Goal: Information Seeking & Learning: Find specific page/section

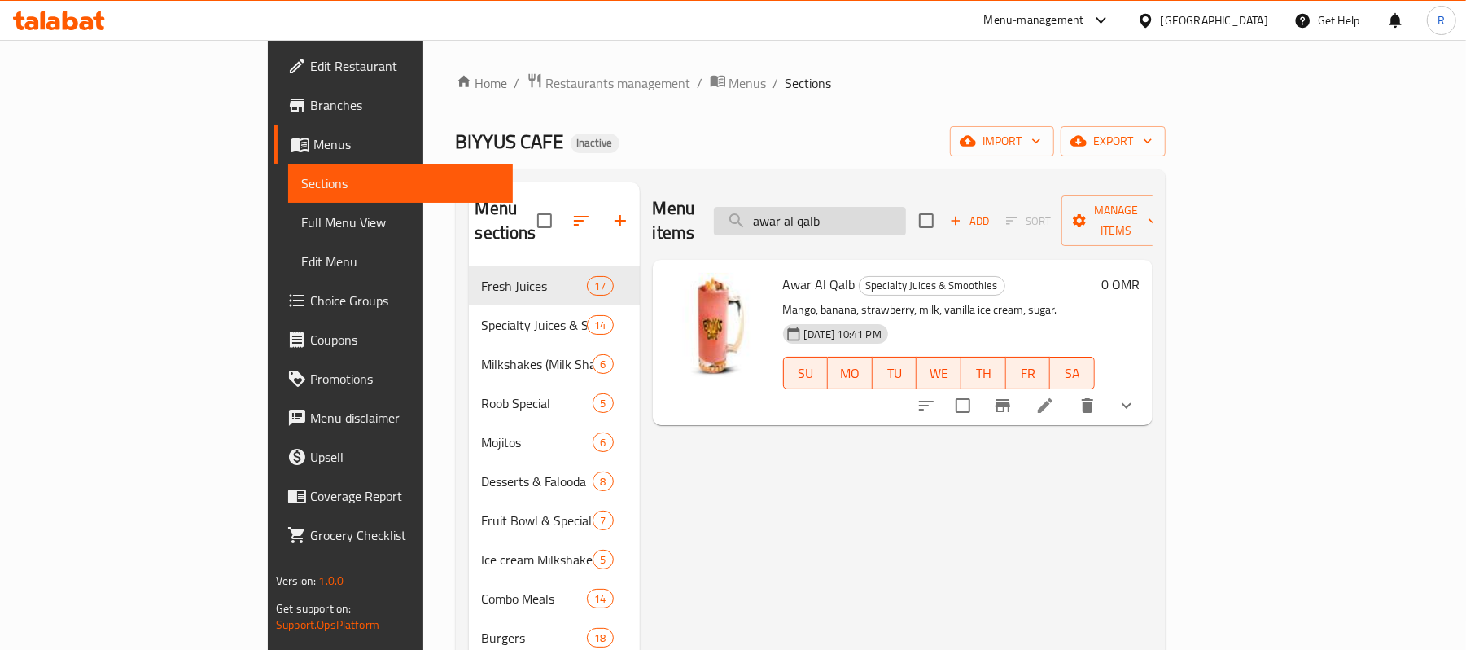
click at [906, 207] on input "awar al qalb" at bounding box center [810, 221] width 192 height 28
paste input "Banana"
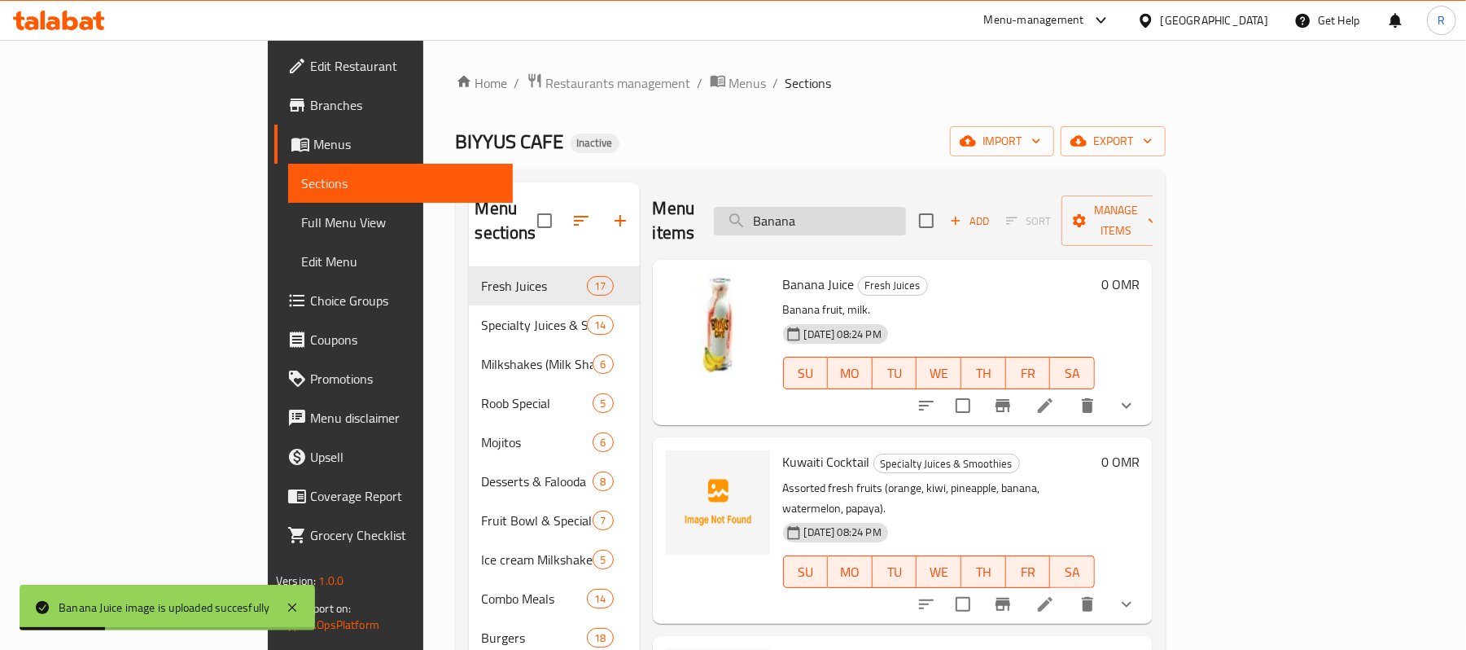
click at [906, 215] on input "Banana" at bounding box center [810, 221] width 192 height 28
paste input "eef Falafel"
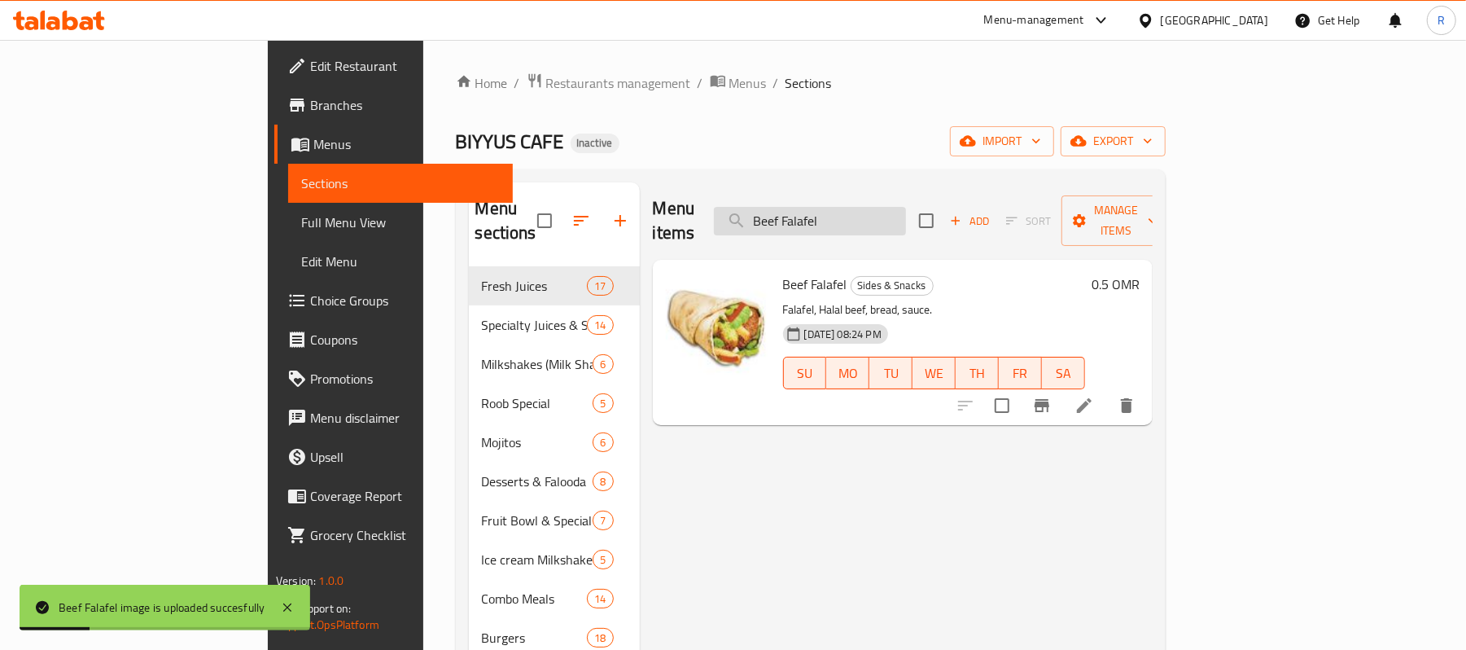
click at [906, 207] on input "Beef Falafel" at bounding box center [810, 221] width 192 height 28
paste input "-Club"
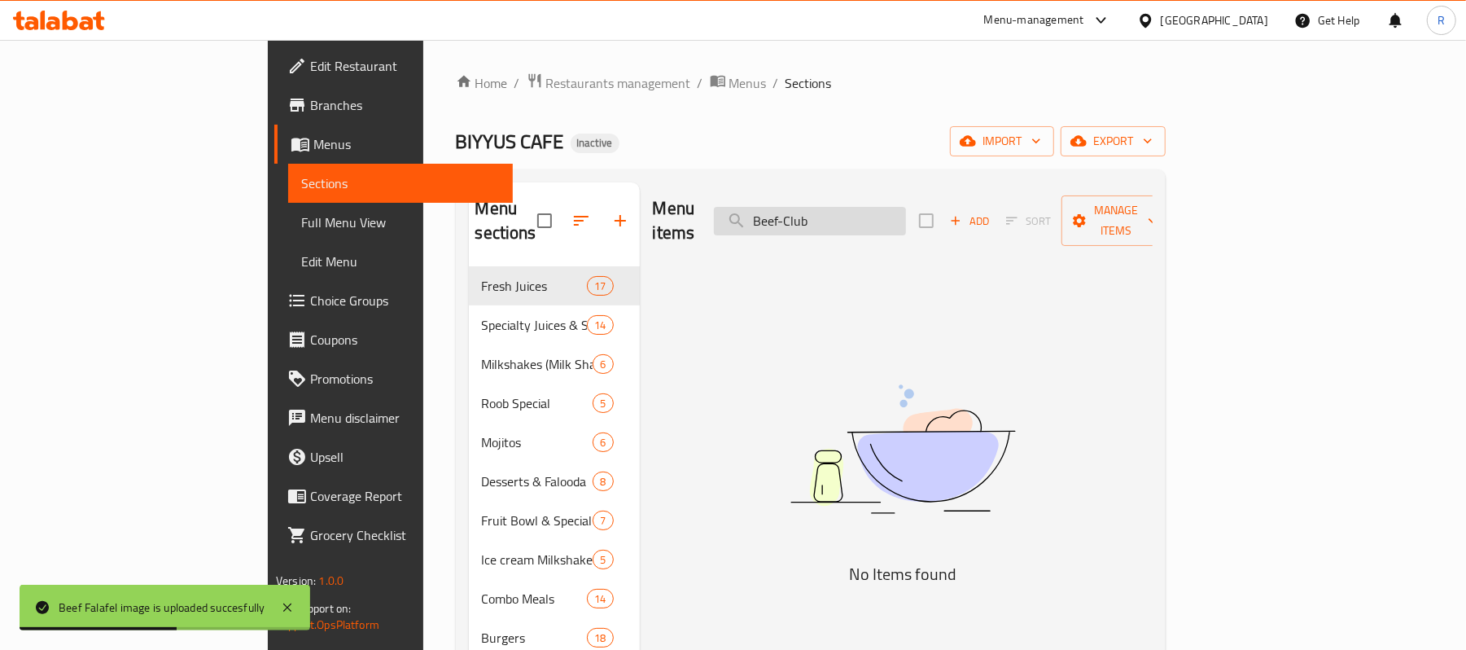
click at [884, 210] on input "Beef-Club" at bounding box center [810, 221] width 192 height 28
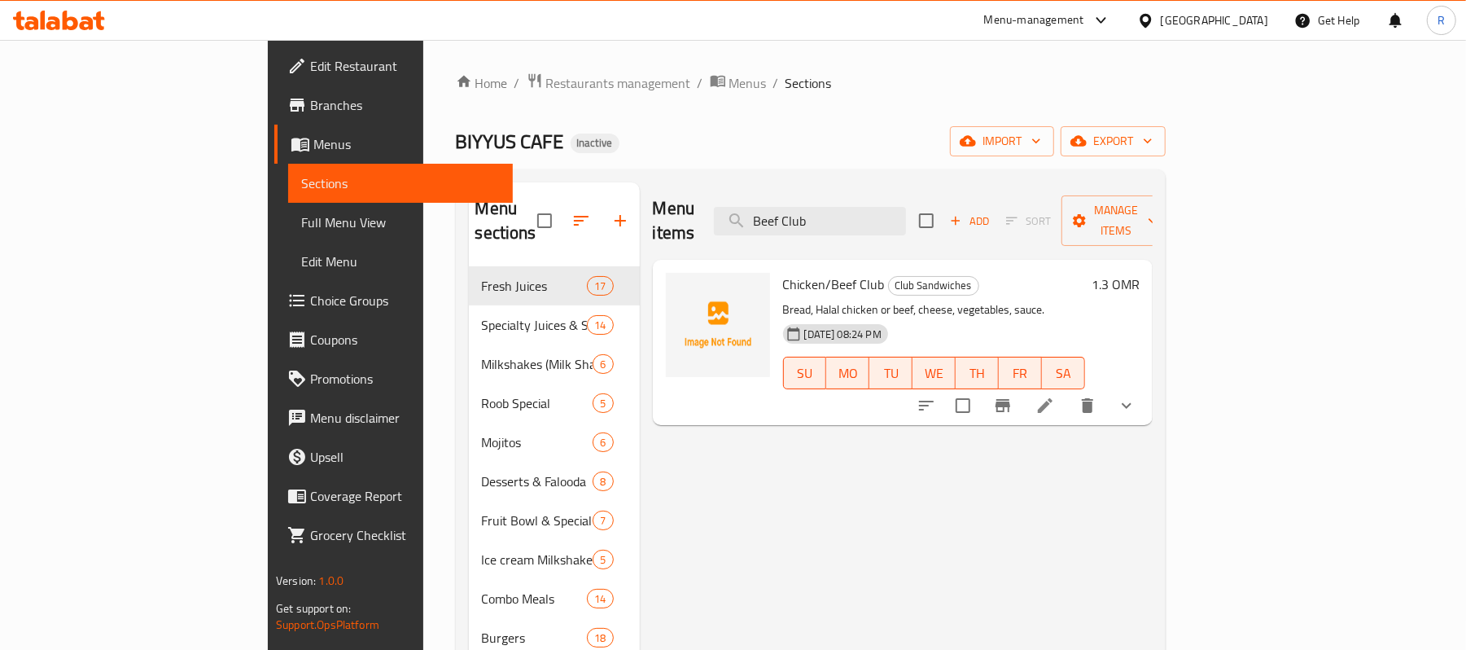
click at [666, 334] on div at bounding box center [718, 325] width 104 height 104
click at [906, 220] on input "Beef Club" at bounding box center [810, 221] width 192 height 28
paste input "-Double-Burger"
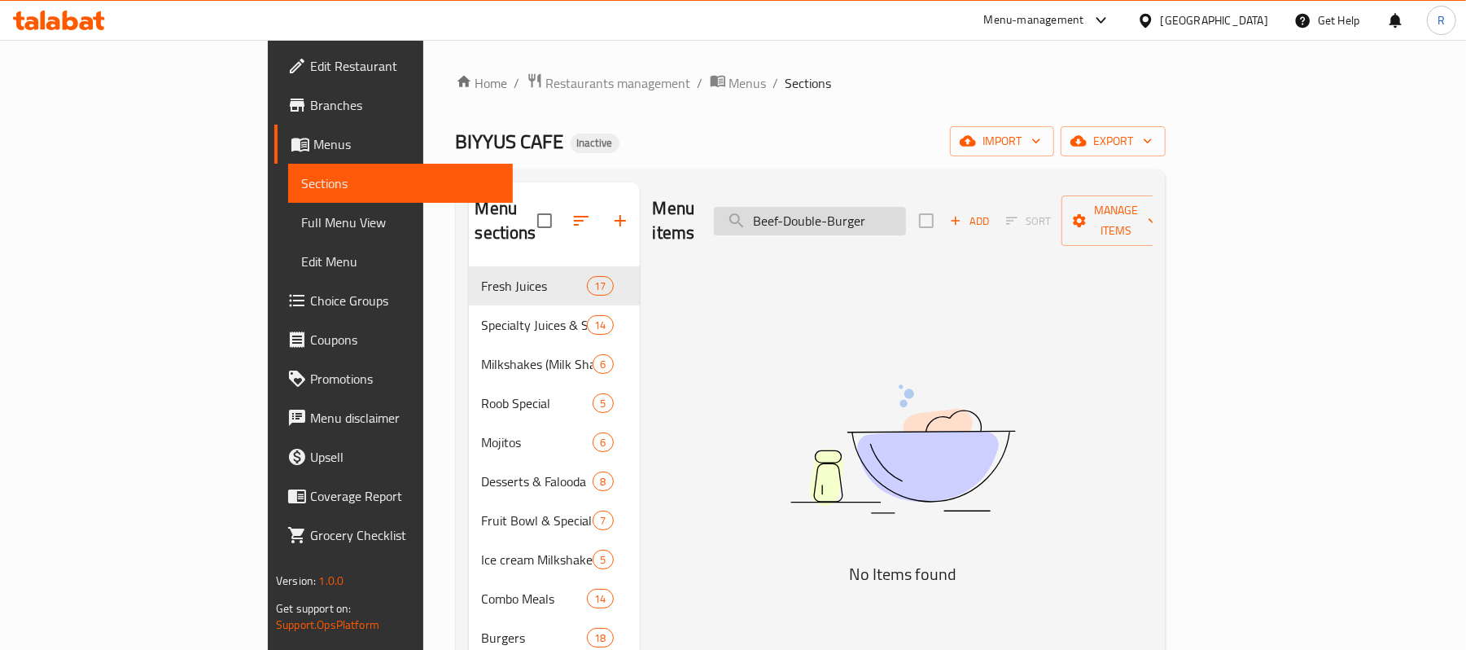
click at [883, 208] on input "Beef-Double-Burger" at bounding box center [810, 221] width 192 height 28
click at [906, 213] on input "Beef Double-Burger" at bounding box center [810, 221] width 192 height 28
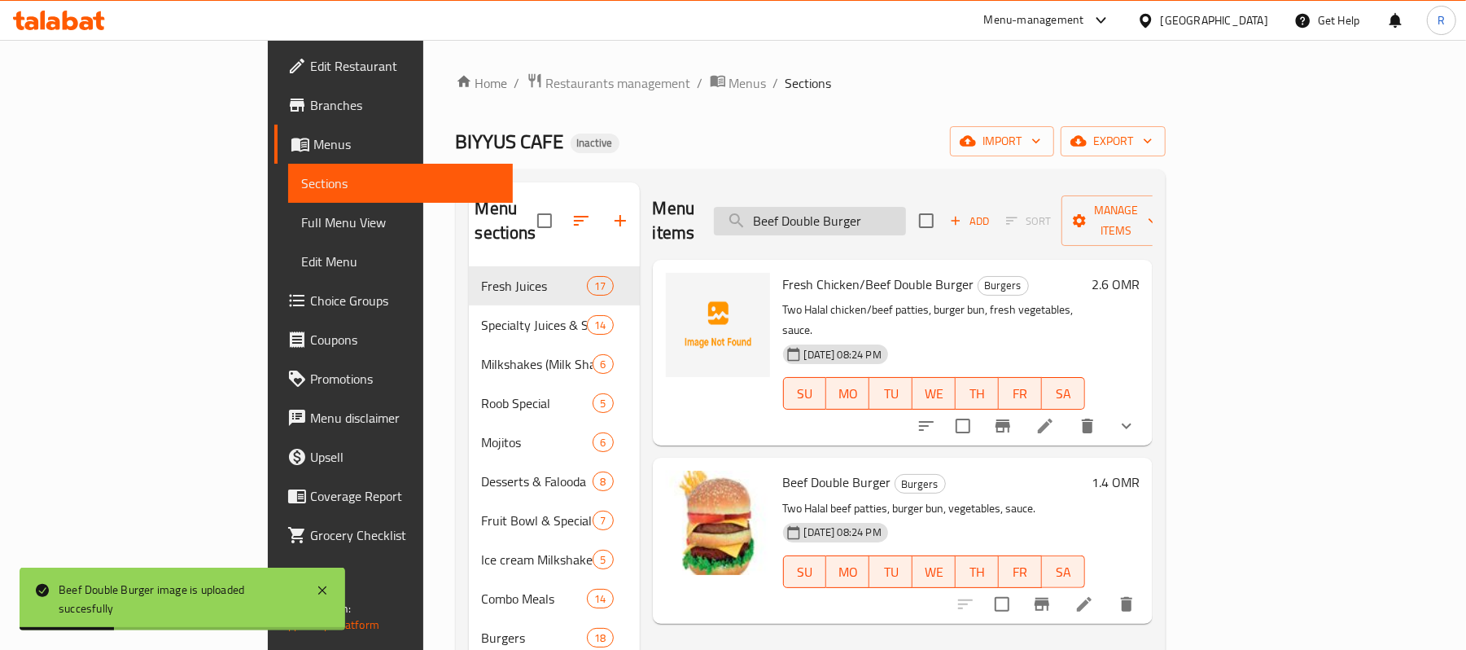
click at [906, 213] on input "Beef Double Burger" at bounding box center [810, 221] width 192 height 28
paste input "beef-noodles"
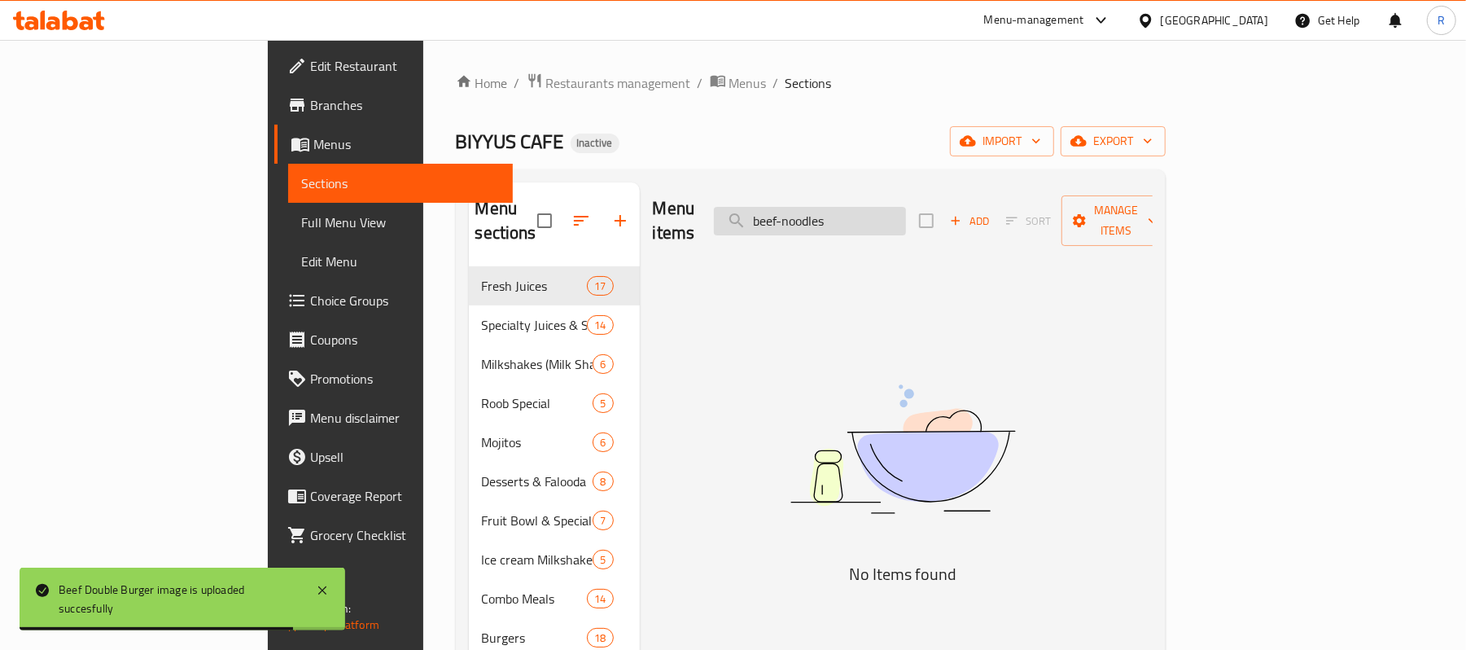
click at [877, 208] on input "beef-noodles" at bounding box center [810, 221] width 192 height 28
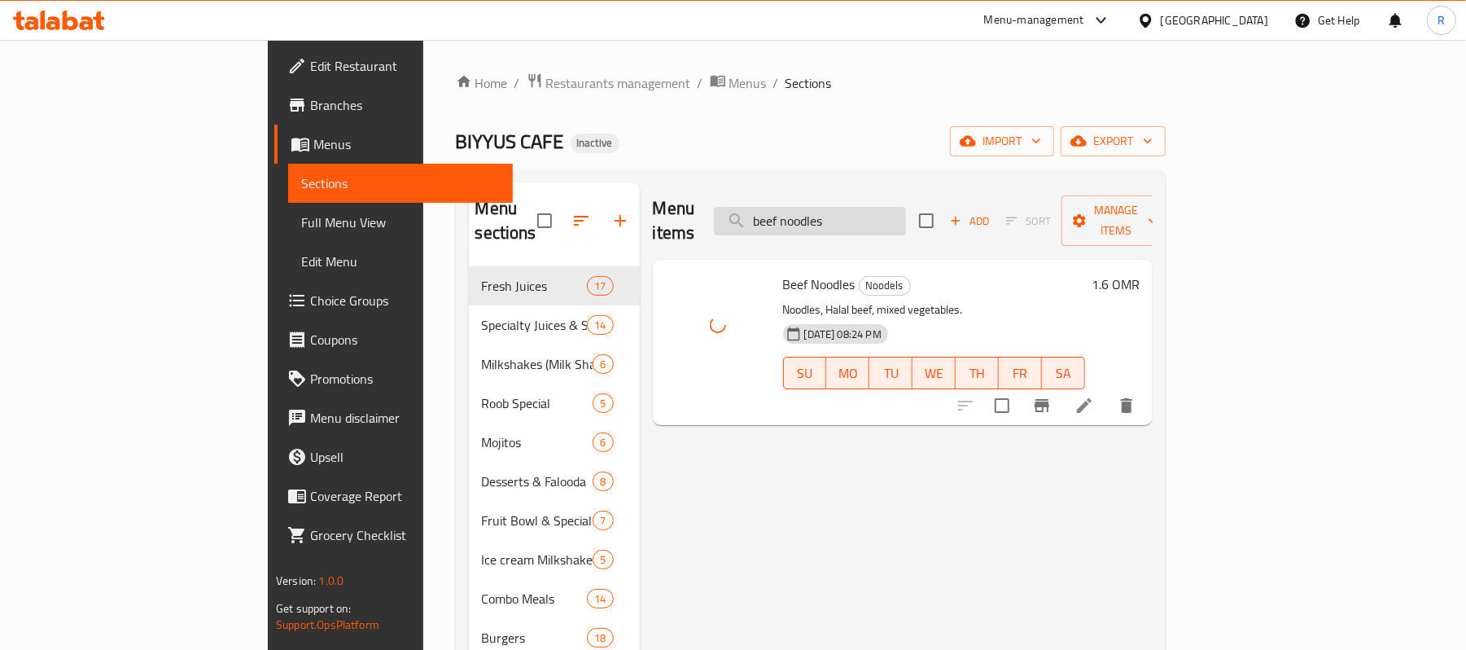
click at [906, 212] on input "beef noodles" at bounding box center [810, 221] width 192 height 28
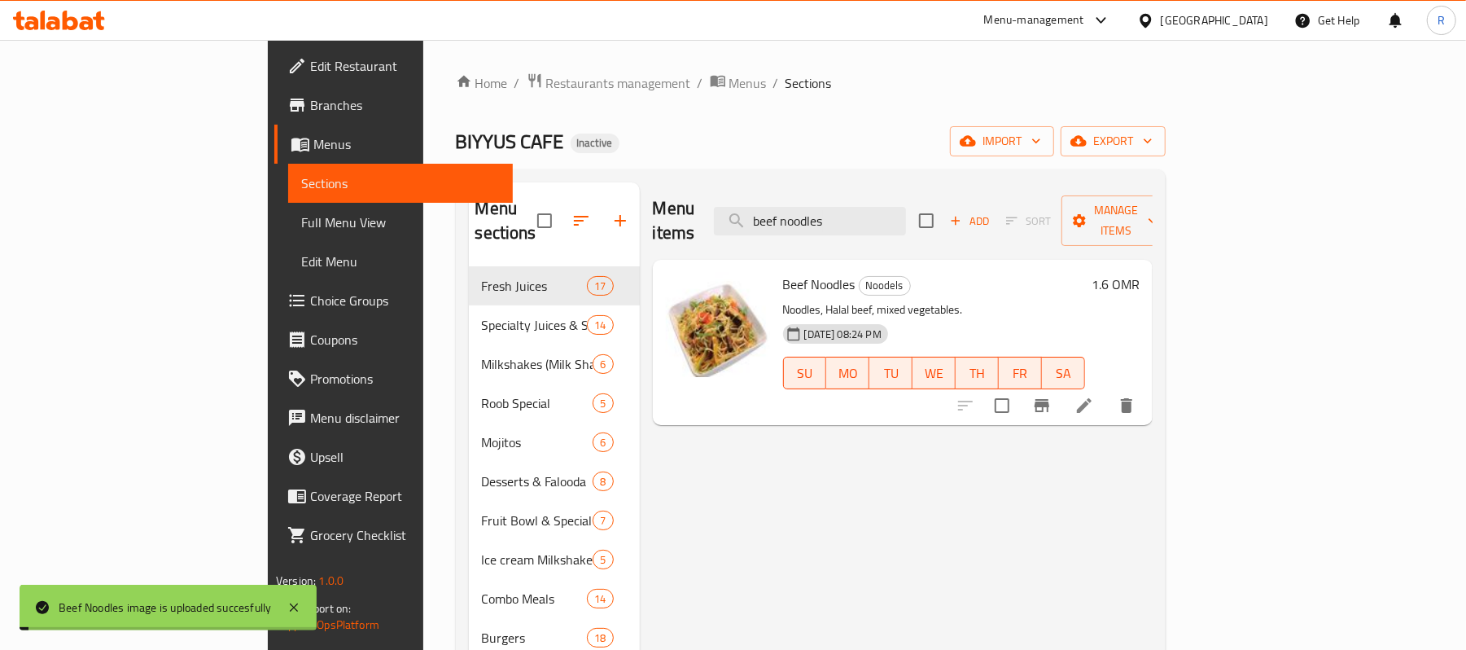
paste input "Beef-Sp.-Croissant"
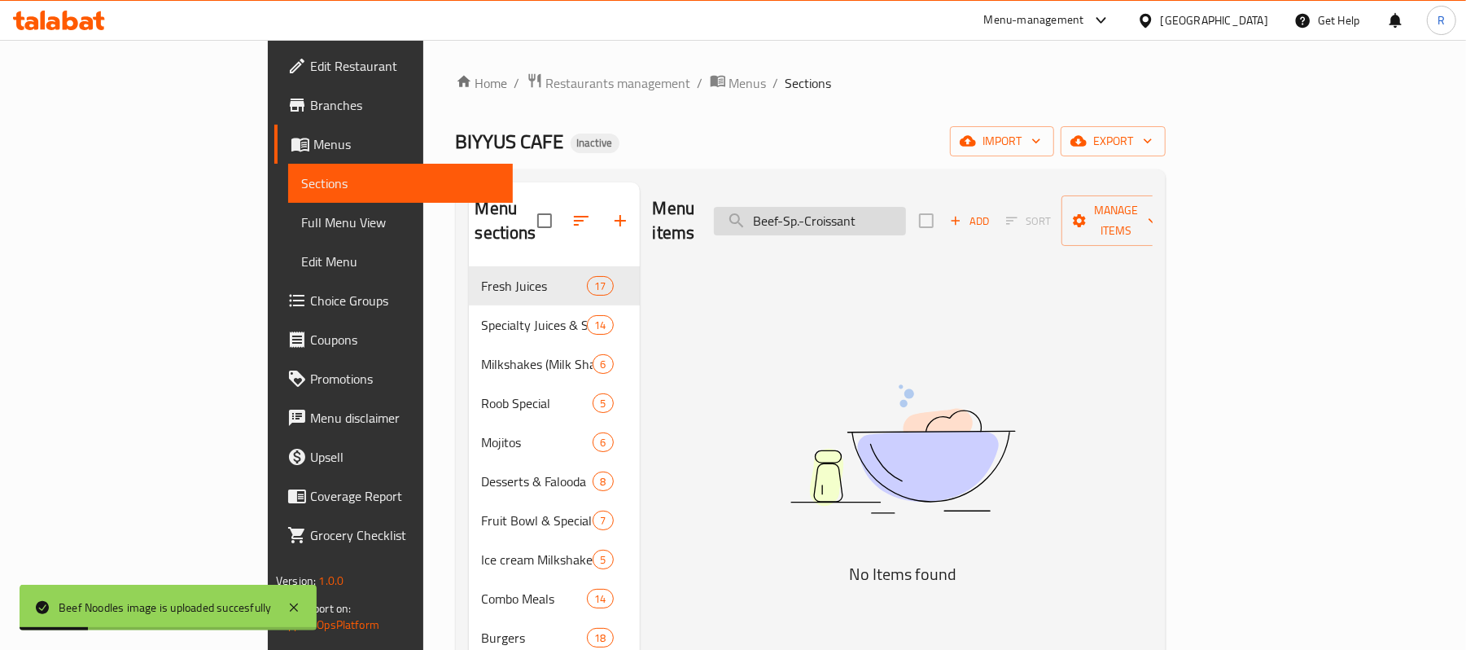
click at [882, 217] on input "Beef-Sp.-Croissant" at bounding box center [810, 221] width 192 height 28
click at [899, 209] on input "Beef Sp.-Croissant" at bounding box center [810, 221] width 192 height 28
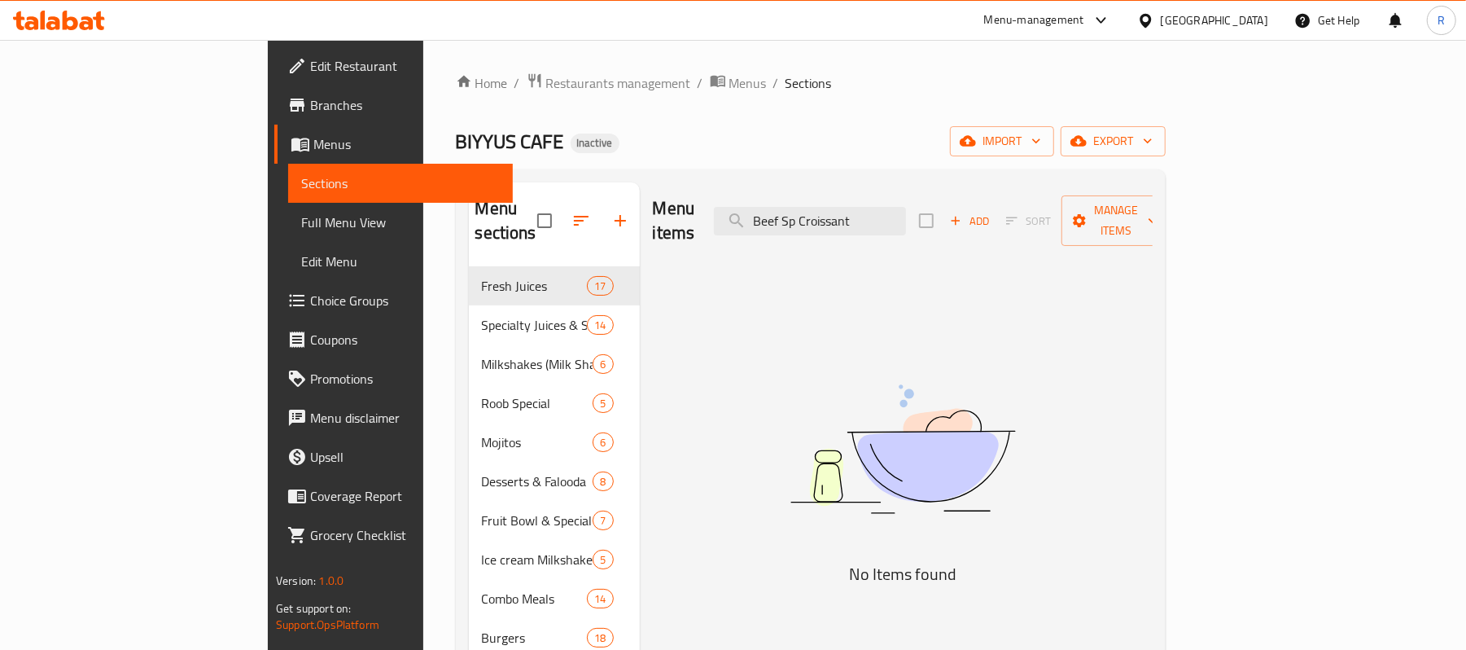
drag, startPoint x: 960, startPoint y: 215, endPoint x: 893, endPoint y: 236, distance: 70.8
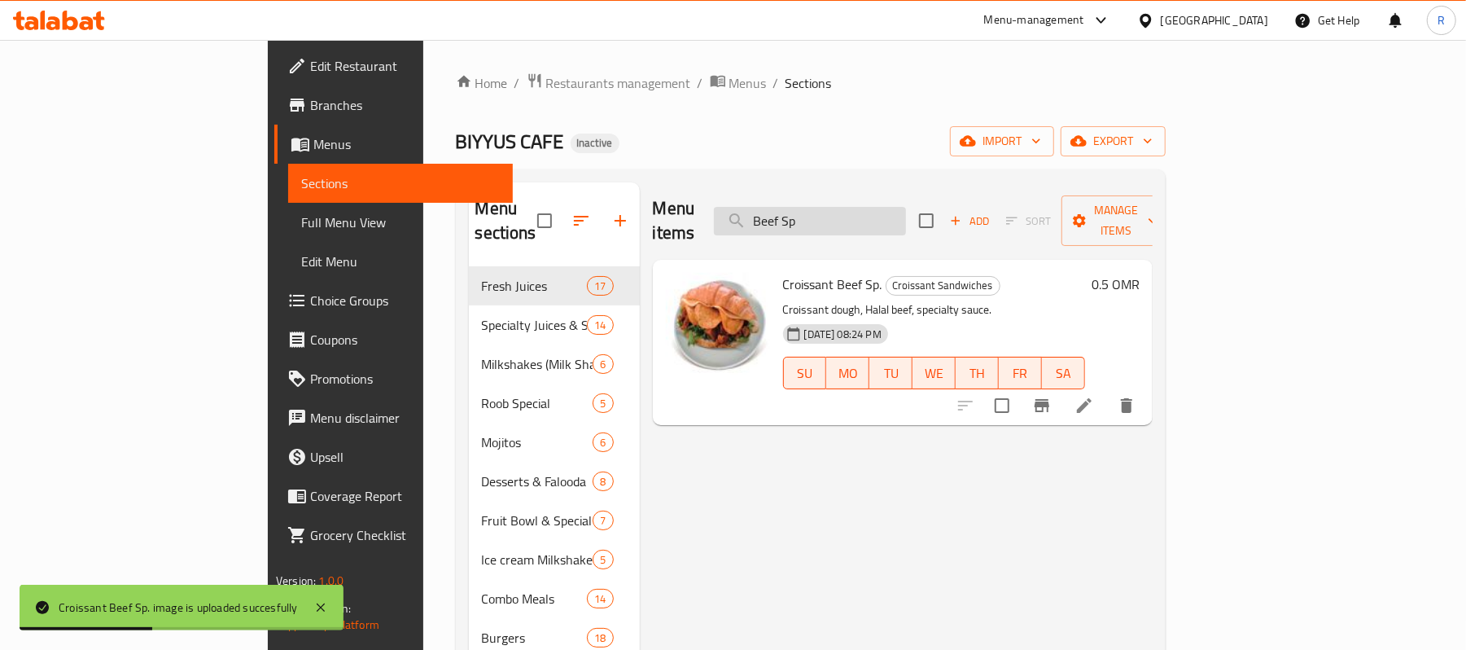
click at [906, 207] on input "Beef Sp" at bounding box center [810, 221] width 192 height 28
paste input "iyys-Sp_"
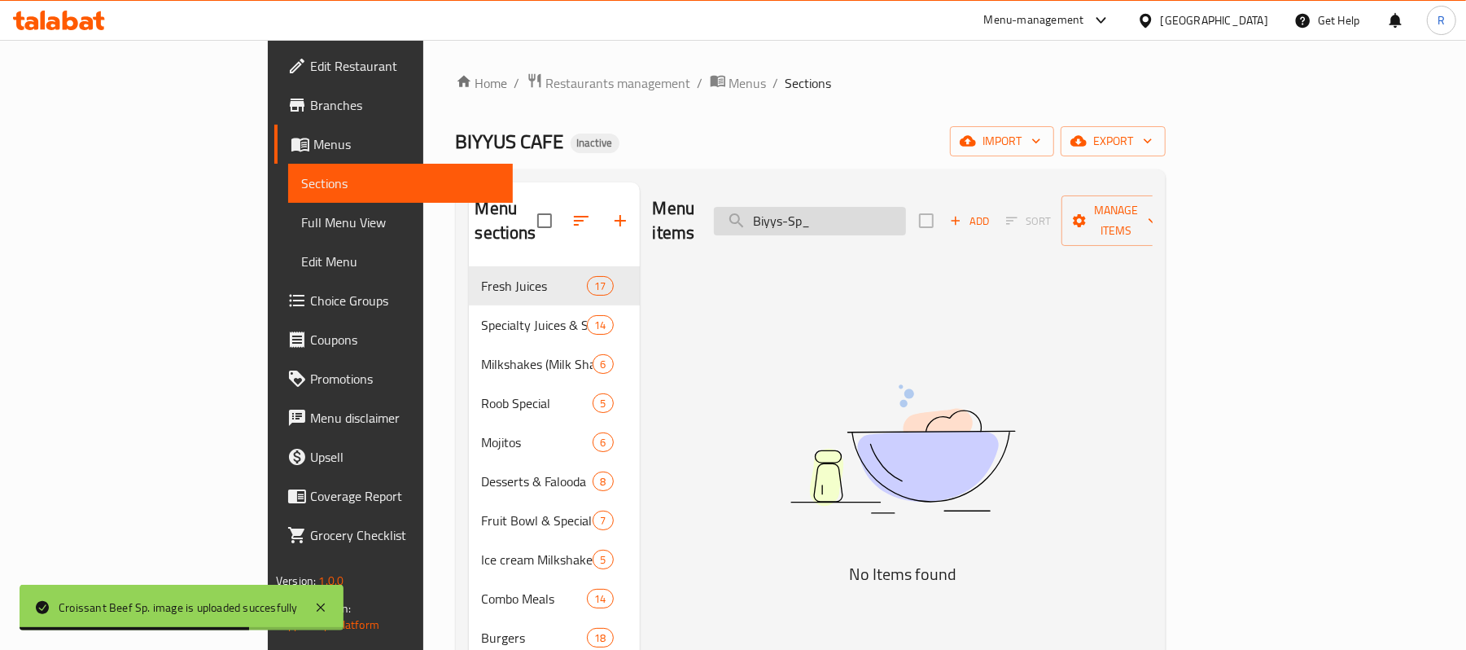
click at [883, 209] on input "Biyys-Sp_" at bounding box center [810, 221] width 192 height 28
click at [906, 221] on input "BiyysSp_" at bounding box center [810, 221] width 192 height 28
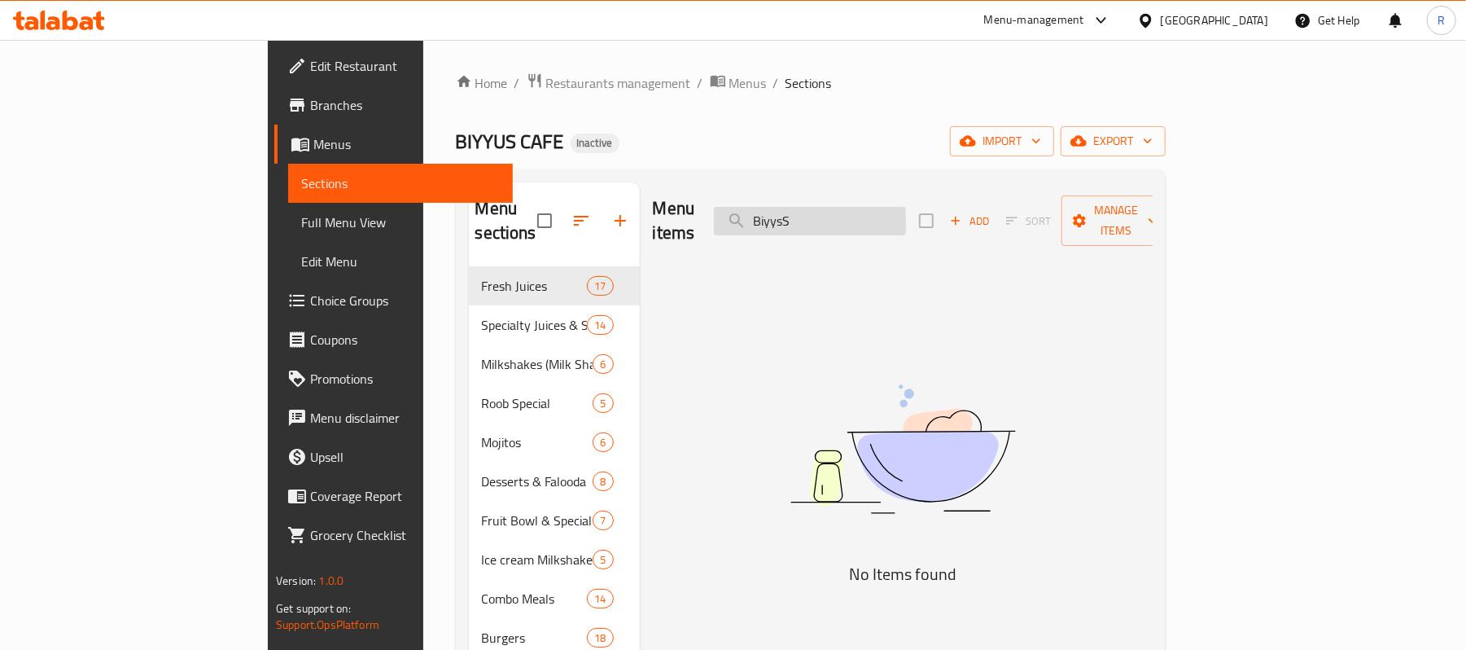
click at [882, 213] on input "BiyysS" at bounding box center [810, 221] width 192 height 28
click at [906, 210] on input "Biyys S" at bounding box center [810, 221] width 192 height 28
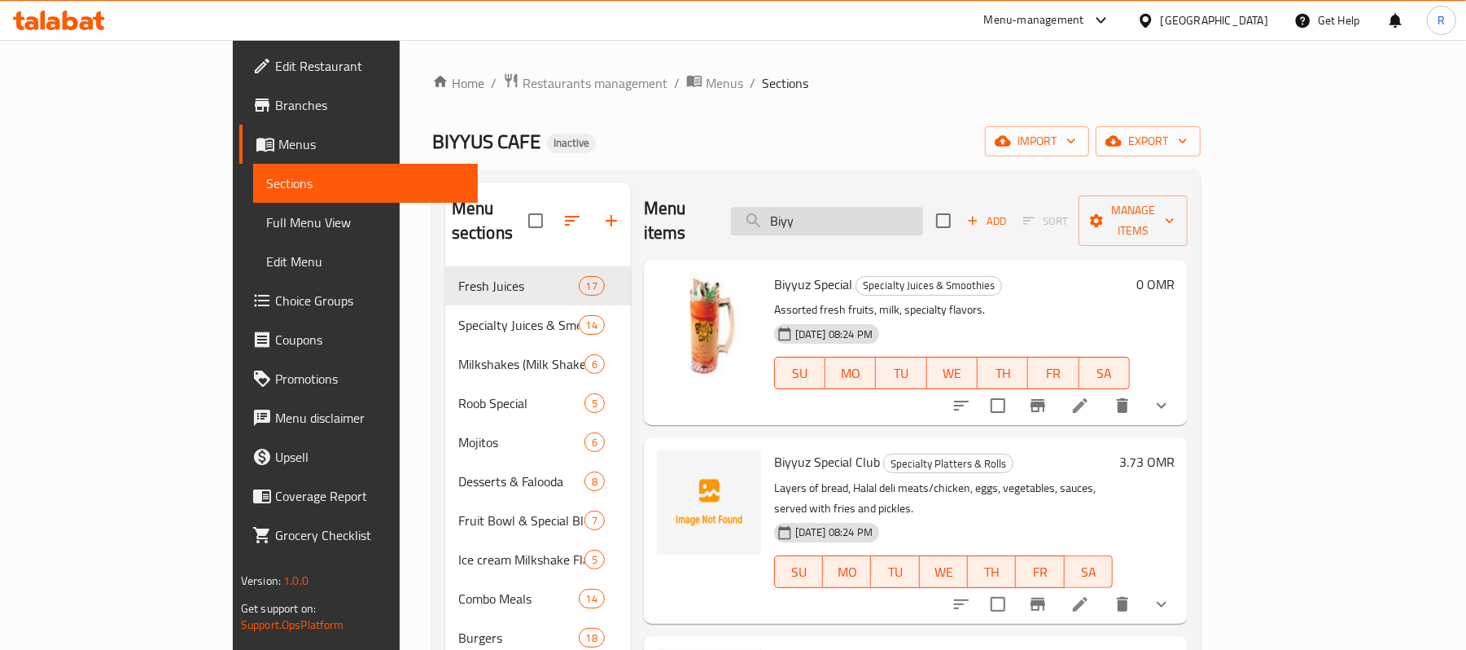
click at [923, 216] on input "Biyy" at bounding box center [827, 221] width 192 height 28
paste input "blackberry-mojito"
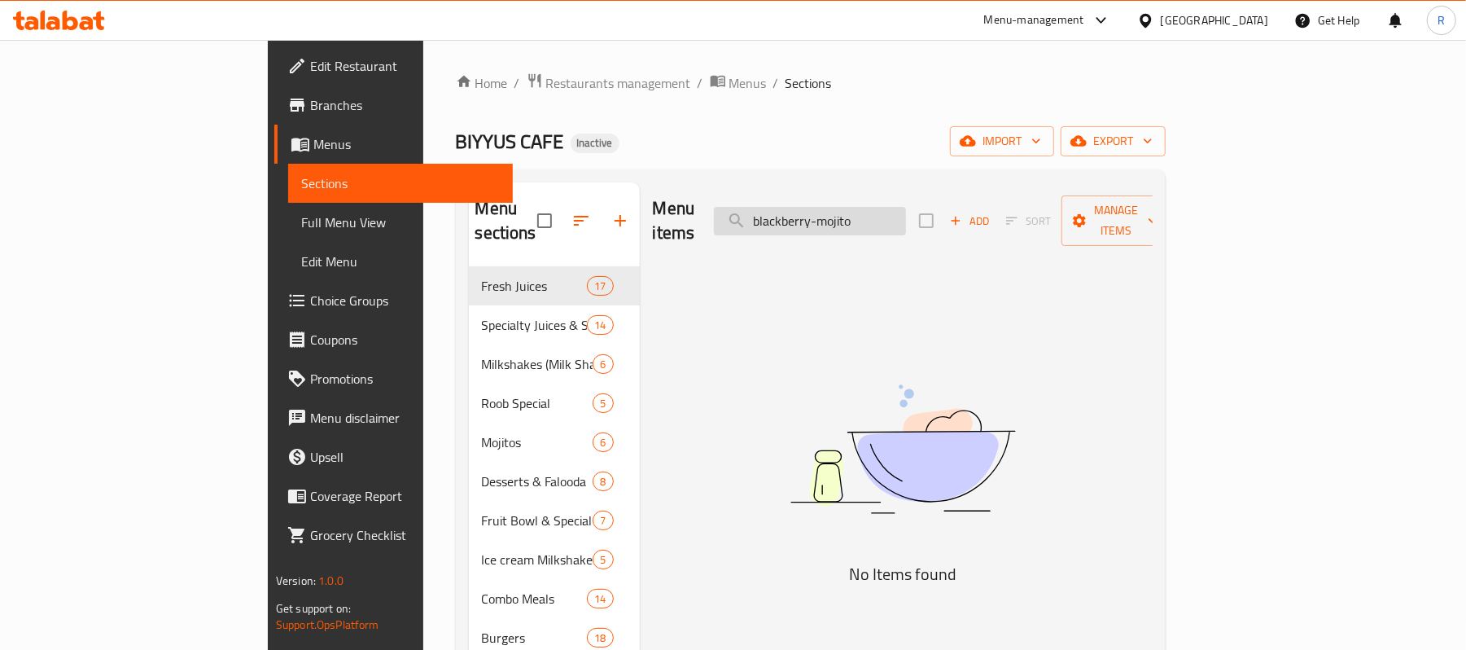
click at [906, 209] on input "blackberry-mojito" at bounding box center [810, 221] width 192 height 28
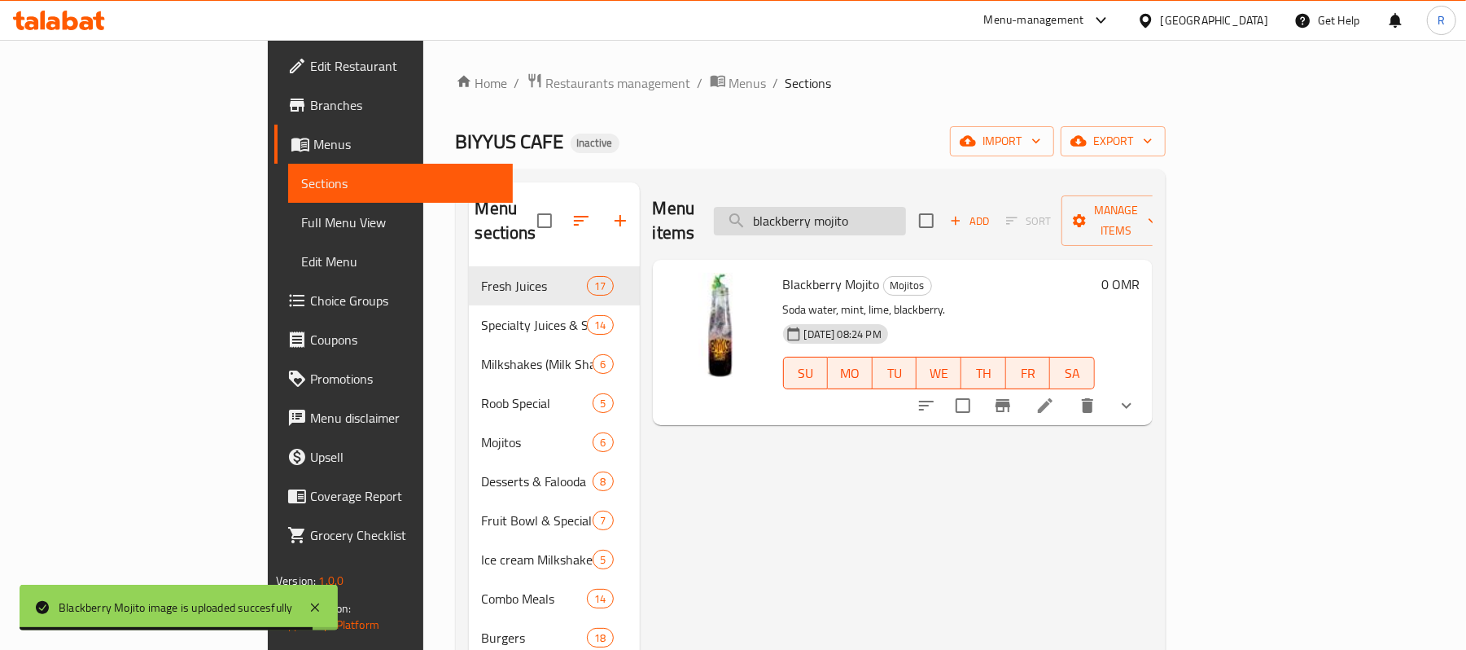
click at [906, 207] on input "blackberry mojito" at bounding box center [810, 221] width 192 height 28
paste input "ue-"
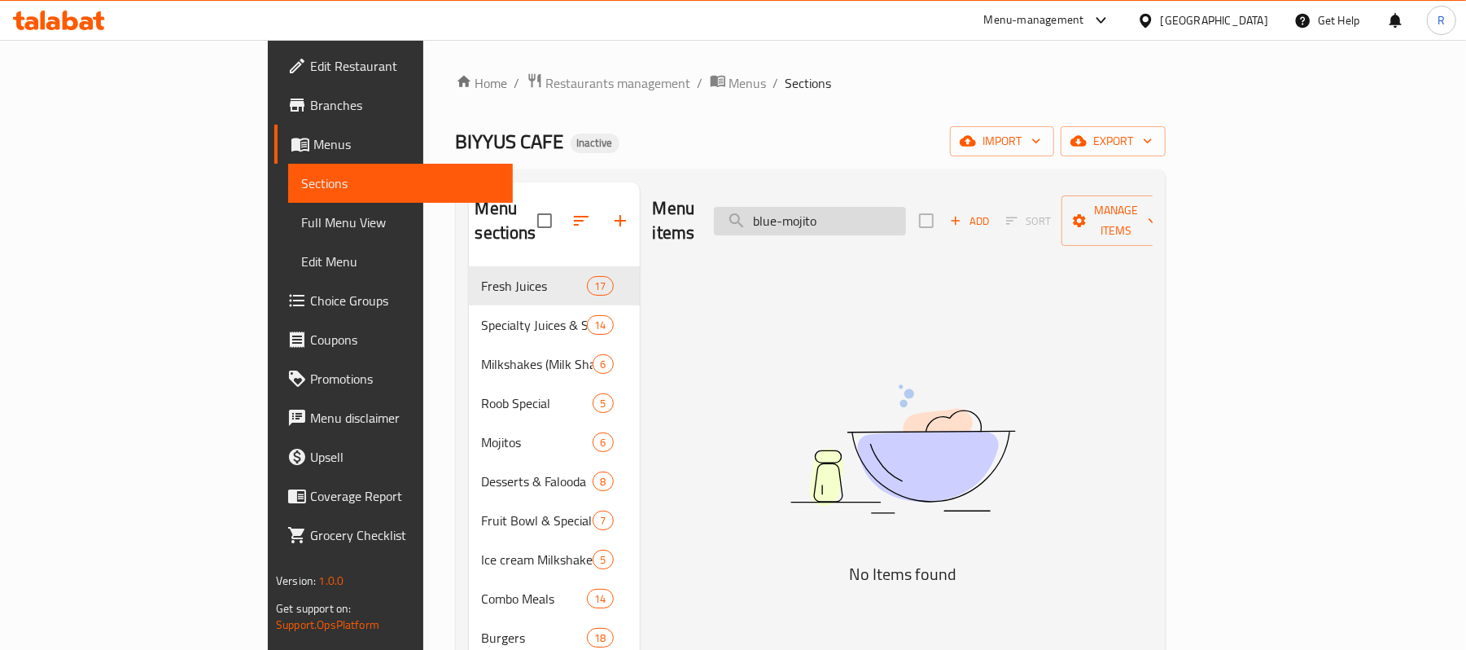
click at [874, 215] on input "blue-mojito" at bounding box center [810, 221] width 192 height 28
click at [886, 221] on input "blue-mojito" at bounding box center [810, 221] width 192 height 28
click at [877, 212] on input "blue-mojito" at bounding box center [810, 221] width 192 height 28
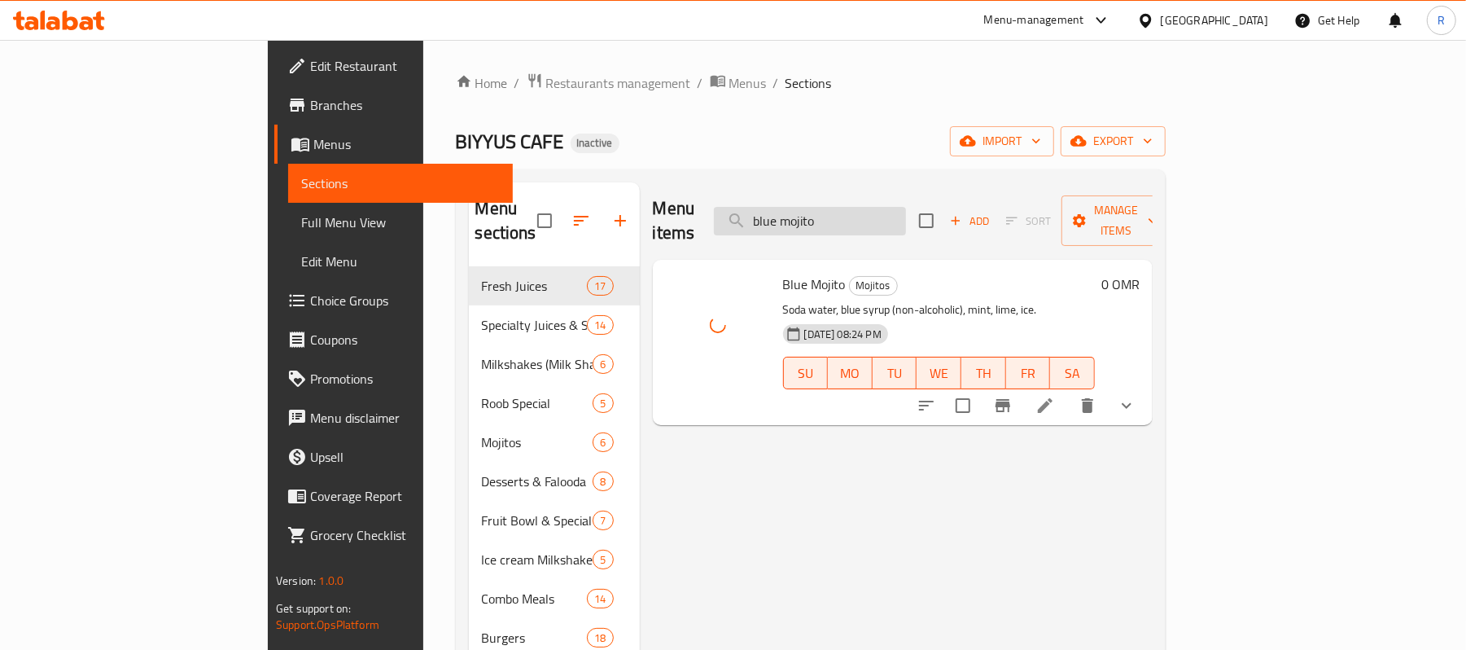
click at [906, 213] on input "blue mojito" at bounding box center [810, 221] width 192 height 28
paste input "Boiled-Egg-Slice"
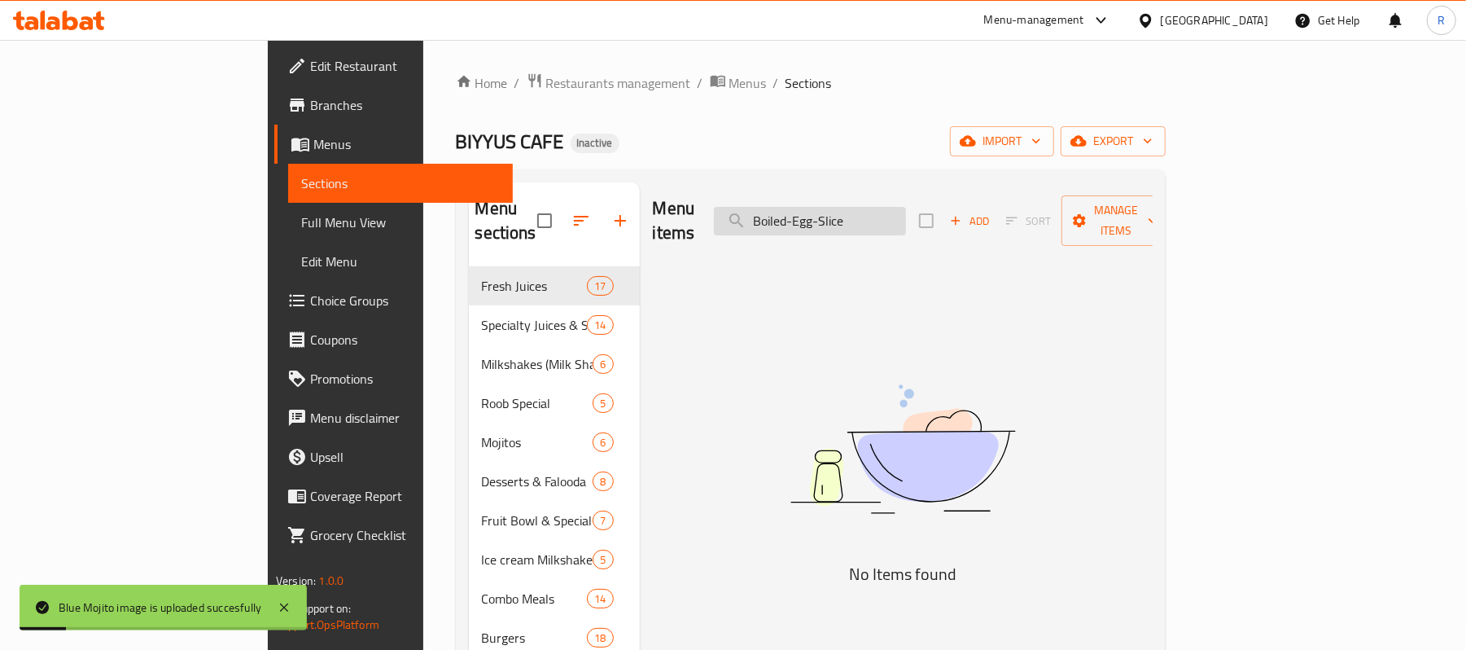
click at [890, 212] on input "Boiled-Egg-Slice" at bounding box center [810, 221] width 192 height 28
click at [906, 212] on input "Boiled Egg-Slice" at bounding box center [810, 221] width 192 height 28
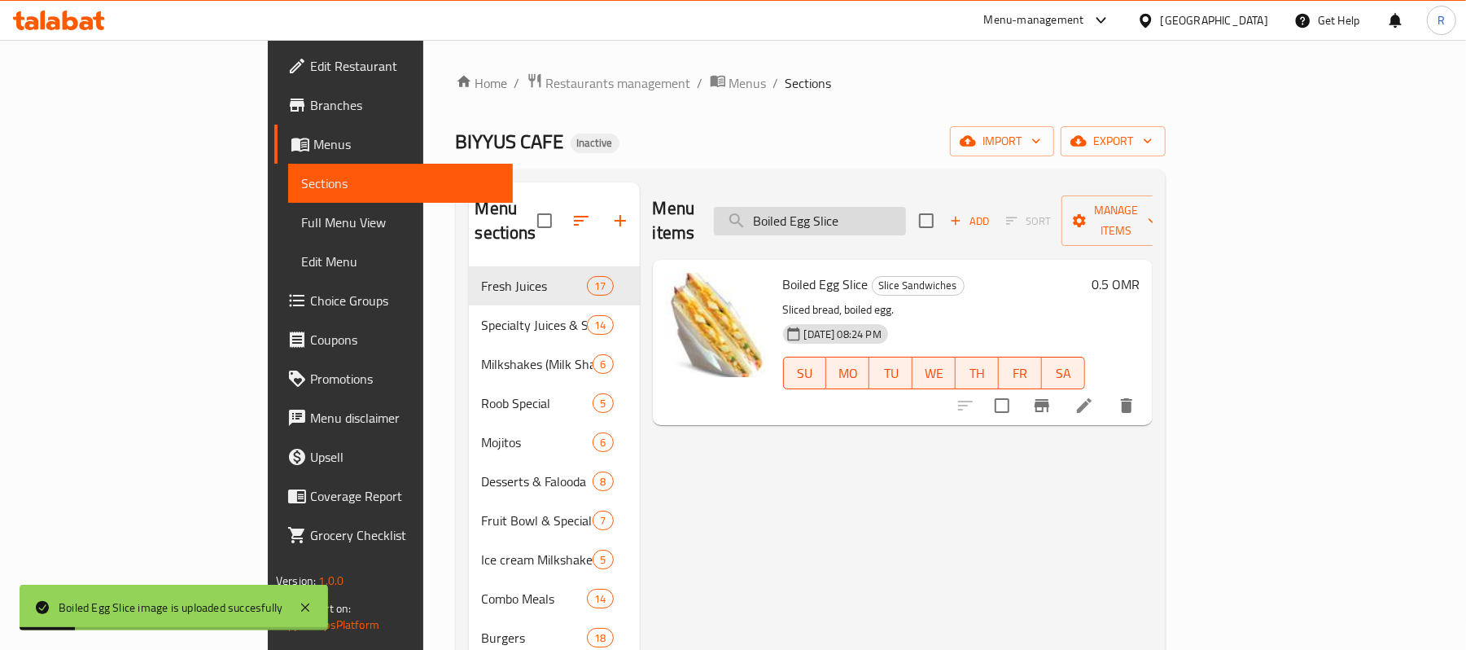
click at [906, 207] on input "Boiled Egg Slice" at bounding box center [810, 221] width 192 height 28
paste input "ttle-Ju"
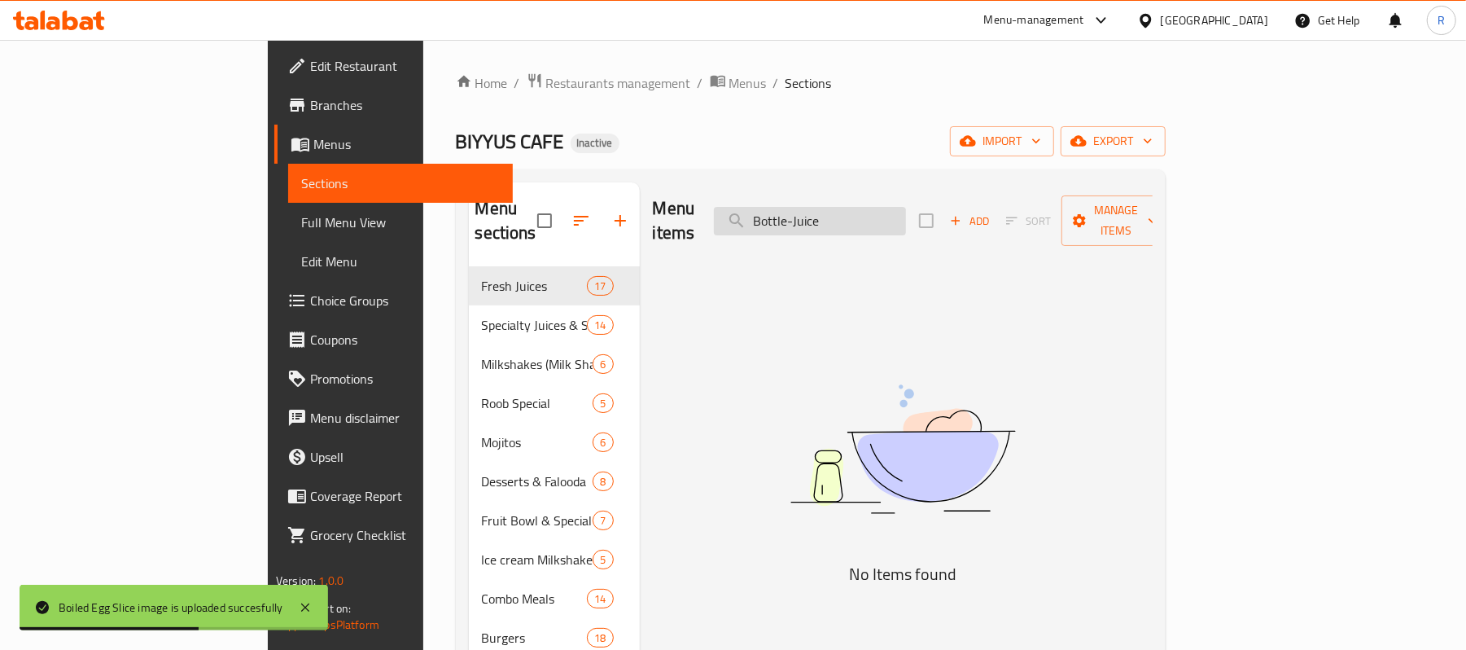
click at [892, 213] on input "Bottle-Juice" at bounding box center [810, 221] width 192 height 28
click at [886, 212] on input "Bottle-Juice" at bounding box center [810, 221] width 192 height 28
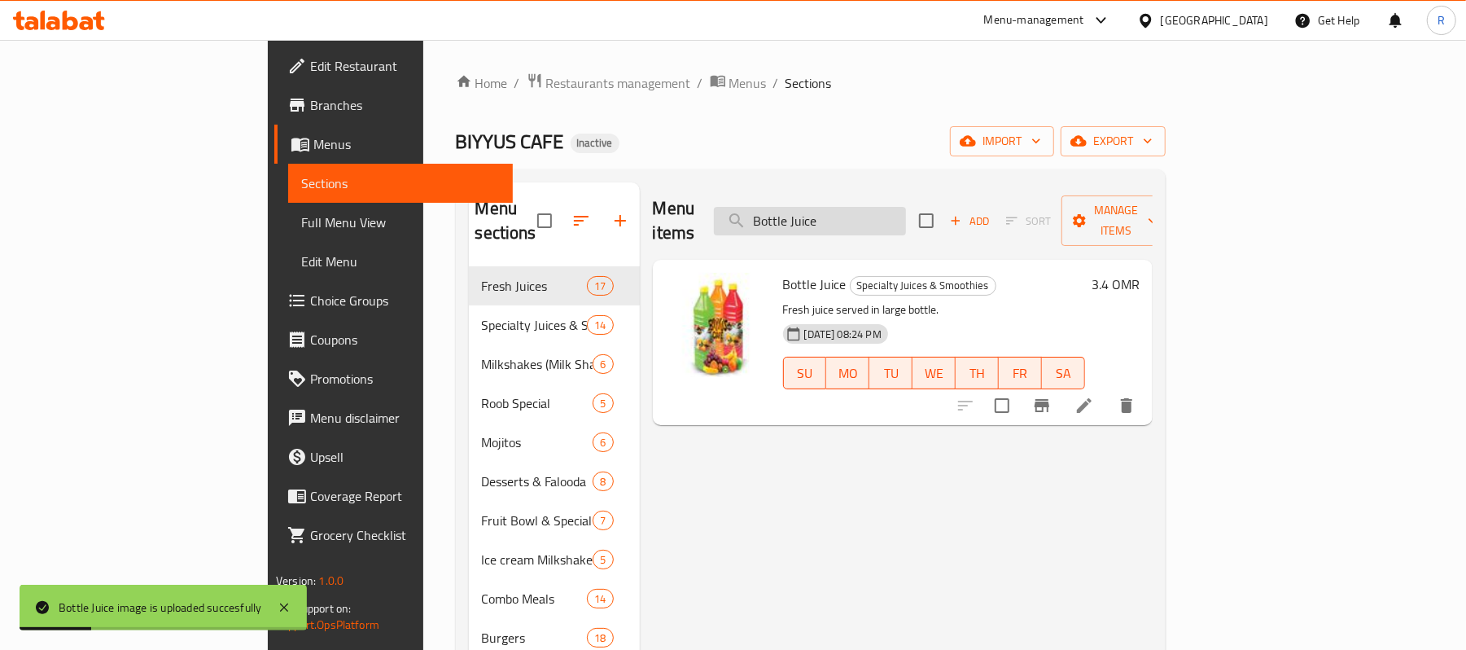
click at [906, 207] on input "Bottle Juice" at bounding box center [810, 221] width 192 height 28
paste input "Cajun-Burger"
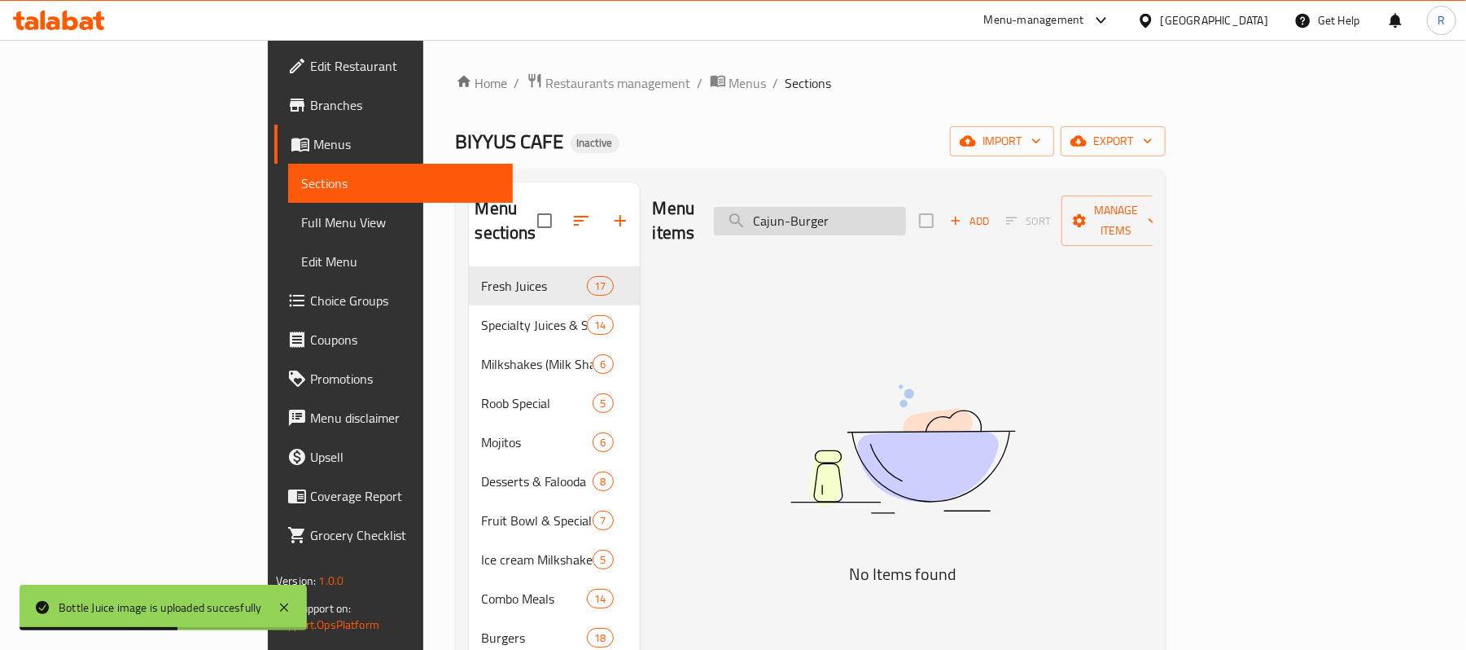
click at [887, 212] on input "Cajun-Burger" at bounding box center [810, 221] width 192 height 28
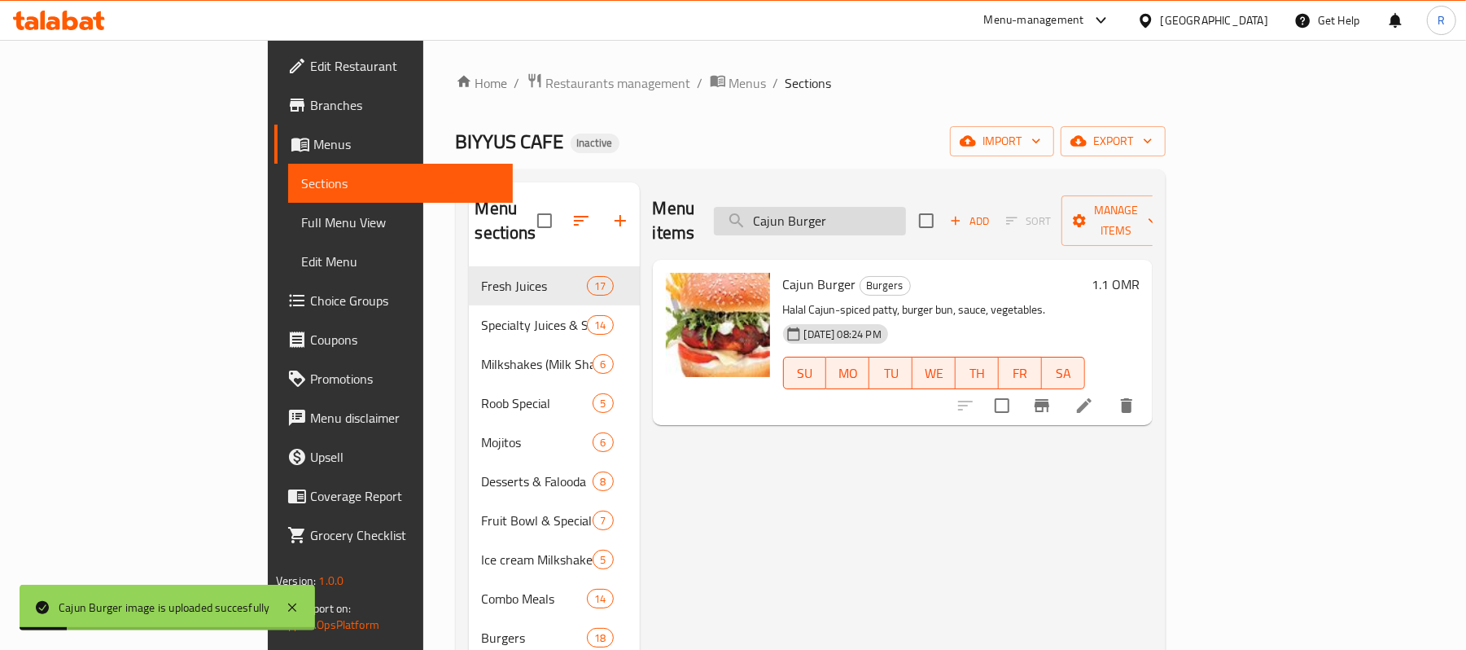
click at [906, 222] on input "Cajun Burger" at bounding box center [810, 221] width 192 height 28
paste input "-Combo"
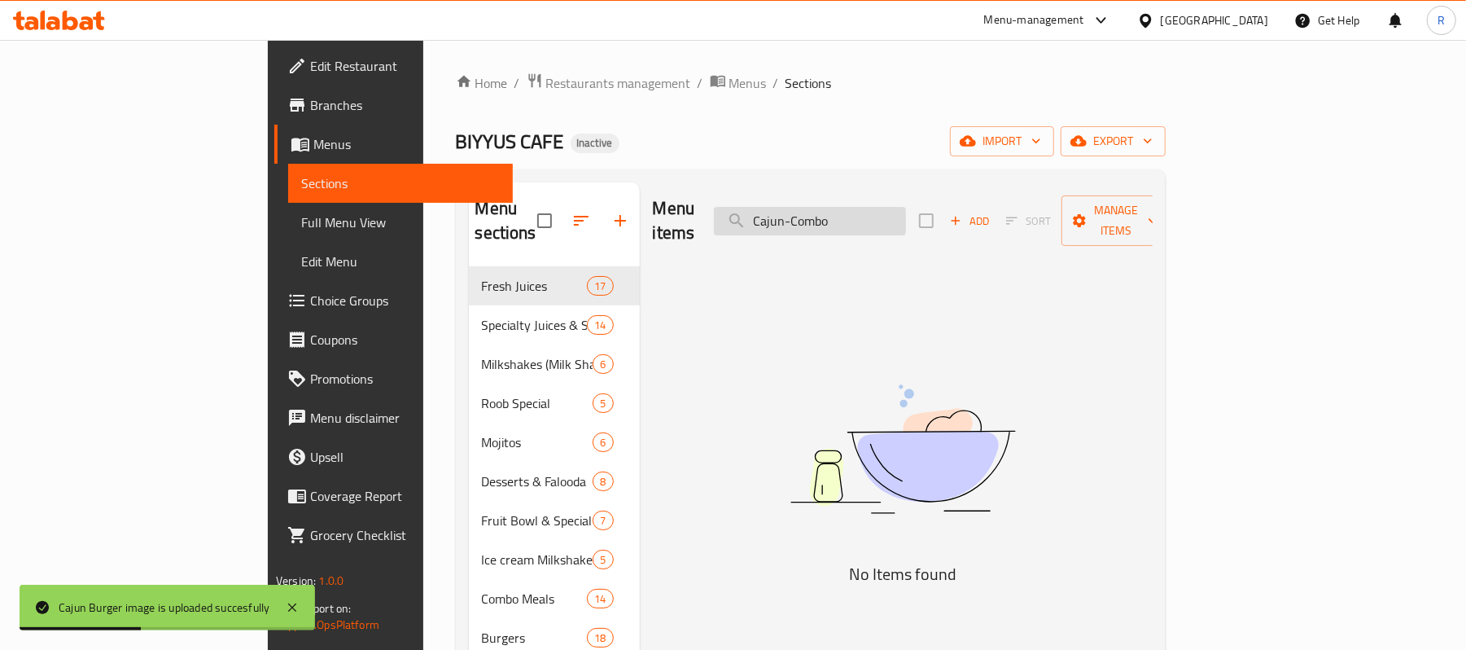
click at [887, 218] on input "Cajun-Combo" at bounding box center [810, 221] width 192 height 28
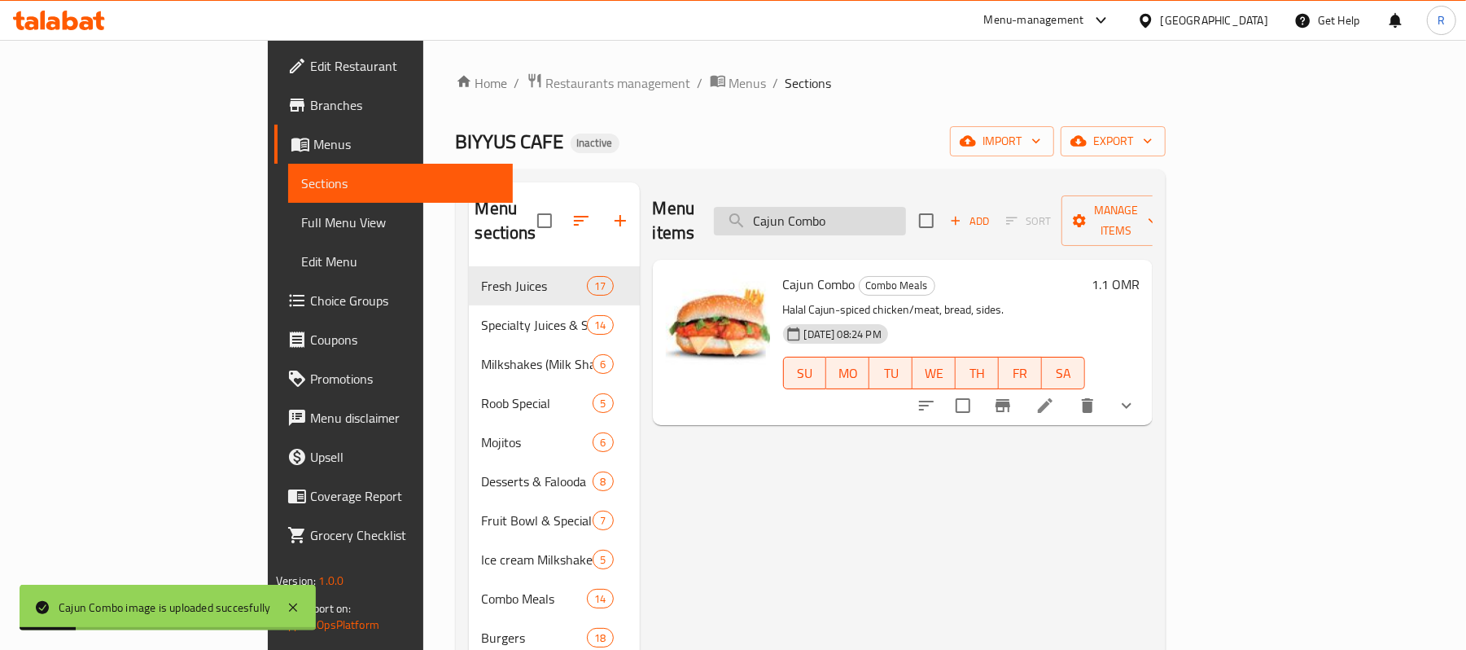
click at [906, 213] on input "Cajun Combo" at bounding box center [810, 221] width 192 height 28
paste input "cappuccin"
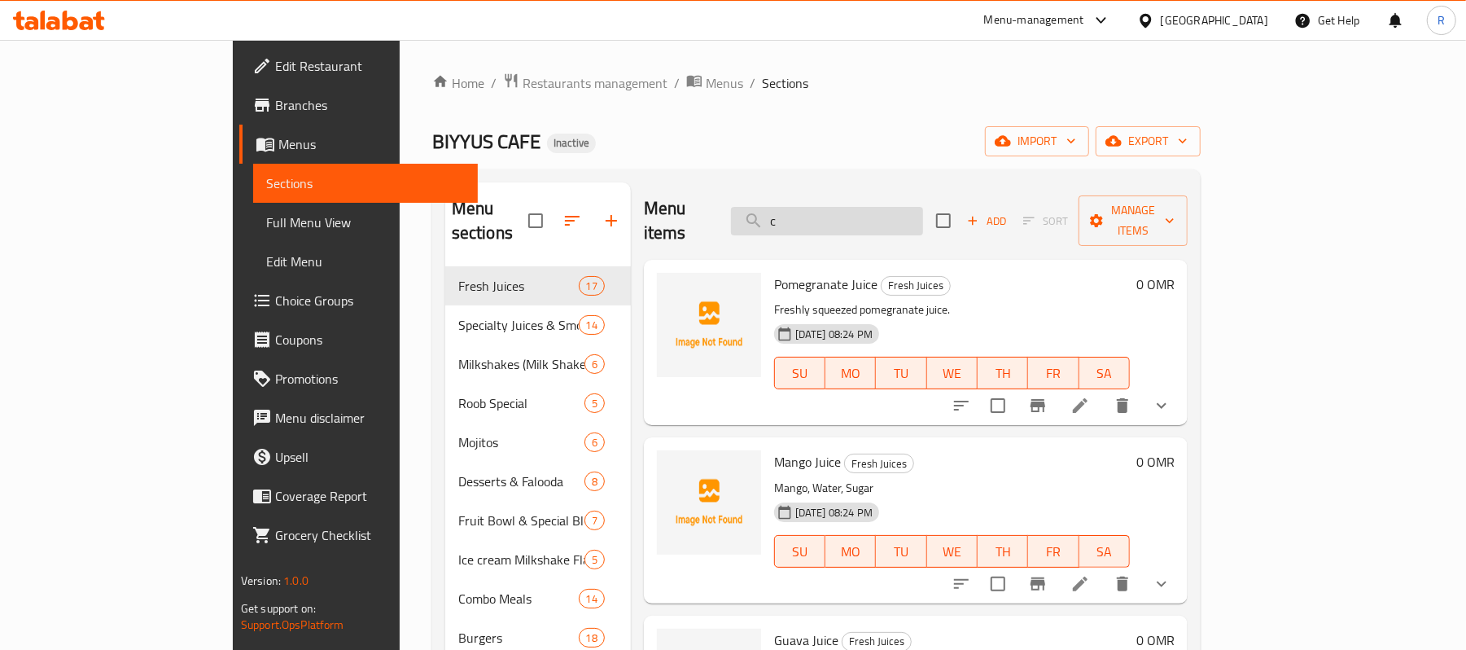
click at [923, 207] on input "c" at bounding box center [827, 221] width 192 height 28
paste input "Caramel Latte"
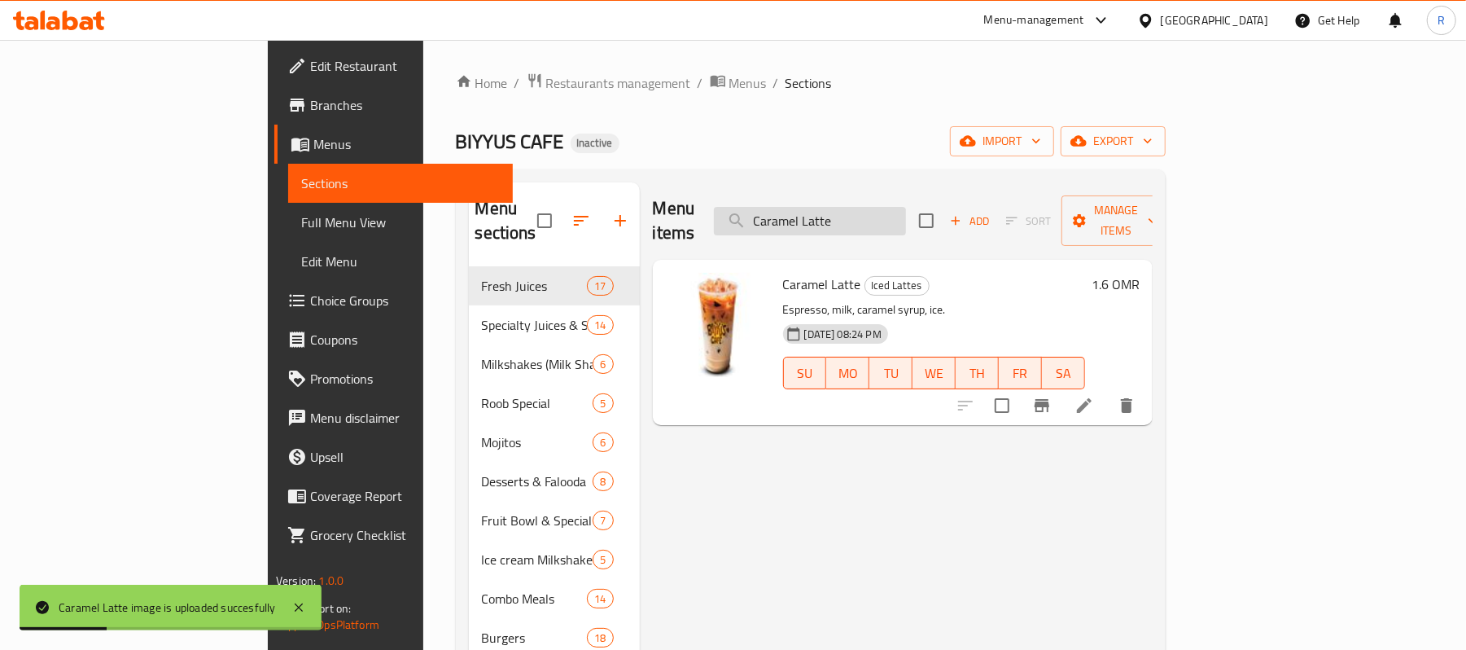
click at [906, 216] on input "Caramel Latte" at bounding box center [810, 221] width 192 height 28
paste input "Waffl"
click at [959, 194] on div "Menu items Caramel Waffle Add Sort Manage items" at bounding box center [903, 220] width 500 height 77
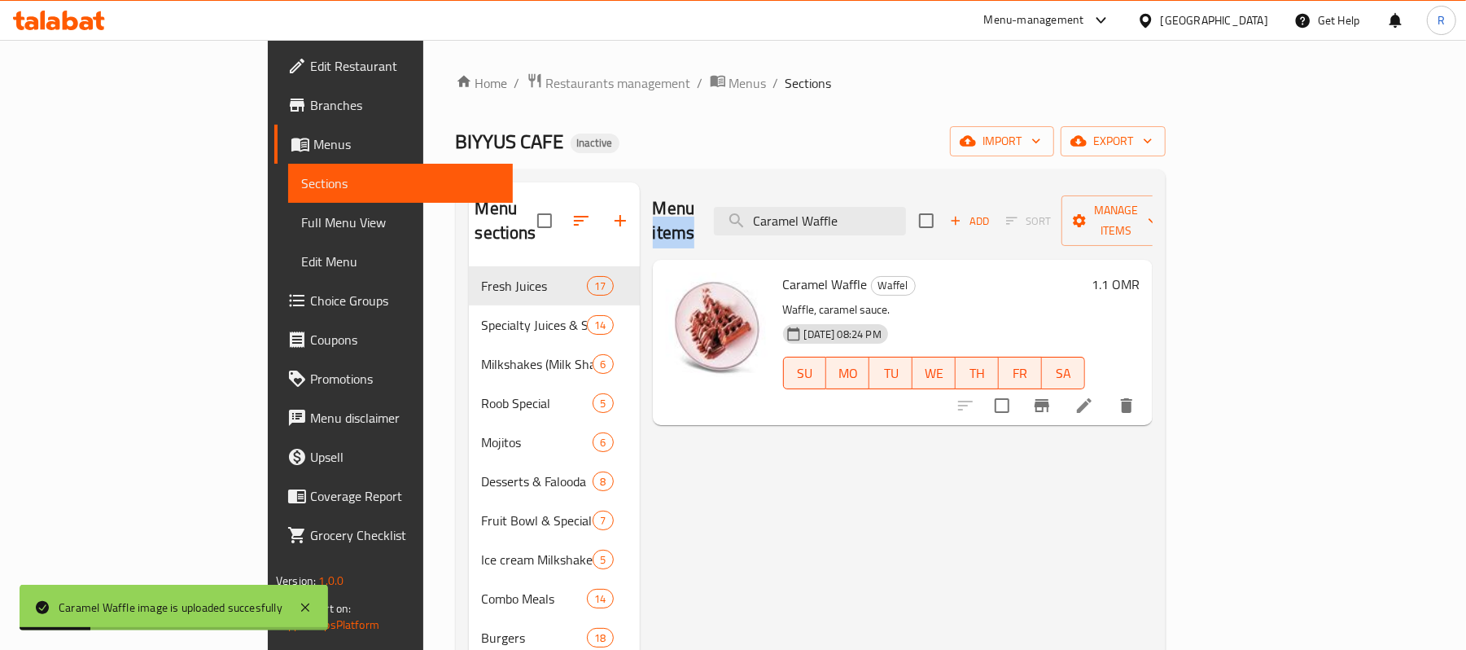
click at [959, 194] on div "Menu items Caramel Waffle Add Sort Manage items" at bounding box center [903, 220] width 500 height 77
click at [906, 207] on input "Caramel Waffle" at bounding box center [810, 221] width 192 height 28
paste input "[PERSON_NAME] Honey"
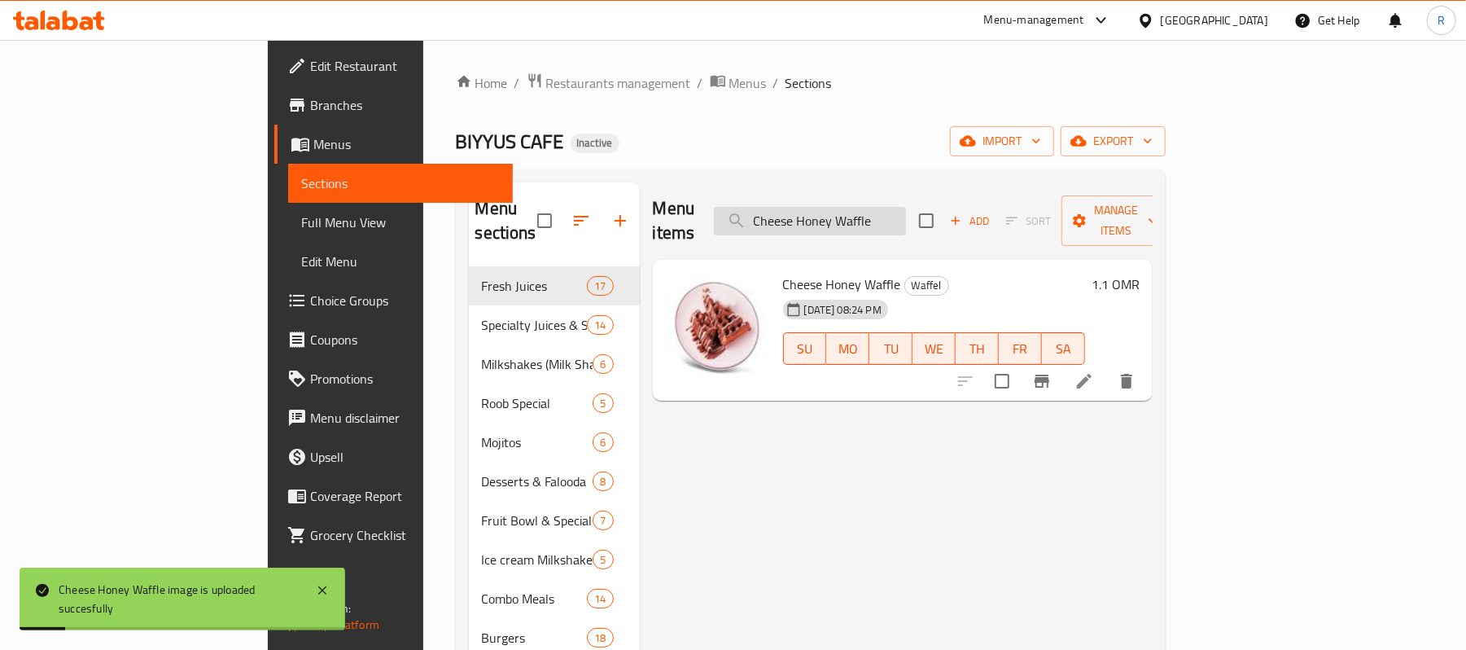
click at [906, 221] on input "Cheese Honey Waffle" at bounding box center [810, 221] width 192 height 28
paste input "-Fatheera Beef copy"
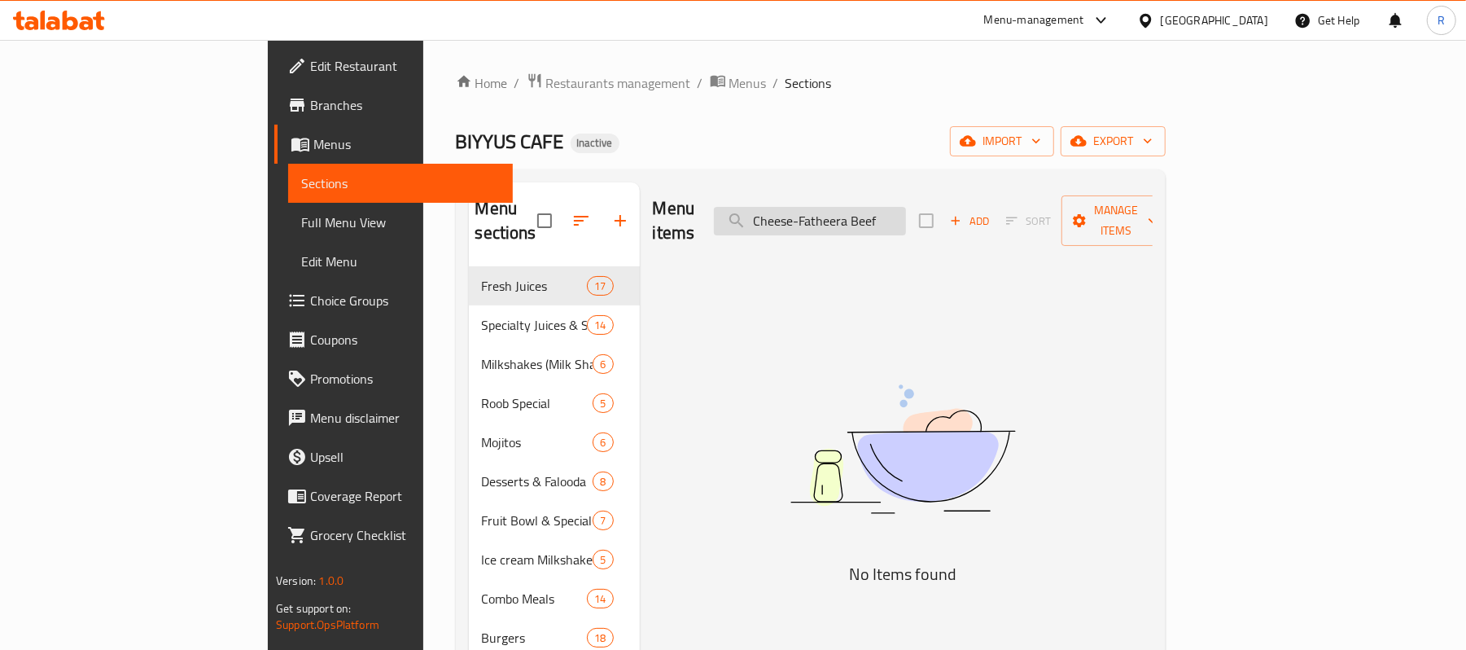
click at [897, 209] on input "Cheese-Fatheera Beef" at bounding box center [810, 221] width 192 height 28
click at [906, 212] on input "Cheese Fatheera Beef" at bounding box center [810, 221] width 192 height 28
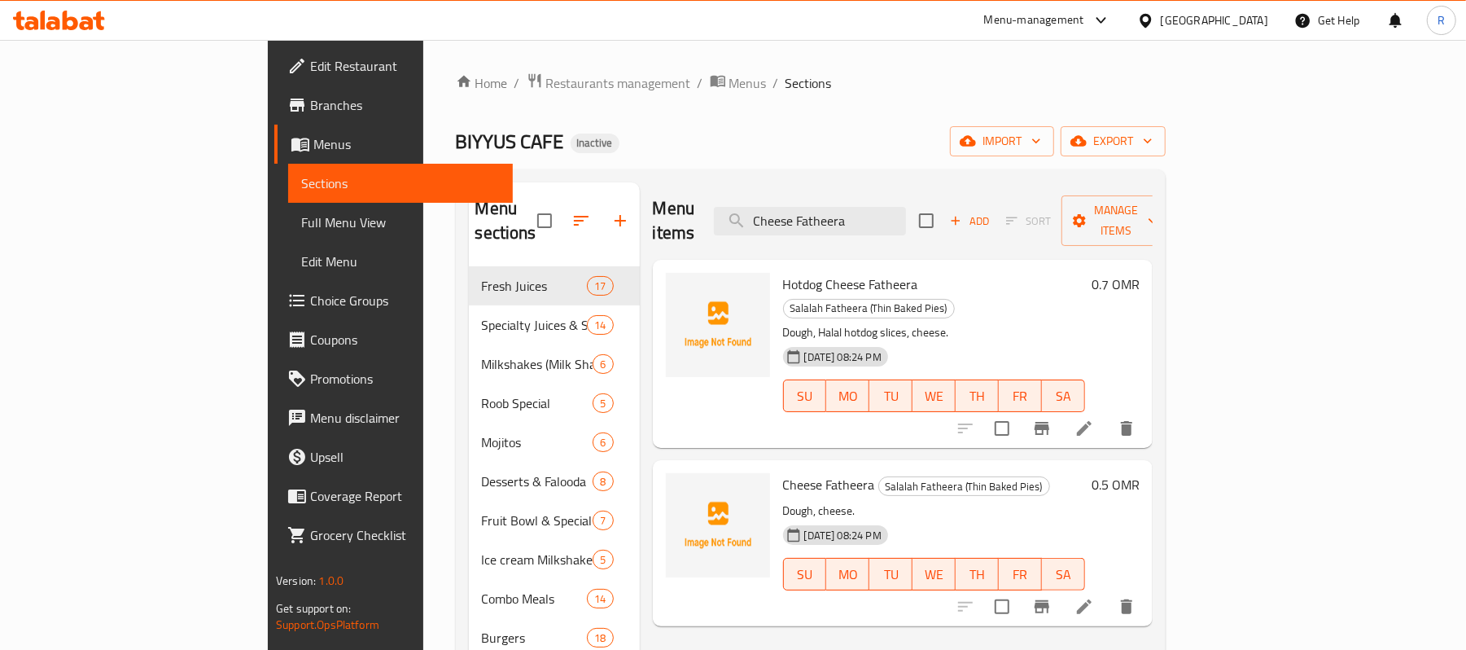
drag, startPoint x: 53, startPoint y: 575, endPoint x: 642, endPoint y: 516, distance: 592.2
click at [666, 516] on div at bounding box center [718, 525] width 104 height 104
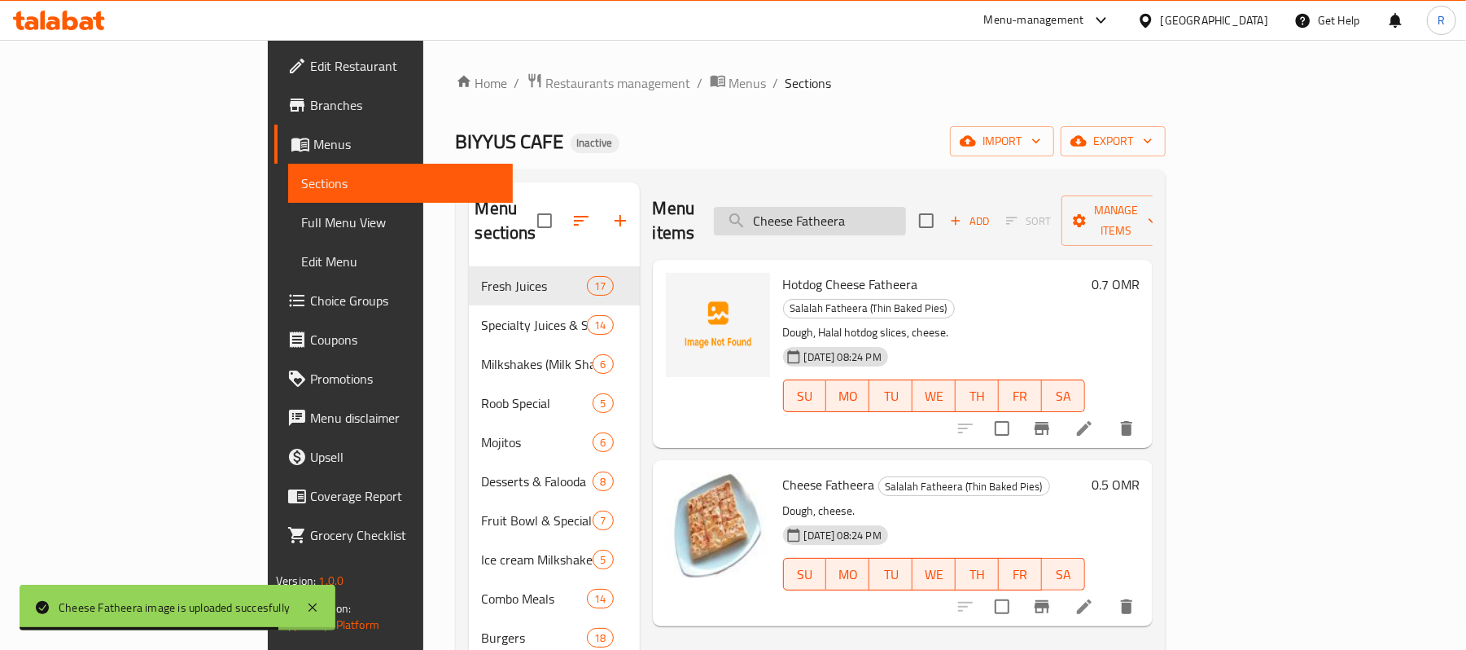
click at [906, 207] on input "Cheese Fatheera" at bounding box center [810, 221] width 192 height 28
paste input "-Fatheera Chicken"
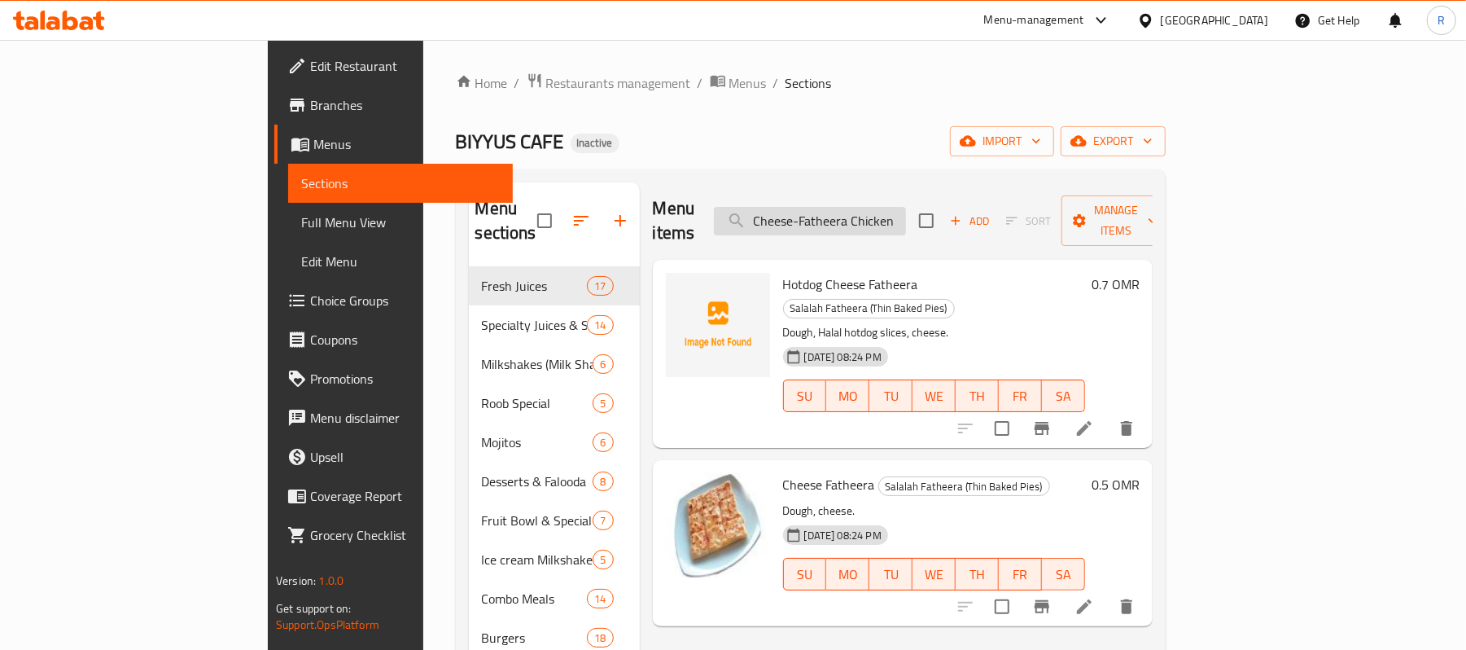
click at [897, 212] on input "Cheese-Fatheera Chicken" at bounding box center [810, 221] width 192 height 28
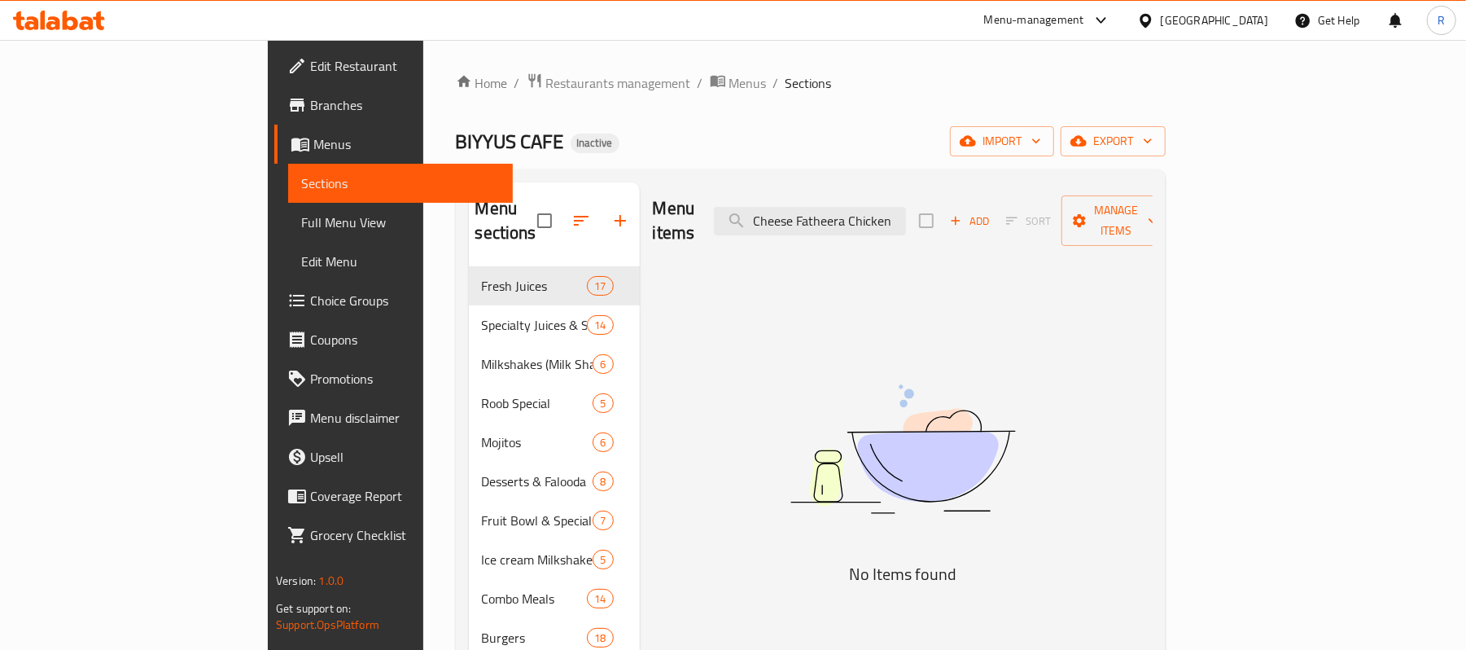
drag, startPoint x: 894, startPoint y: 213, endPoint x: 780, endPoint y: 247, distance: 119.0
click at [906, 208] on input "Fatheera Chicken" at bounding box center [810, 221] width 192 height 28
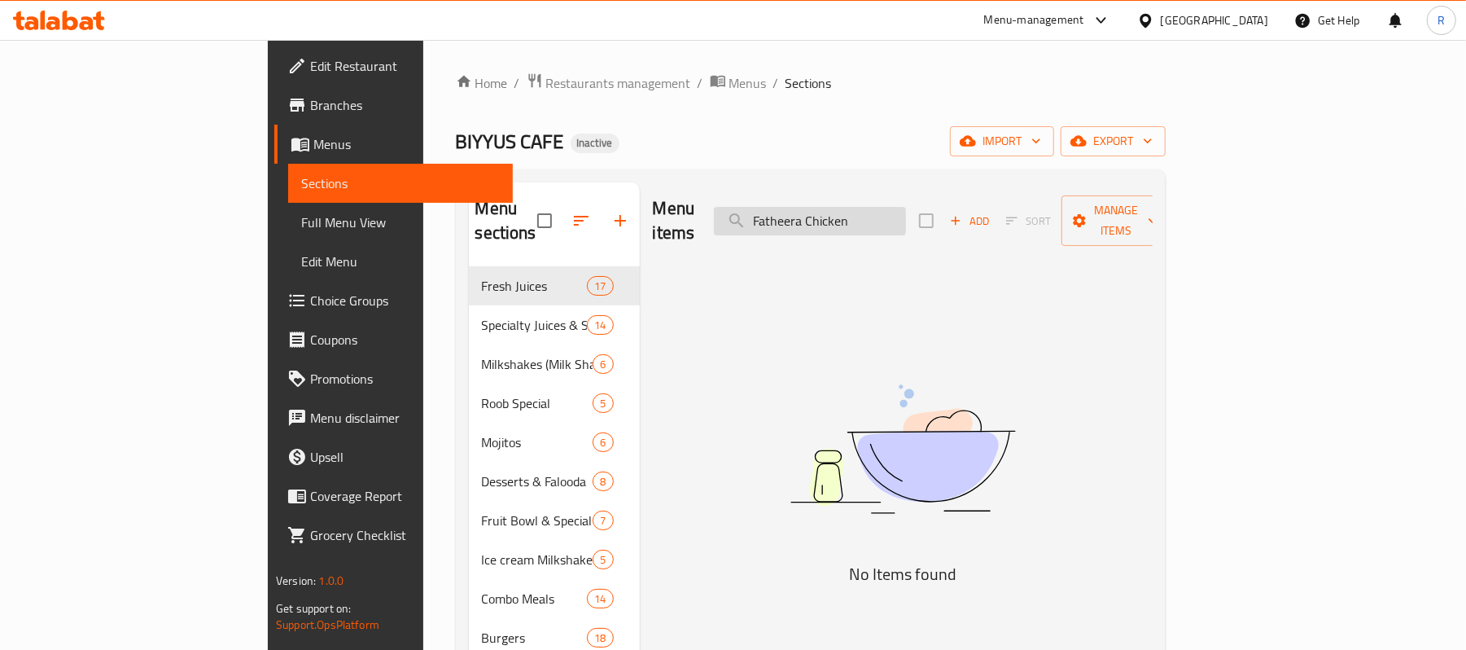
paste input "Cheese-Fatheera-2"
click at [899, 209] on input "Cheese-Fatheera-2" at bounding box center [810, 221] width 192 height 28
click at [906, 213] on input "Cheese Fatheera-2" at bounding box center [810, 221] width 192 height 28
click at [906, 212] on input "Cheese Fatheera 2" at bounding box center [810, 221] width 192 height 28
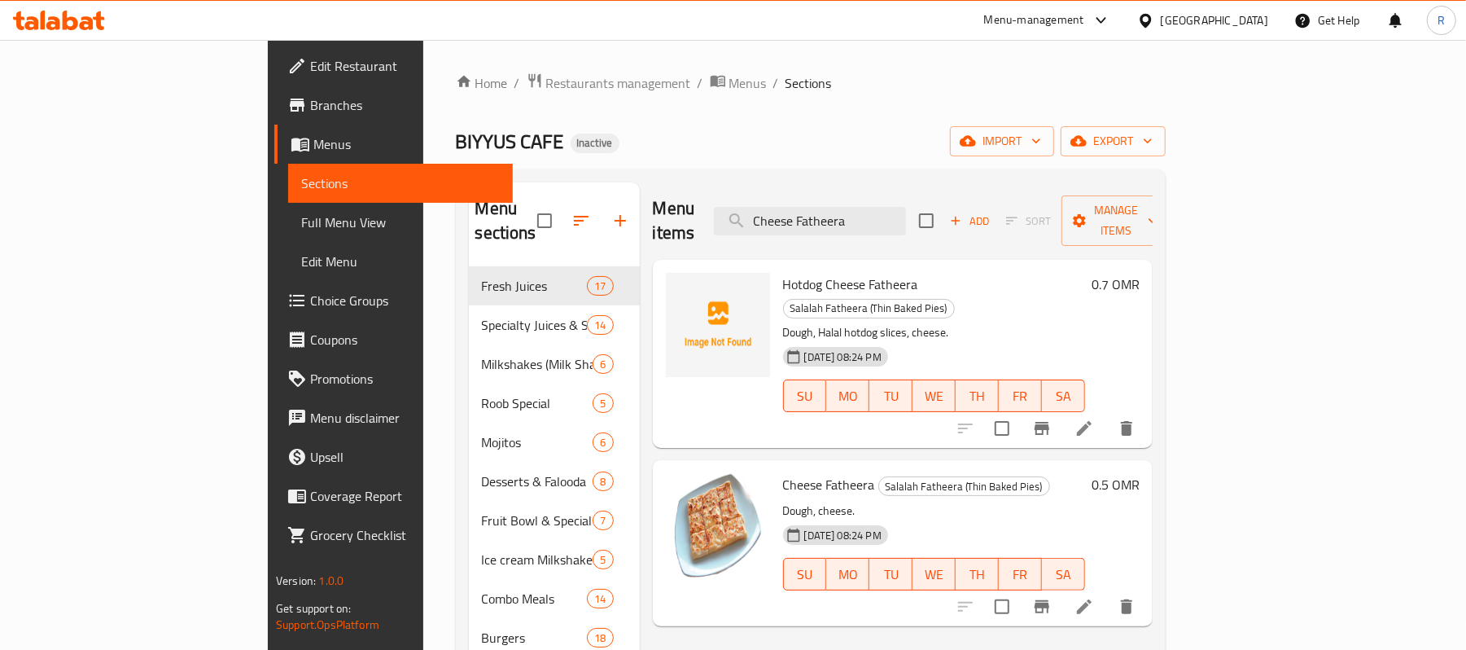
click at [960, 187] on div "Menu items Cheese Fatheera Add Sort Manage items" at bounding box center [903, 220] width 500 height 77
click at [906, 207] on input "Cheese Fatheera" at bounding box center [810, 221] width 192 height 28
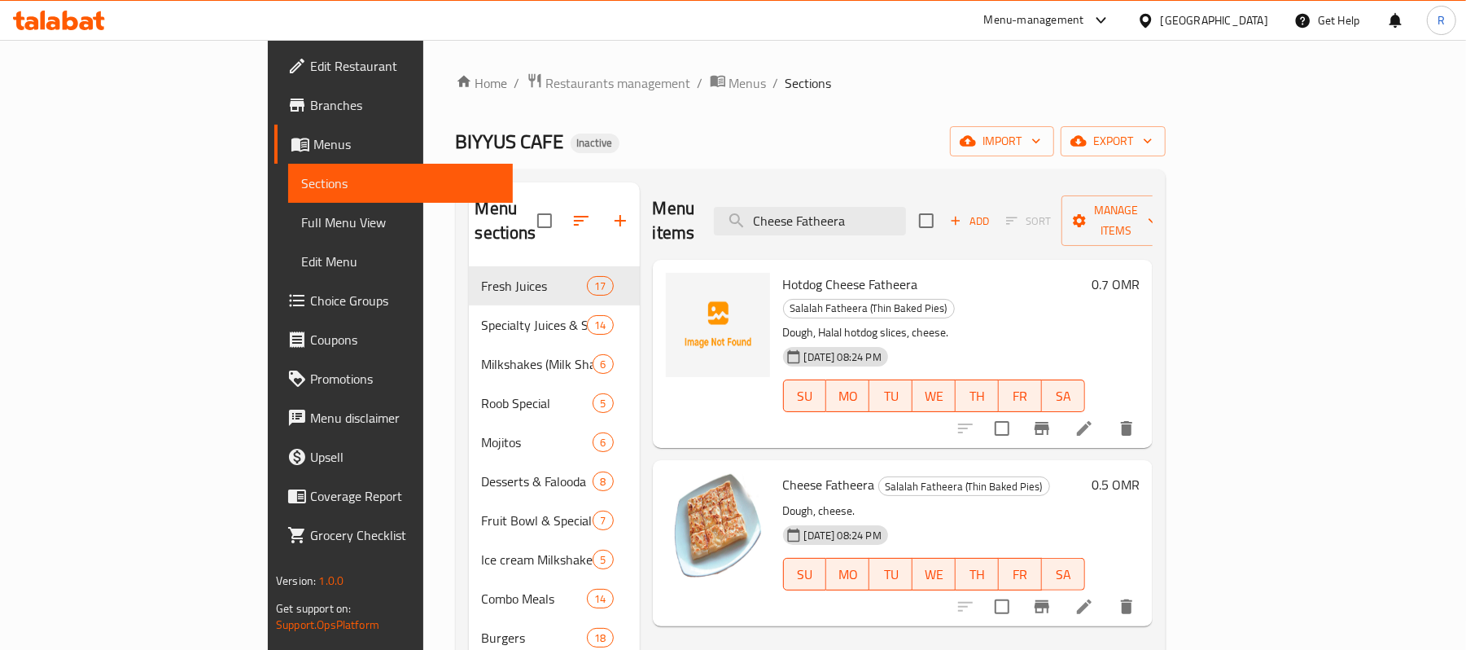
paste input "-Honey"
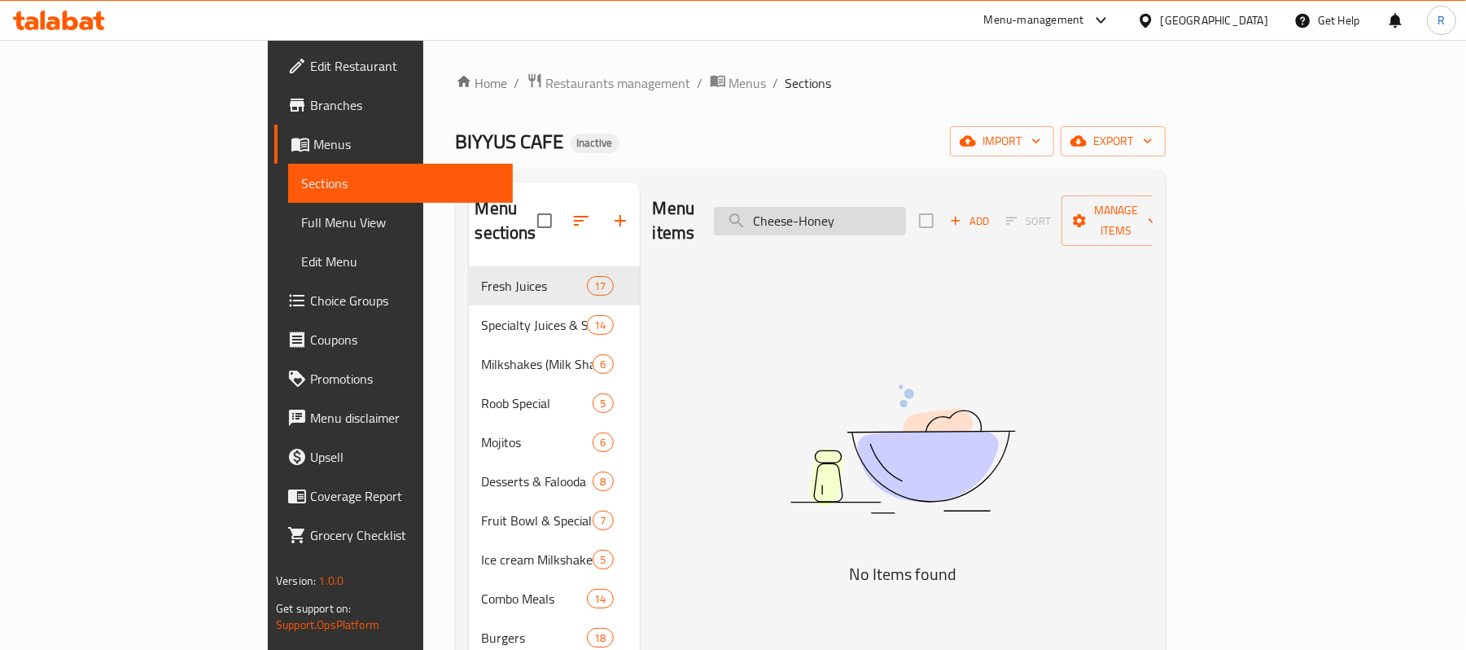
click at [897, 212] on input "Cheese-Honey" at bounding box center [810, 221] width 192 height 28
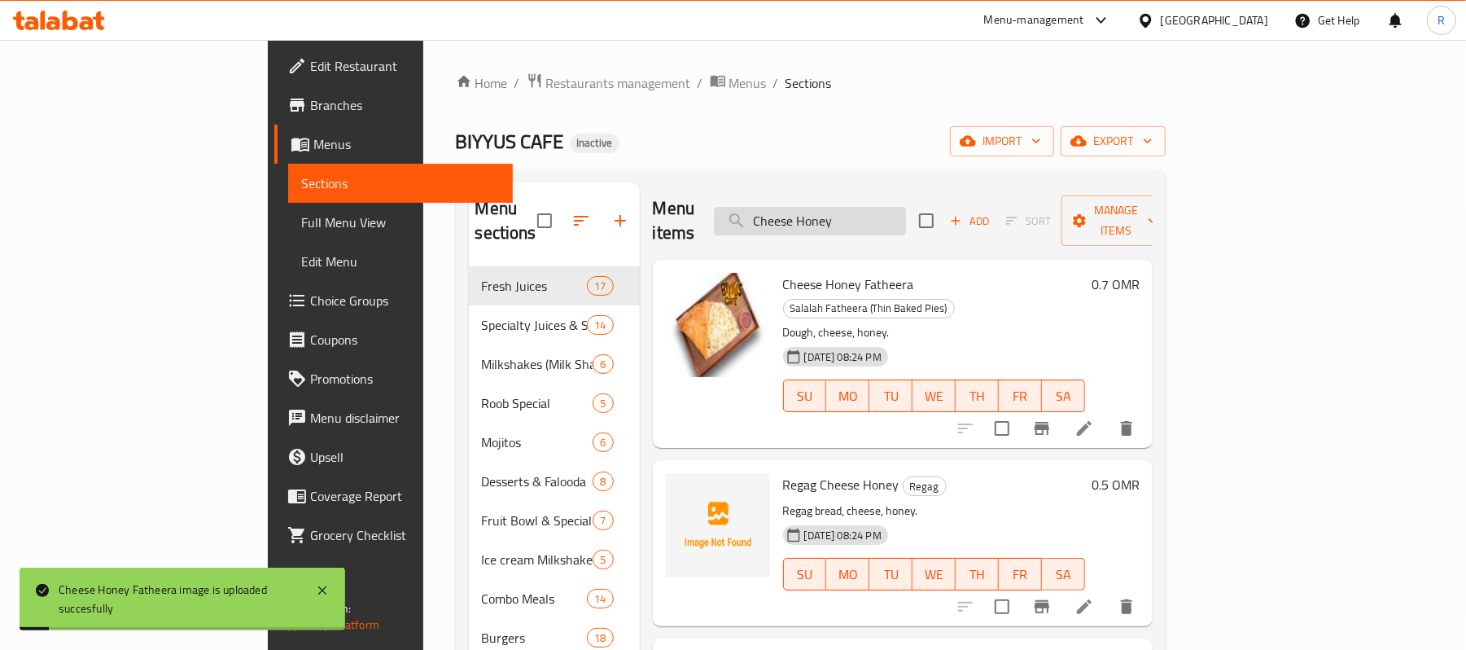
click at [906, 222] on input "Cheese Honey" at bounding box center [810, 221] width 192 height 28
paste input "-Honey-Egg"
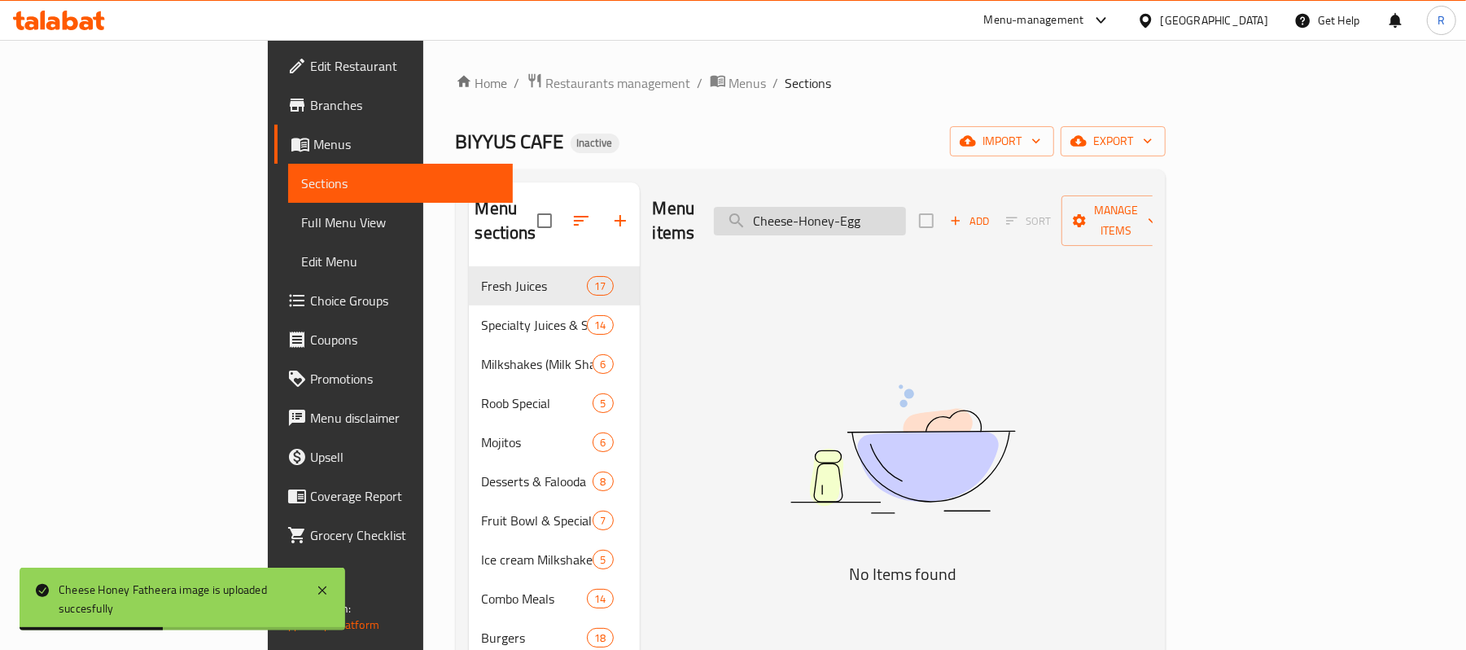
click at [899, 213] on input "Cheese-Honey-Egg" at bounding box center [810, 221] width 192 height 28
click at [906, 217] on input "CheeseHoney-Egg" at bounding box center [810, 221] width 192 height 28
click at [889, 215] on input "CheeseHoneyEgg" at bounding box center [810, 221] width 192 height 28
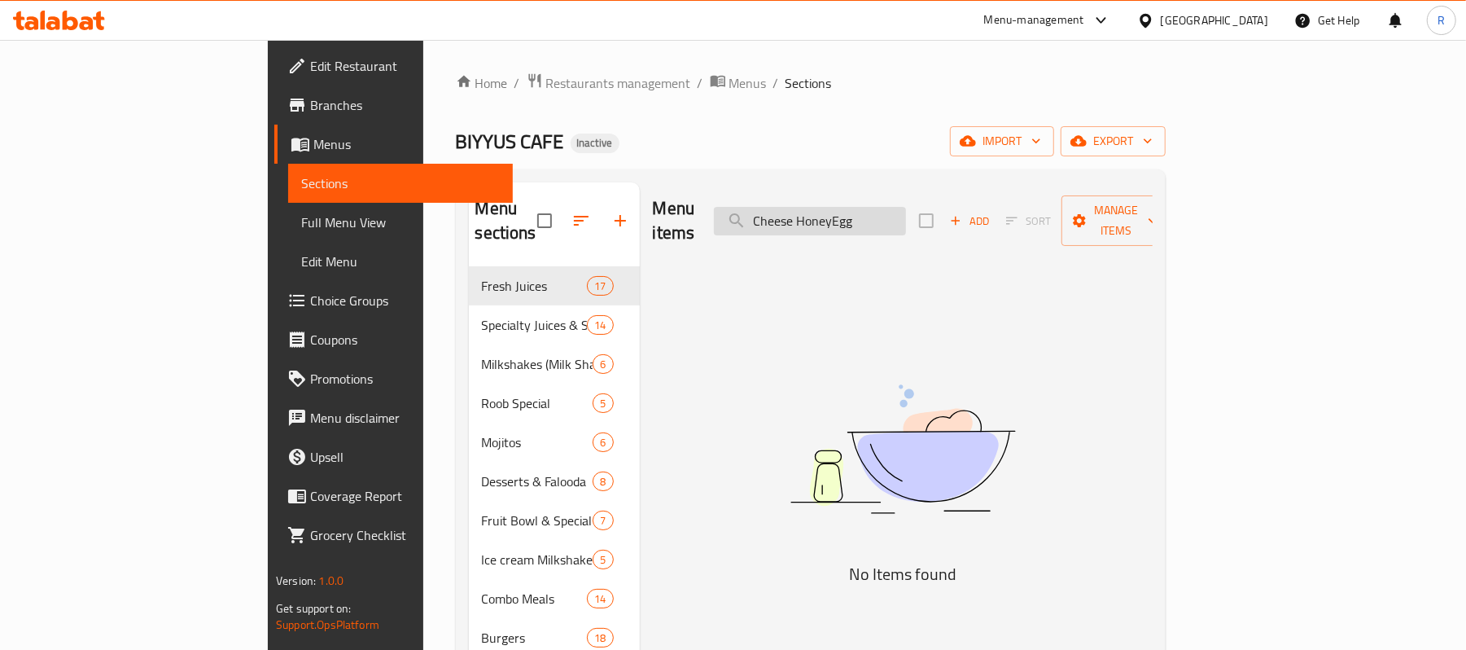
click at [906, 212] on input "Cheese HoneyEgg" at bounding box center [810, 221] width 192 height 28
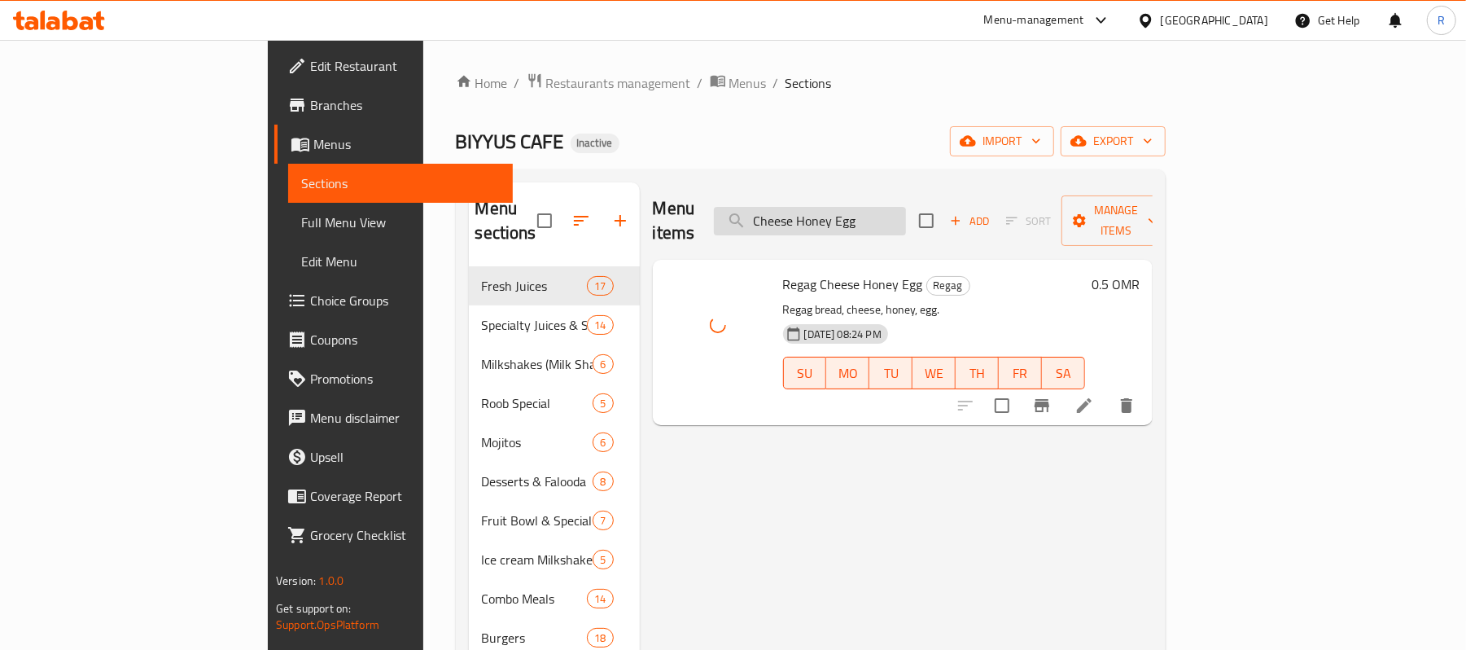
click at [906, 207] on input "Cheese Honey Egg" at bounding box center [810, 221] width 192 height 28
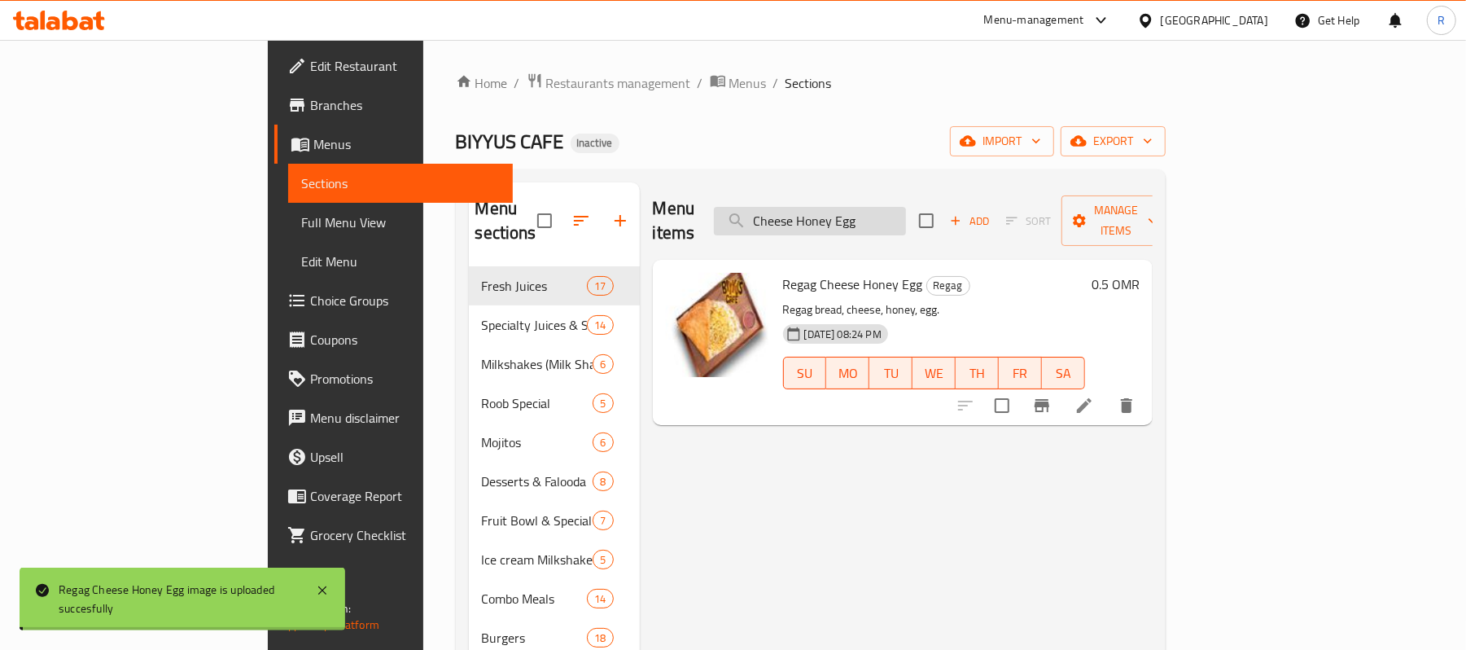
click at [906, 207] on input "Cheese Honey Egg" at bounding box center [810, 221] width 192 height 28
paste input "-Nutella-Fatheera-"
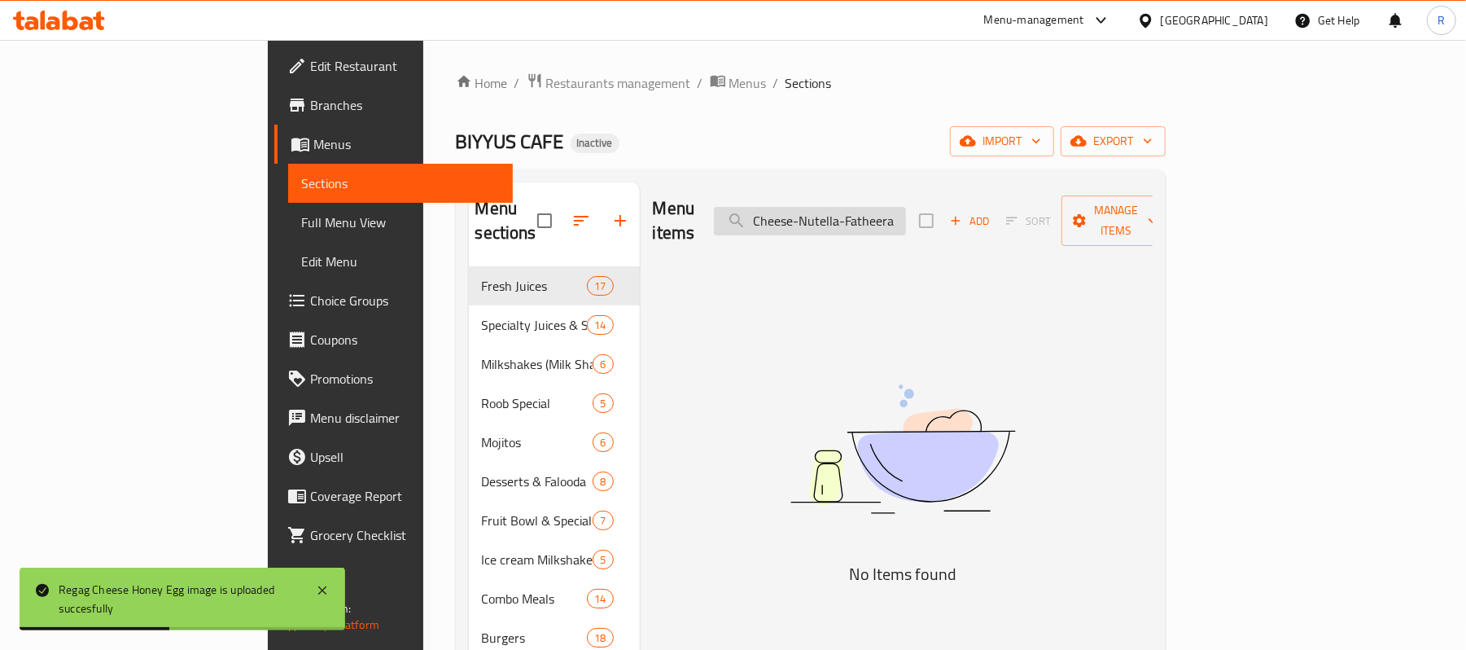
click at [906, 218] on input "Cheese-Nutella-Fatheera" at bounding box center [810, 221] width 192 height 28
click at [899, 209] on input "Cheese-NutellaFatheera" at bounding box center [810, 221] width 192 height 28
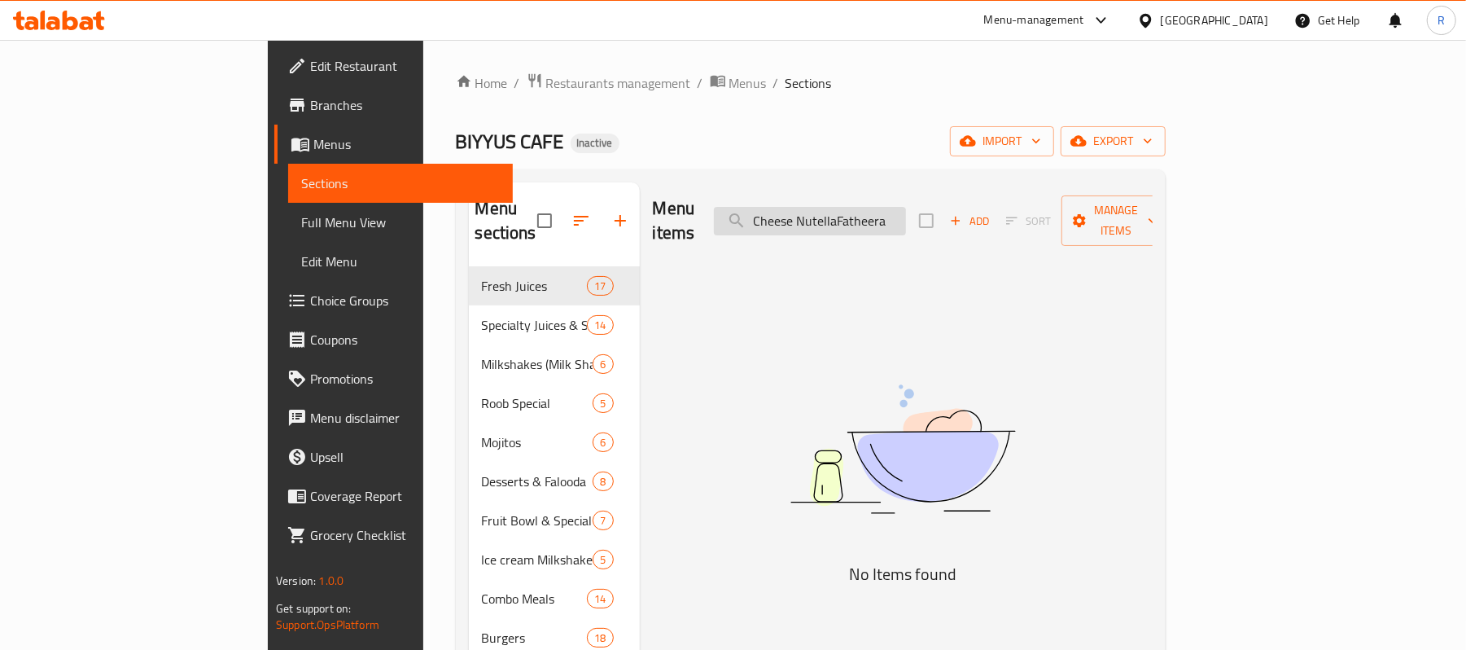
click at [906, 215] on input "Cheese NutellaFatheera" at bounding box center [810, 221] width 192 height 28
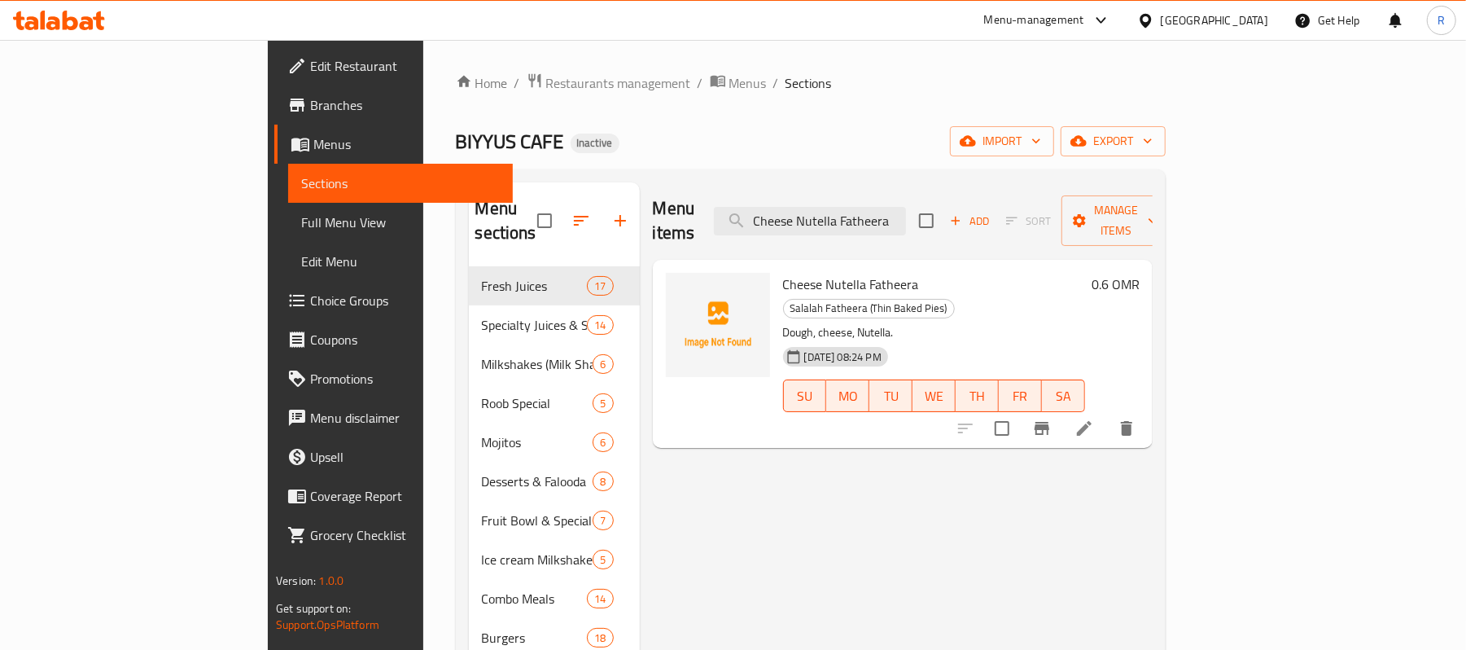
click at [666, 332] on div at bounding box center [718, 325] width 104 height 104
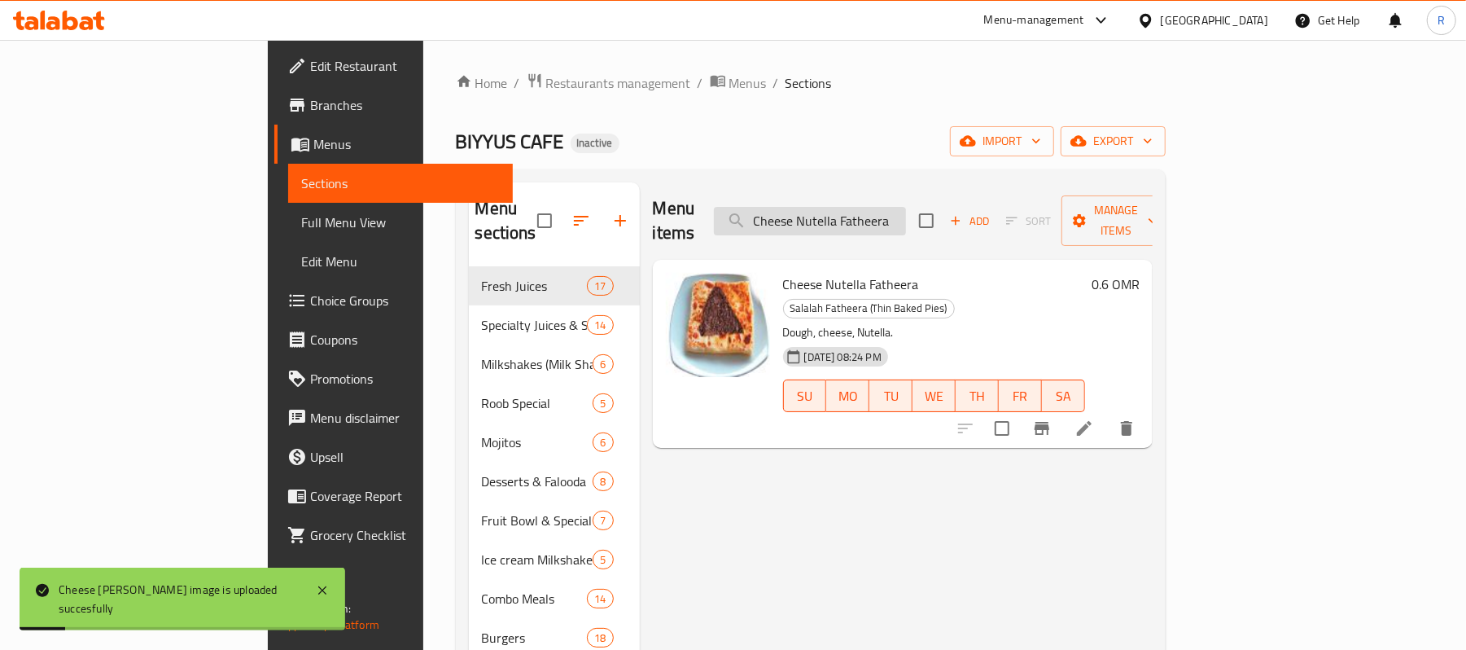
click at [906, 212] on input "Cheese Nutella Fatheera" at bounding box center [810, 221] width 192 height 28
paste input "-[GEOGRAPHIC_DATA]-Chips-Slice"
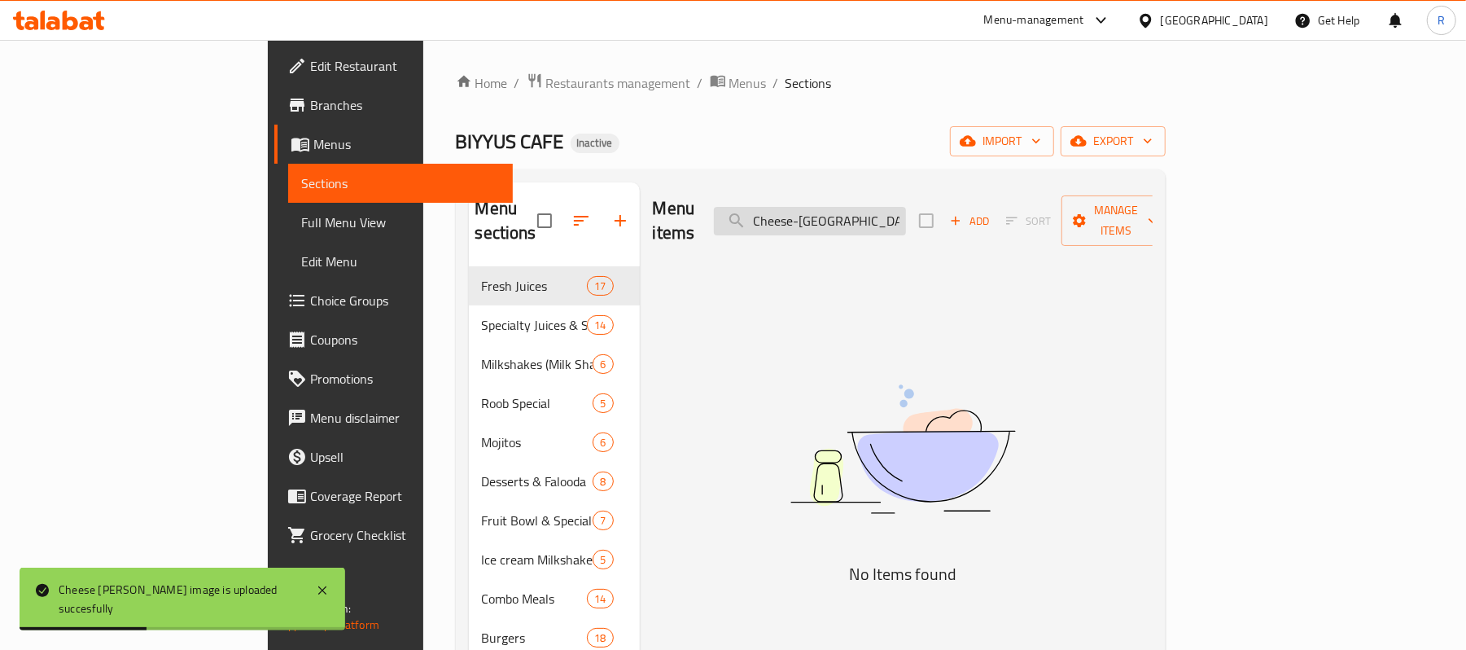
click at [899, 217] on input "Cheese-[GEOGRAPHIC_DATA]-Chips-Slice" at bounding box center [810, 221] width 192 height 28
click at [906, 215] on input "Cheese Oman-Chips-Slice" at bounding box center [810, 221] width 192 height 28
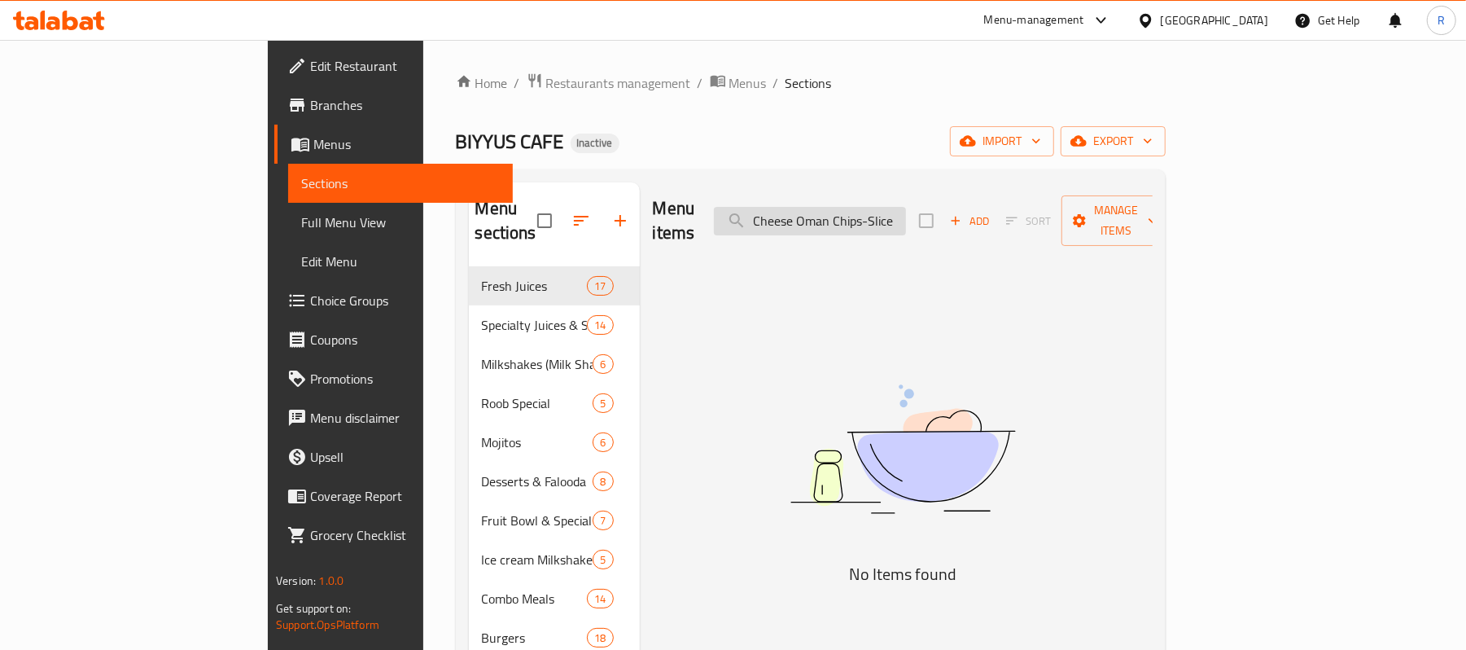
click at [906, 210] on input "Cheese Oman Chips-Slice" at bounding box center [810, 221] width 192 height 28
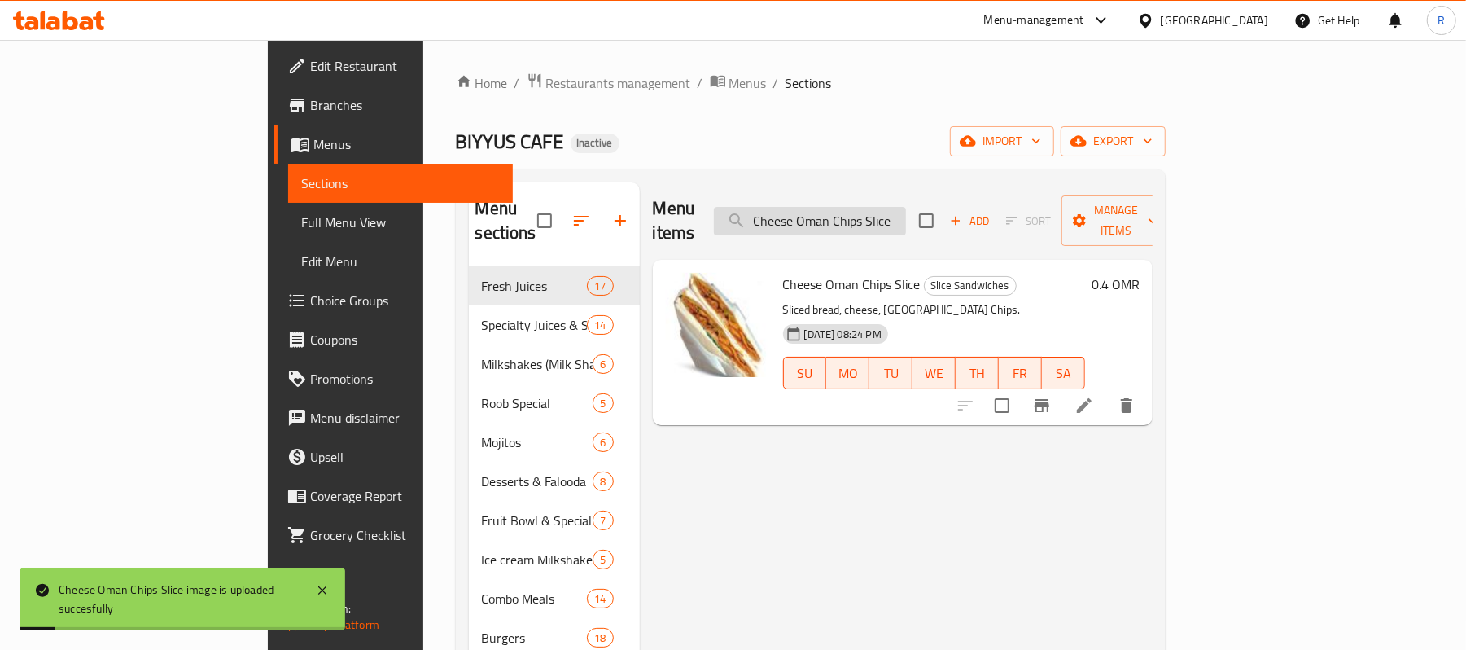
click at [906, 216] on input "Cheese Oman Chips Slice" at bounding box center [810, 221] width 192 height 28
paste input "-Pasta"
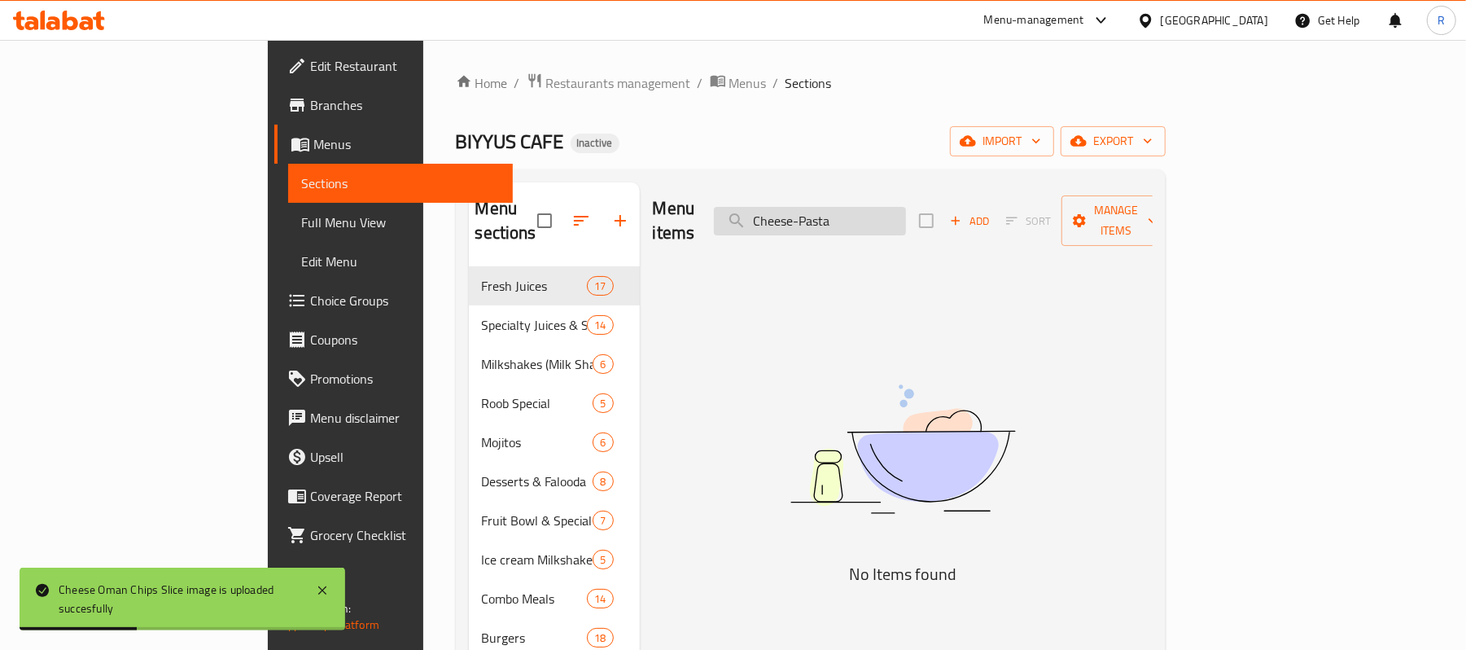
click at [895, 210] on input "Cheese-Pasta" at bounding box center [810, 221] width 192 height 28
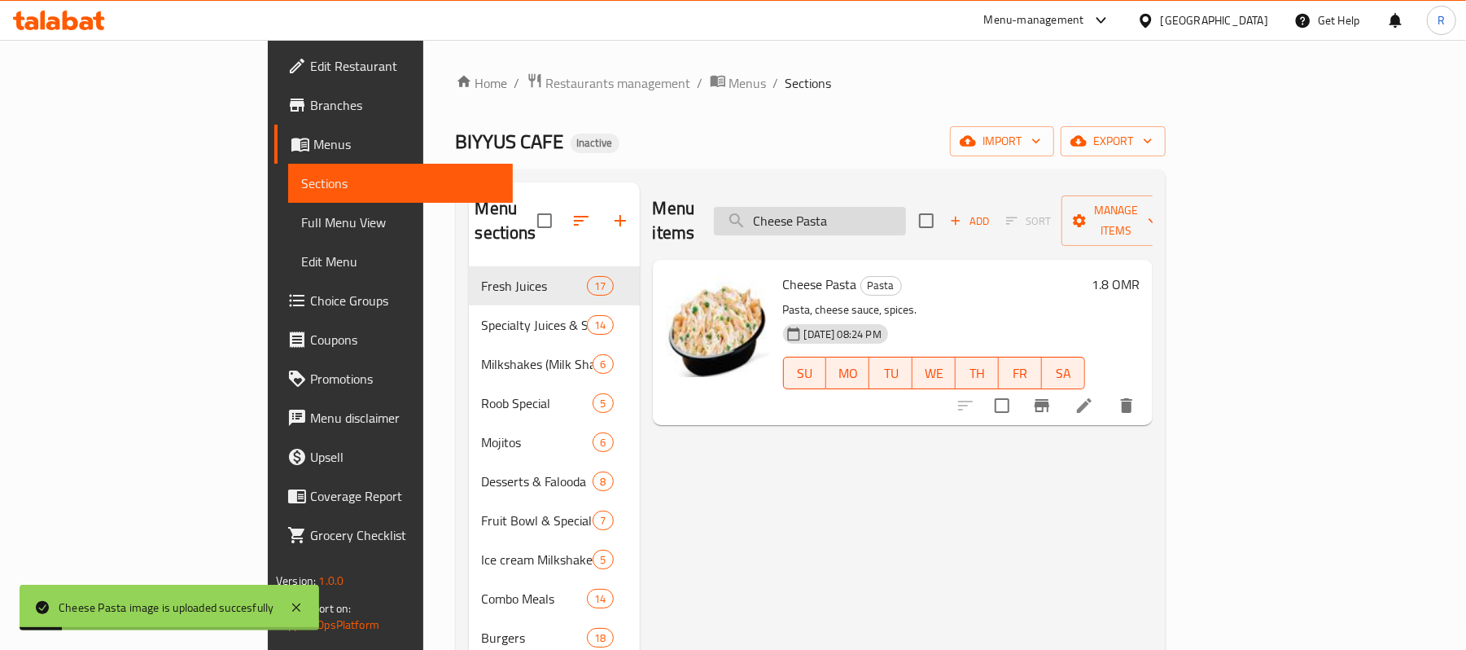
click at [906, 220] on input "Cheese Pasta" at bounding box center [810, 221] width 192 height 28
paste input "-Zatar--Fatheer"
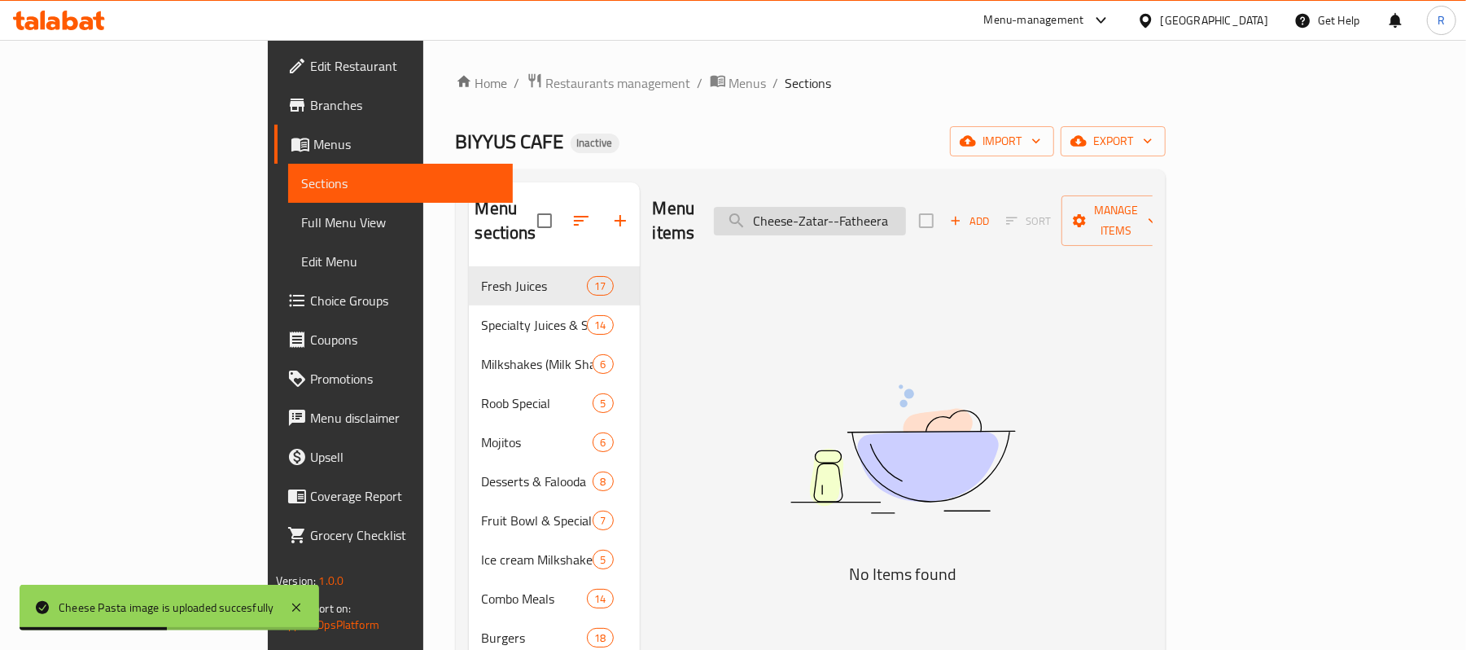
click at [896, 219] on input "Cheese-Zatar--Fatheera" at bounding box center [810, 221] width 192 height 28
click at [906, 213] on input "Cheese Zatar--Fatheera" at bounding box center [810, 221] width 192 height 28
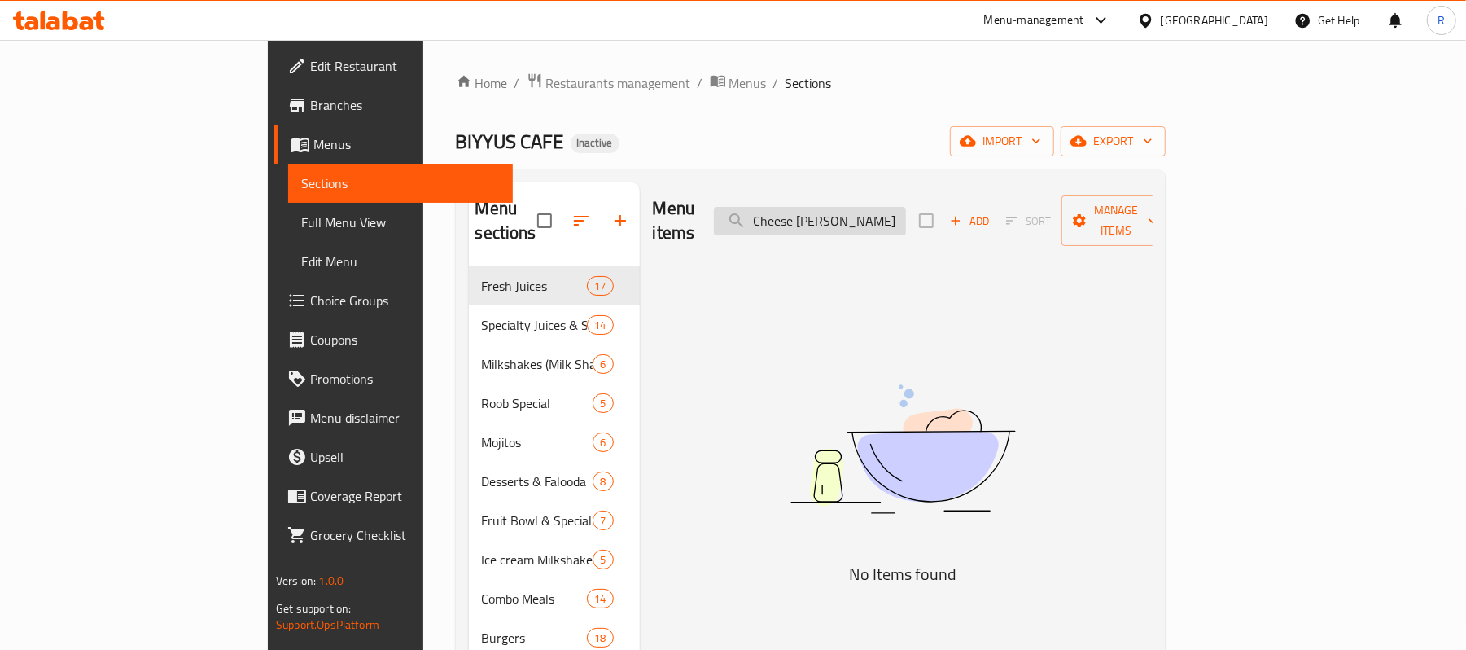
drag, startPoint x: 973, startPoint y: 215, endPoint x: 951, endPoint y: 228, distance: 26.2
click at [906, 223] on input "Cheese [PERSON_NAME]" at bounding box center [810, 221] width 192 height 28
drag, startPoint x: 951, startPoint y: 228, endPoint x: 921, endPoint y: 238, distance: 31.2
drag, startPoint x: 970, startPoint y: 212, endPoint x: 925, endPoint y: 230, distance: 48.7
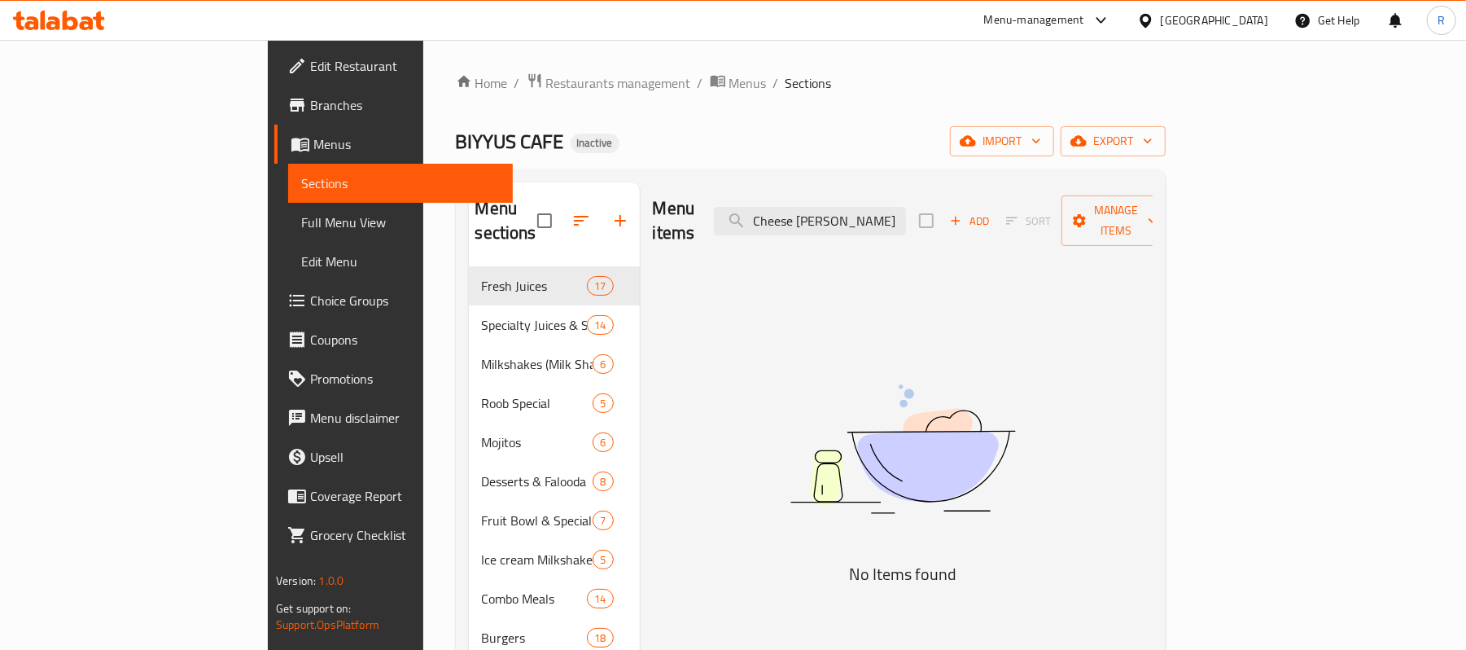
click at [925, 230] on div "Menu items Cheese Zatar Fatheera Add Sort Manage items" at bounding box center [903, 220] width 500 height 77
click at [906, 215] on input "Cheese Zatar" at bounding box center [810, 221] width 192 height 28
paste input "tos-Cheese--Fries"
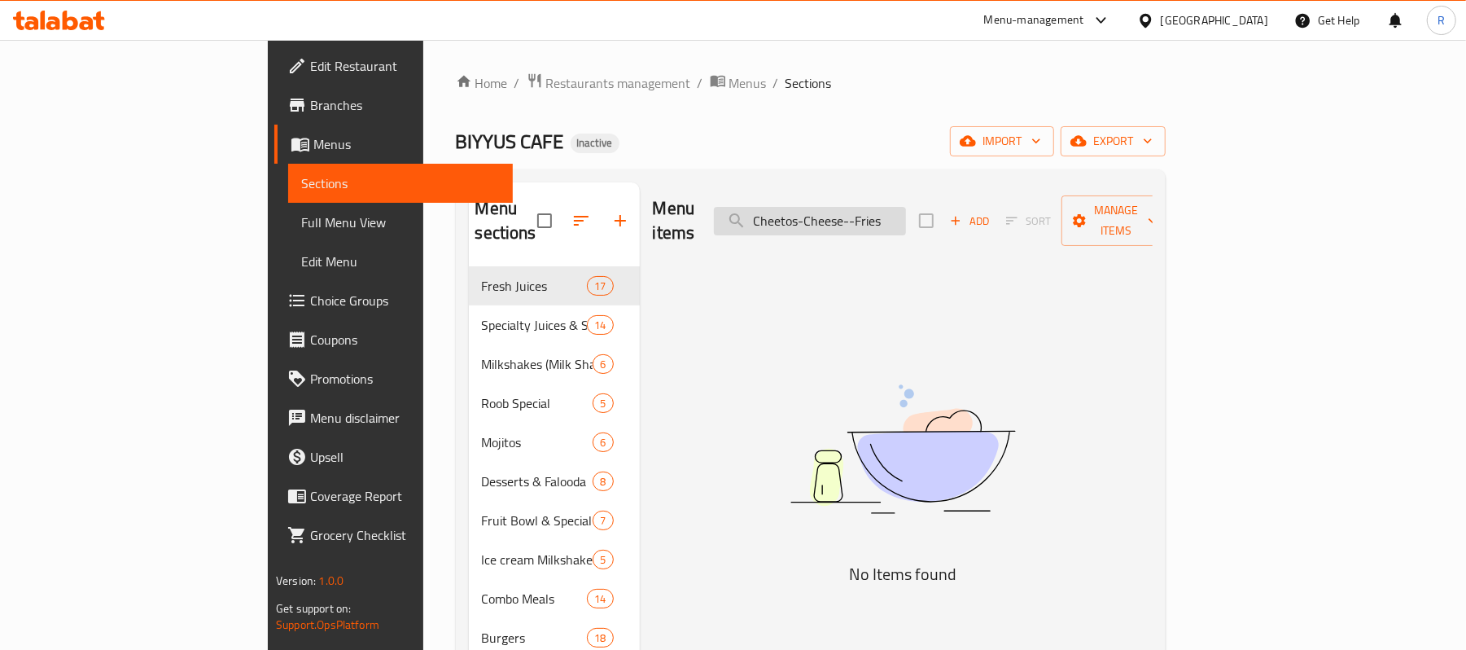
click at [902, 213] on input "Cheetos-Cheese--Fries" at bounding box center [810, 221] width 192 height 28
click at [906, 212] on input "CheetosCheese--Fries" at bounding box center [810, 221] width 192 height 28
click at [890, 217] on input "CheetosCheese Fries" at bounding box center [810, 221] width 192 height 28
click at [899, 216] on input "CheetosCheese Fries" at bounding box center [810, 221] width 192 height 28
drag, startPoint x: 978, startPoint y: 210, endPoint x: 938, endPoint y: 232, distance: 45.5
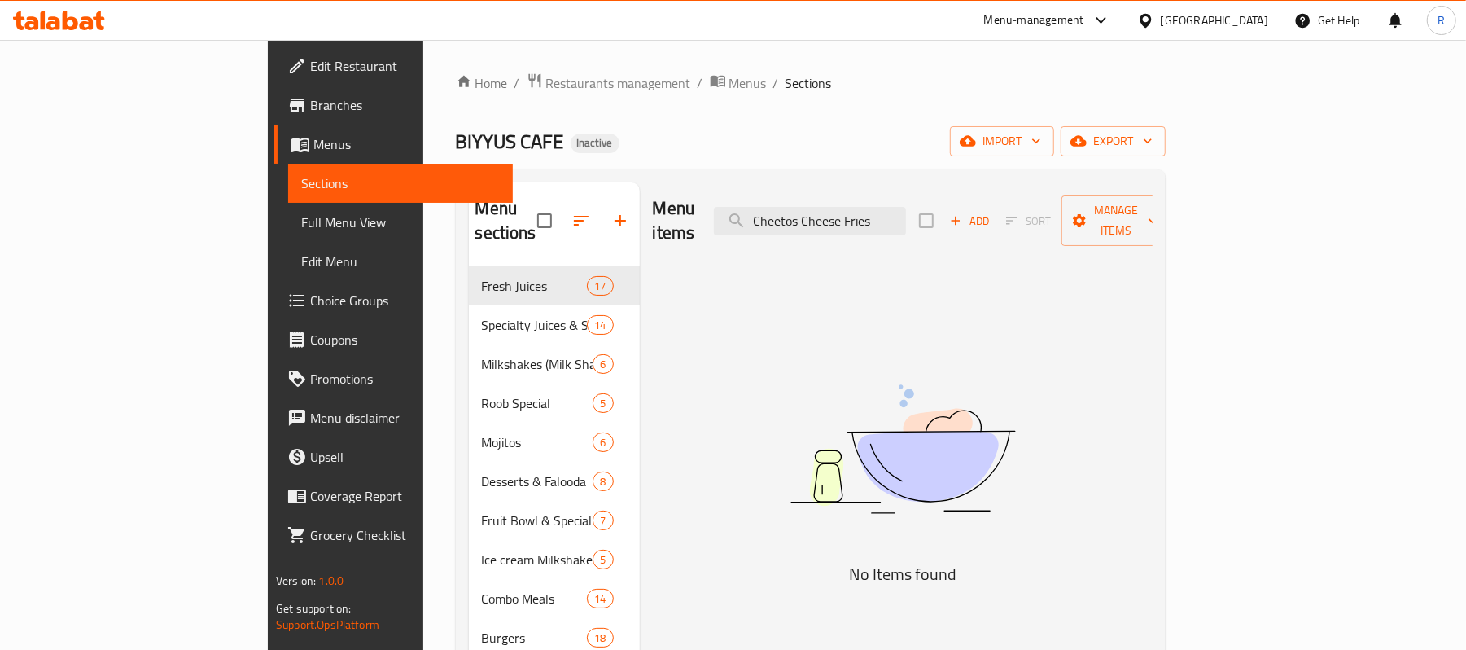
click at [938, 232] on div "Menu items Cheetos Cheese Fries Add Sort Manage items" at bounding box center [903, 220] width 500 height 77
click at [906, 207] on input "Cheetos" at bounding box center [810, 221] width 192 height 28
paste input "i.-Mut.-Burger-"
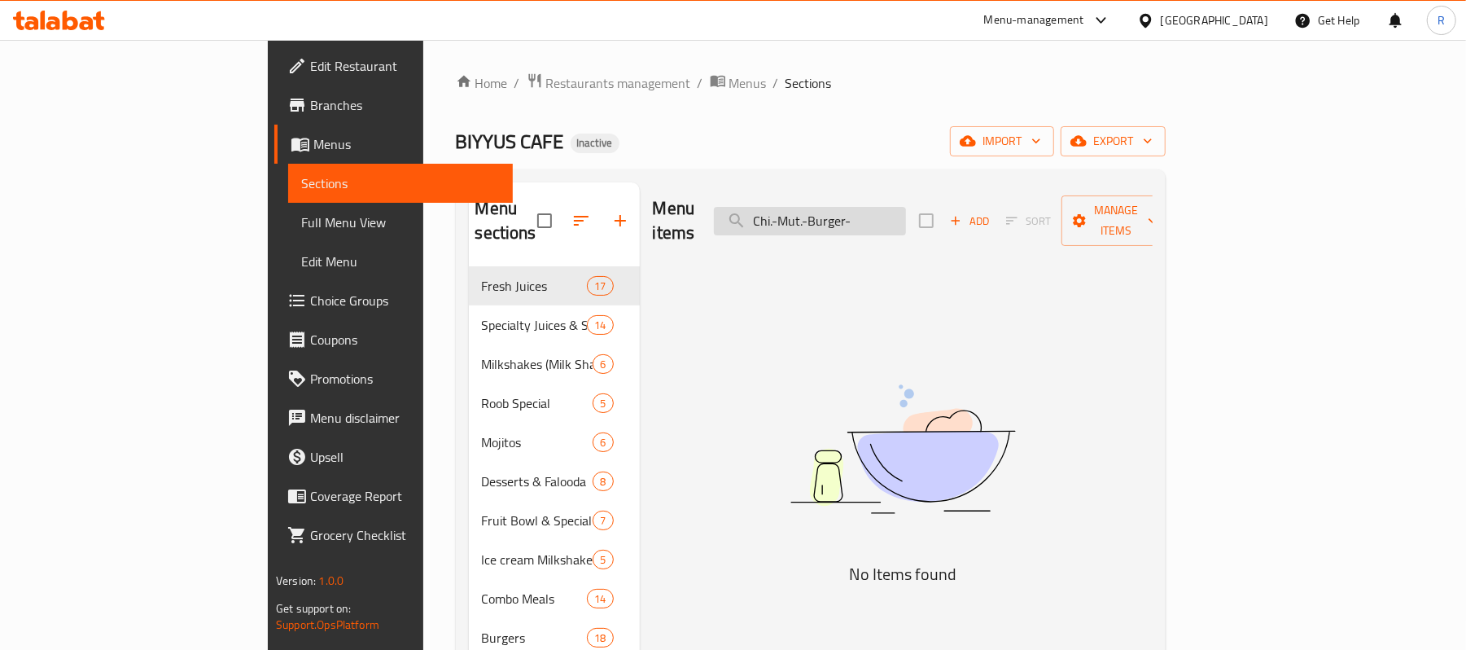
click at [877, 212] on input "Chi.-Mut.-Burger-" at bounding box center [810, 221] width 192 height 28
click at [899, 212] on input "Chi Mut.-Burger-" at bounding box center [810, 221] width 192 height 28
click at [906, 212] on input "Chi Mut Burger-" at bounding box center [810, 221] width 192 height 28
drag, startPoint x: 922, startPoint y: 223, endPoint x: 895, endPoint y: 231, distance: 28.1
click at [895, 231] on div "Menu items Chi Mut [PERSON_NAME] Add Sort Manage items" at bounding box center [903, 220] width 500 height 77
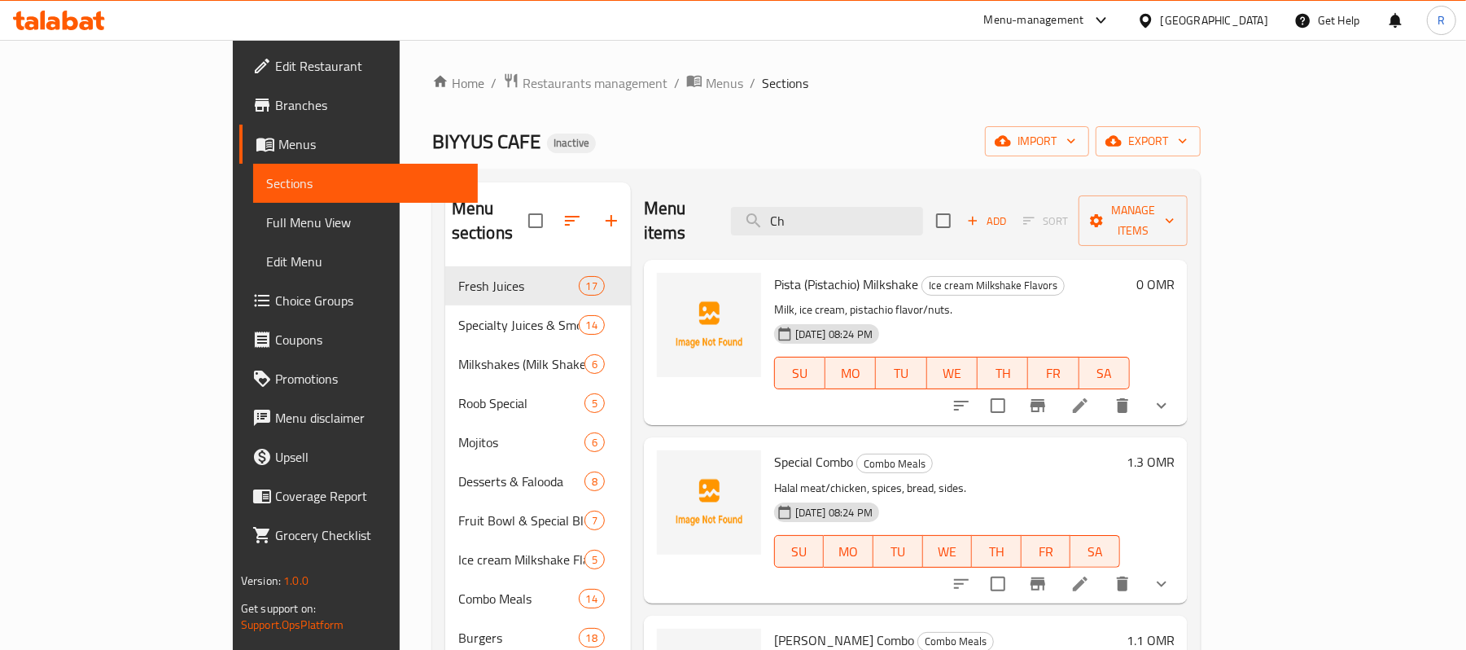
type input "C"
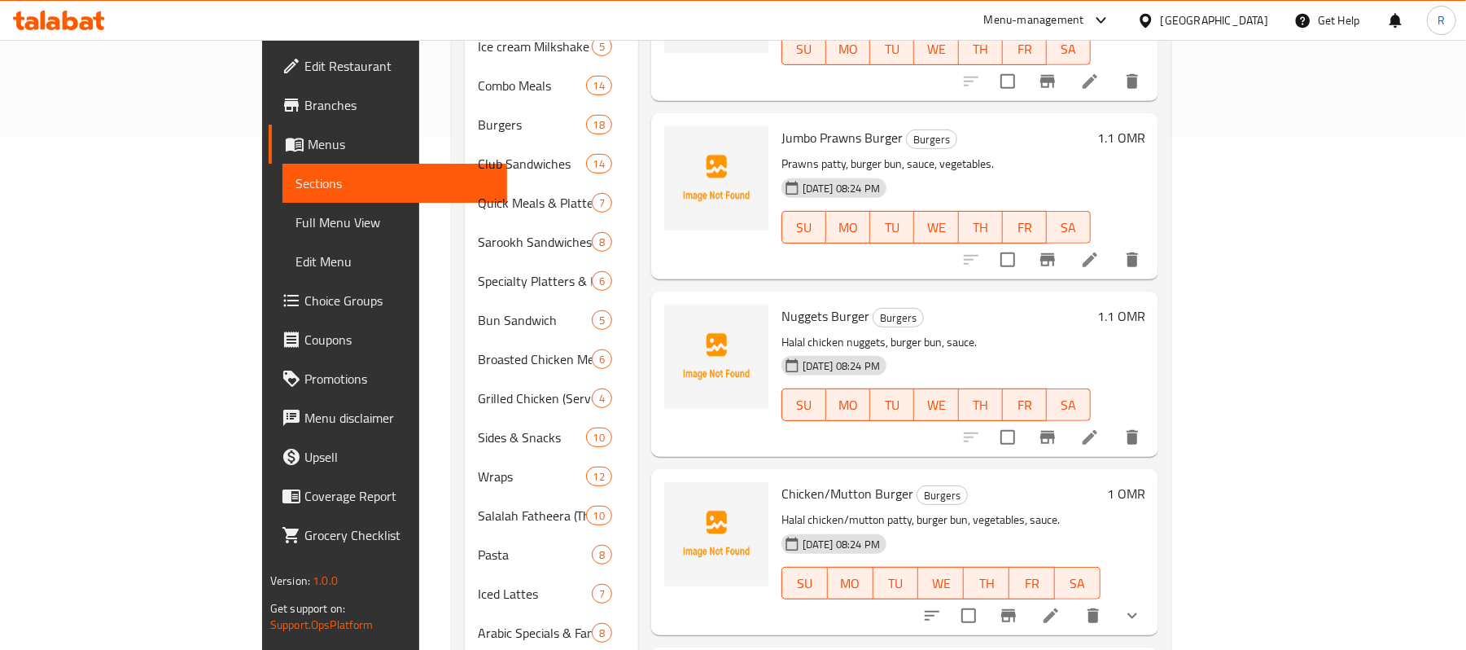
scroll to position [542, 0]
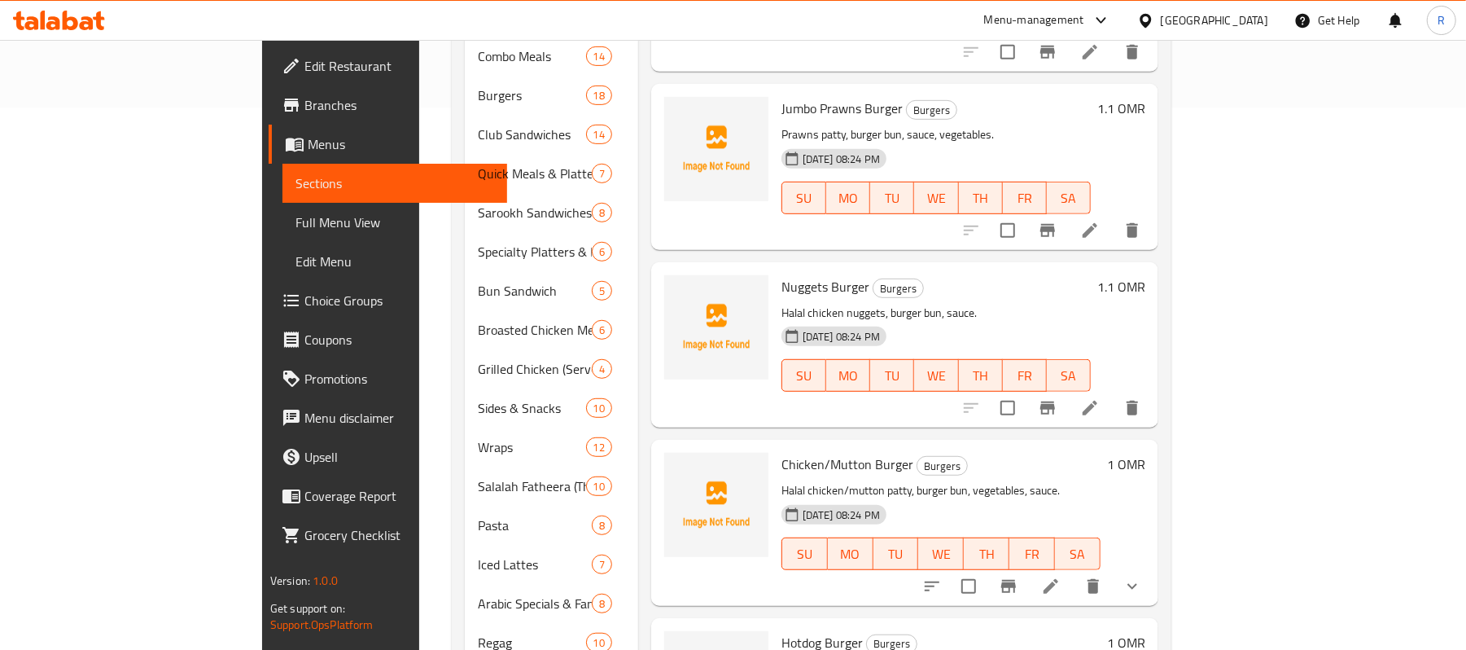
click at [1142, 576] on icon "show more" at bounding box center [1132, 586] width 20 height 20
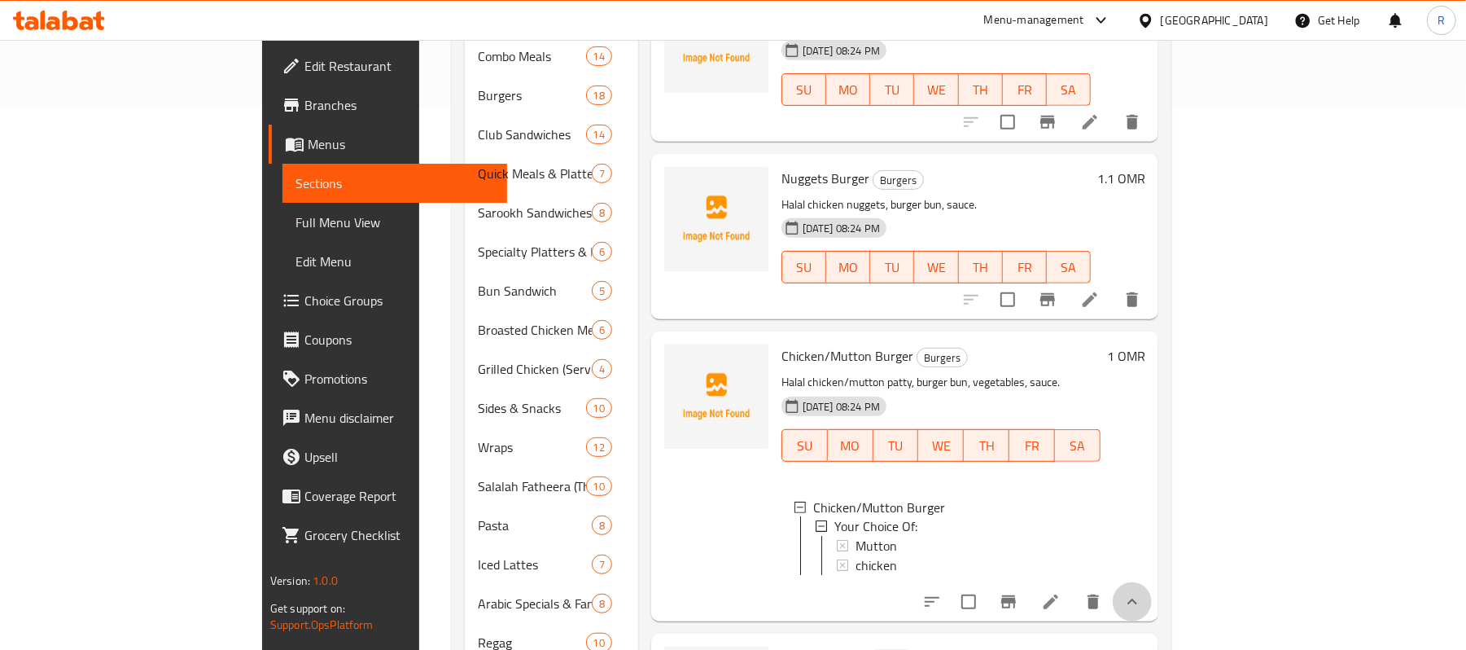
click at [1142, 592] on icon "show more" at bounding box center [1132, 602] width 20 height 20
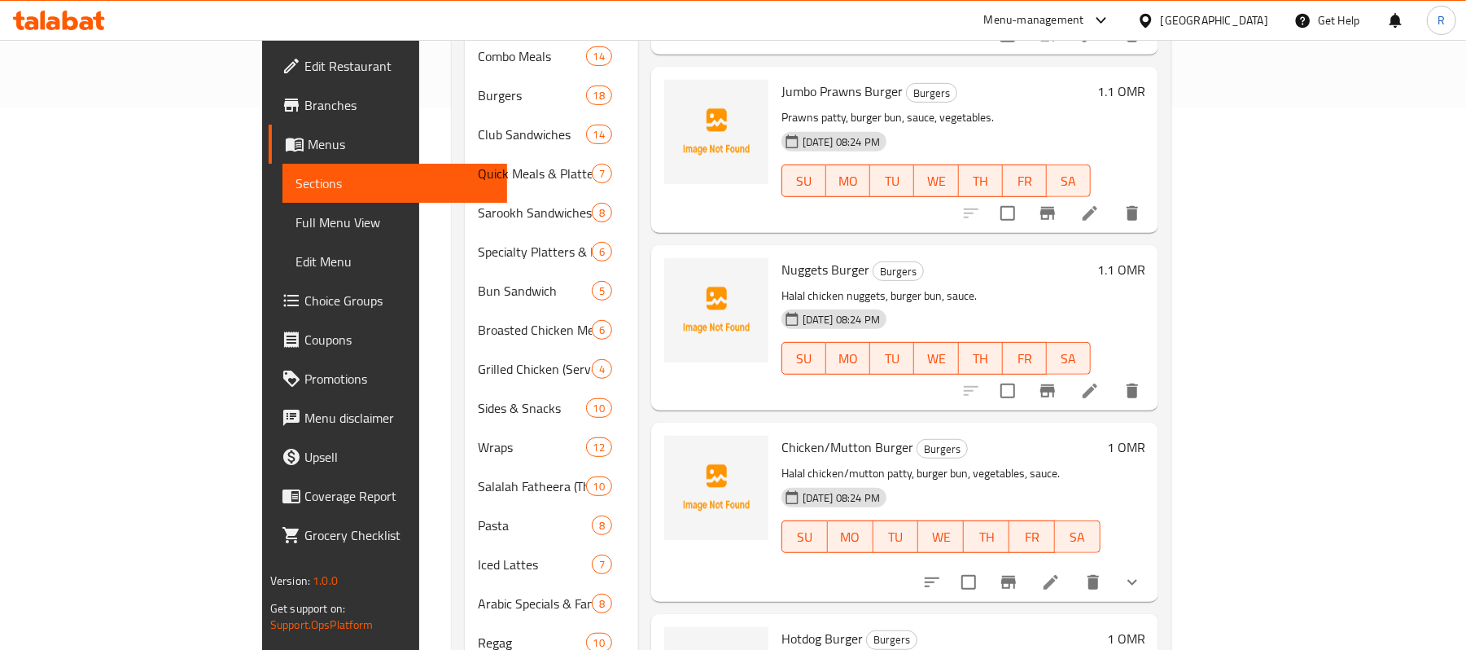
scroll to position [1808, 0]
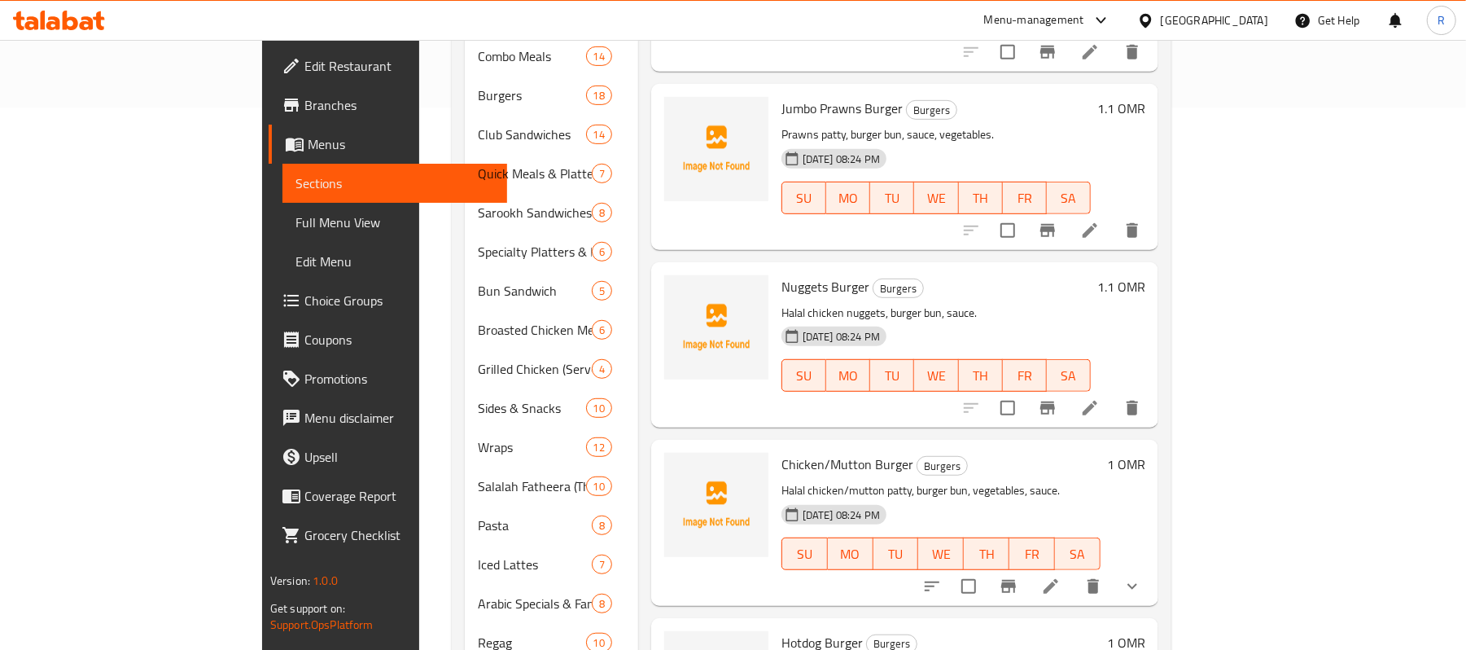
click at [1013, 193] on div "Menu items burger Add Sort Manage items Chicken Fresh Burger Burgers Halal chic…" at bounding box center [898, 369] width 520 height 1458
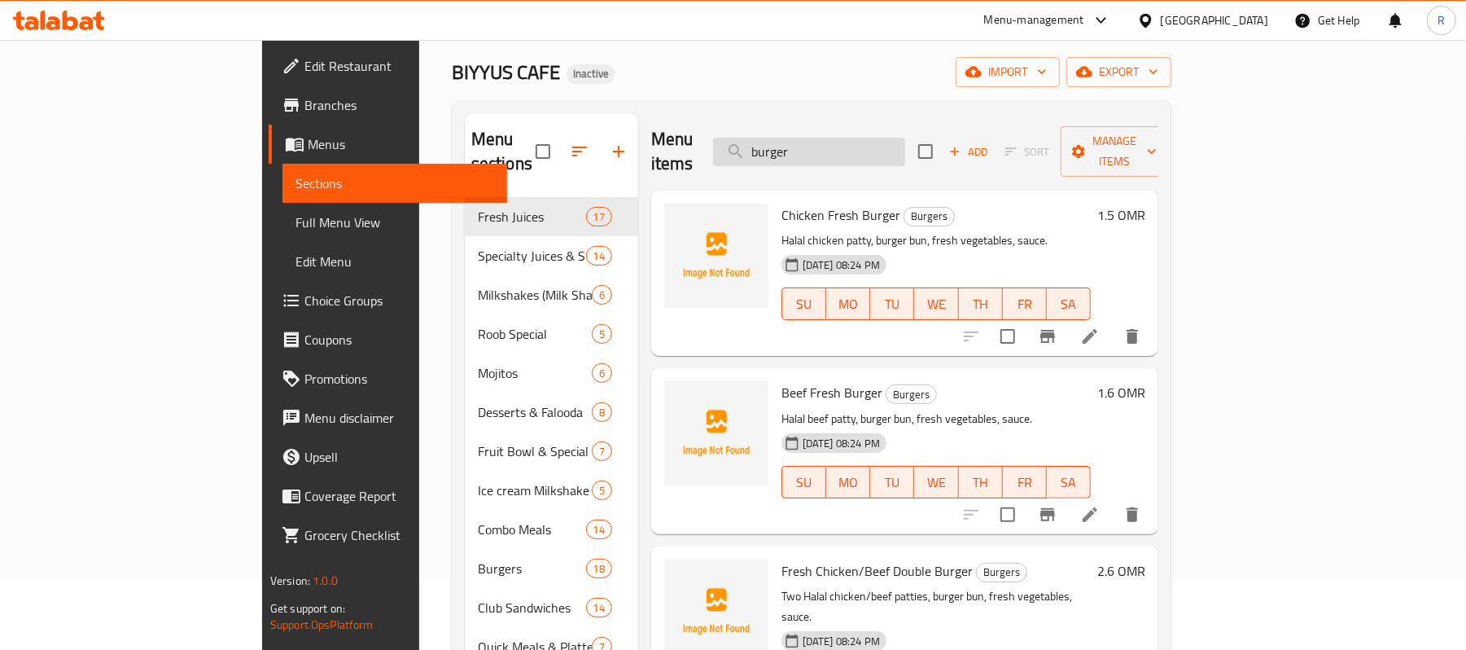
scroll to position [0, 0]
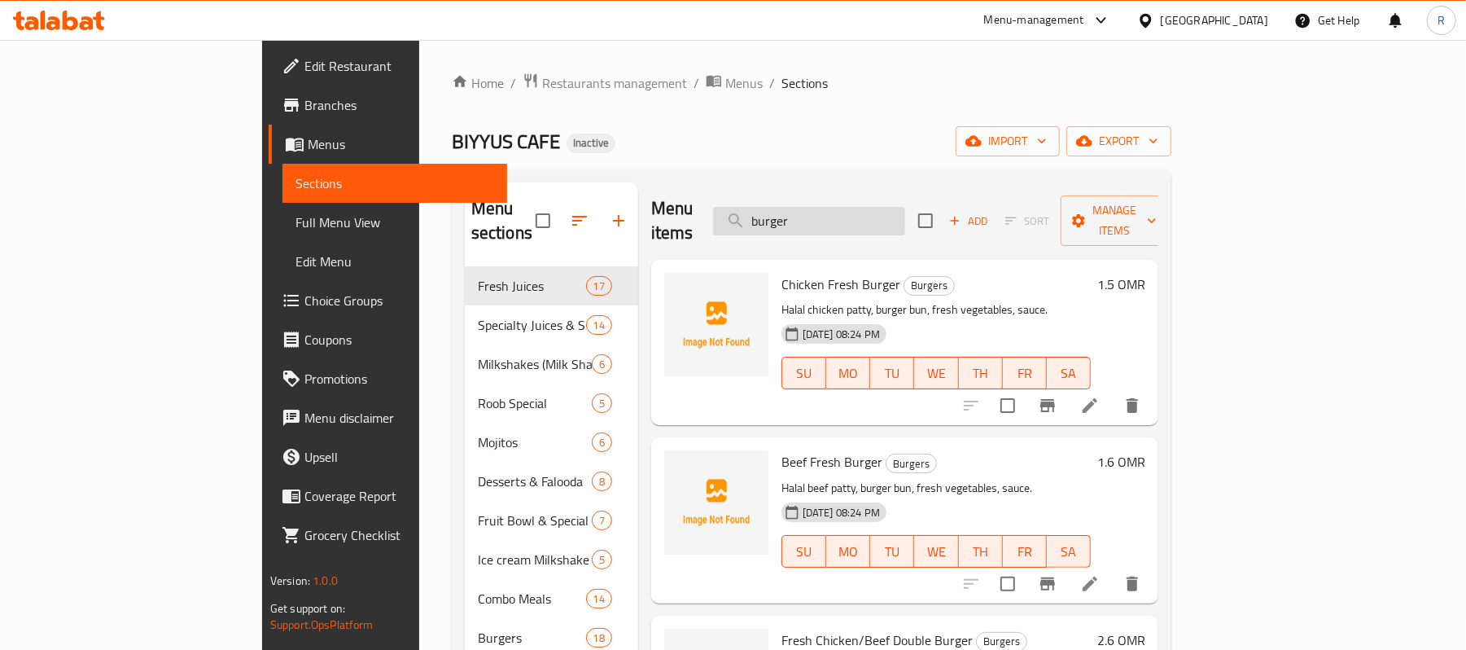
click at [900, 209] on input "burger" at bounding box center [809, 221] width 192 height 28
paste input "Chicken-65"
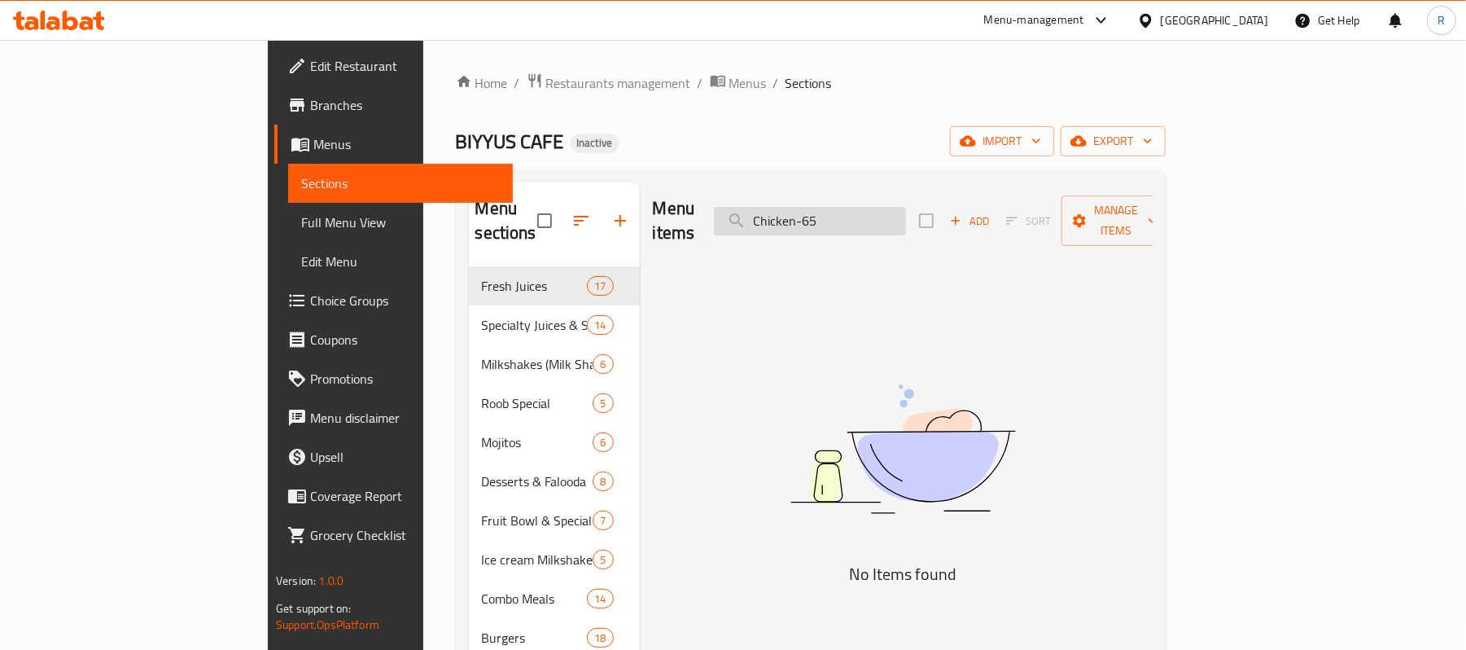
click at [900, 209] on input "Chicken-65" at bounding box center [810, 221] width 192 height 28
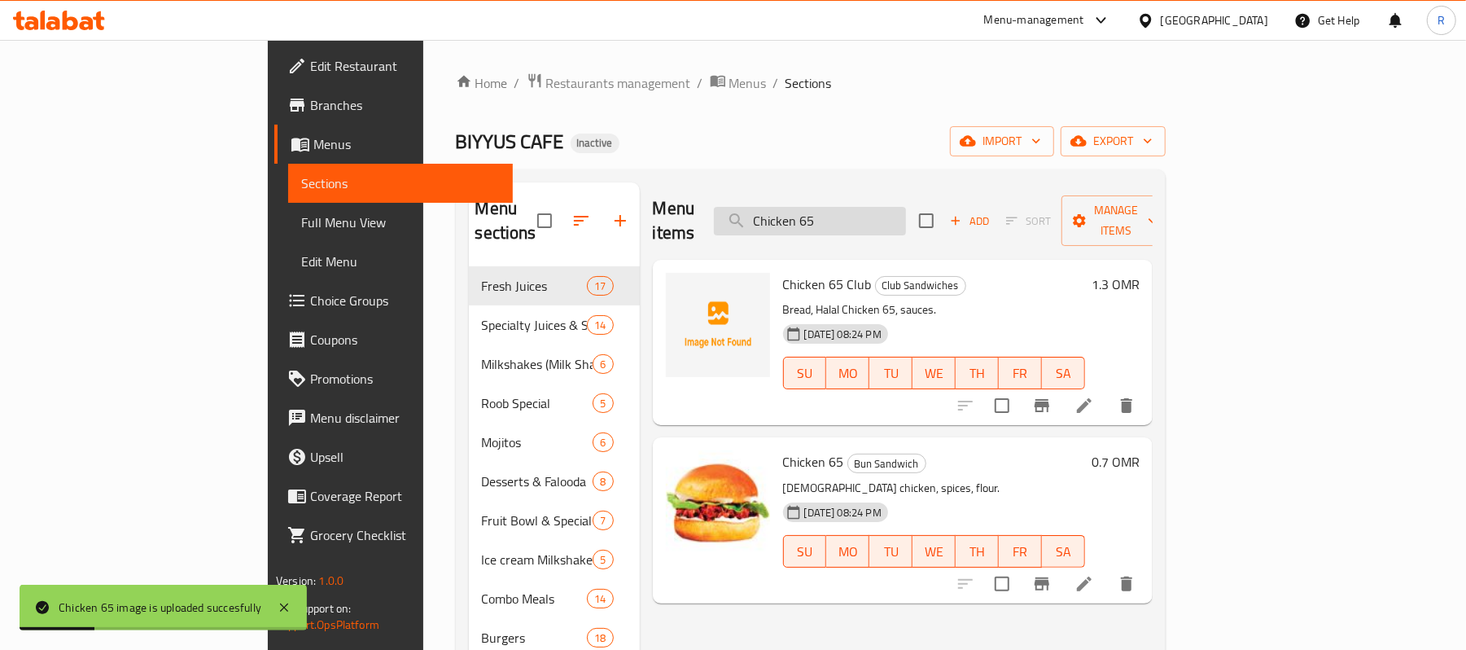
click at [906, 209] on input "Chicken 65" at bounding box center [810, 221] width 192 height 28
paste input "-Cheese-Fries"
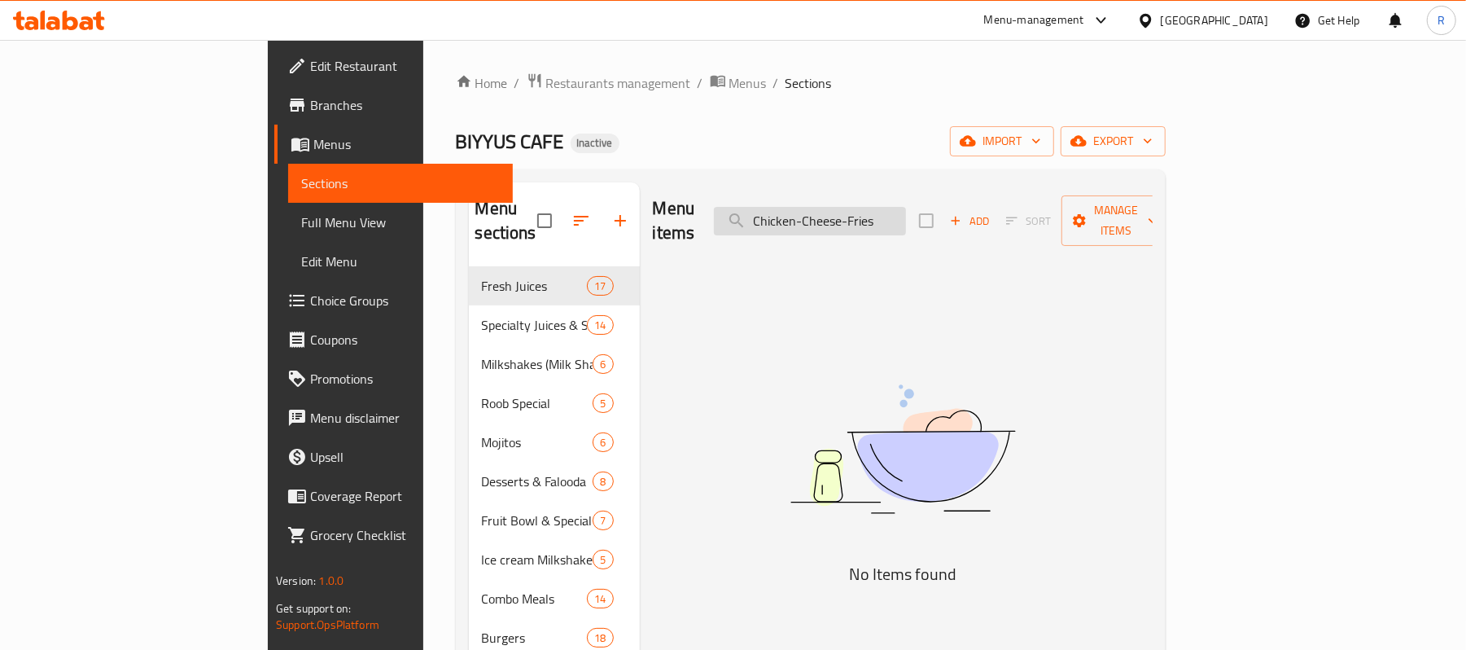
click at [906, 207] on input "Chicken-Cheese-Fries" at bounding box center [810, 221] width 192 height 28
click at [896, 218] on input "Chicken-Cheese Fries" at bounding box center [810, 221] width 192 height 28
drag, startPoint x: 971, startPoint y: 213, endPoint x: 935, endPoint y: 228, distance: 38.7
click at [935, 228] on div "Menu items Chicken Cheese Fries Add Sort Manage items" at bounding box center [903, 220] width 500 height 77
click at [906, 212] on input "Chicken Cheese" at bounding box center [810, 221] width 192 height 28
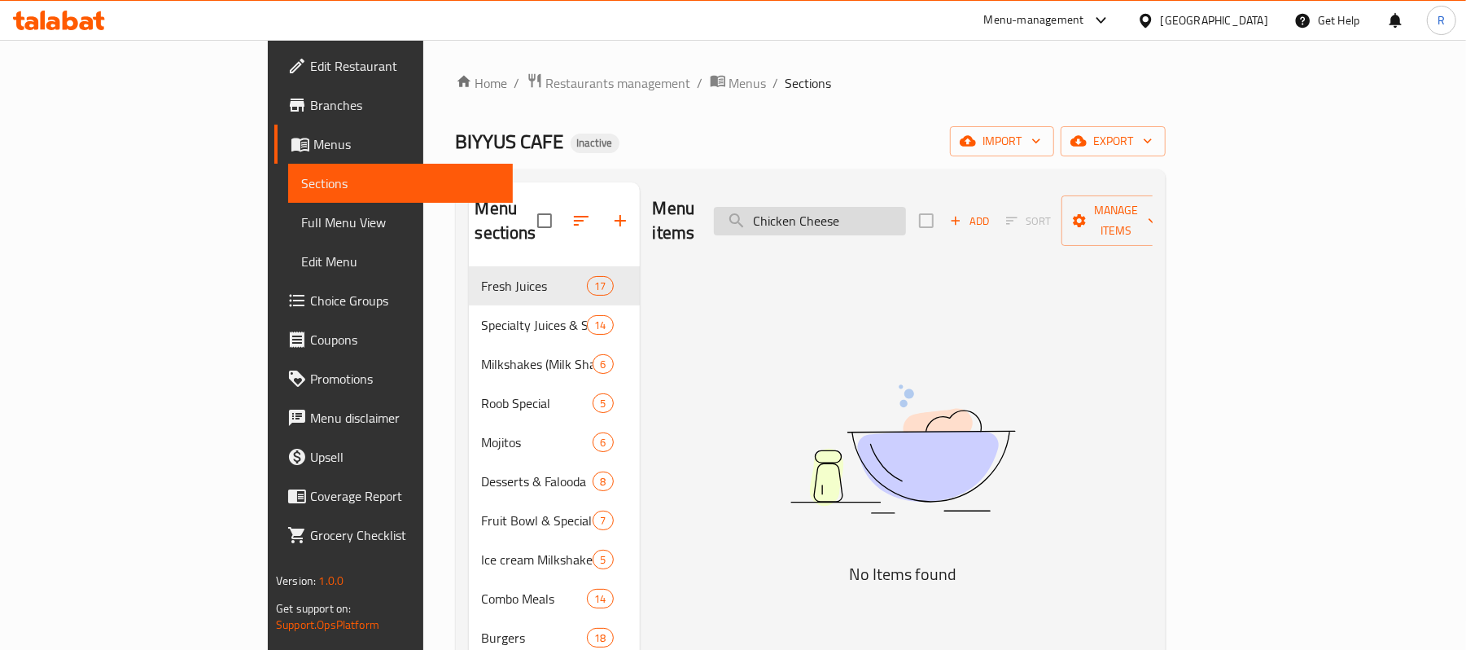
click at [906, 212] on input "Chicken Cheese" at bounding box center [810, 221] width 192 height 28
paste input "-Fresh-Burger"
click at [896, 212] on input "Chicken-Fresh-Burger" at bounding box center [810, 221] width 192 height 28
click at [906, 217] on input "Chicken Fresh-Burger" at bounding box center [810, 221] width 192 height 28
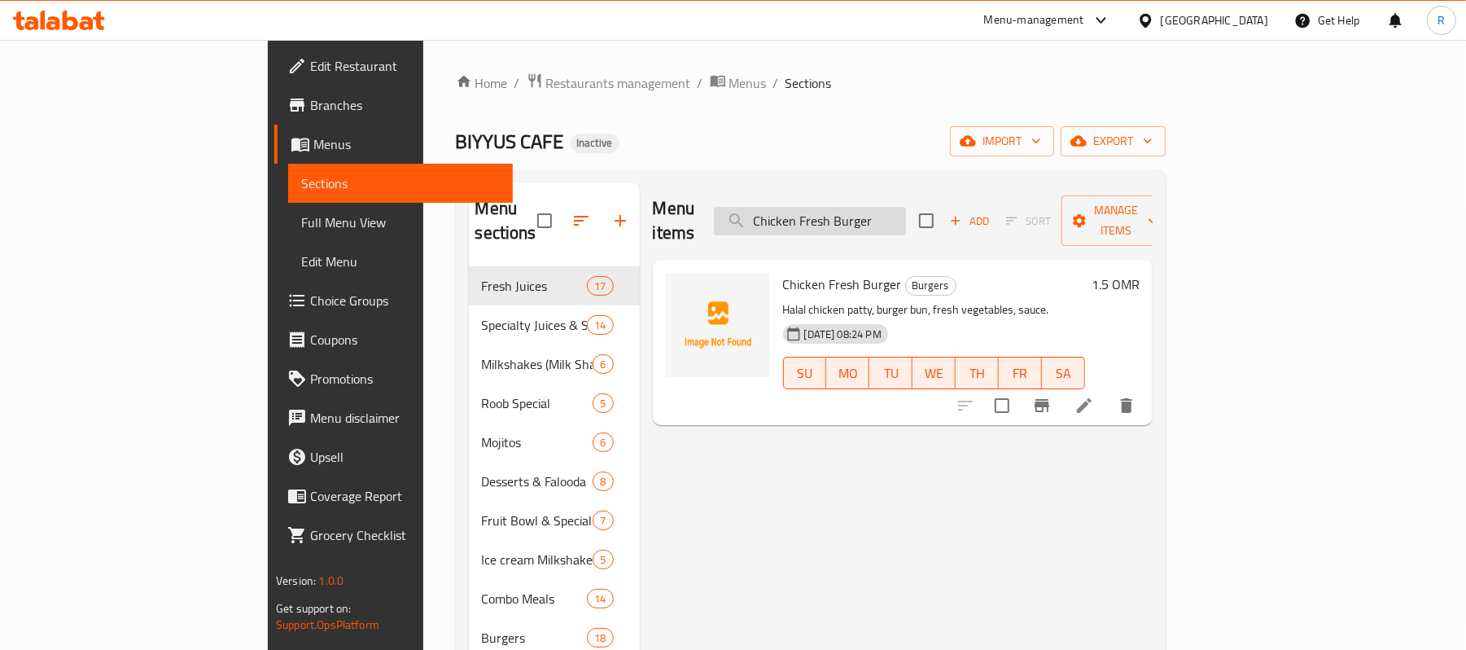
click at [906, 222] on input "Chicken Fresh Burger" at bounding box center [810, 221] width 192 height 28
paste input "chicken-noodles"
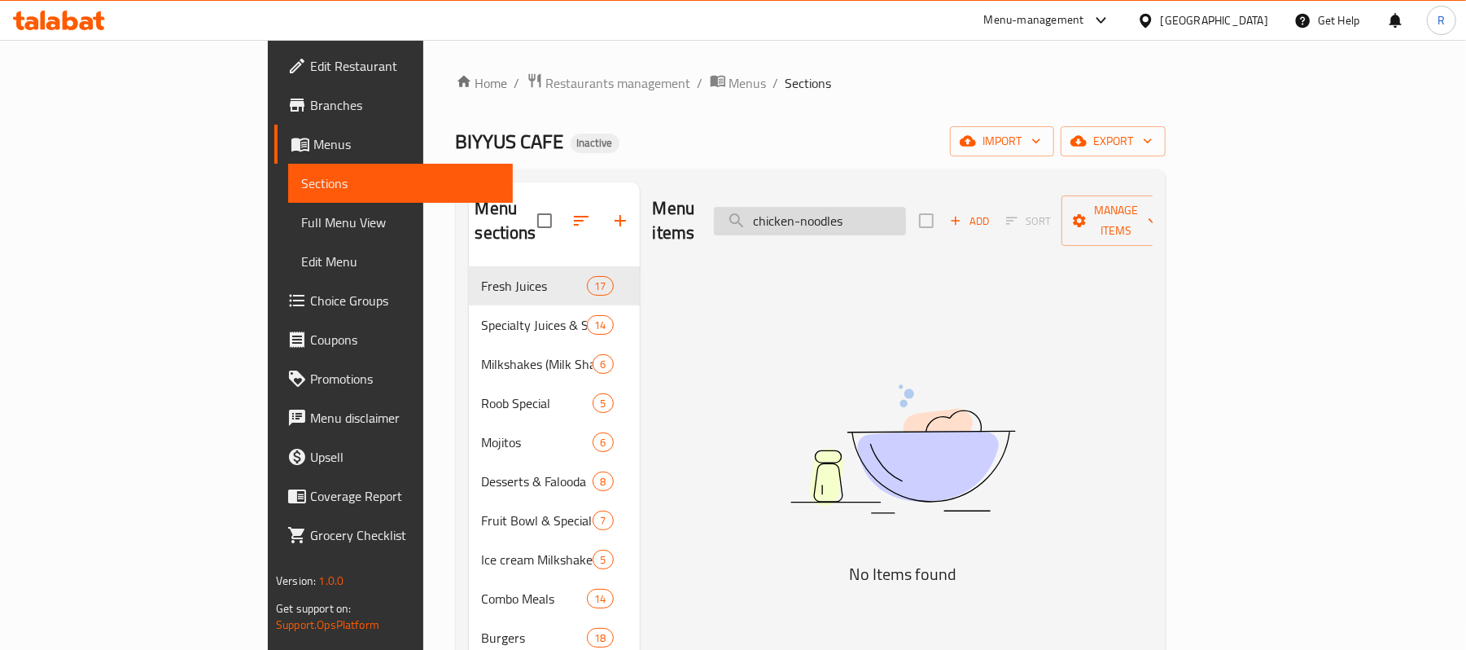
click at [897, 212] on input "chicken-noodles" at bounding box center [810, 221] width 192 height 28
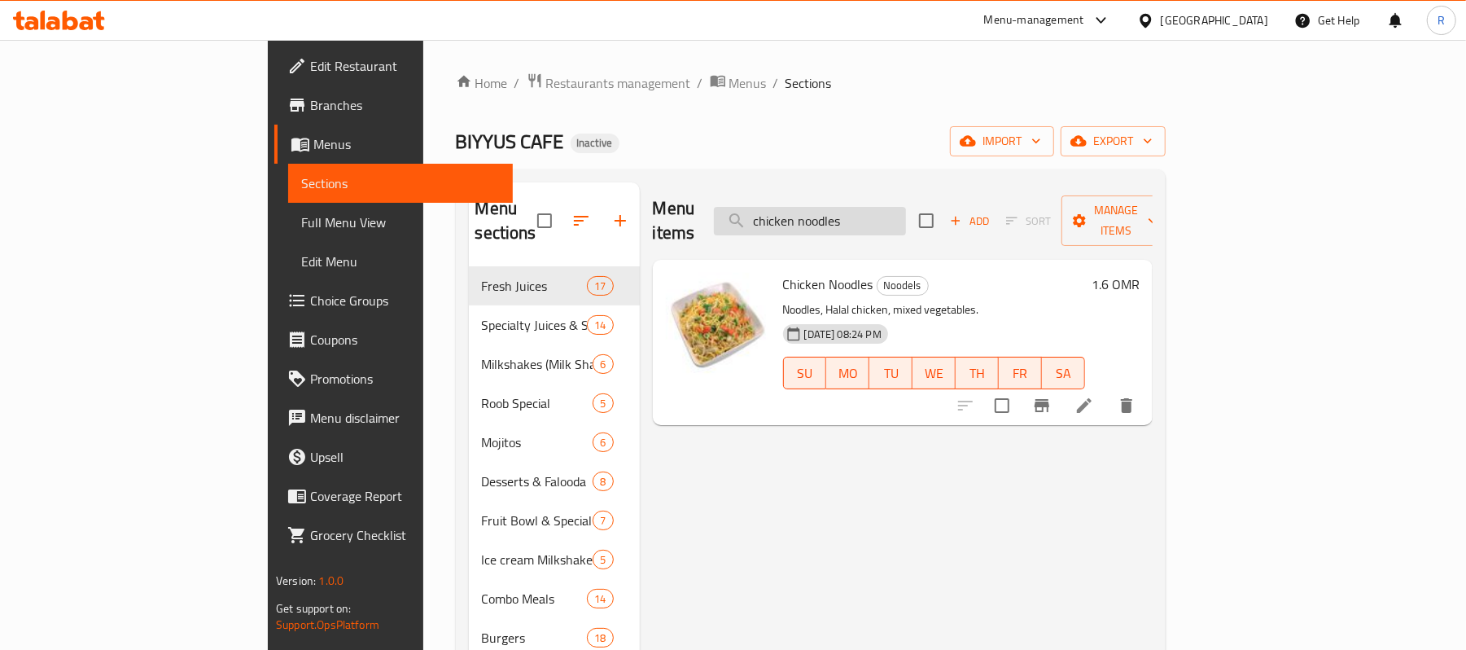
click at [906, 210] on input "chicken noodles" at bounding box center [810, 221] width 192 height 28
paste input "Chicken-Nuggets-Plate"
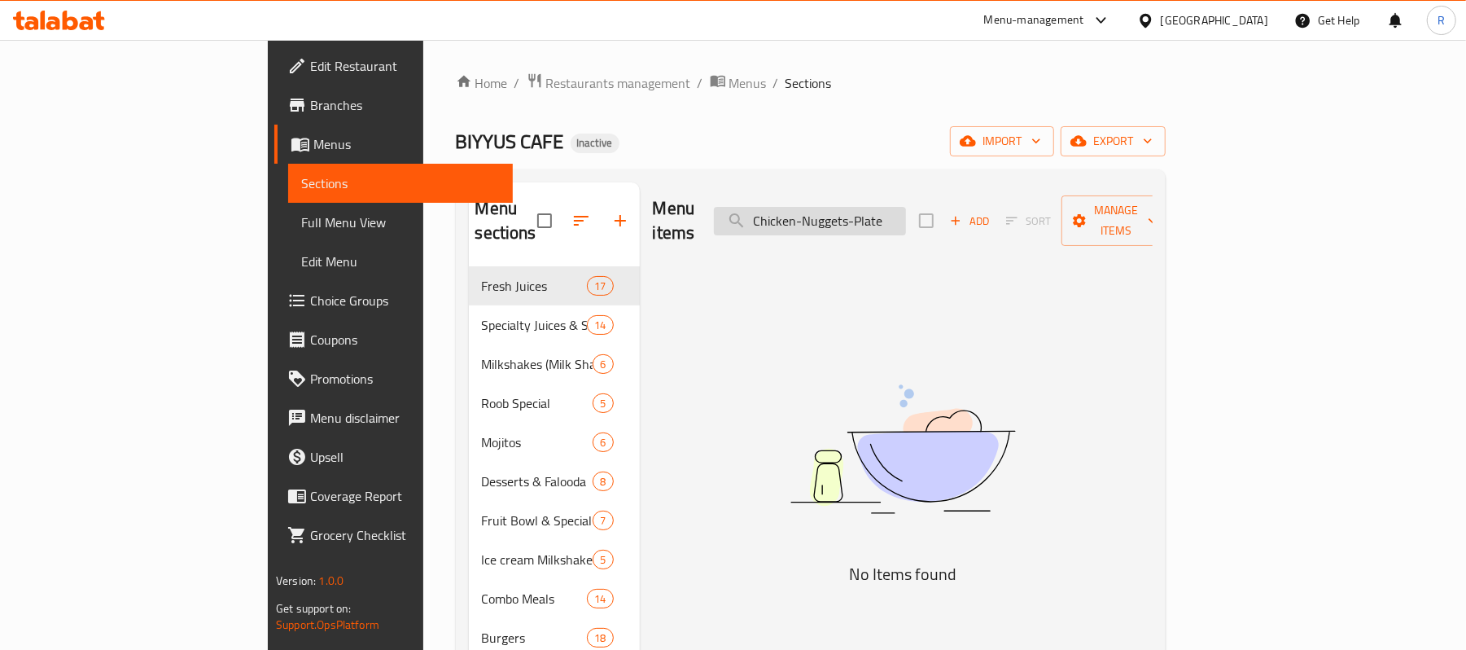
click at [899, 209] on input "Chicken-Nuggets-Plate" at bounding box center [810, 221] width 192 height 28
click at [906, 209] on input "Chicken Nuggets-Plate" at bounding box center [810, 221] width 192 height 28
click at [906, 216] on input "Chicken Nuggets-Plate" at bounding box center [810, 221] width 192 height 28
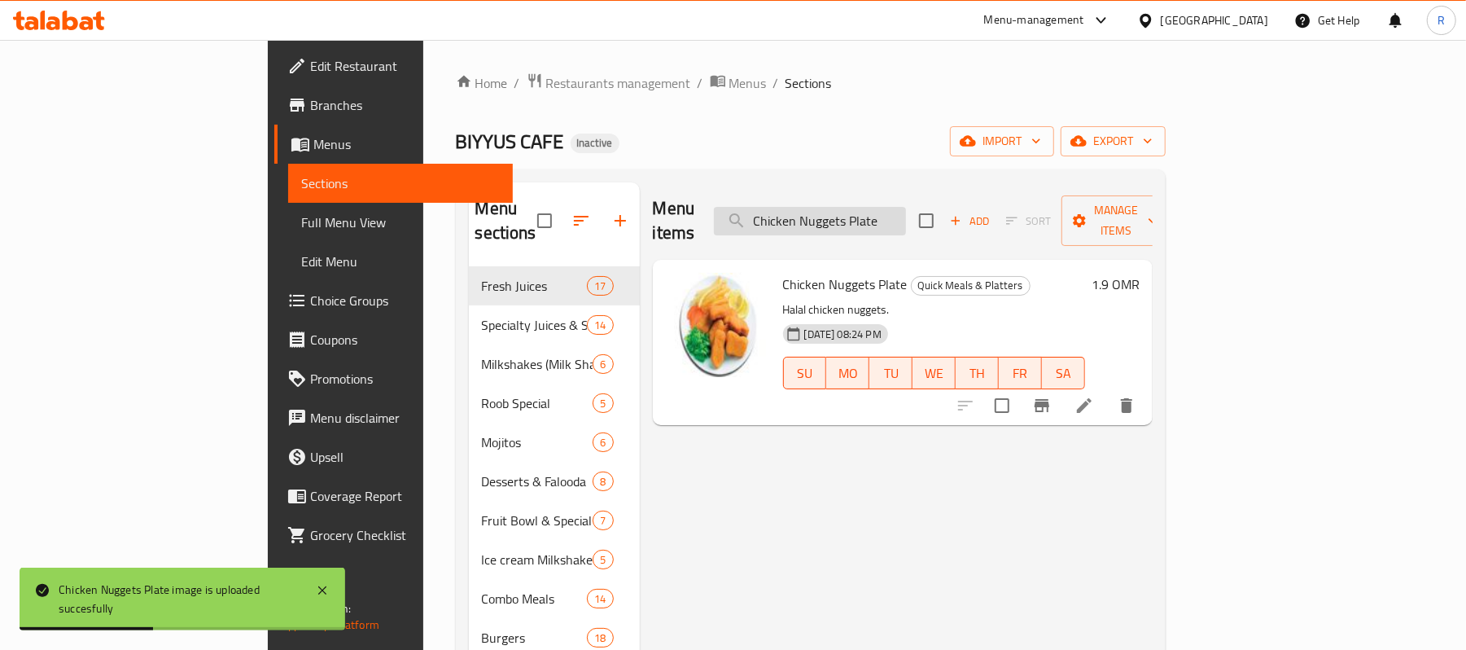
click at [906, 210] on input "Chicken Nuggets Plate" at bounding box center [810, 221] width 192 height 28
paste input "-Slic"
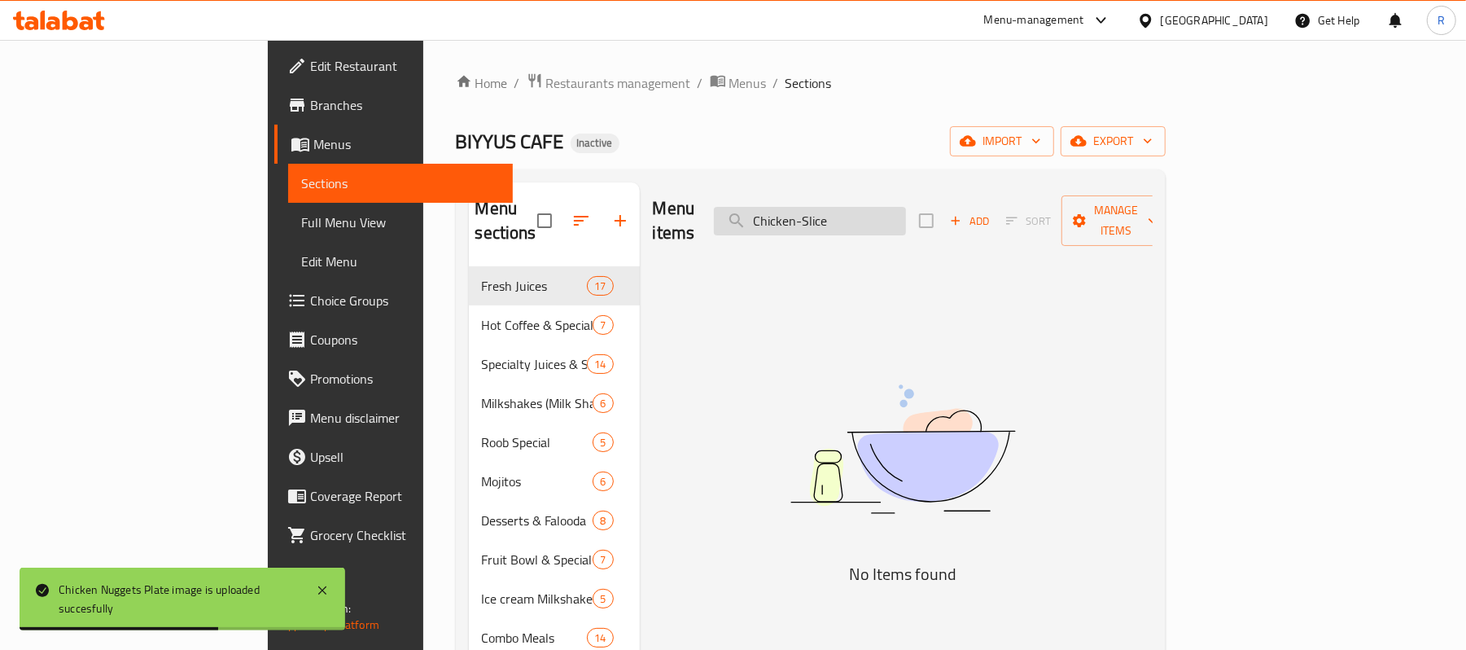
click at [897, 215] on input "Chicken-Slice" at bounding box center [810, 221] width 192 height 28
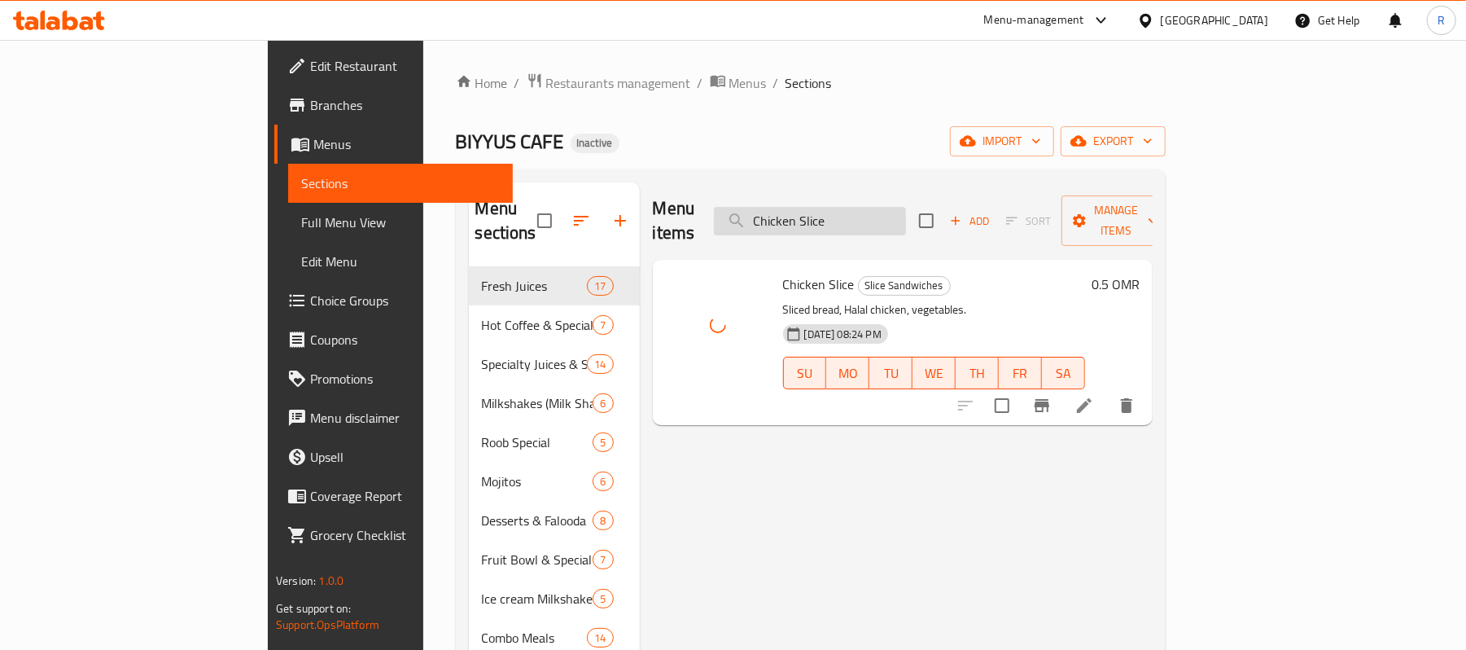
click at [906, 215] on input "Chicken Slice" at bounding box center [810, 221] width 192 height 28
paste input "-Sp.-Croissant"
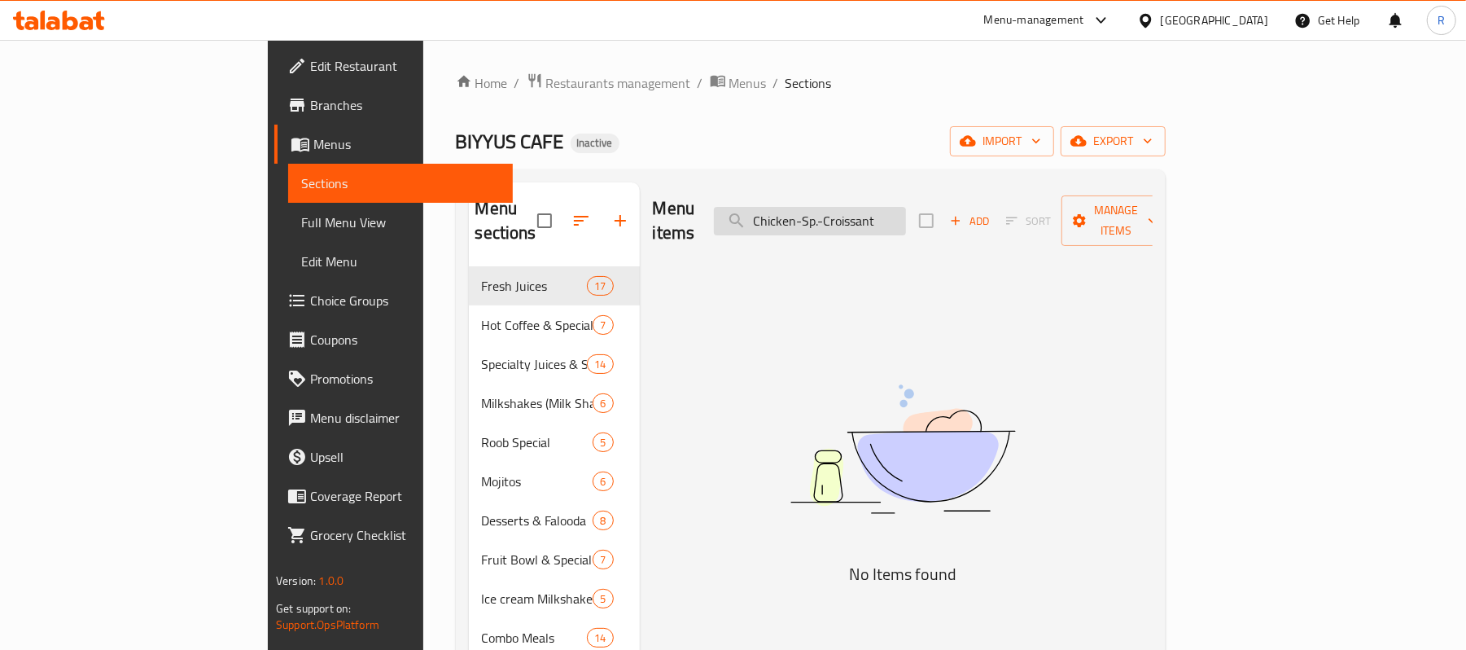
click at [906, 208] on input "Chicken-Sp.-Croissant" at bounding box center [810, 221] width 192 height 28
click at [906, 212] on input "Chicken-Sp.-Croissant" at bounding box center [810, 221] width 192 height 28
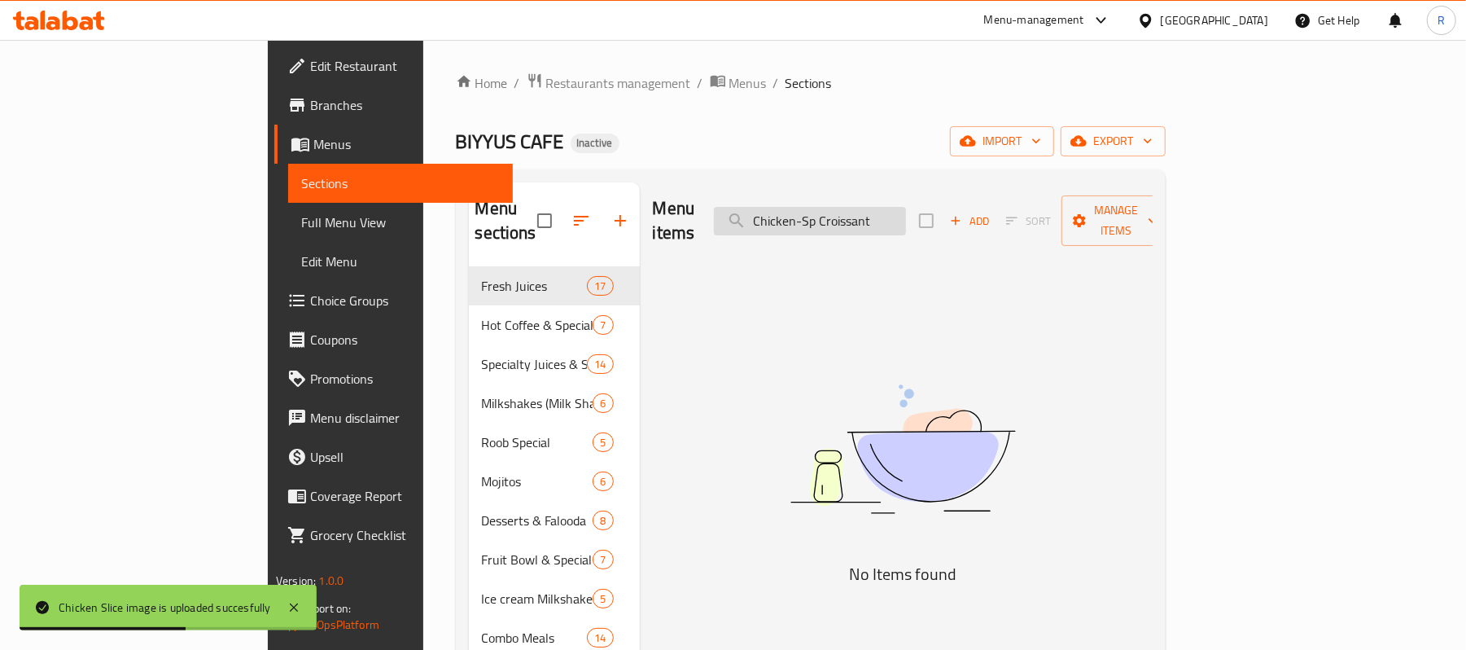
click at [897, 210] on input "Chicken-Sp Croissant" at bounding box center [810, 221] width 192 height 28
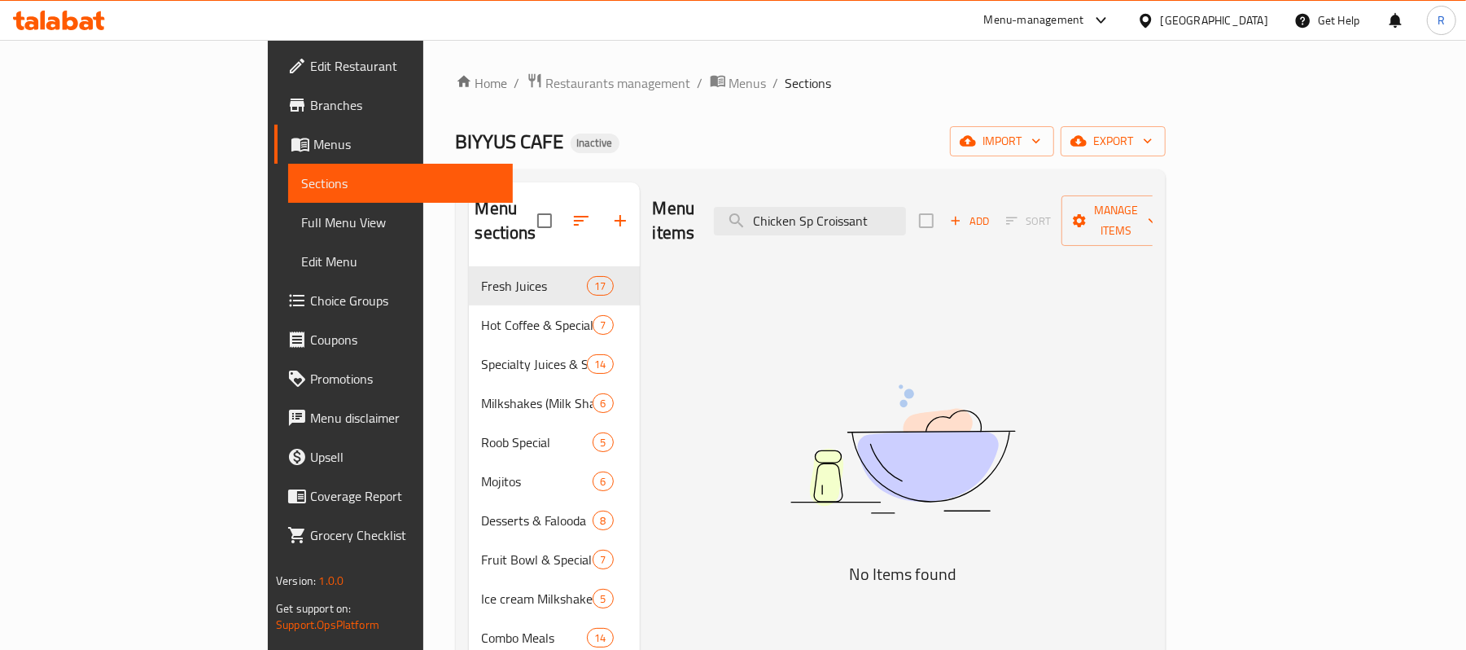
drag, startPoint x: 970, startPoint y: 212, endPoint x: 912, endPoint y: 234, distance: 62.1
click at [912, 234] on div "Menu items Chicken Sp Croissant Add Sort Manage items" at bounding box center [903, 220] width 500 height 77
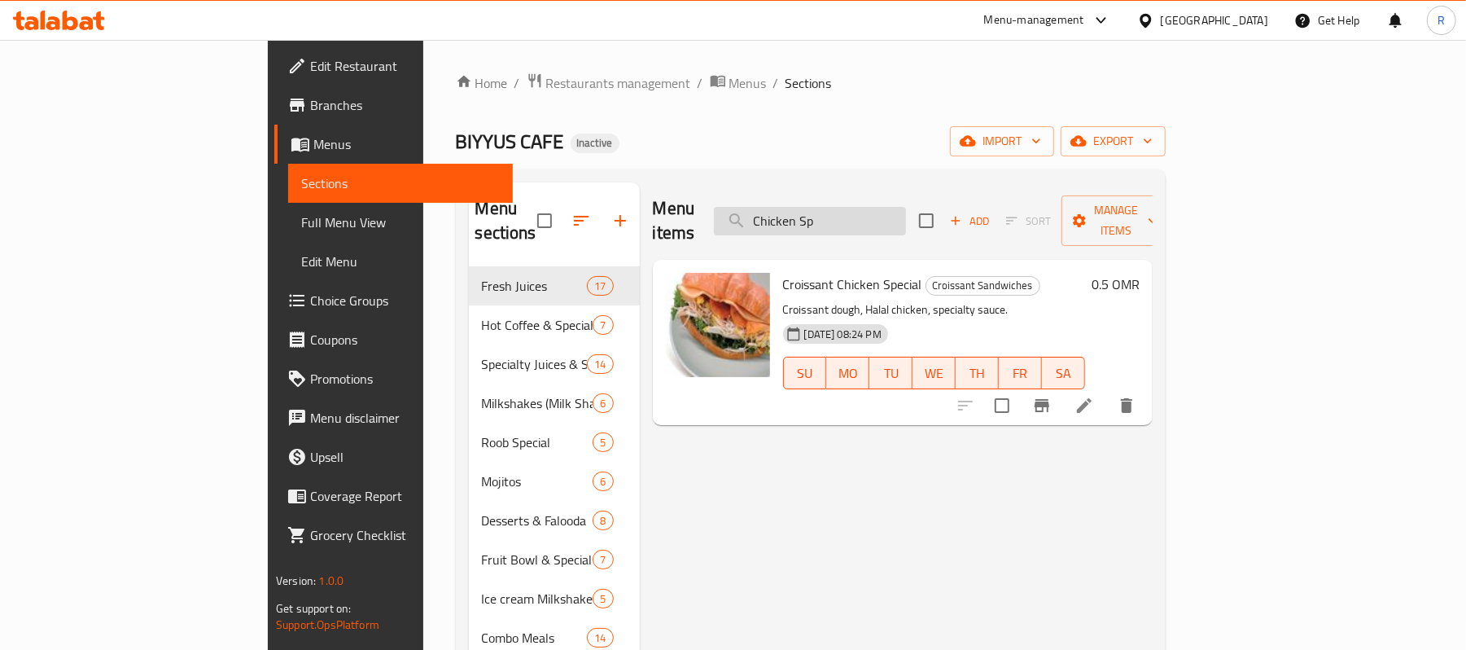
click at [906, 212] on input "Chicken Sp" at bounding box center [810, 221] width 192 height 28
paste input "-Stick-Combo"
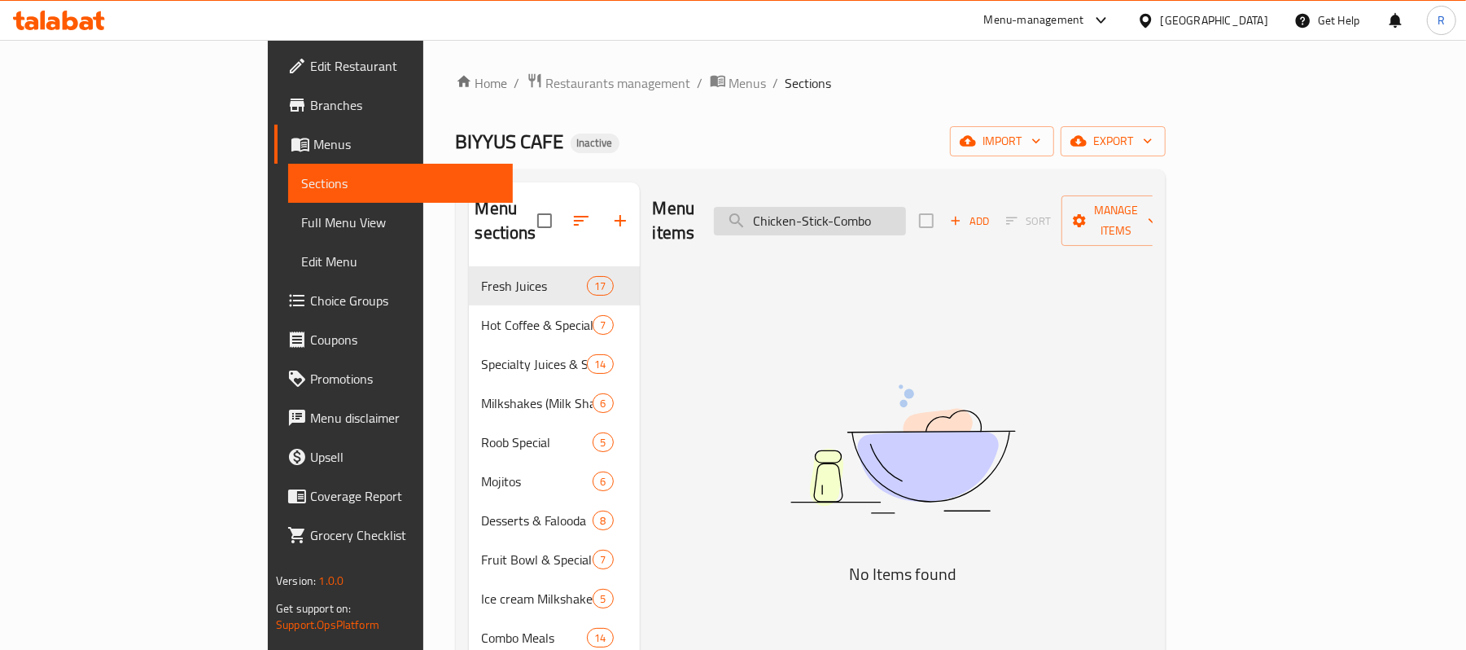
click at [899, 210] on input "Chicken-Stick-Combo" at bounding box center [810, 221] width 192 height 28
click at [906, 216] on input "Chicken Stick-Combo" at bounding box center [810, 221] width 192 height 28
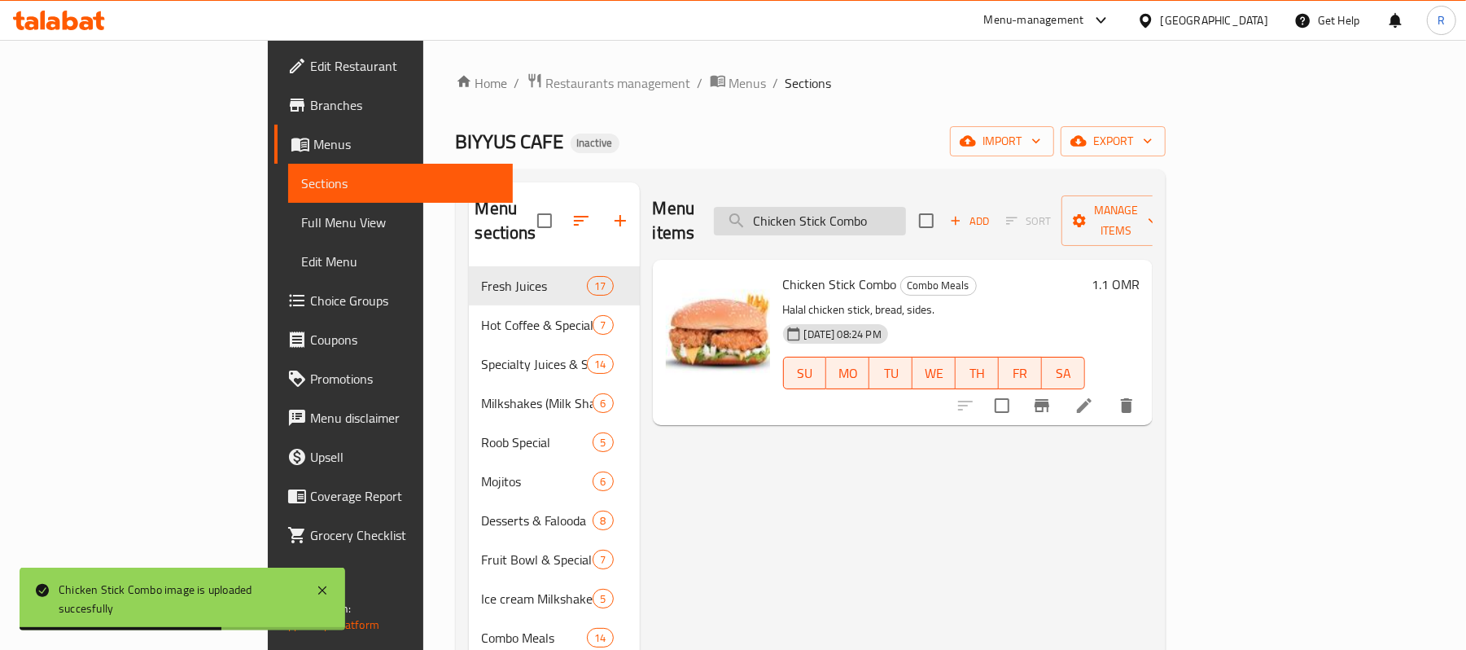
click at [906, 209] on input "Chicken Stick Combo" at bounding box center [810, 221] width 192 height 28
paste input "lli-Wrap"
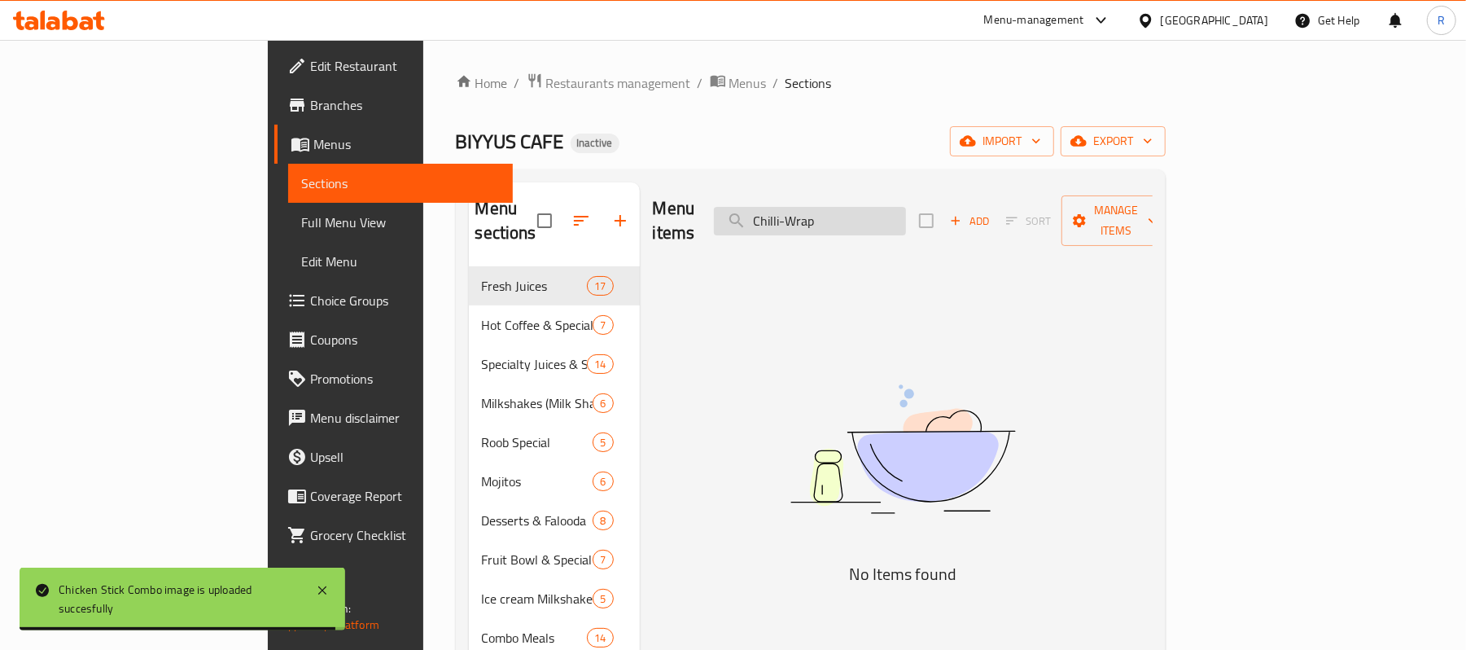
click at [883, 216] on input "Chilli-Wrap" at bounding box center [810, 221] width 192 height 28
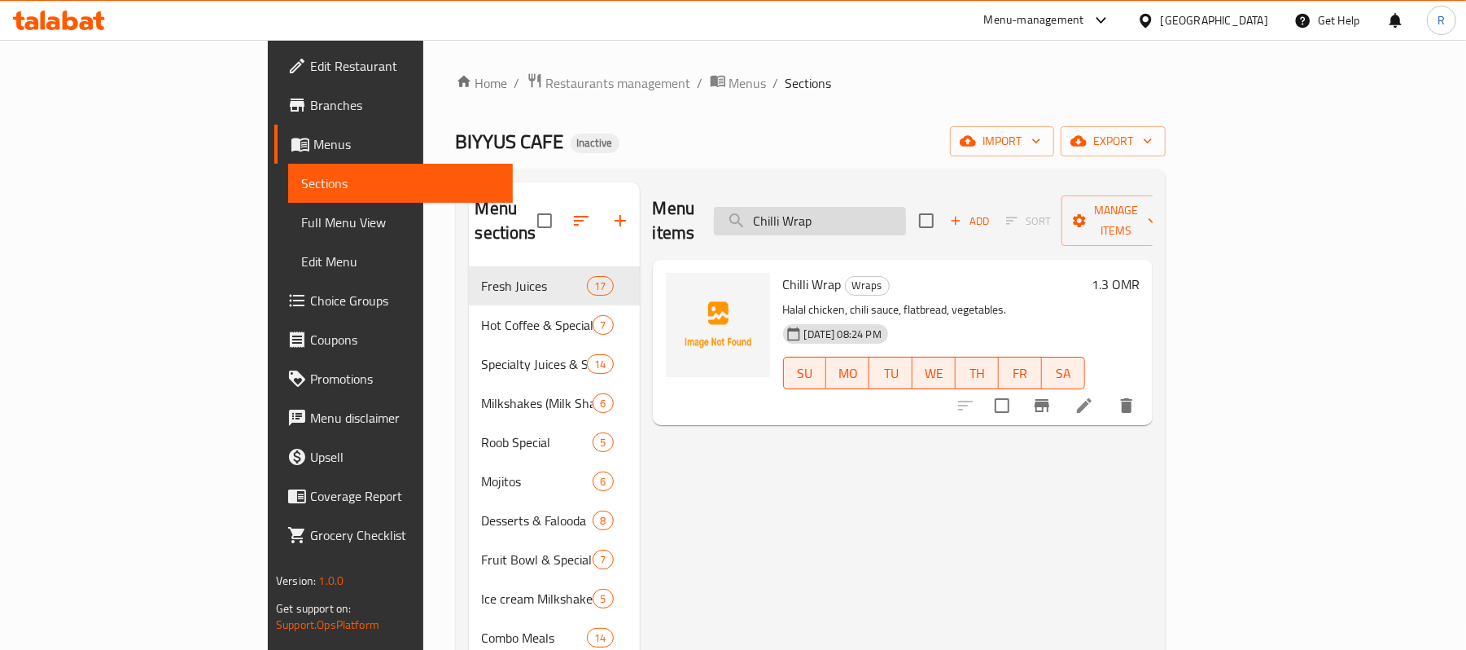
click at [906, 213] on input "Chilli Wrap" at bounding box center [810, 221] width 192 height 28
paste input "cocktail-sp_"
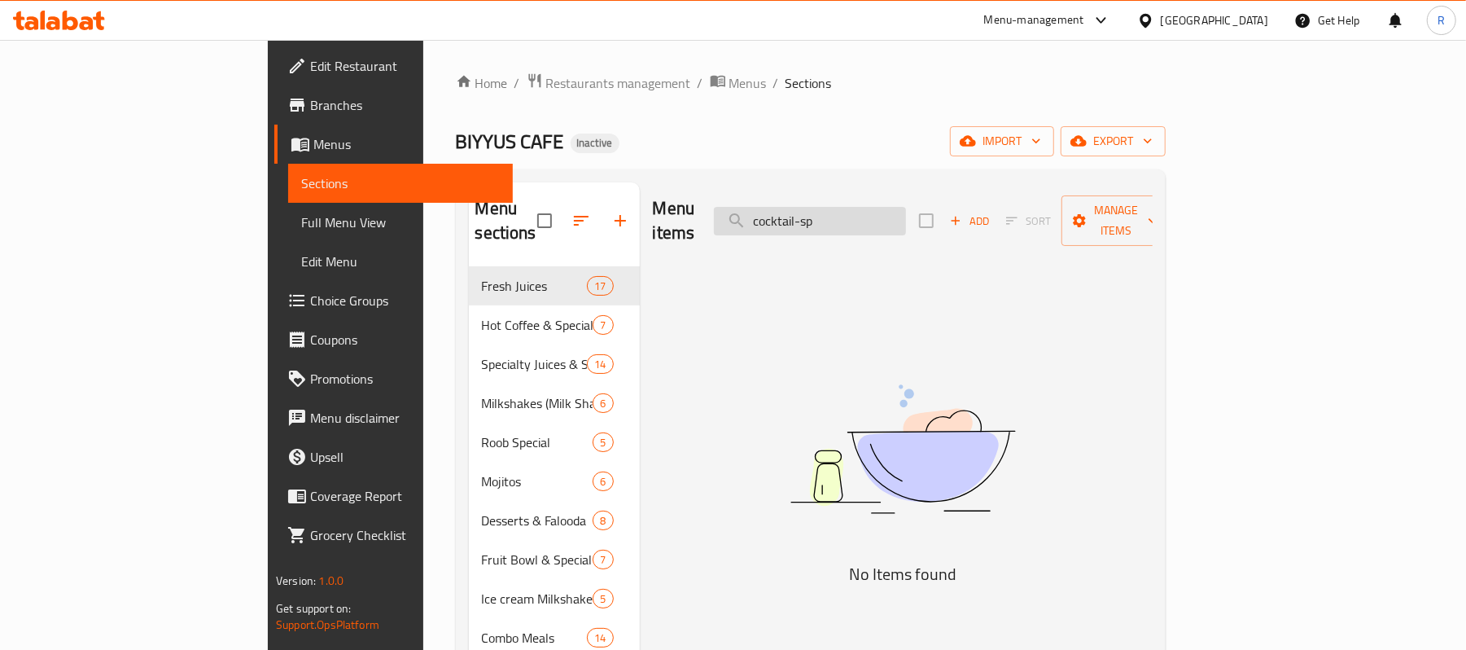
click at [897, 213] on input "cocktail-sp" at bounding box center [810, 221] width 192 height 28
click at [906, 221] on input "cocktail sp" at bounding box center [810, 221] width 192 height 28
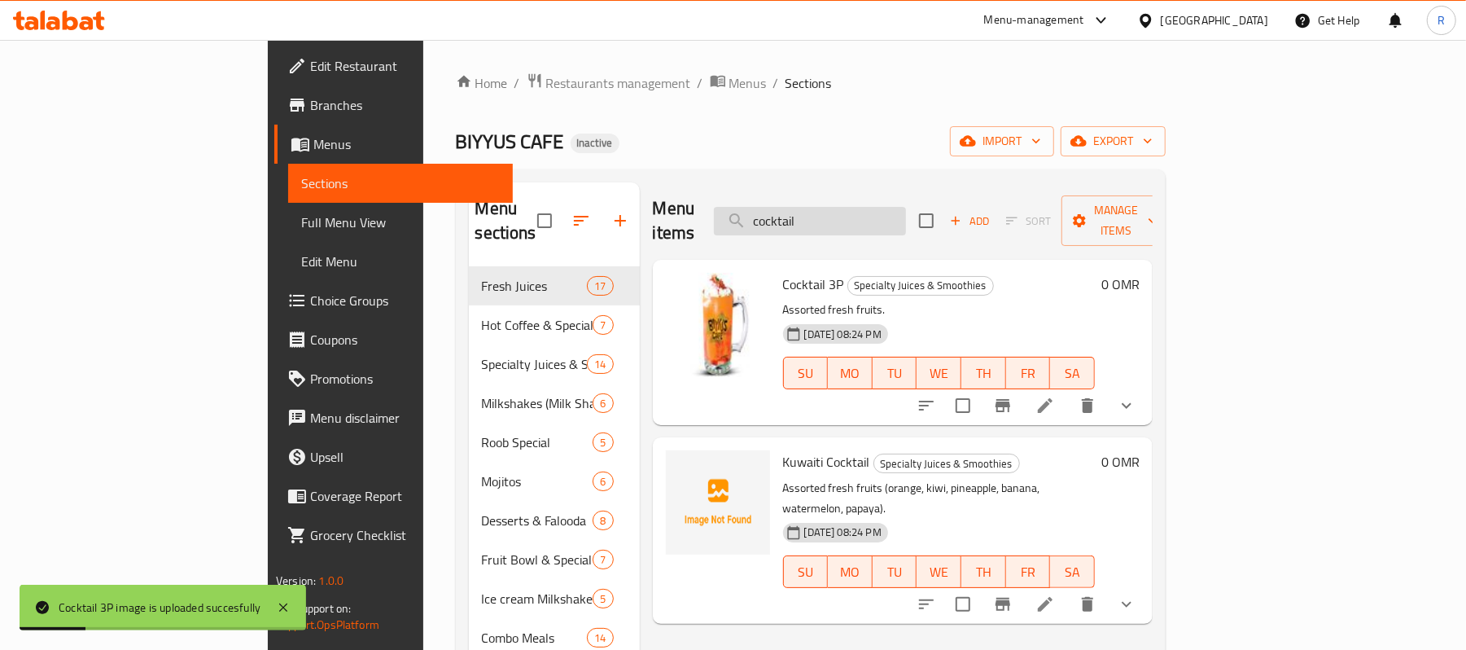
click at [906, 207] on input "cocktail" at bounding box center [810, 221] width 192 height 28
paste input "Coffee Frappe"
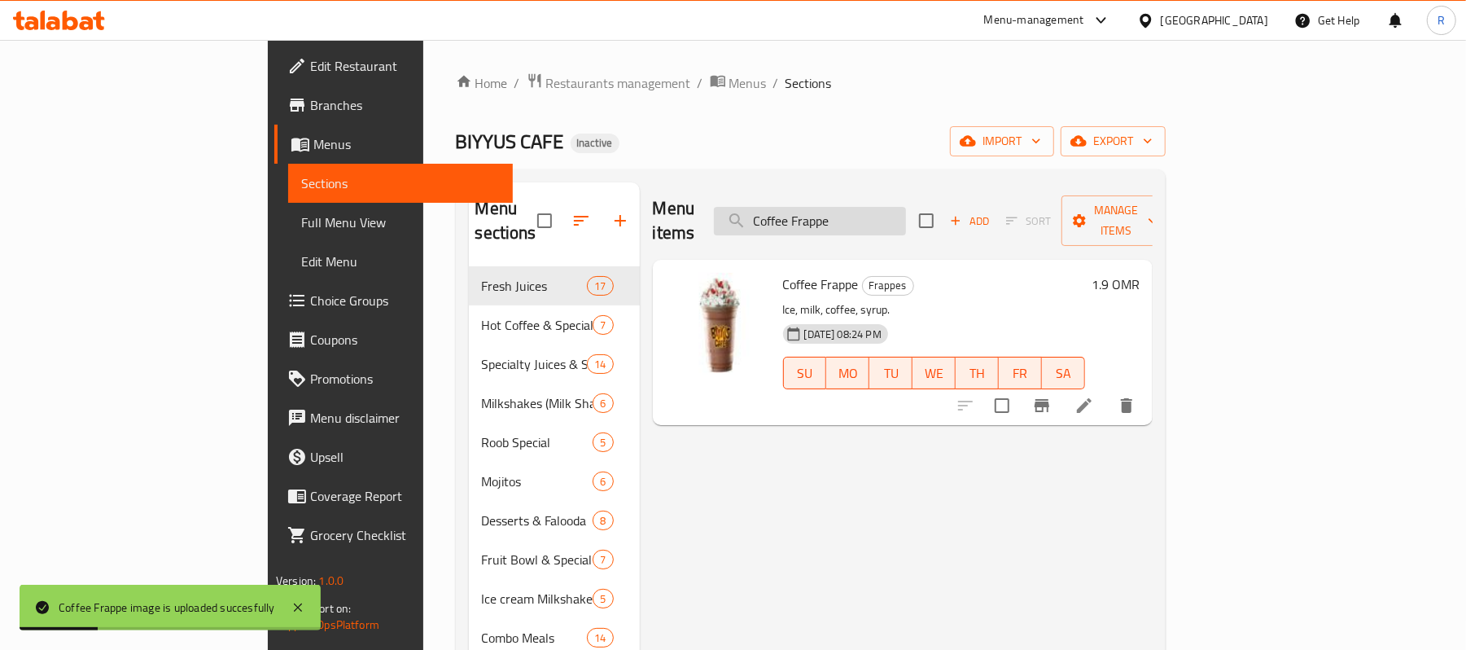
click at [906, 207] on input "Coffee Frappe" at bounding box center [810, 221] width 192 height 28
paste input "corn-flakes-chocolat"
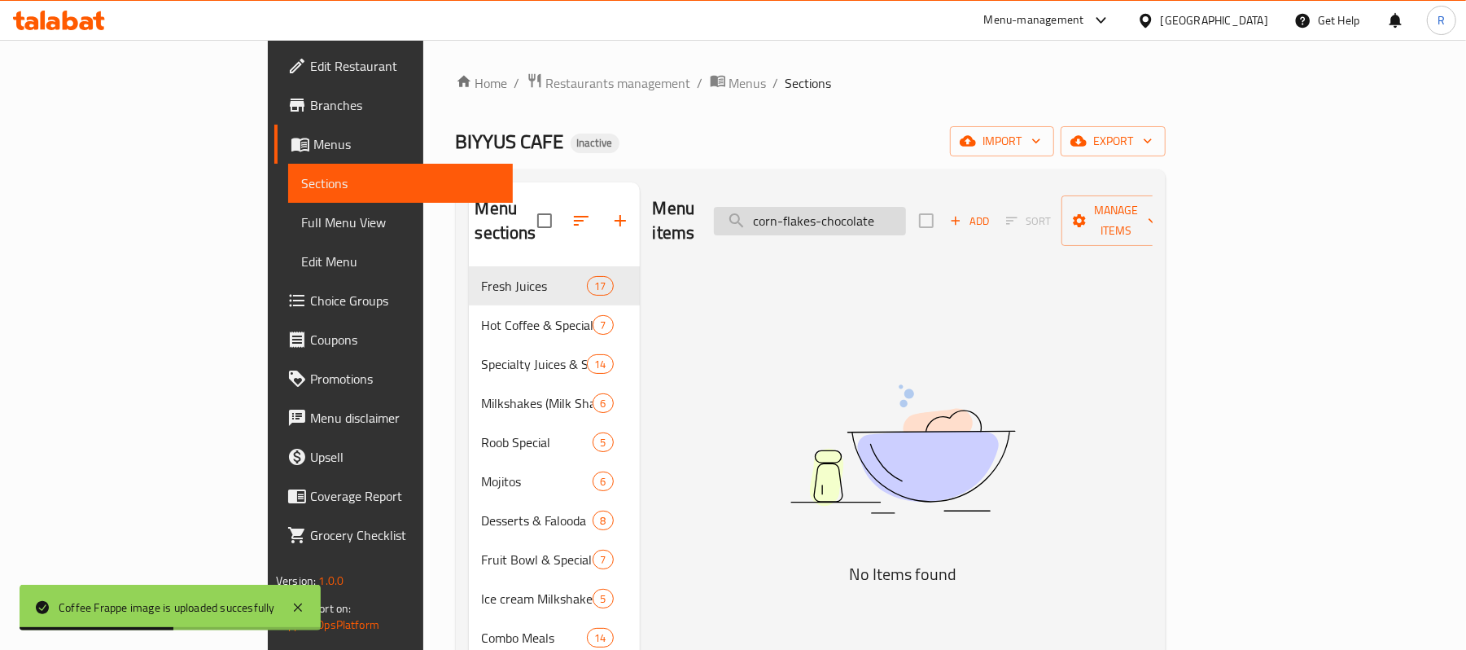
click at [876, 212] on input "corn-flakes-chocolate" at bounding box center [810, 221] width 192 height 28
click at [882, 213] on input "corn-flakes-chocolate" at bounding box center [810, 221] width 192 height 28
click at [882, 215] on input "corn-flakes-chocolate" at bounding box center [810, 221] width 192 height 28
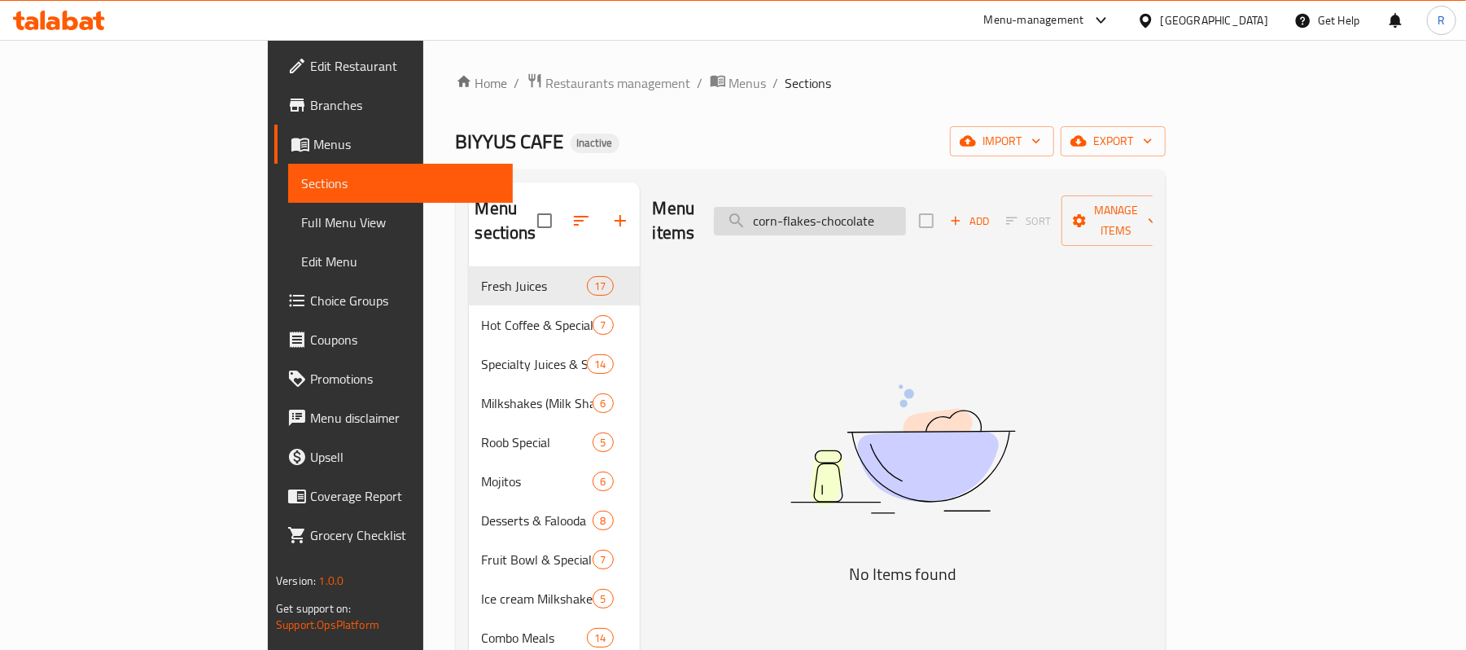
click at [883, 213] on input "corn-flakes-chocolate" at bounding box center [810, 221] width 192 height 28
click at [877, 213] on input "corn-flakes-chocolate" at bounding box center [810, 221] width 192 height 28
click at [884, 210] on input "corn-flakes-chocolate" at bounding box center [810, 221] width 192 height 28
click at [877, 209] on input "corn-flakes-chocolate" at bounding box center [810, 221] width 192 height 28
click at [906, 213] on input "corn flakes-chocolate" at bounding box center [810, 221] width 192 height 28
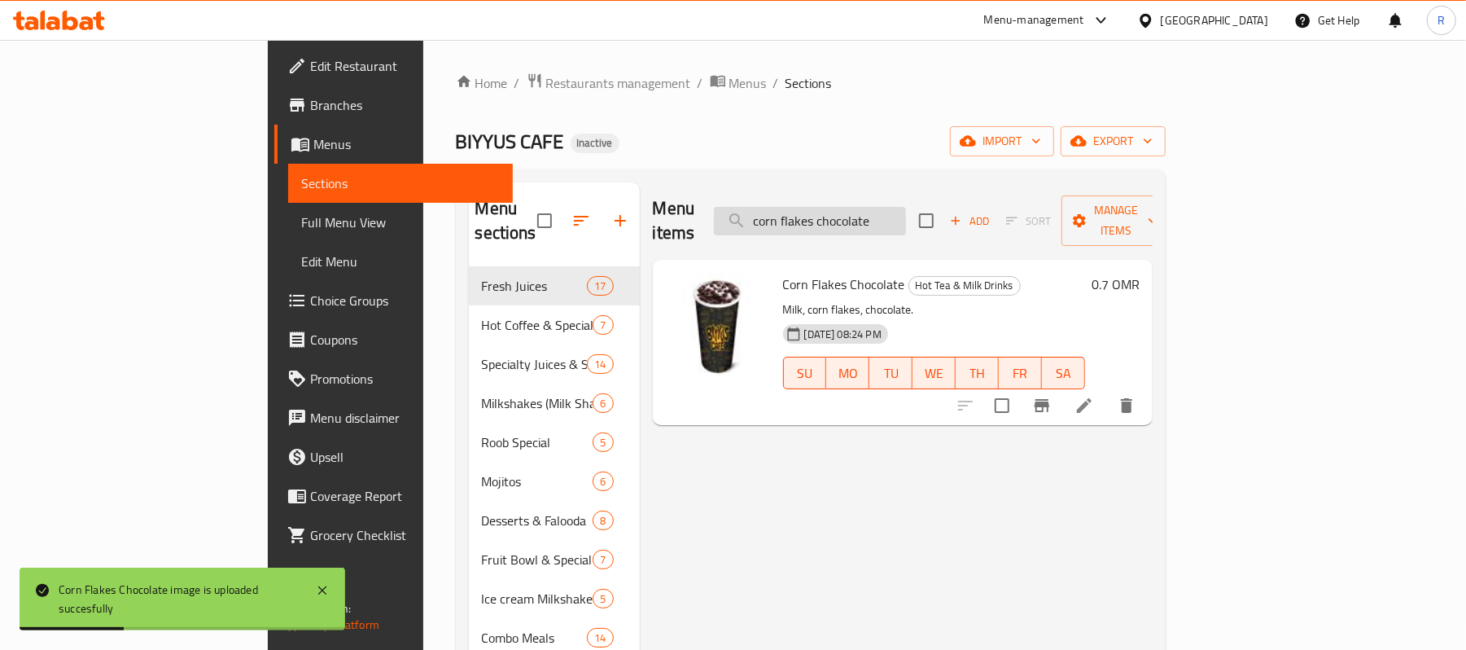
click at [906, 218] on input "corn flakes chocolate" at bounding box center [810, 221] width 192 height 28
paste input "Crinkle-Chips"
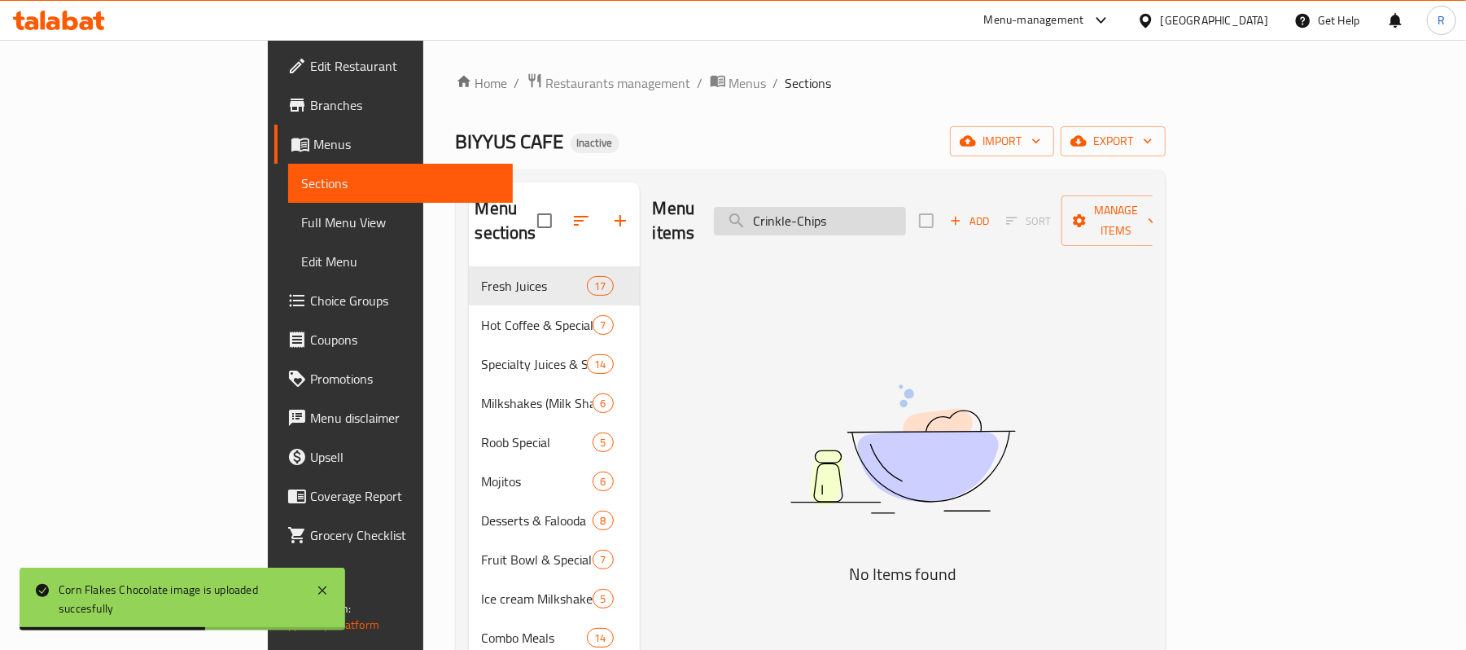
click at [894, 215] on input "Crinkle-Chips" at bounding box center [810, 221] width 192 height 28
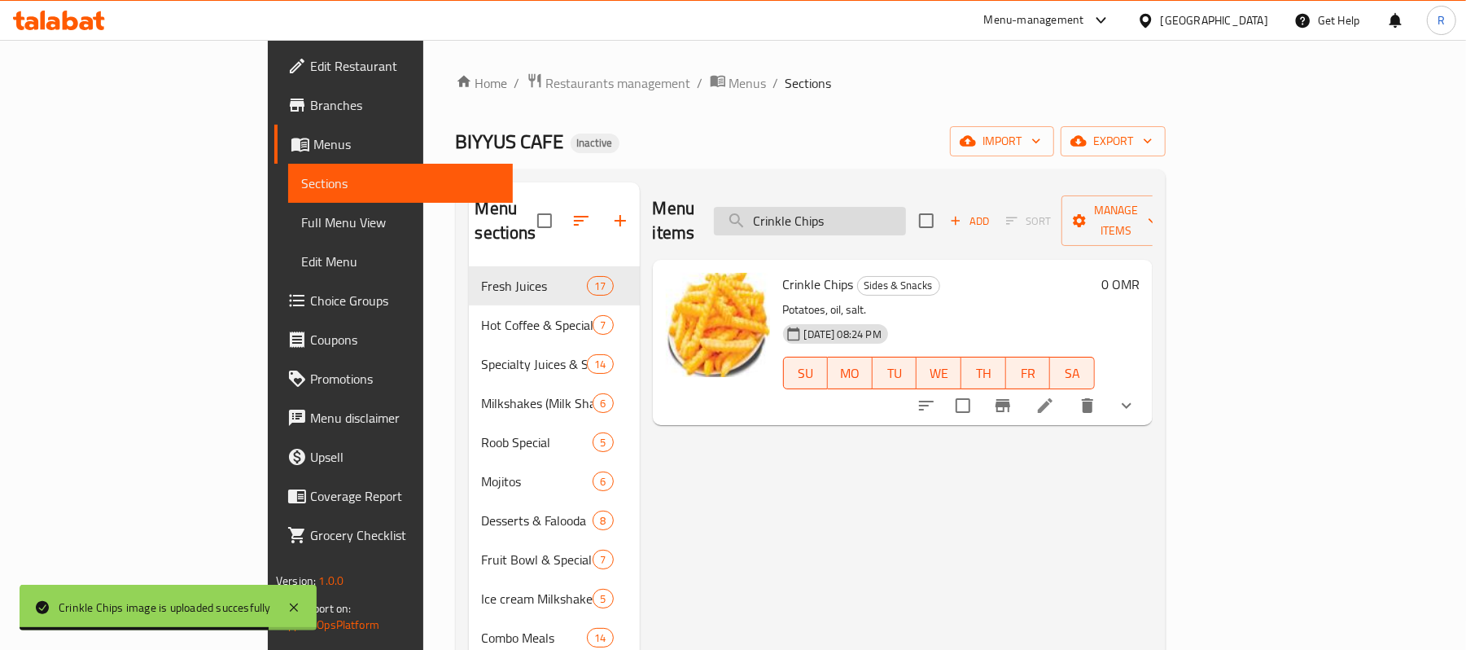
click at [906, 207] on input "Crinkle Chips" at bounding box center [810, 221] width 192 height 28
paste input "[PERSON_NAME]"
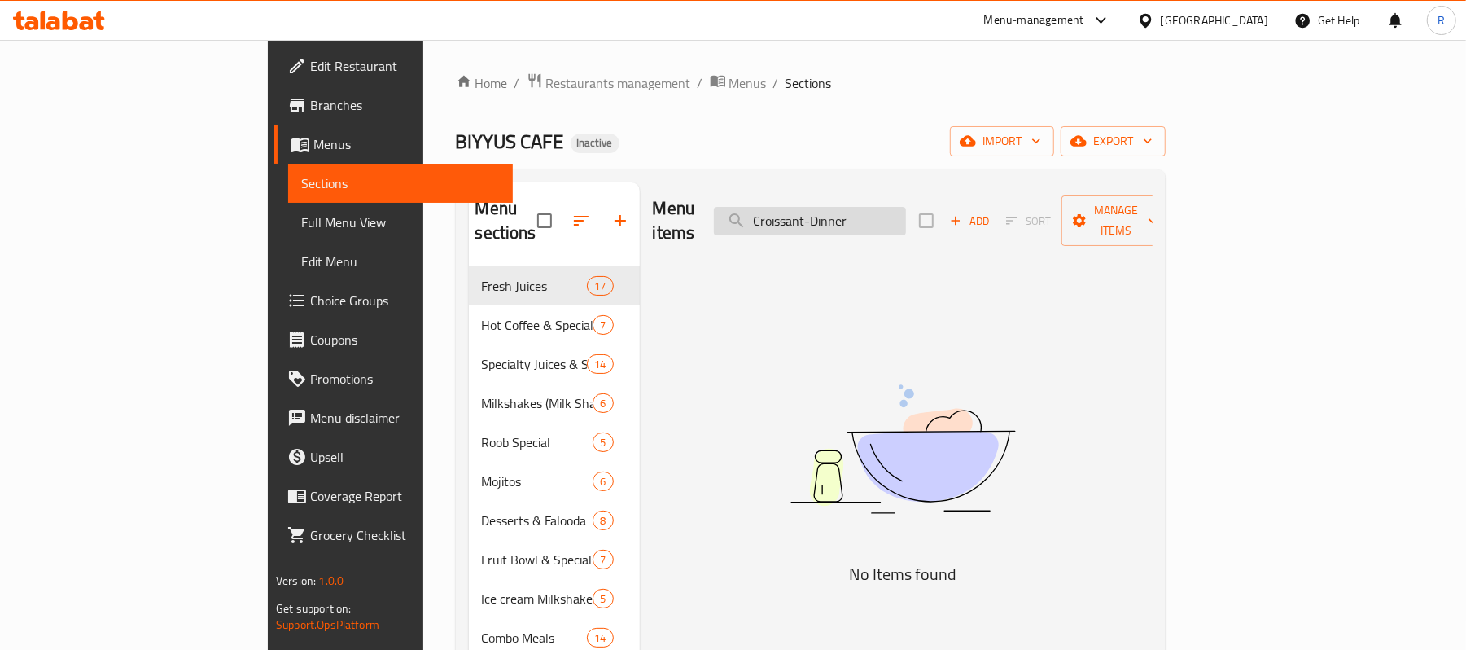
click at [906, 212] on input "Croissant-Dinner" at bounding box center [810, 221] width 192 height 28
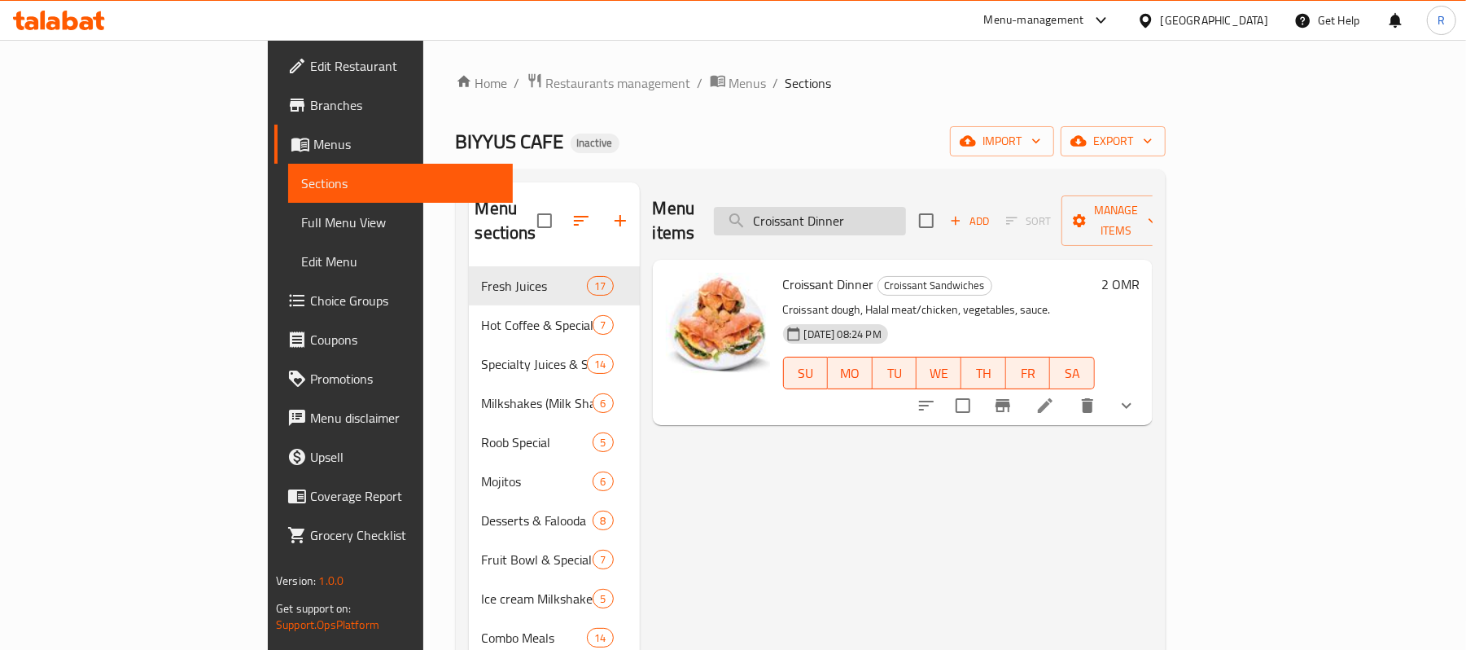
click at [906, 207] on input "Croissant Dinner" at bounding box center [810, 221] width 192 height 28
click at [906, 207] on input "v" at bounding box center [810, 221] width 192 height 28
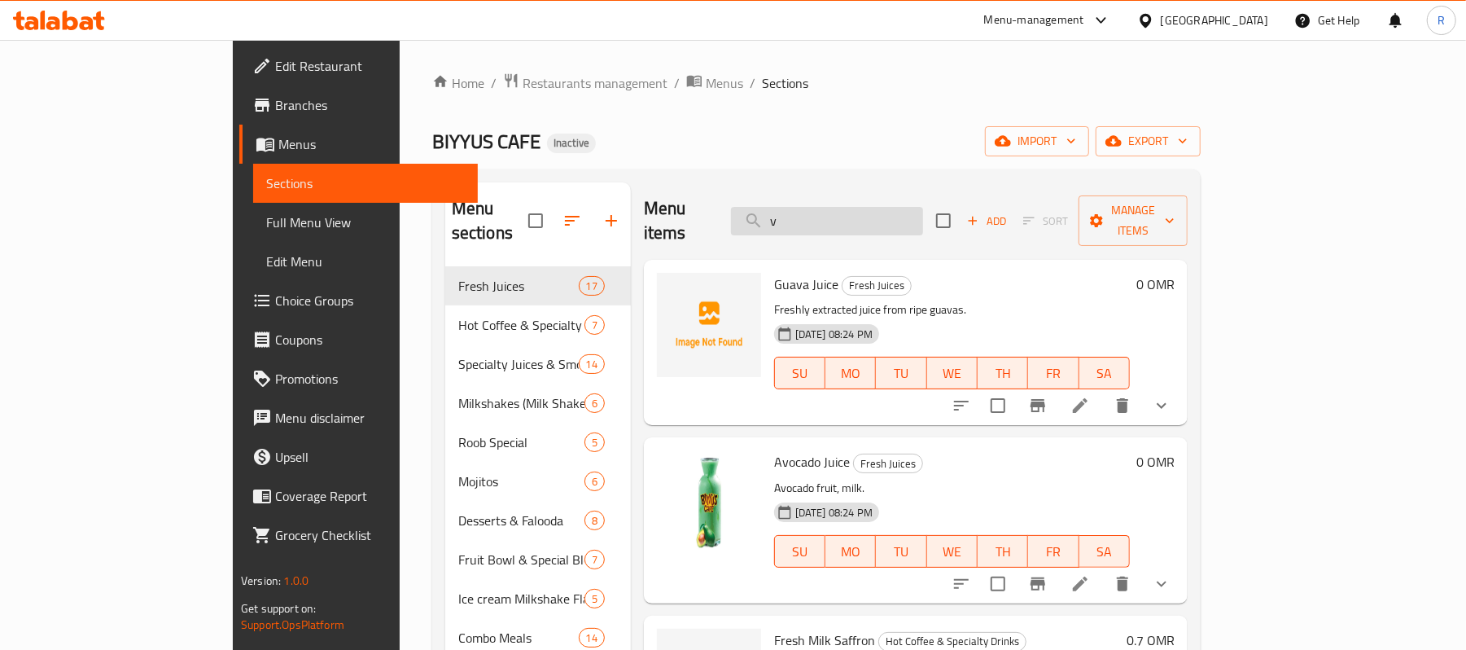
paste input "Dates-&-Nuts"
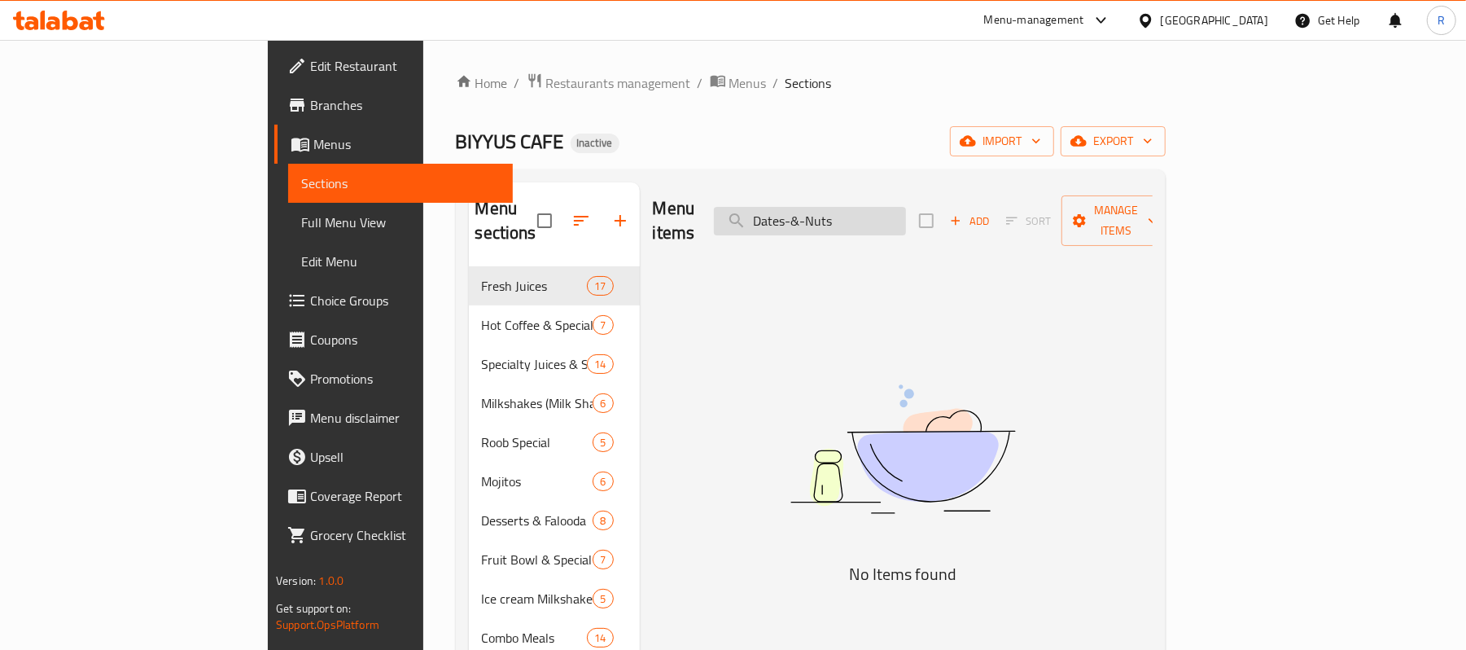
click at [884, 217] on input "Dates-&-Nuts" at bounding box center [810, 221] width 192 height 28
click at [889, 219] on input "Dates-&-Nuts" at bounding box center [810, 221] width 192 height 28
click at [899, 212] on input "Dates &-Nuts" at bounding box center [810, 221] width 192 height 28
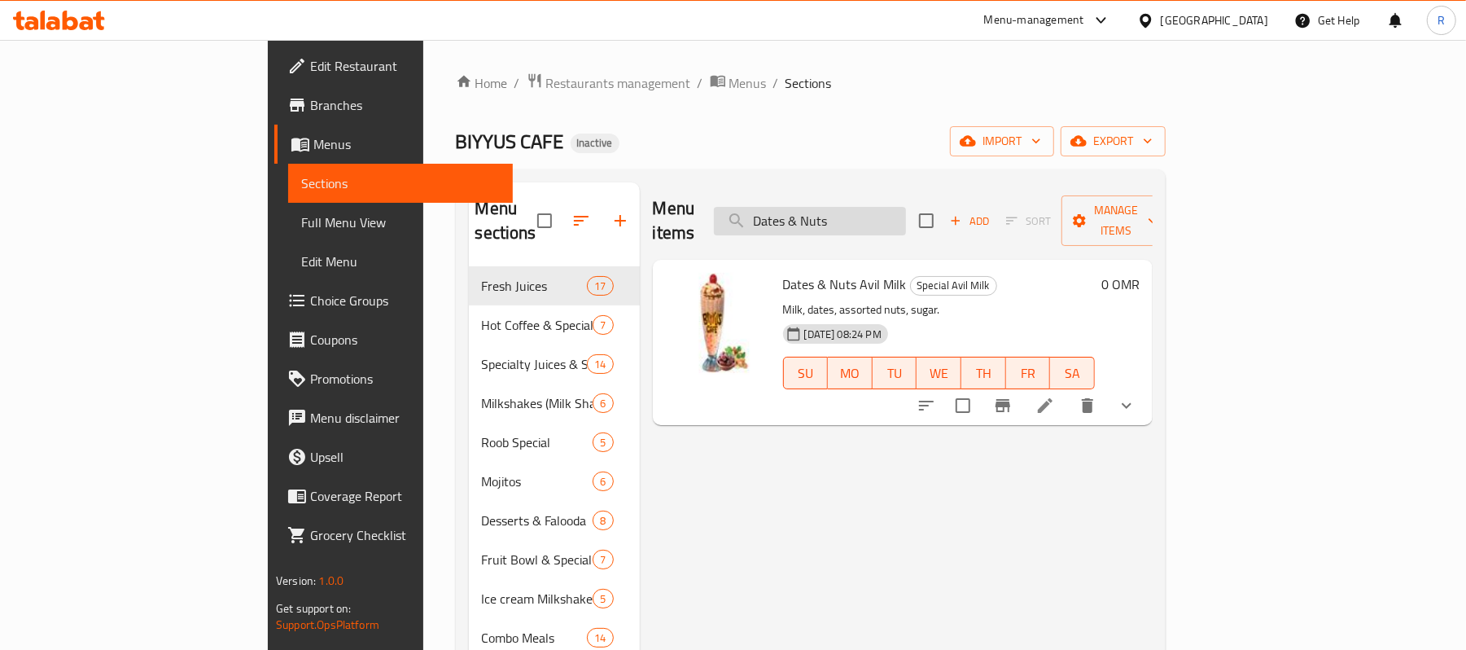
click at [906, 208] on input "Dates & Nuts" at bounding box center [810, 221] width 192 height 28
paste input "ouble-[PERSON_NAME]"
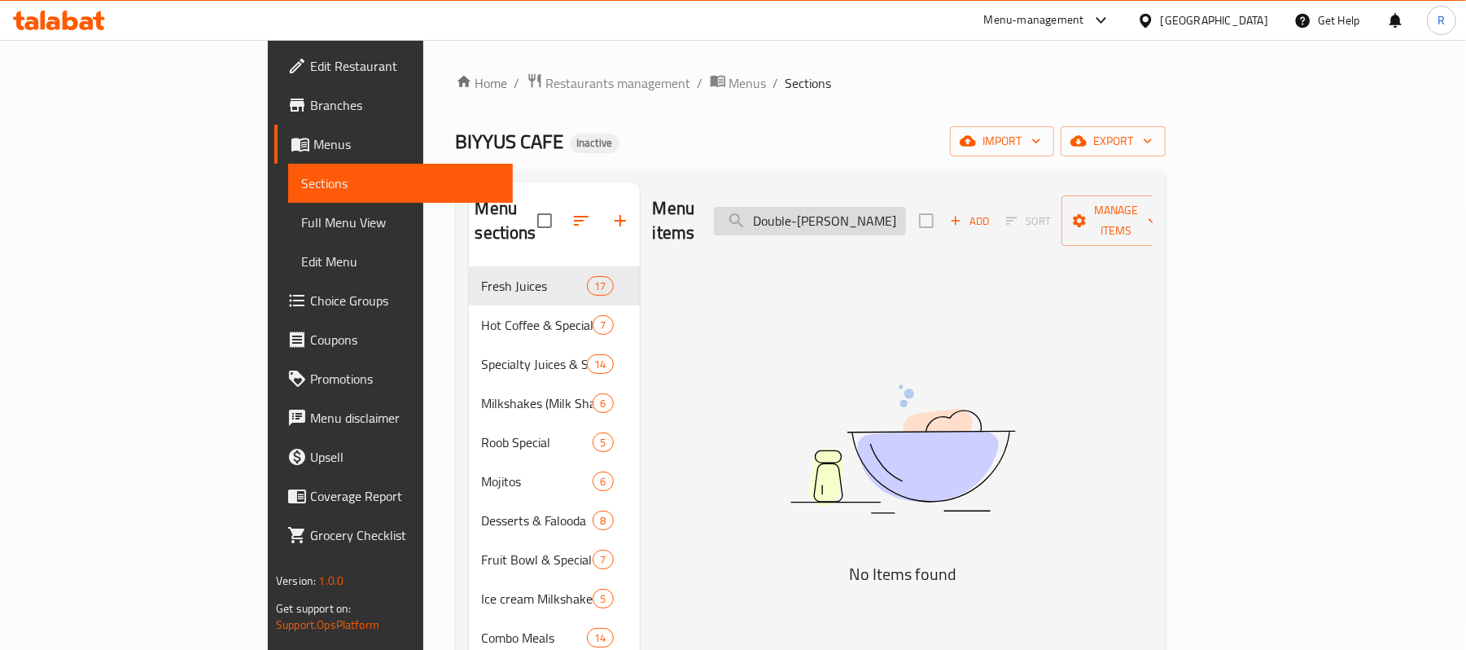
click at [893, 213] on input "Double-[PERSON_NAME]" at bounding box center [810, 221] width 192 height 28
click at [906, 209] on input "Double [PERSON_NAME]" at bounding box center [810, 221] width 192 height 28
click at [906, 217] on input "Double Zinker Burger" at bounding box center [810, 221] width 192 height 28
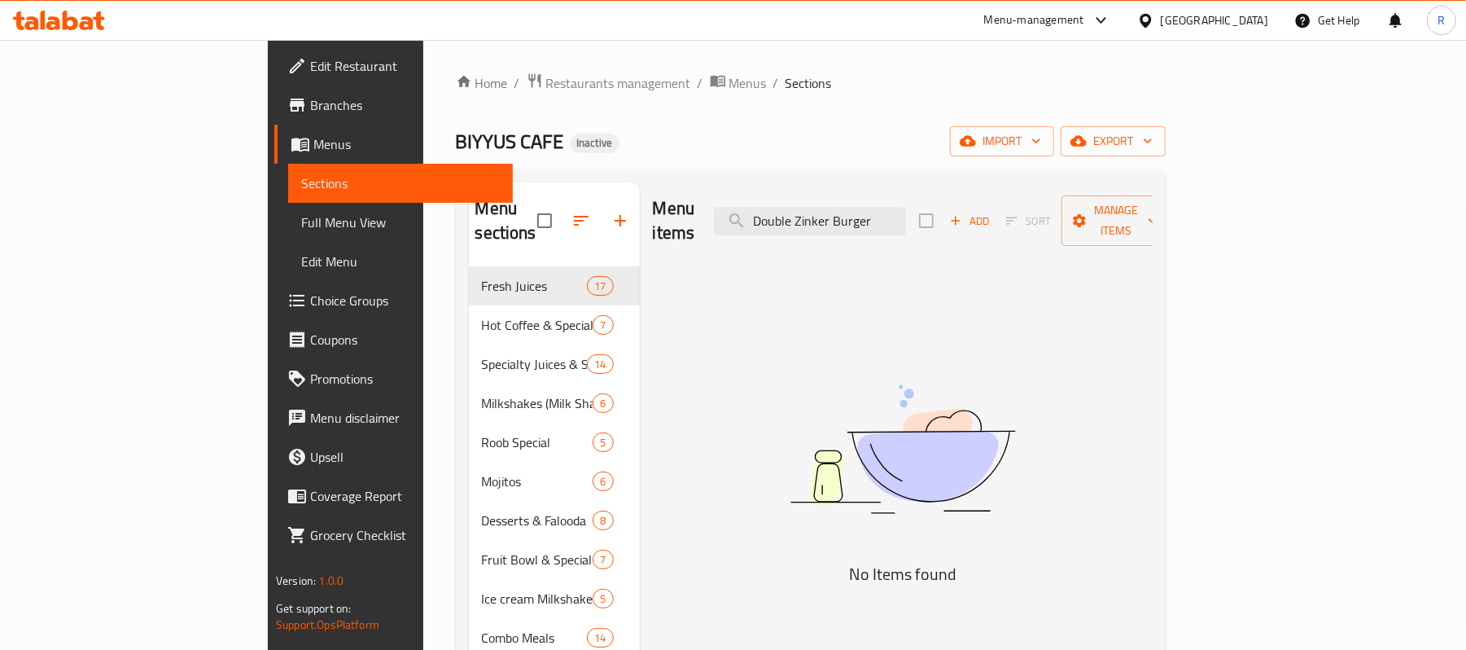
paste input "Egg-Cheese-[GEOGRAPHIC_DATA]-Chips"
click at [877, 212] on input "Egg-Cheese-[GEOGRAPHIC_DATA]-Chips" at bounding box center [810, 221] width 192 height 28
click at [906, 213] on input "Egg Cheese Oman-Chips" at bounding box center [810, 221] width 192 height 28
click at [906, 207] on input "Egg Cheese Oman-Chips" at bounding box center [810, 221] width 192 height 28
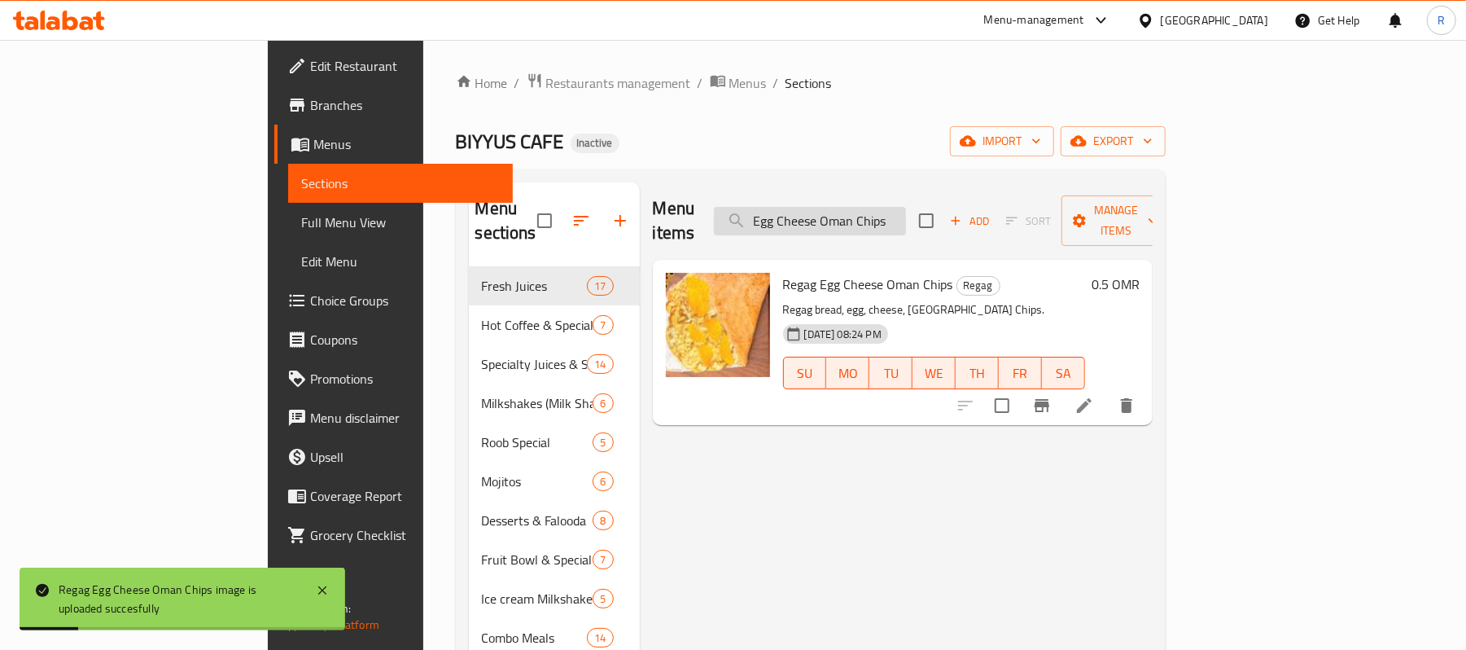
click at [906, 207] on input "Egg Cheese Oman Chips" at bounding box center [810, 221] width 192 height 28
paste input "-Club"
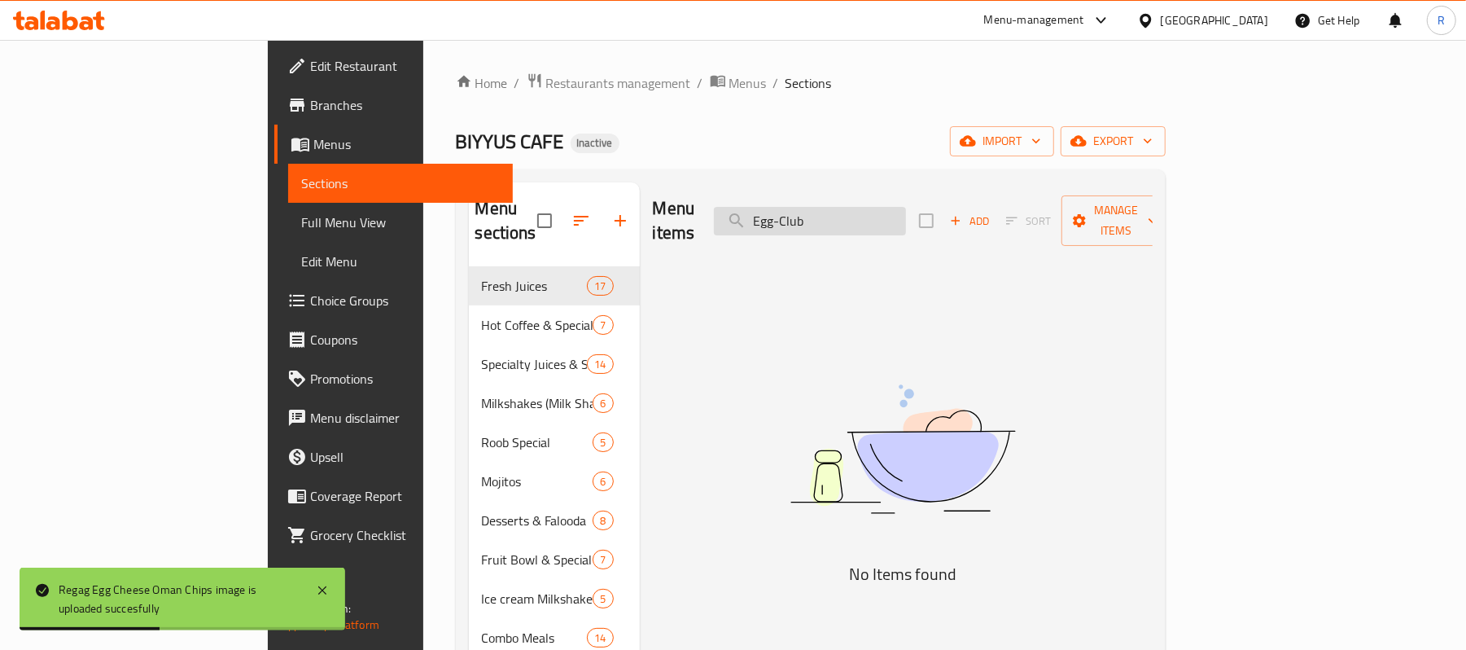
click at [879, 209] on input "Egg-Club" at bounding box center [810, 221] width 192 height 28
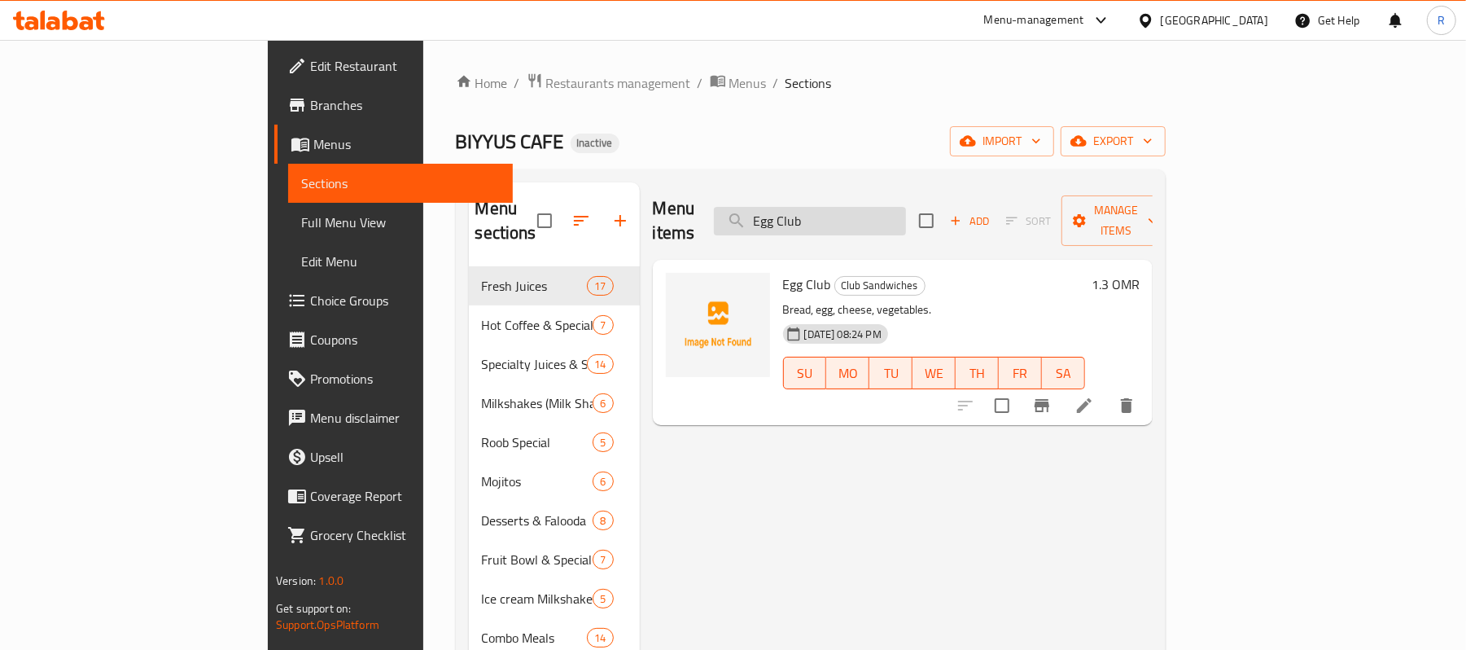
click at [906, 210] on input "Egg Club" at bounding box center [810, 221] width 192 height 28
paste input "-Poratta"
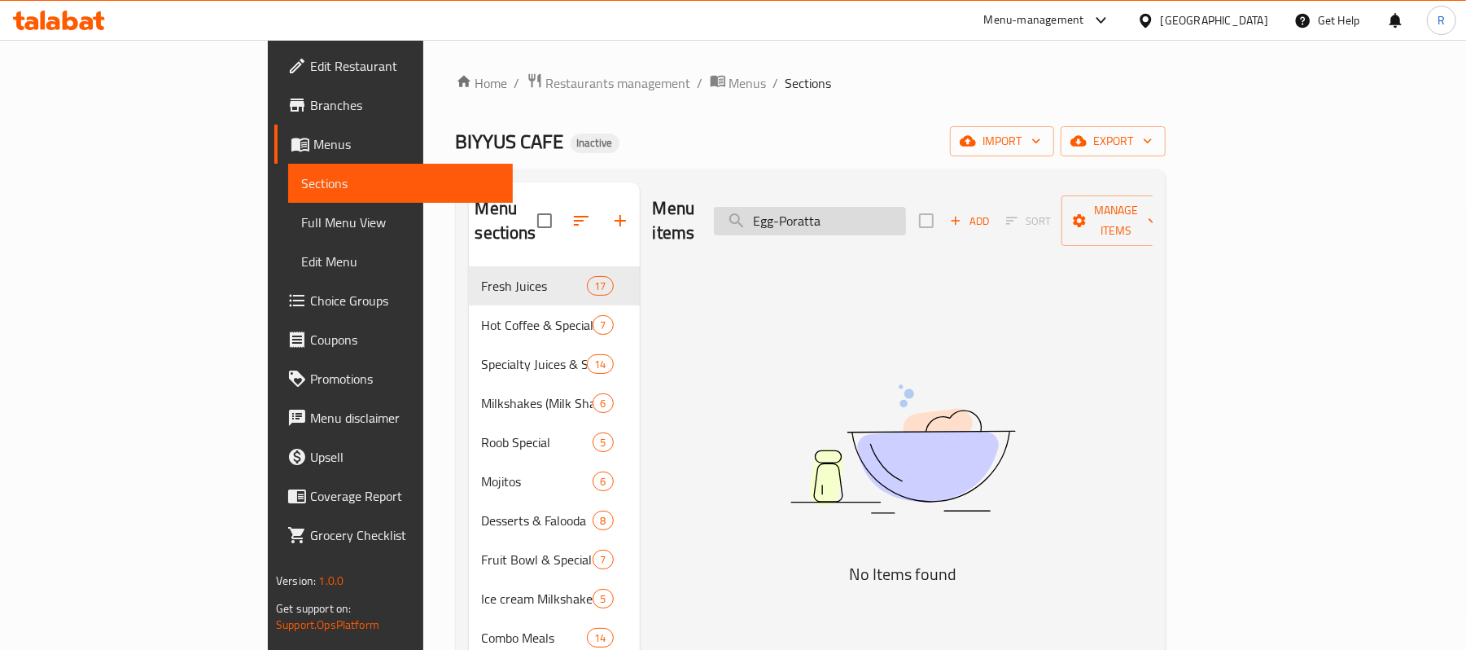
click at [869, 207] on input "Egg-Poratta" at bounding box center [810, 221] width 192 height 28
click at [879, 212] on input "Egg-Poratta" at bounding box center [810, 221] width 192 height 28
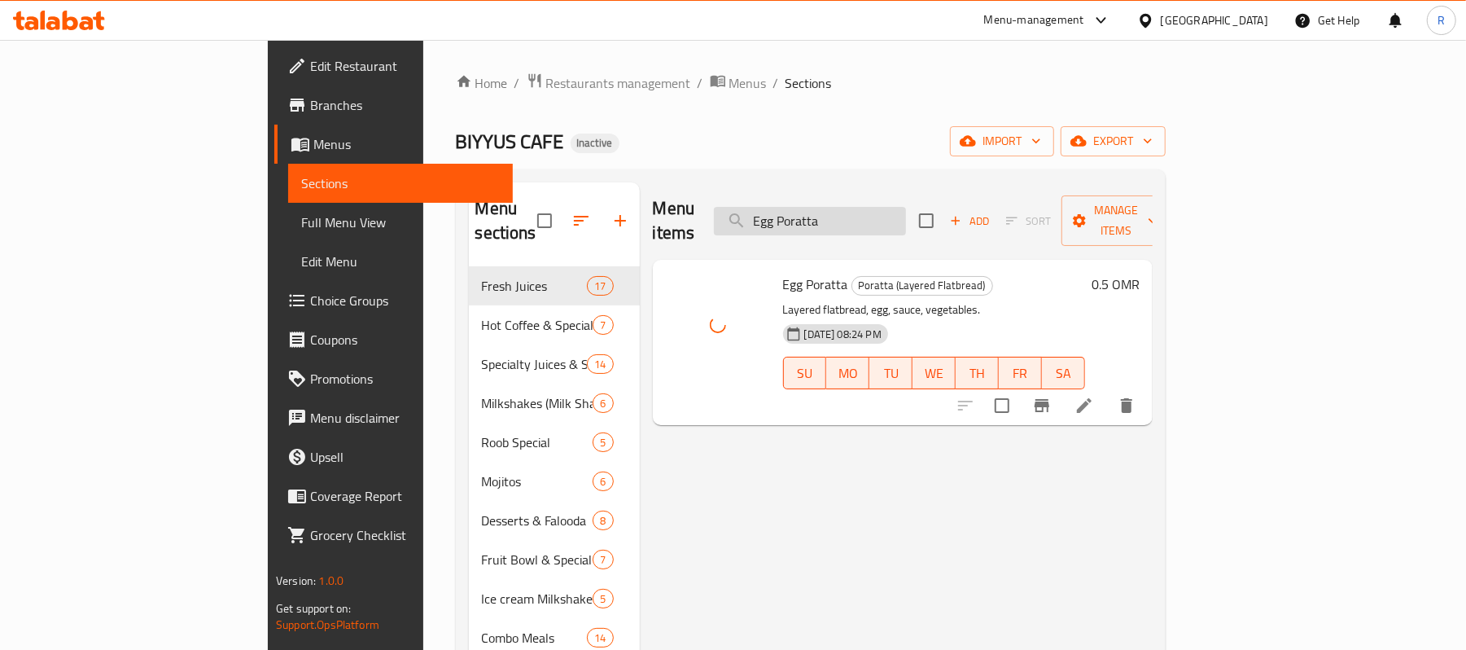
click at [906, 207] on input "Egg Poratta" at bounding box center [810, 221] width 192 height 28
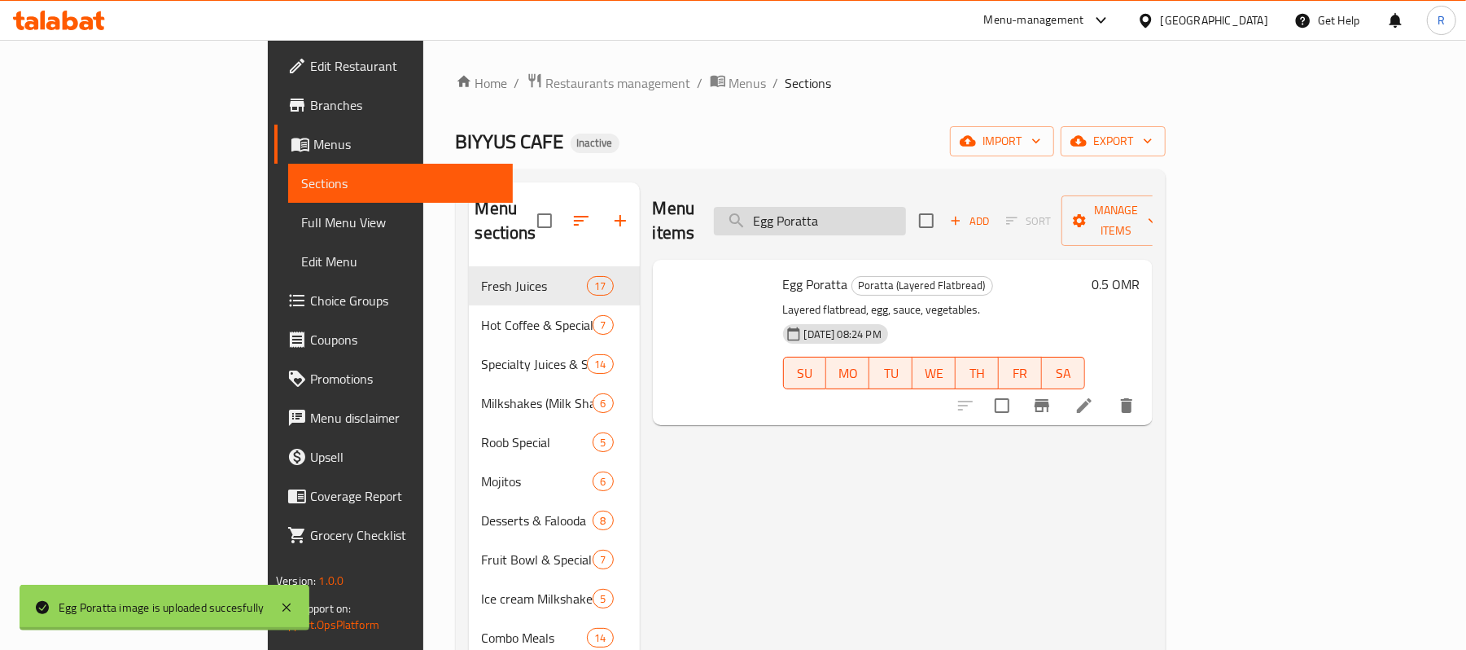
paste input "-Slice"
click at [873, 210] on input "Egg-Slice" at bounding box center [810, 221] width 192 height 28
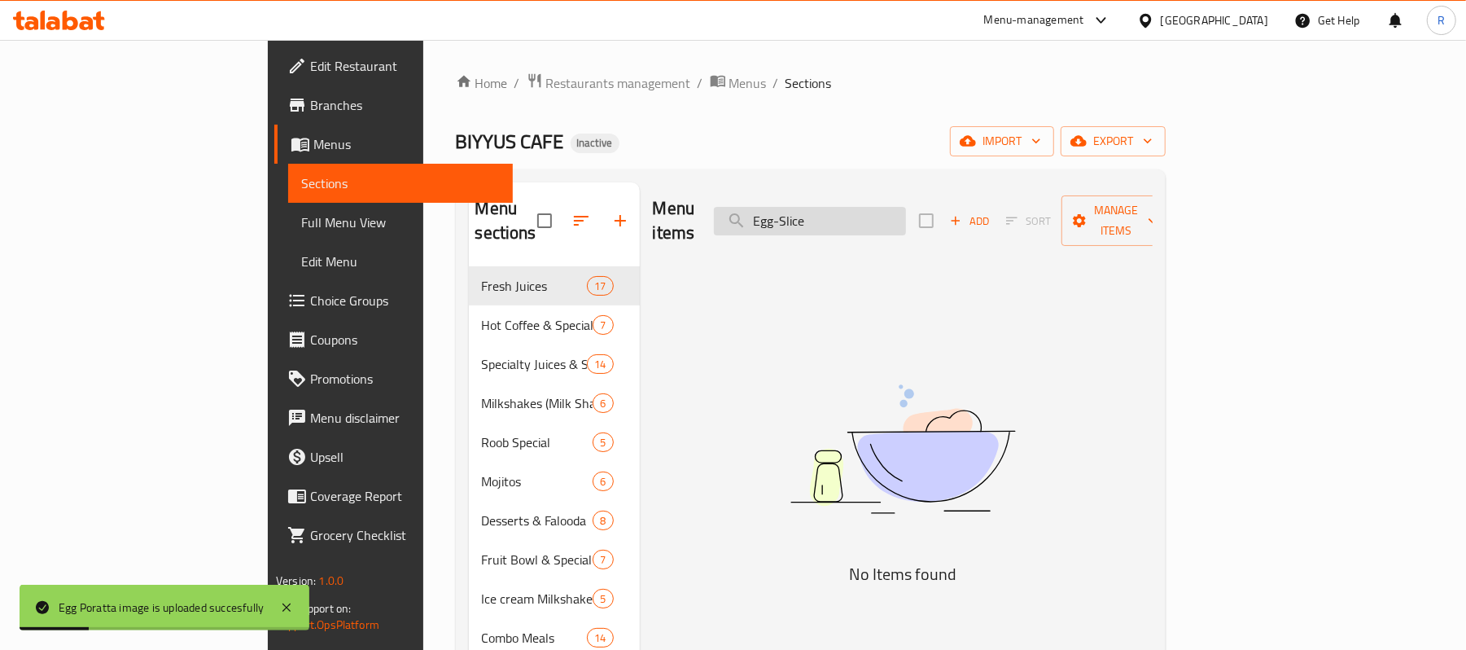
click at [877, 208] on input "Egg-Slice" at bounding box center [810, 221] width 192 height 28
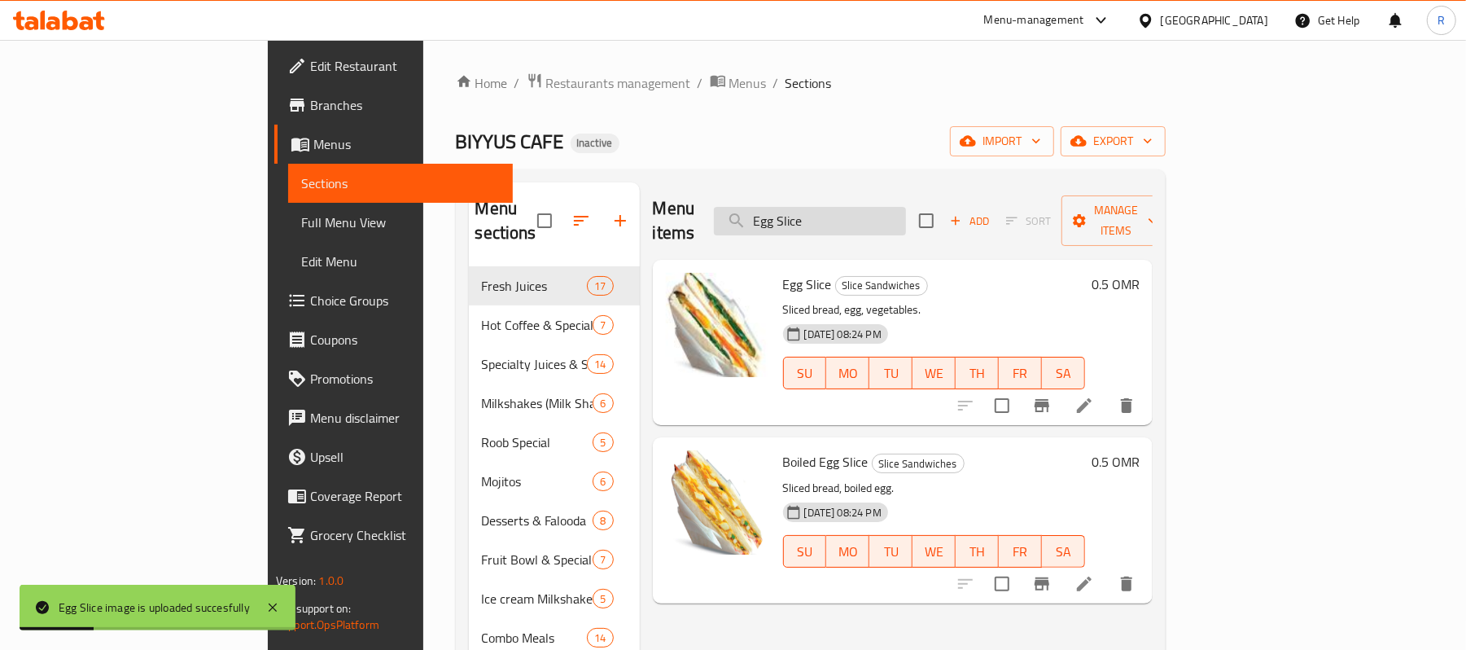
click at [906, 209] on input "Egg Slice" at bounding box center [810, 221] width 192 height 28
paste input "-Tomato"
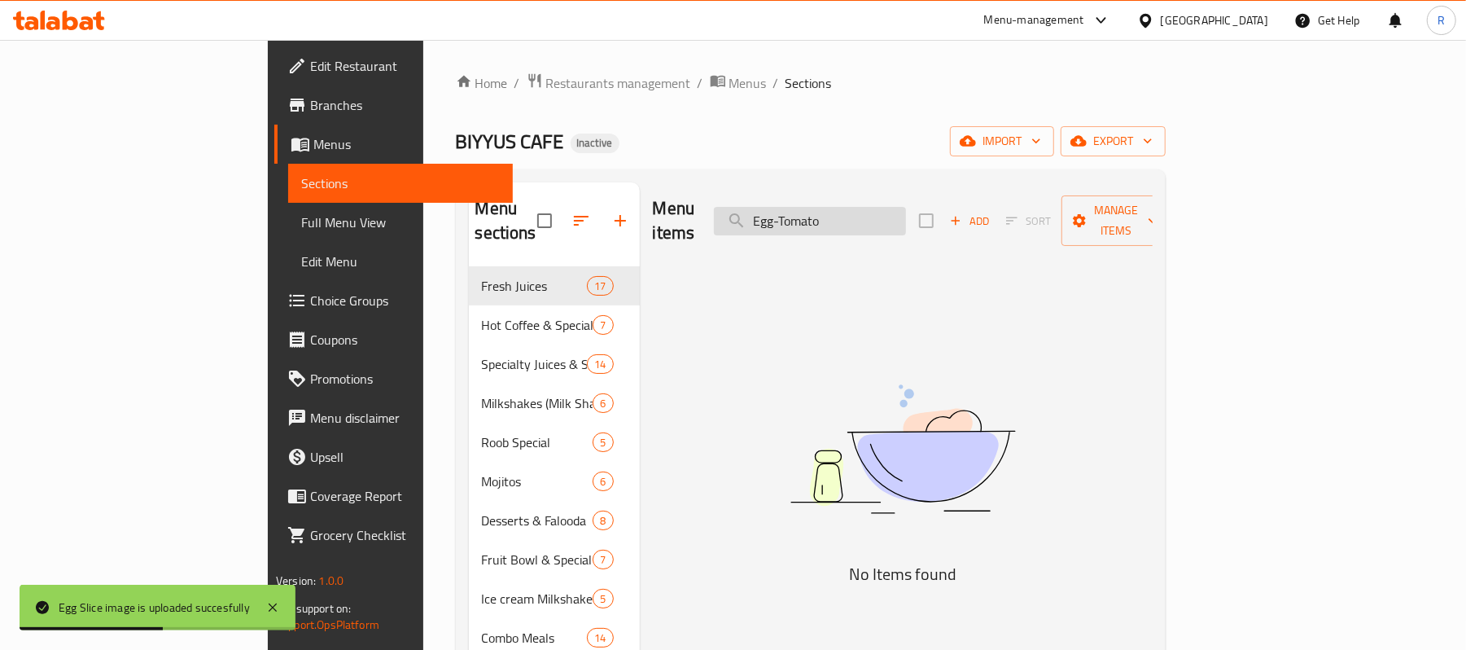
click at [877, 212] on input "Egg-Tomato" at bounding box center [810, 221] width 192 height 28
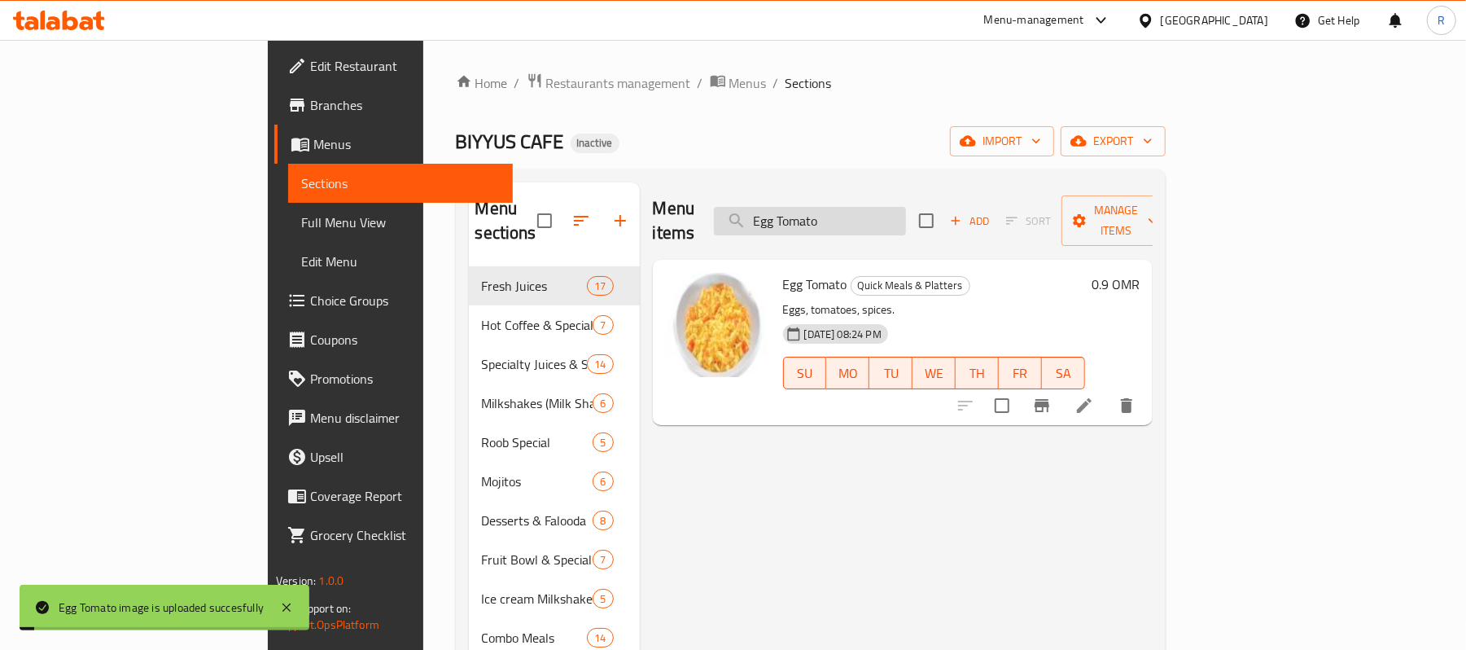
click at [906, 209] on input "Egg Tomato" at bounding box center [810, 221] width 192 height 28
paste input "-Wrap"
click at [874, 208] on input "Egg-Wrap" at bounding box center [810, 221] width 192 height 28
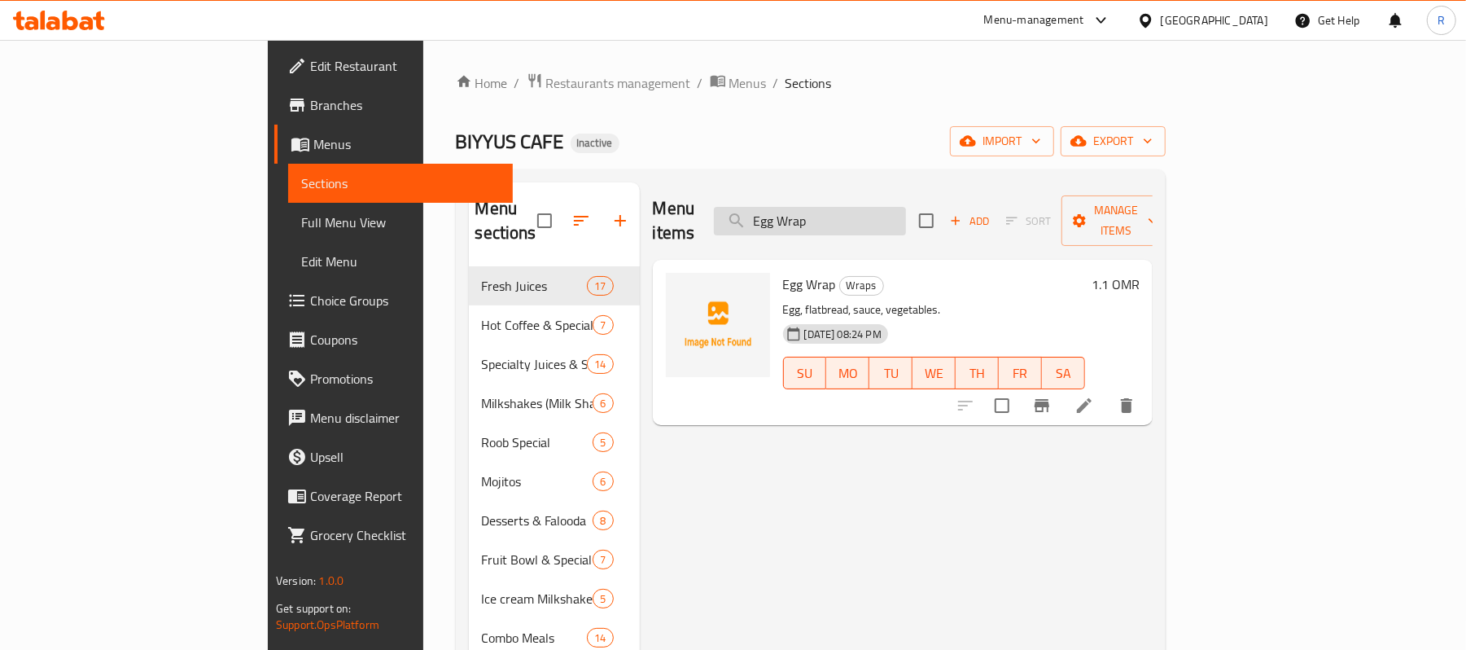
click at [906, 207] on input "Egg Wrap" at bounding box center [810, 221] width 192 height 28
paste input "marath-Club"
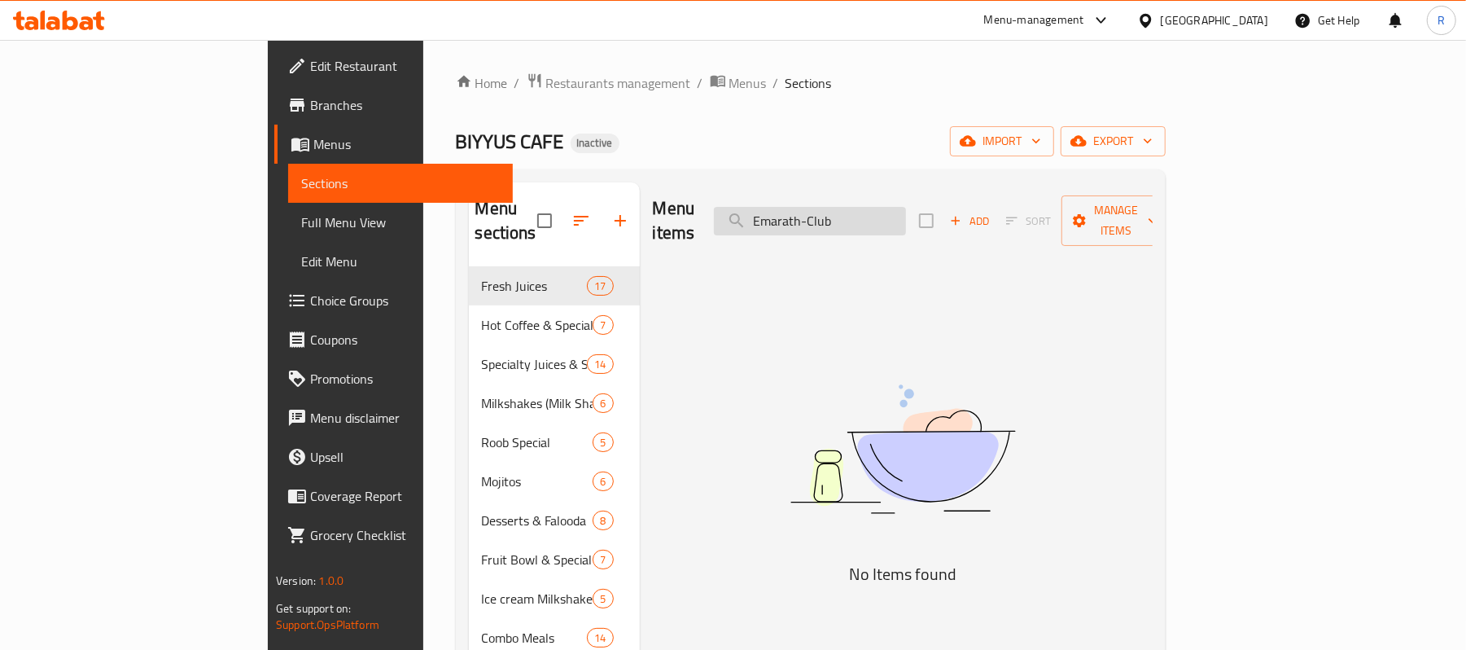
click at [906, 212] on input "Emarath-Club" at bounding box center [810, 221] width 192 height 28
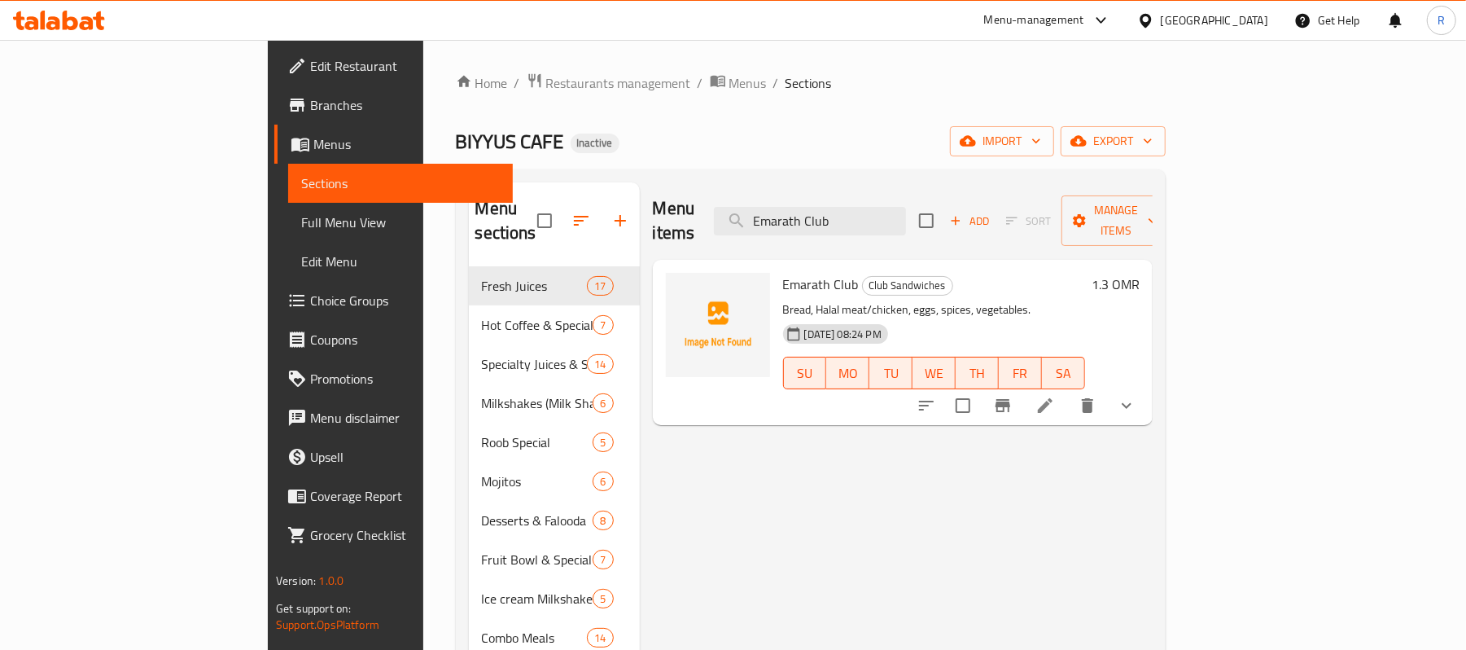
click at [1131, 403] on icon "show more" at bounding box center [1127, 406] width 10 height 6
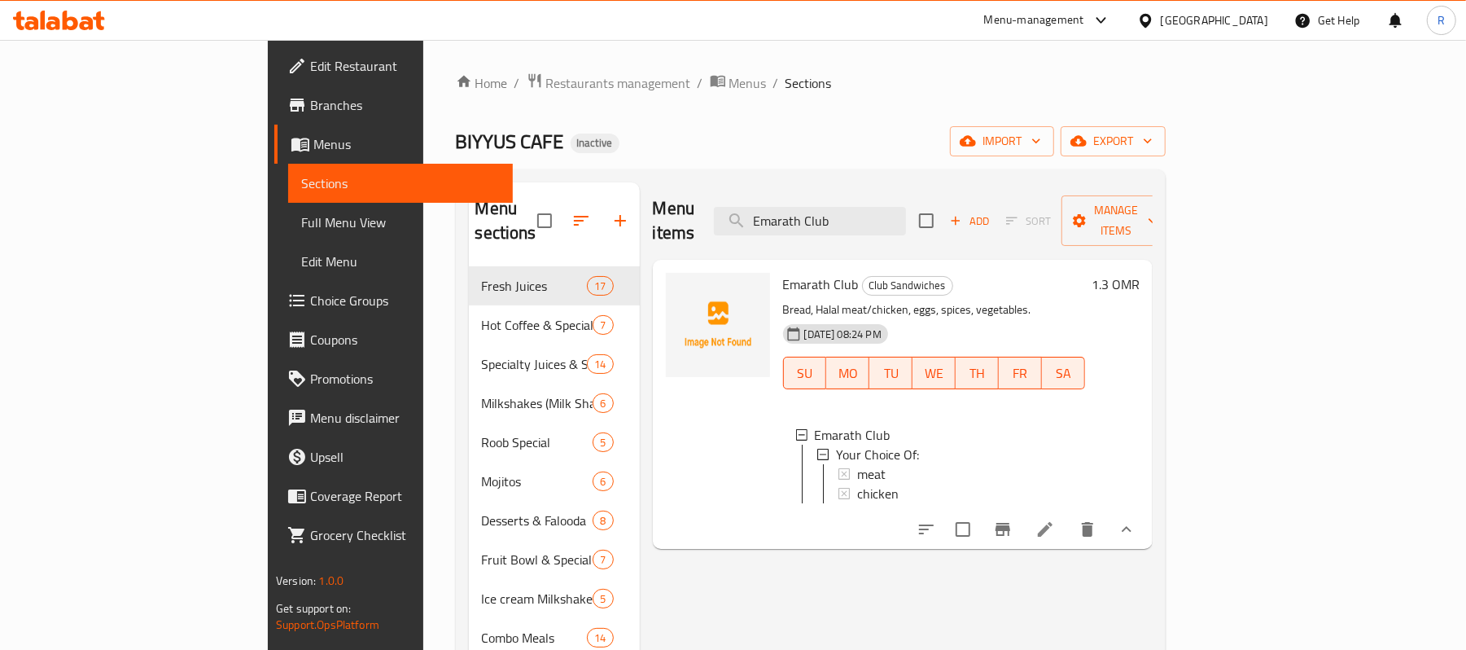
click at [1136, 519] on icon "show more" at bounding box center [1127, 529] width 20 height 20
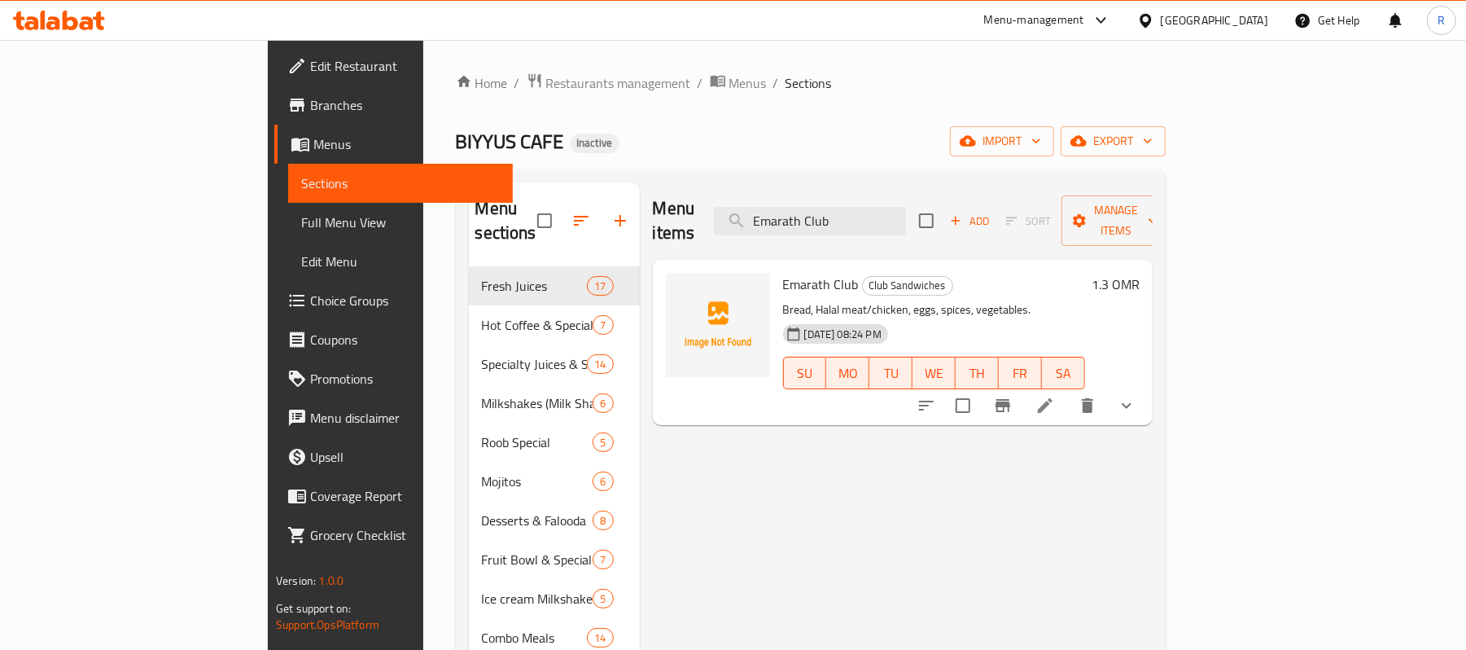
click at [903, 225] on div "Menu items Emarath Club Add Sort Manage items" at bounding box center [903, 220] width 500 height 77
click at [900, 212] on input "Emarath Club" at bounding box center [810, 221] width 192 height 28
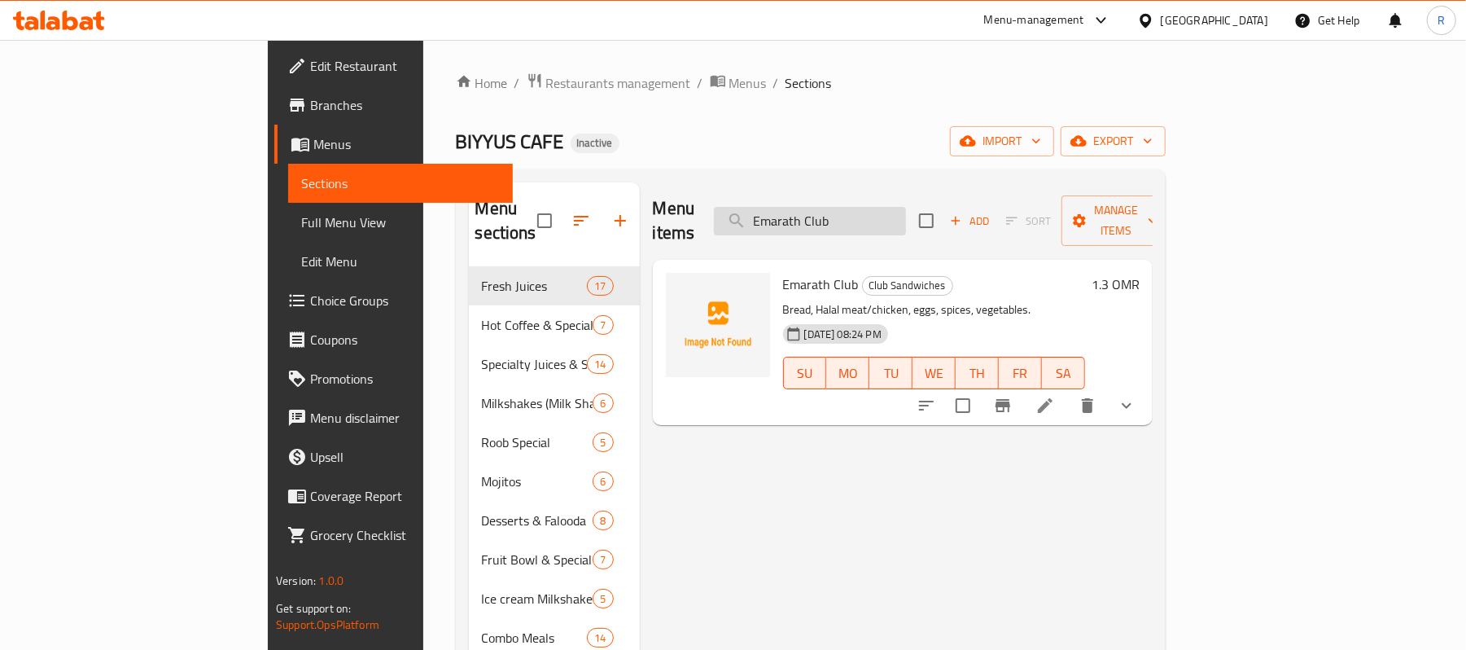
paste input "Falafel"
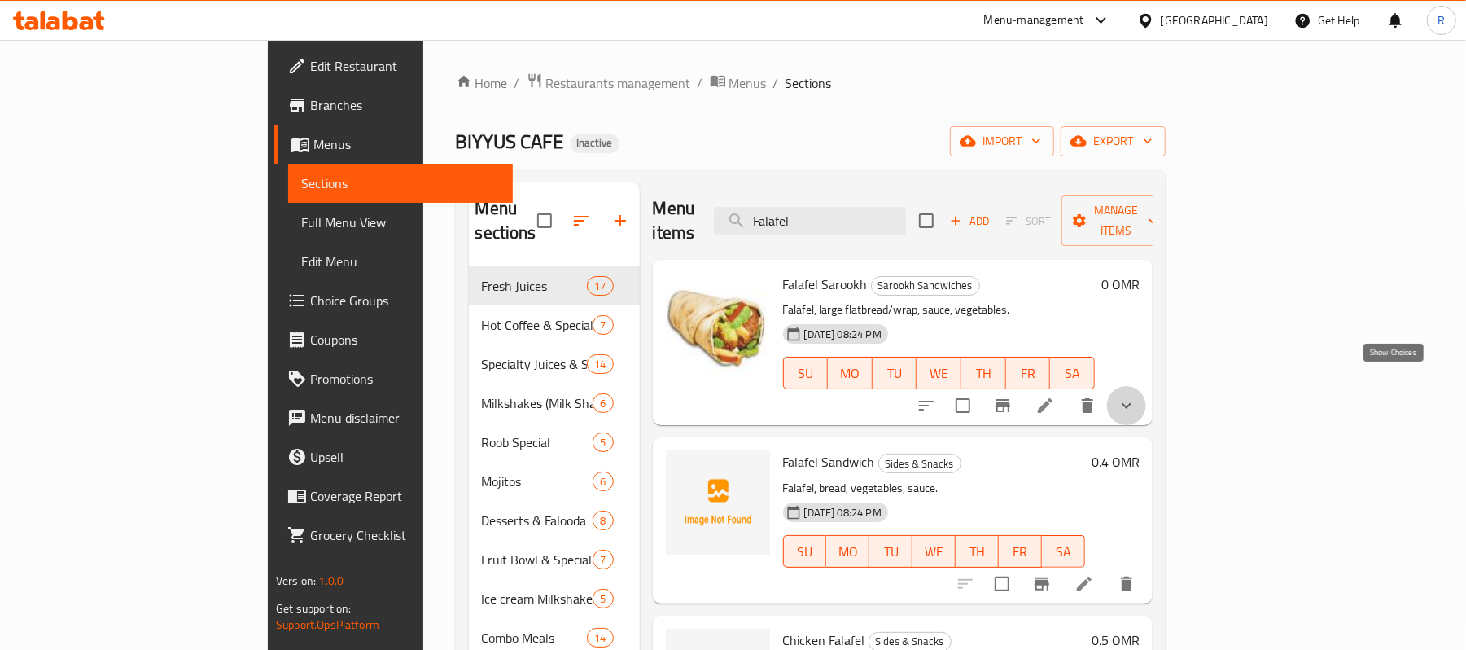
click at [1136, 396] on icon "show more" at bounding box center [1127, 406] width 20 height 20
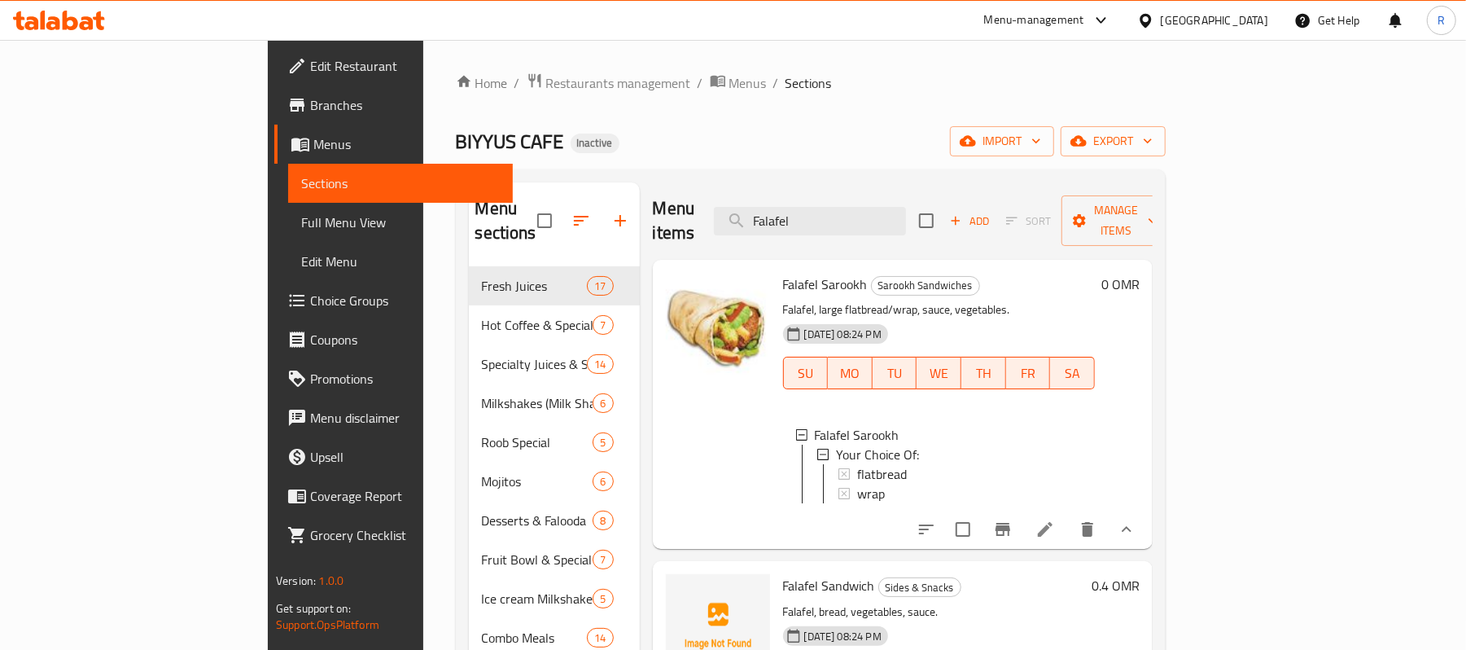
click at [1136, 519] on icon "show more" at bounding box center [1127, 529] width 20 height 20
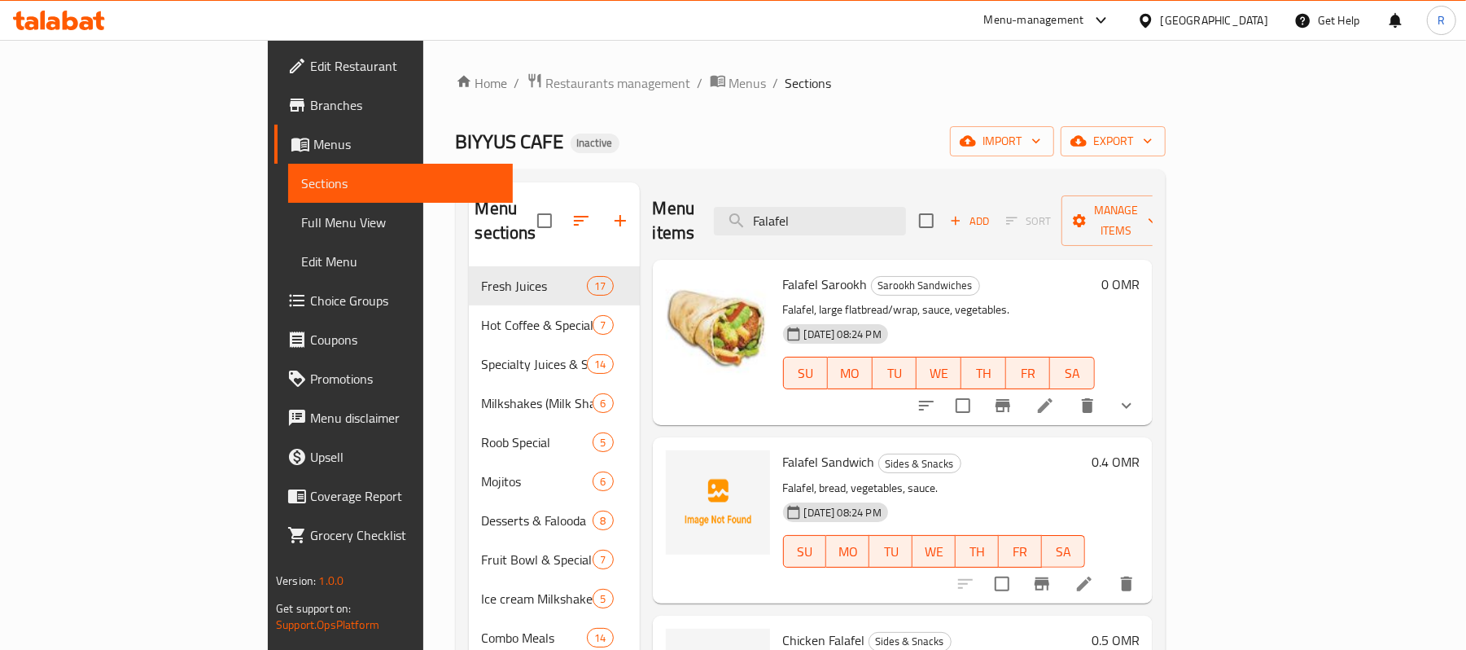
drag, startPoint x: 10, startPoint y: 462, endPoint x: 662, endPoint y: 347, distance: 662.1
click at [666, 348] on div at bounding box center [718, 325] width 104 height 104
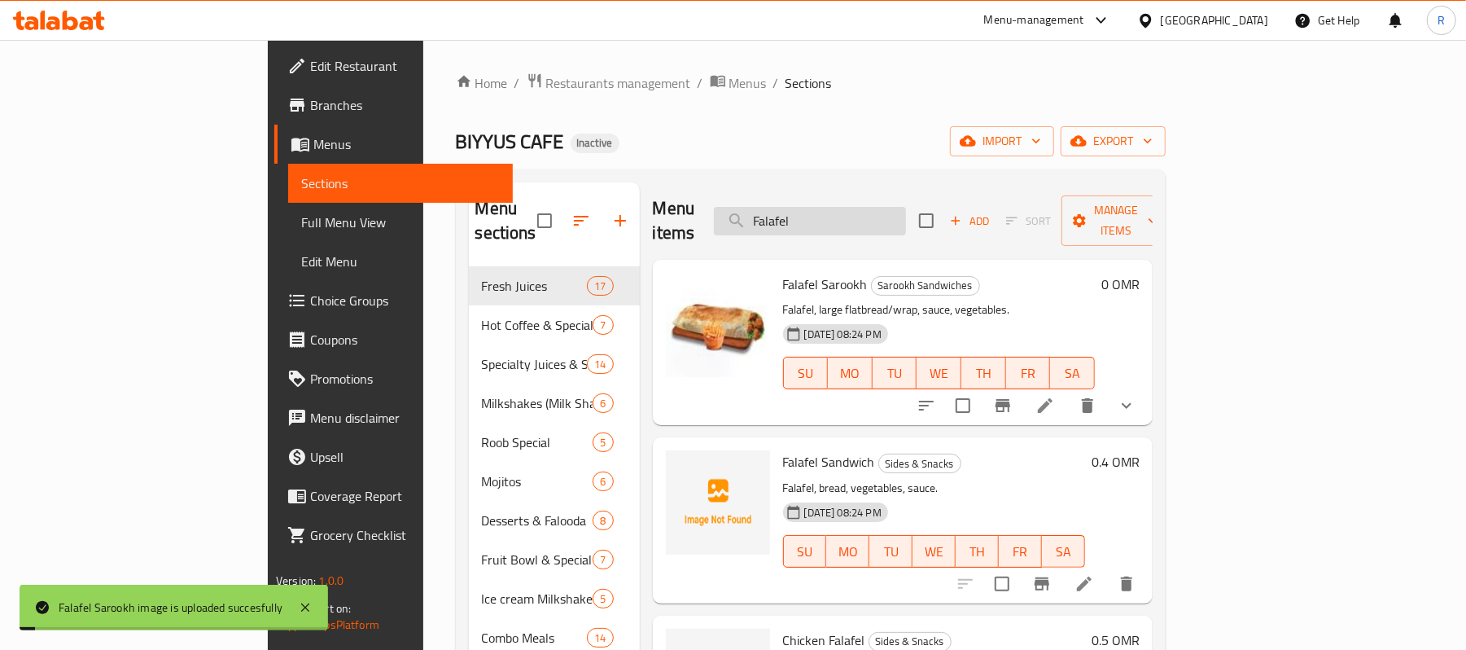
click at [906, 207] on input "Falafel" at bounding box center [810, 221] width 192 height 28
paste input "family-mea"
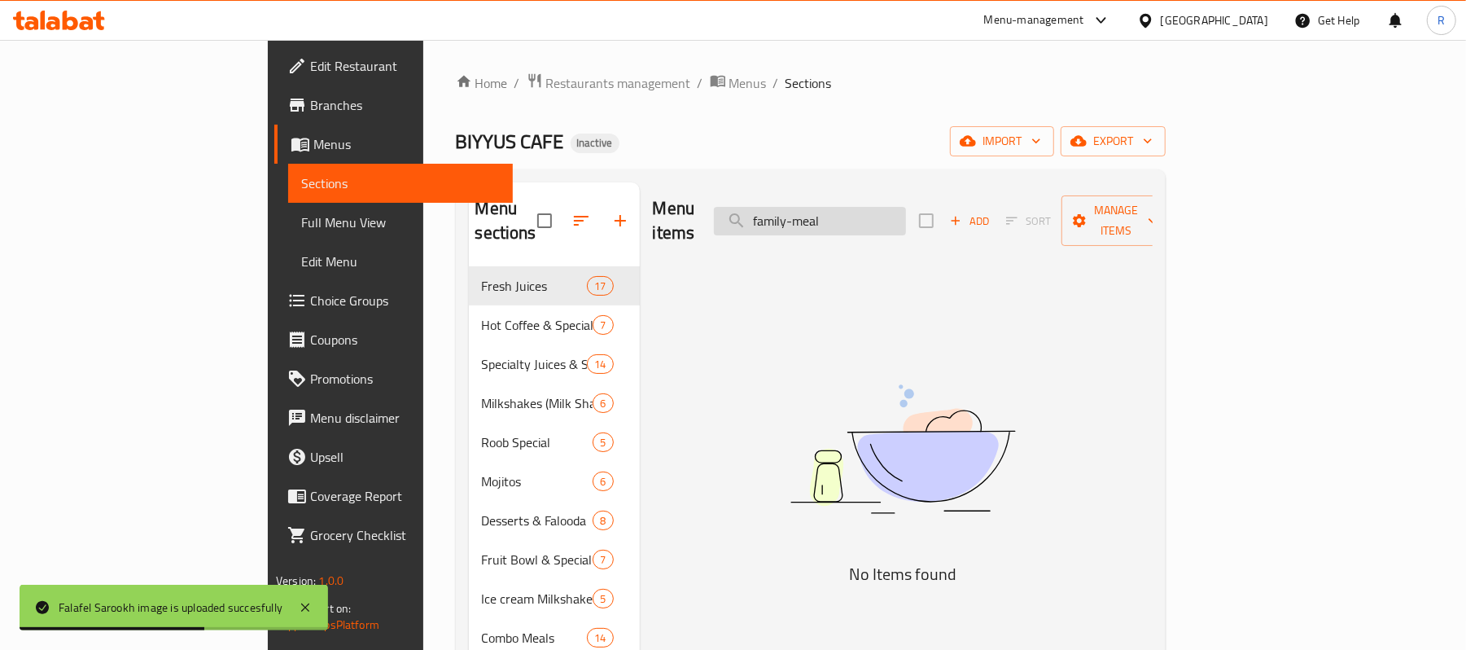
click at [893, 217] on input "family-meal" at bounding box center [810, 221] width 192 height 28
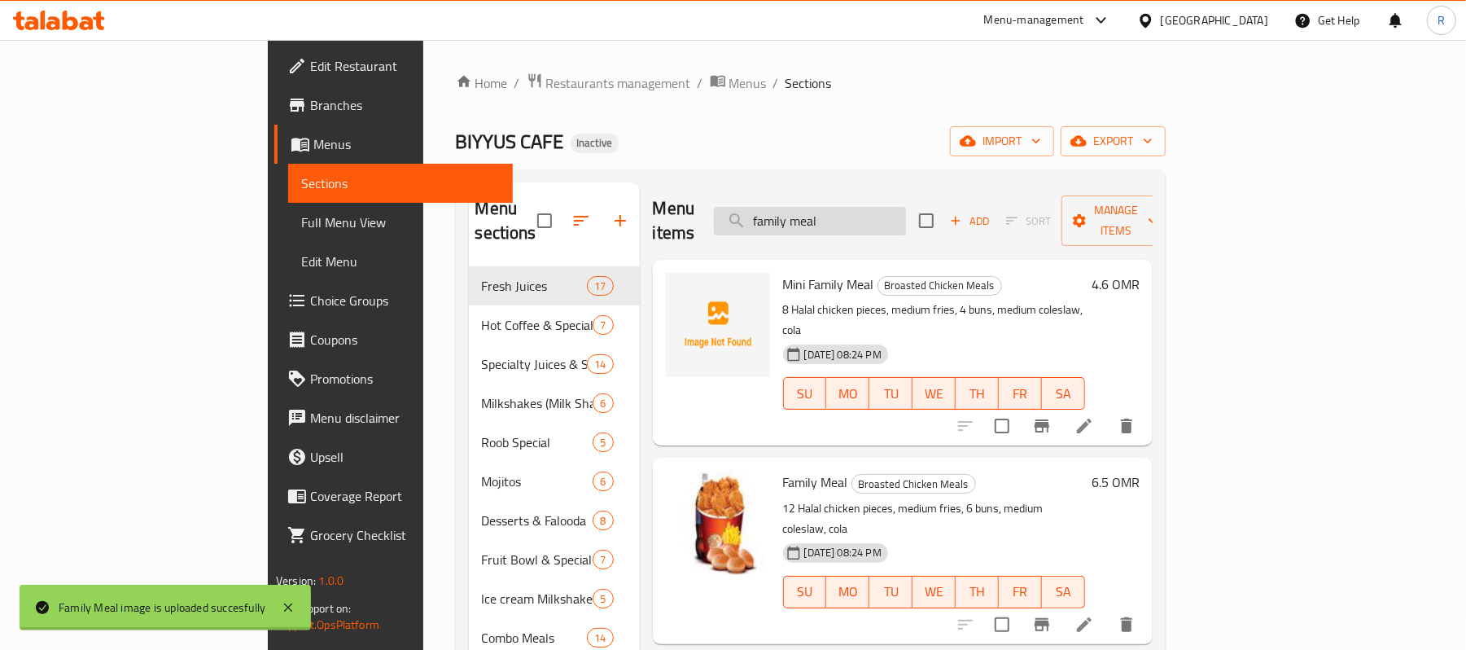
click at [906, 207] on input "family meal" at bounding box center [810, 221] width 192 height 28
paste input "Farhan-Club"
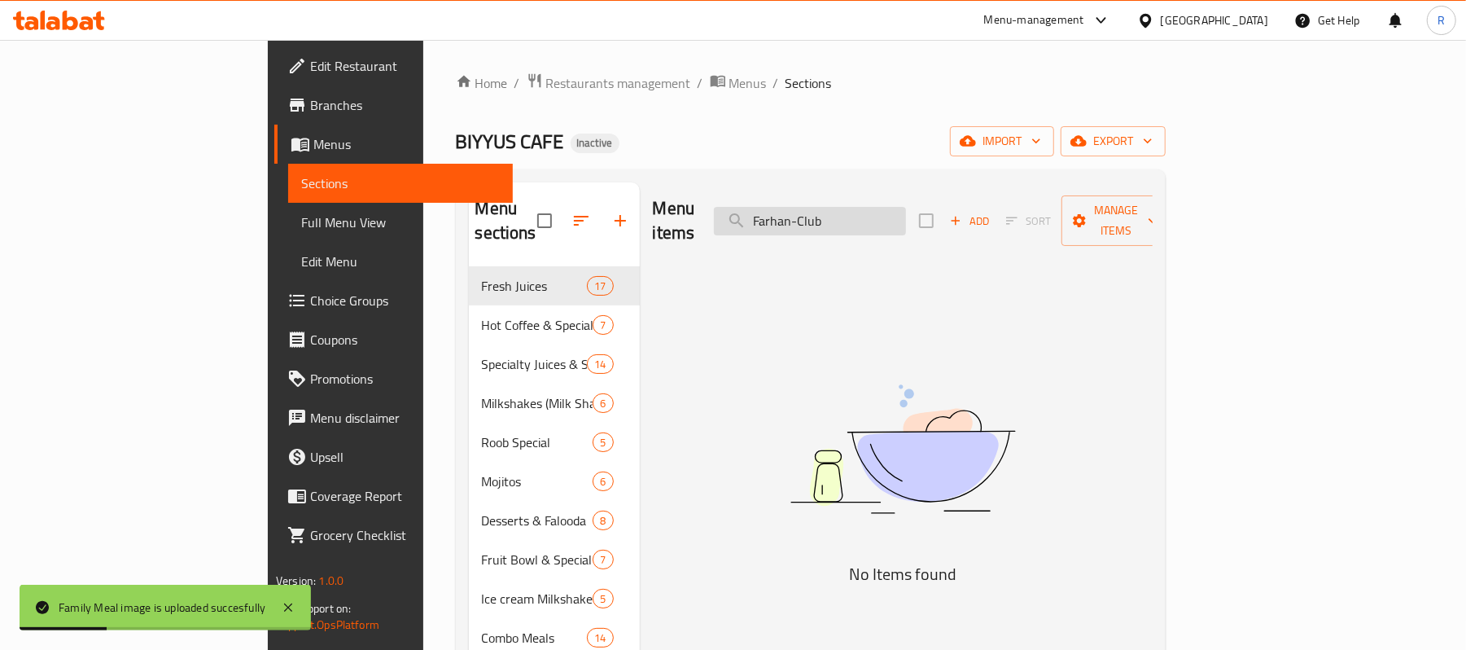
click at [899, 215] on input "Farhan-Club" at bounding box center [810, 221] width 192 height 28
click at [896, 208] on input "Farhan-Club" at bounding box center [810, 221] width 192 height 28
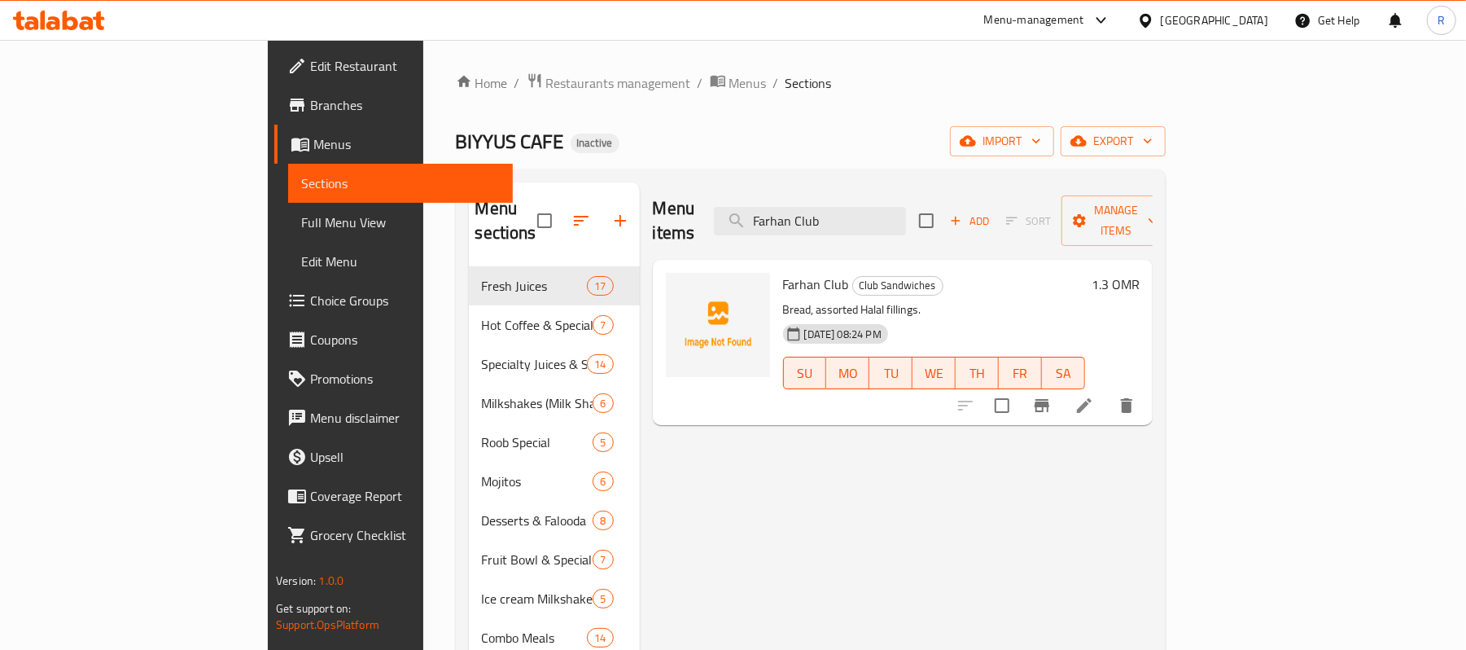
click at [926, 225] on div "Menu items Farhan Club Add Sort Manage items" at bounding box center [903, 220] width 500 height 77
click at [906, 210] on input "Farhan Club" at bounding box center [810, 221] width 192 height 28
paste input "toush"
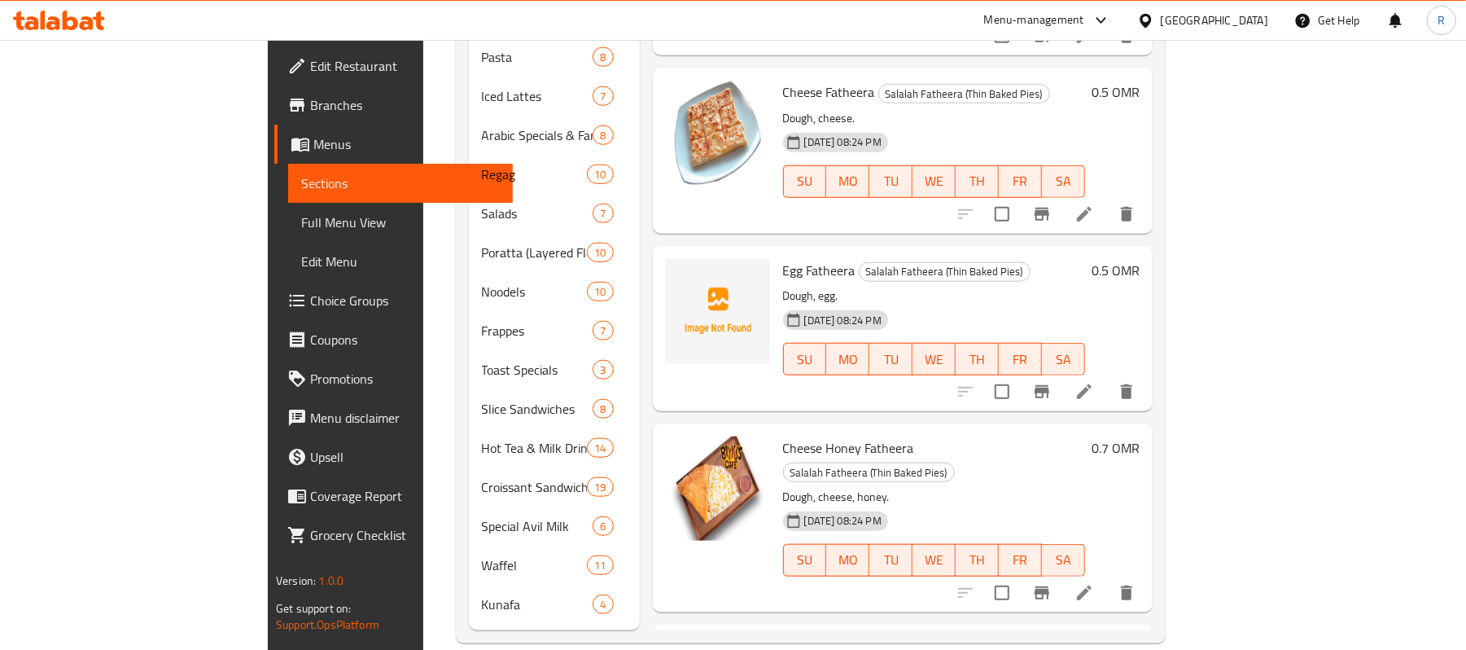
scroll to position [1052, 0]
drag, startPoint x: 50, startPoint y: 511, endPoint x: 655, endPoint y: 536, distance: 605.2
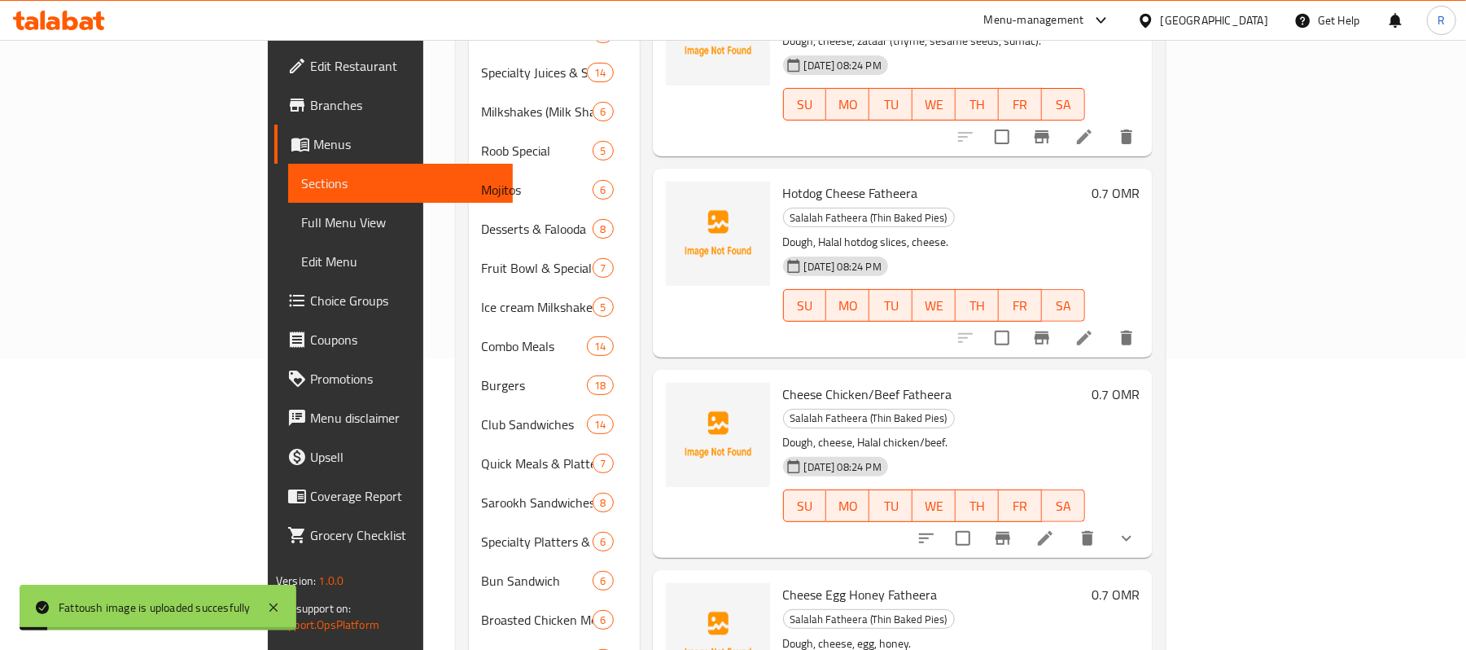
scroll to position [0, 0]
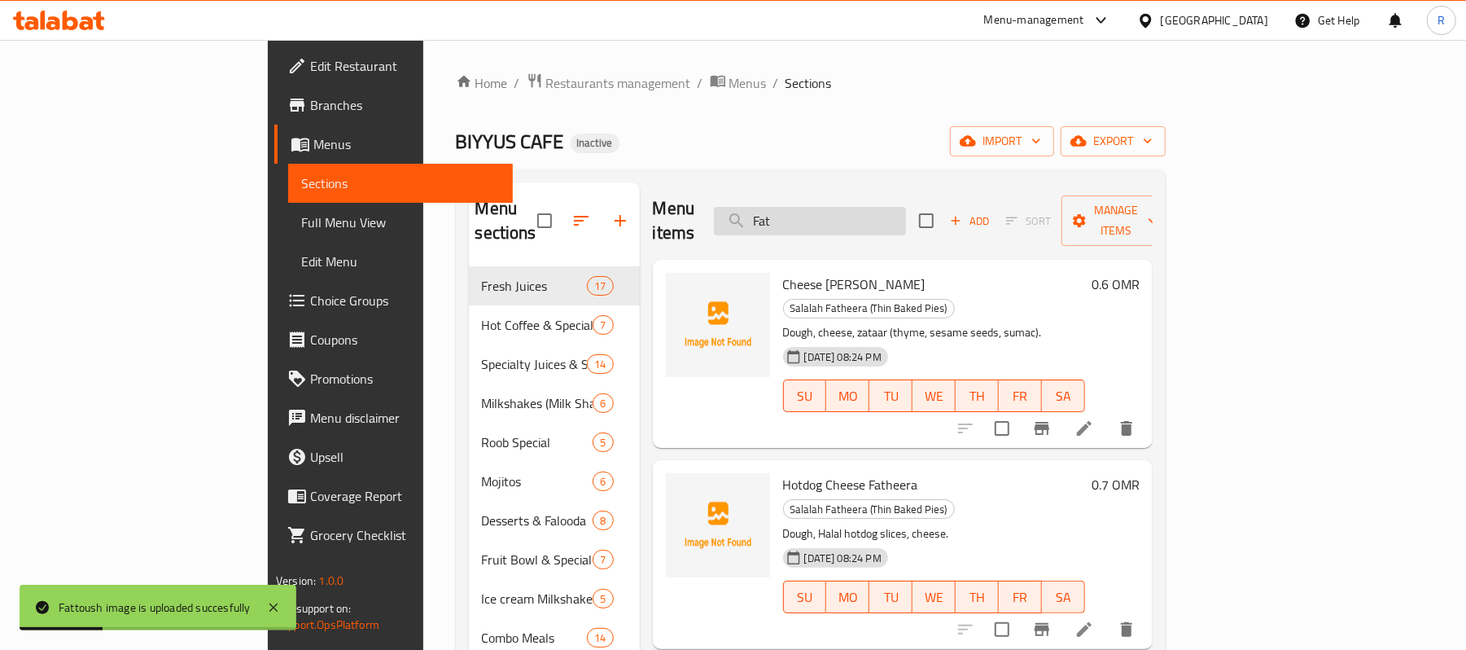
click at [884, 207] on input "Fat" at bounding box center [810, 221] width 192 height 28
paste input "fresh-milk-saffron"
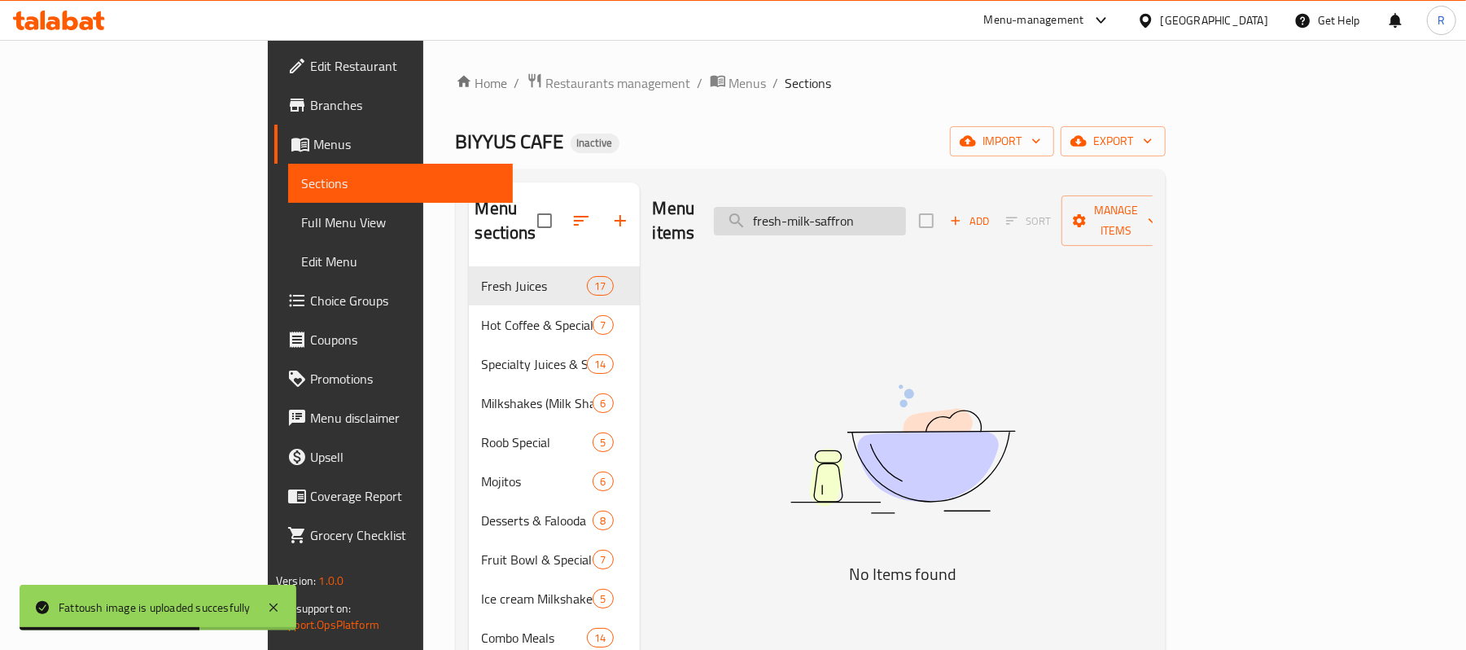
click at [883, 207] on input "fresh-milk-saffron" at bounding box center [810, 221] width 192 height 28
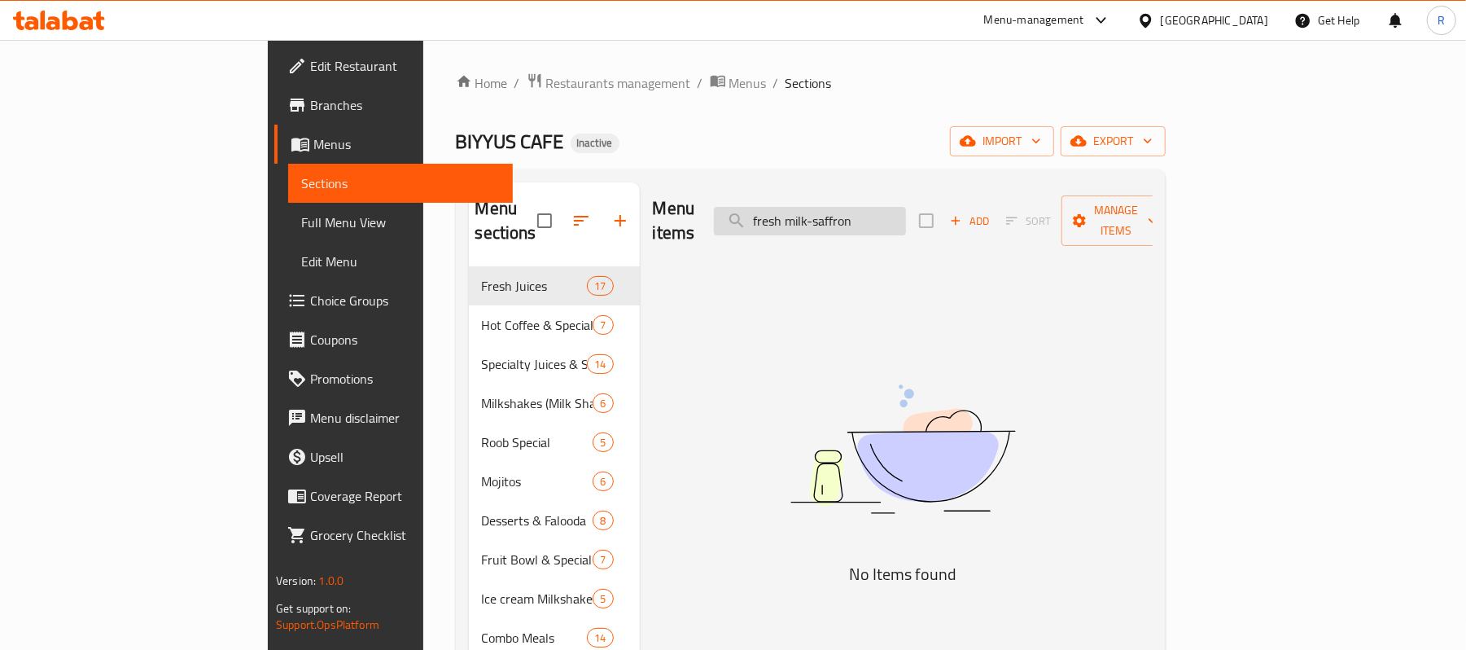
click at [906, 210] on input "fresh milk-saffron" at bounding box center [810, 221] width 192 height 28
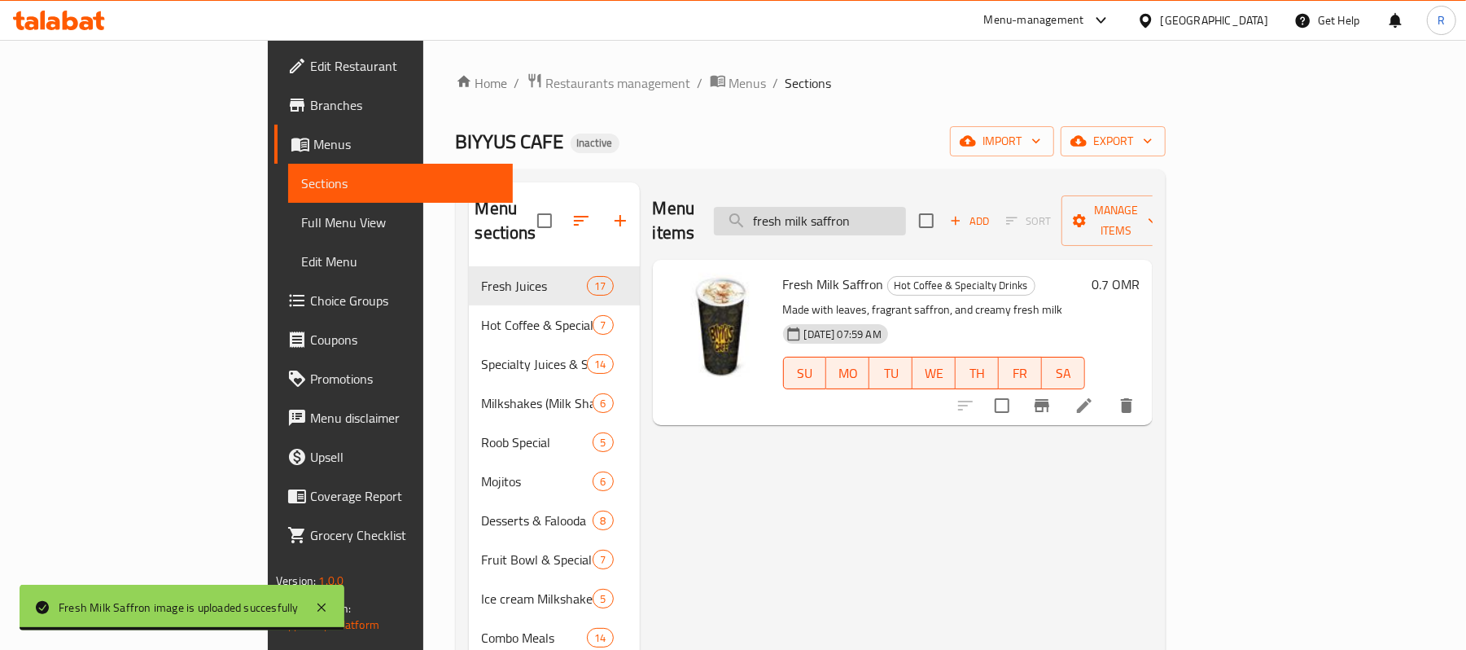
drag, startPoint x: 977, startPoint y: 192, endPoint x: 975, endPoint y: 200, distance: 8.3
click at [977, 195] on div "Menu items fresh milk saffron Add Sort Manage items" at bounding box center [903, 220] width 500 height 77
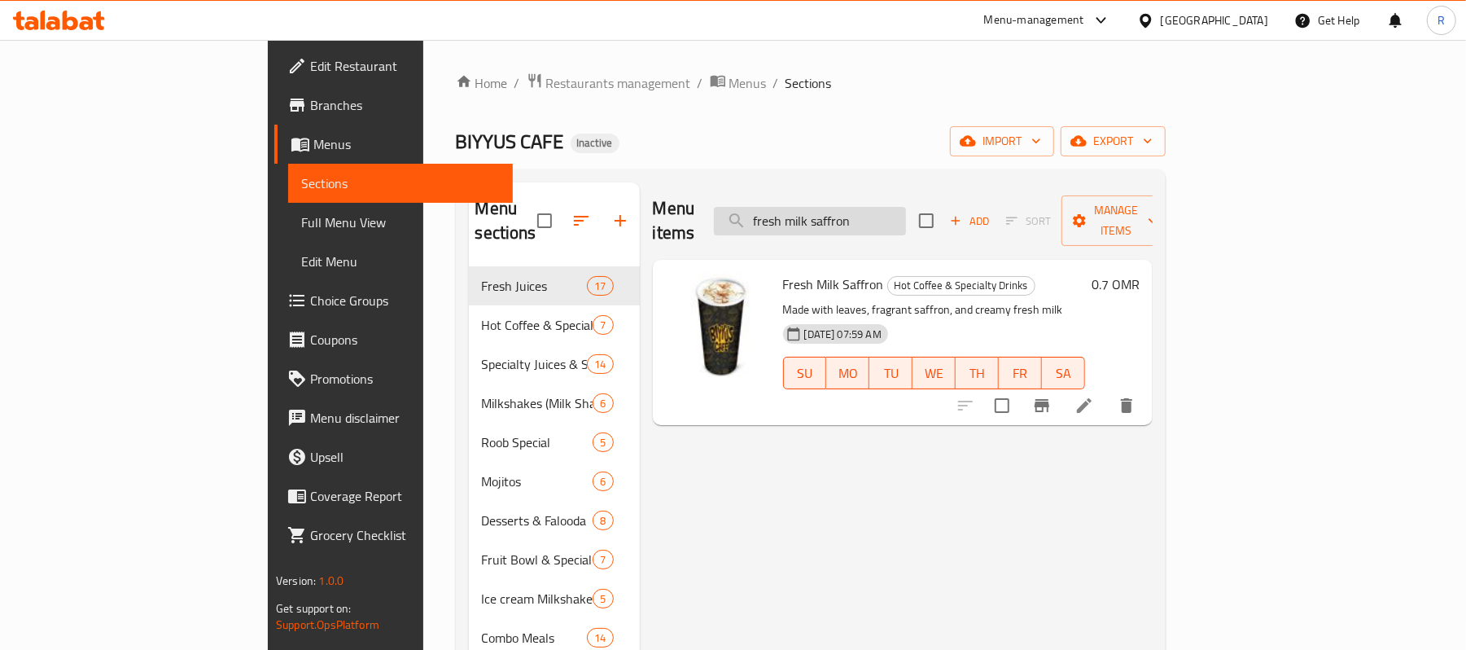
click at [906, 207] on input "fresh milk saffron" at bounding box center [810, 221] width 192 height 28
paste input "Fruit-Plate"
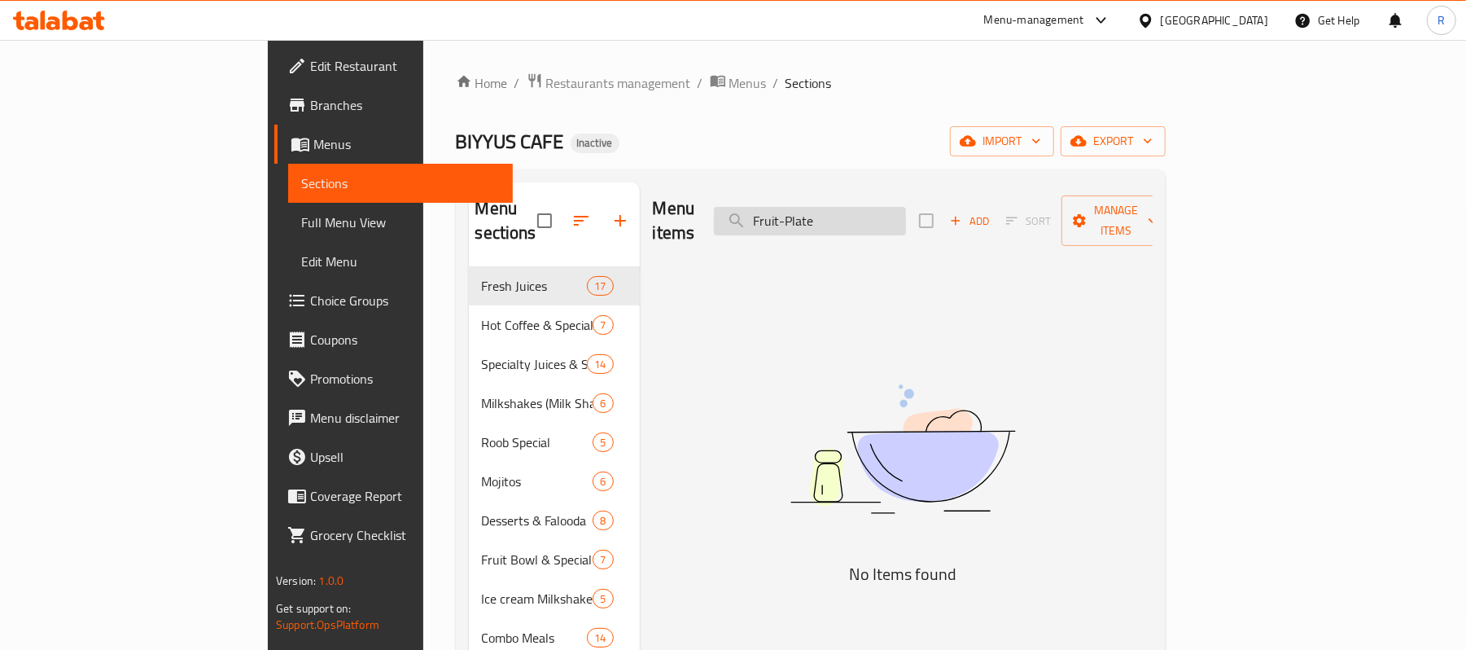
click at [882, 215] on input "Fruit-Plate" at bounding box center [810, 221] width 192 height 28
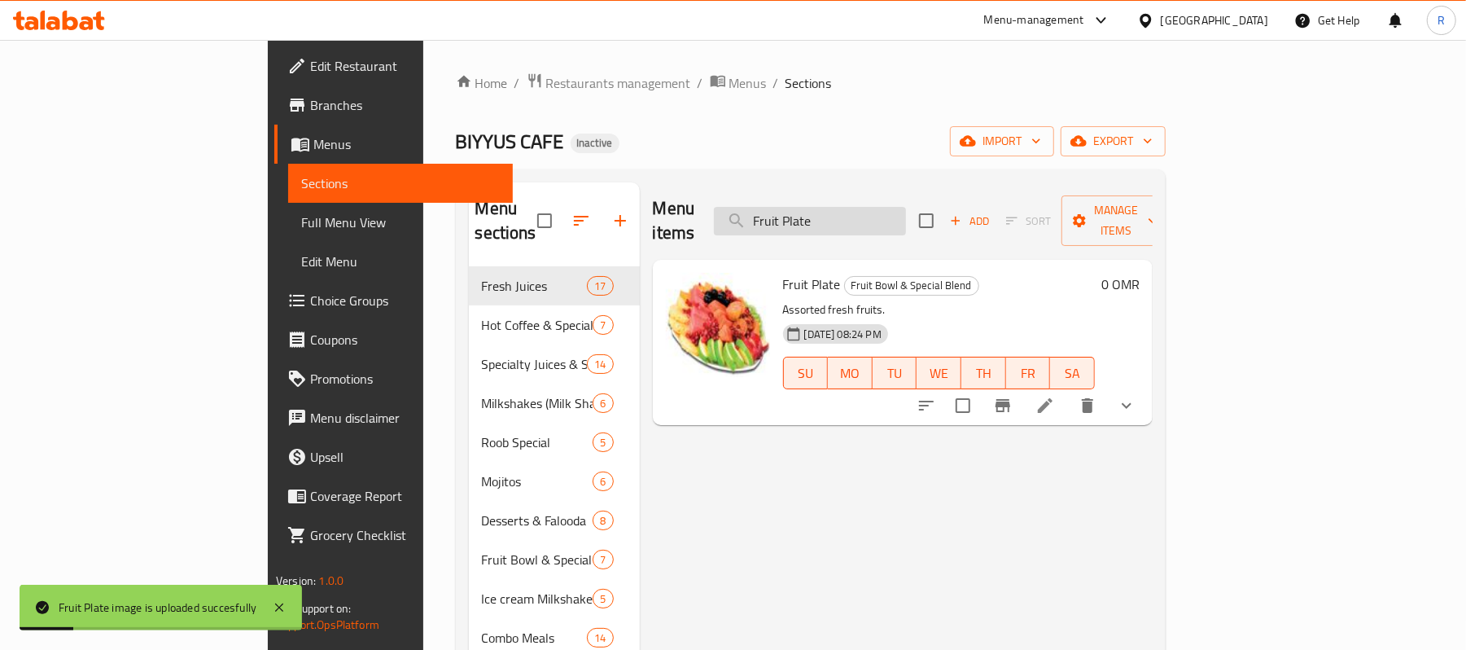
click at [906, 207] on input "Fruit Plate" at bounding box center [810, 221] width 192 height 28
paste input "fruit-punch"
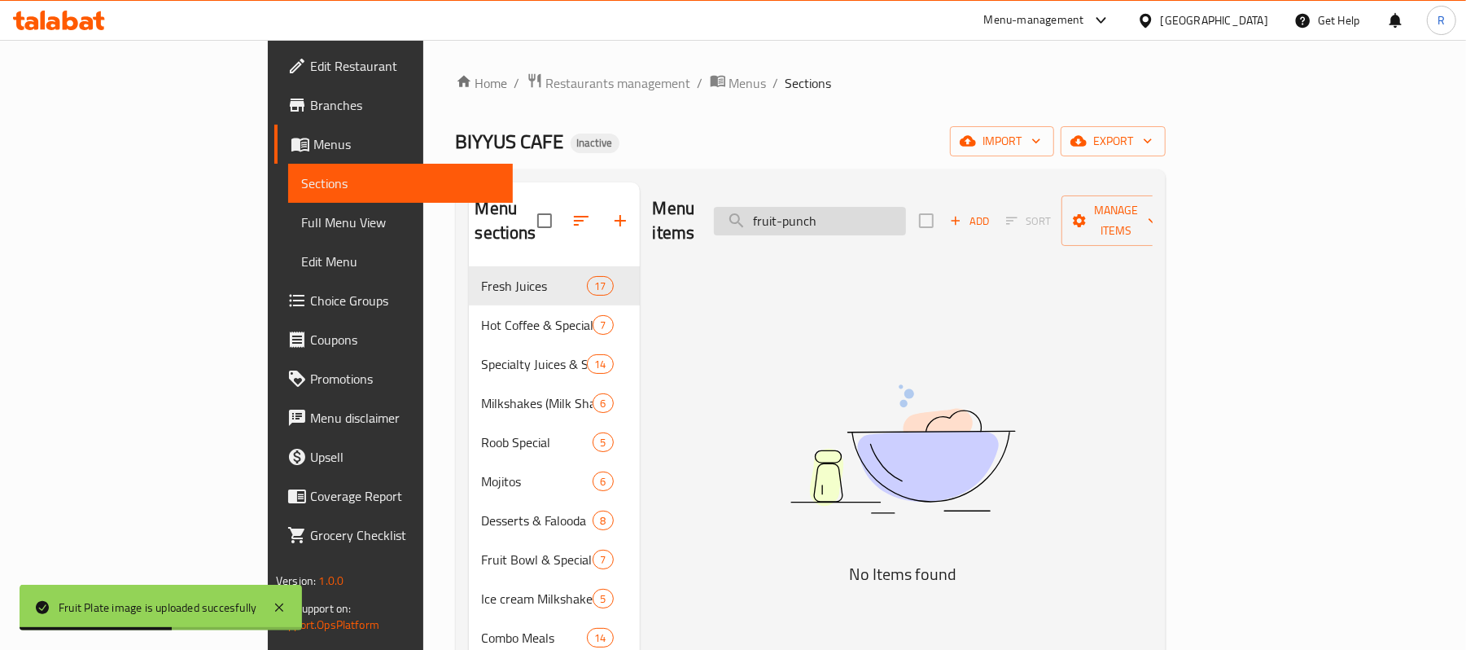
click at [879, 209] on input "fruit-punch" at bounding box center [810, 221] width 192 height 28
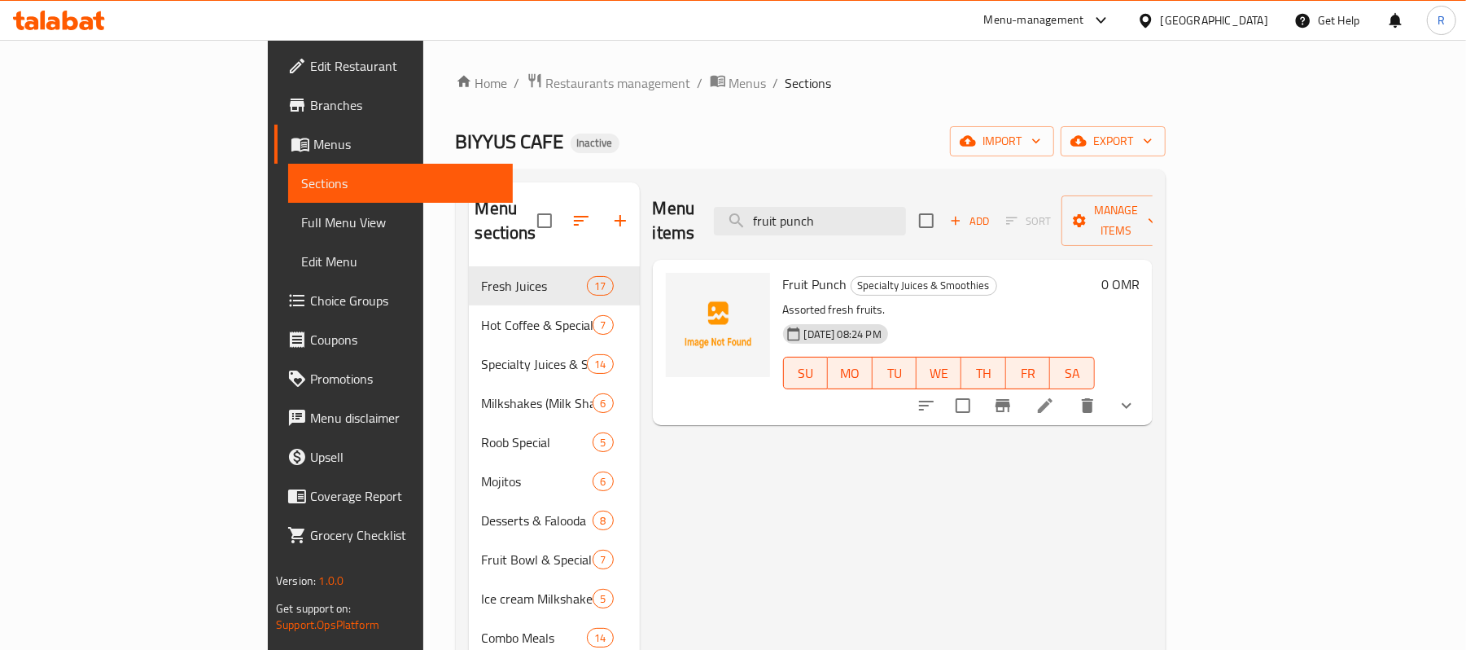
drag, startPoint x: 625, startPoint y: 352, endPoint x: 707, endPoint y: 339, distance: 83.2
drag, startPoint x: 707, startPoint y: 339, endPoint x: 663, endPoint y: 317, distance: 49.9
click at [695, 297] on div at bounding box center [717, 342] width 117 height 152
click at [906, 207] on input "fruit punch" at bounding box center [810, 221] width 192 height 28
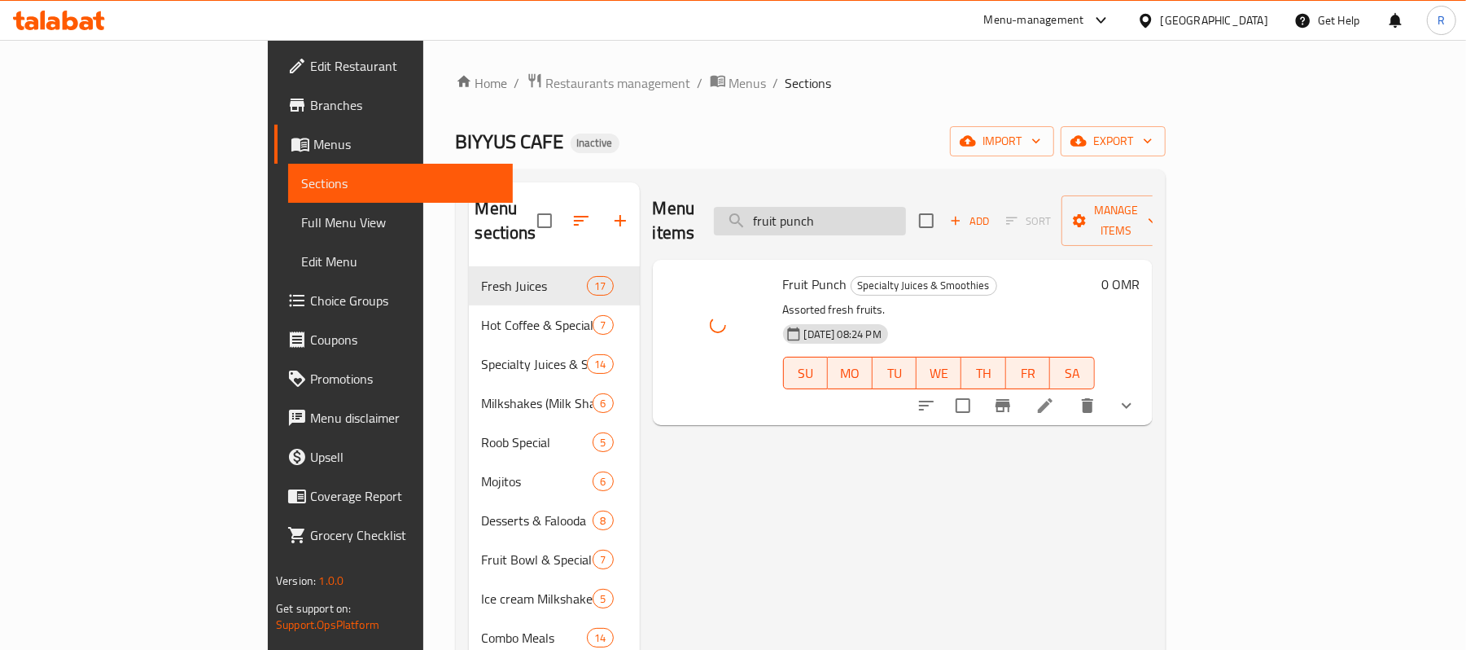
click at [906, 207] on input "fruit punch" at bounding box center [810, 221] width 192 height 28
paste input "Glory"
click at [902, 207] on input "Glory" at bounding box center [810, 221] width 192 height 28
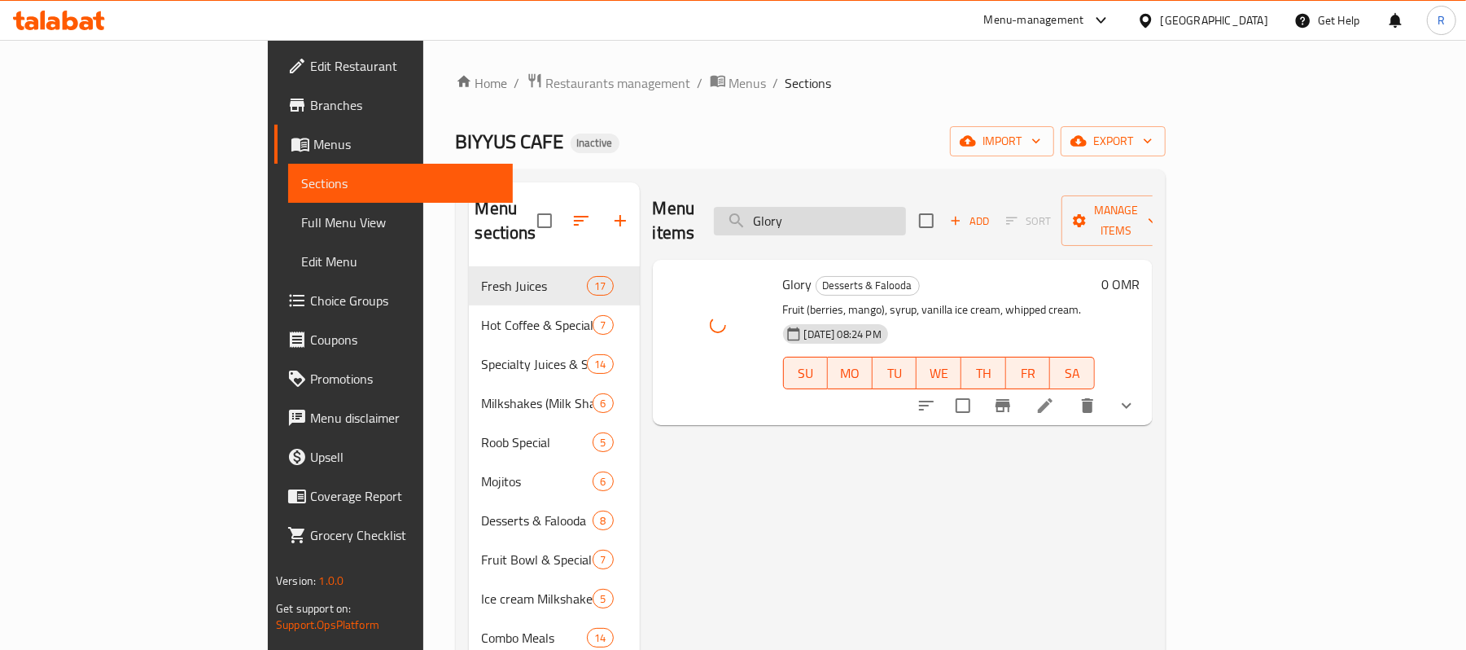
click at [902, 207] on input "Glory" at bounding box center [810, 221] width 192 height 28
paste input "grape"
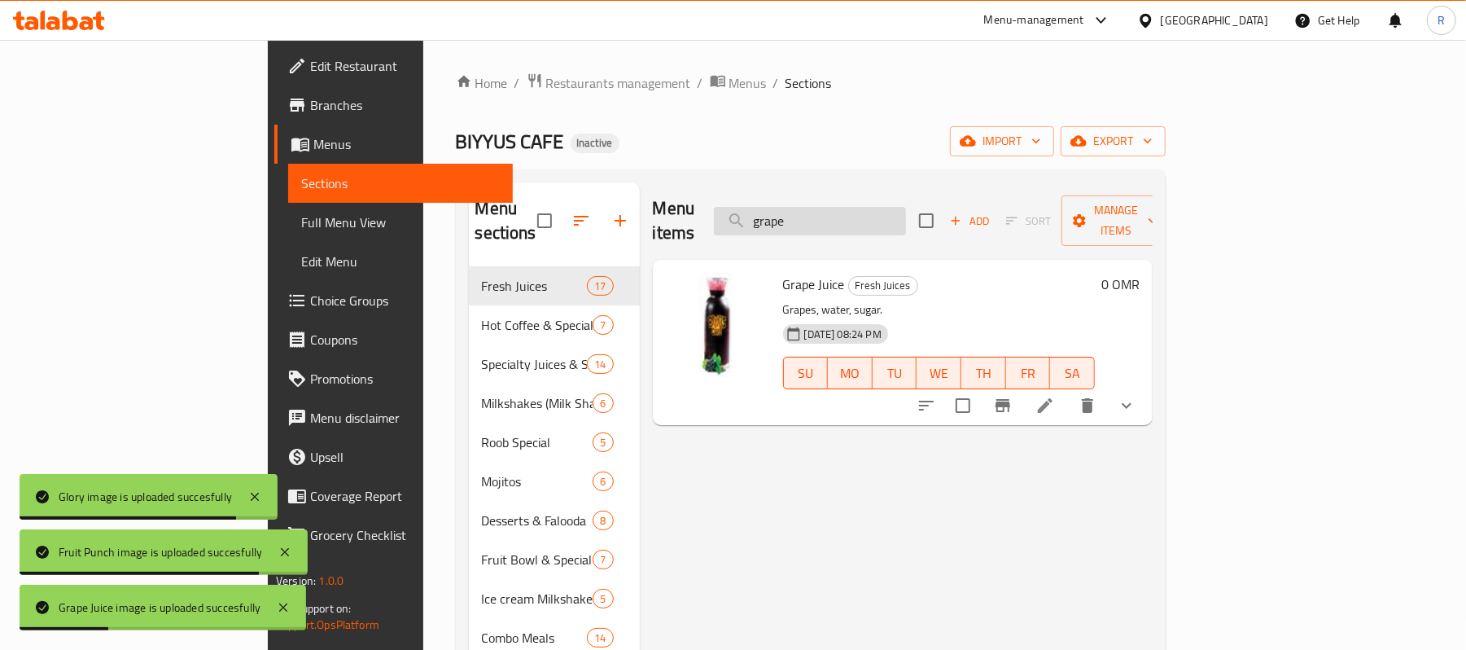
click at [906, 207] on input "grape" at bounding box center [810, 221] width 192 height 28
paste input "Greek-Salad"
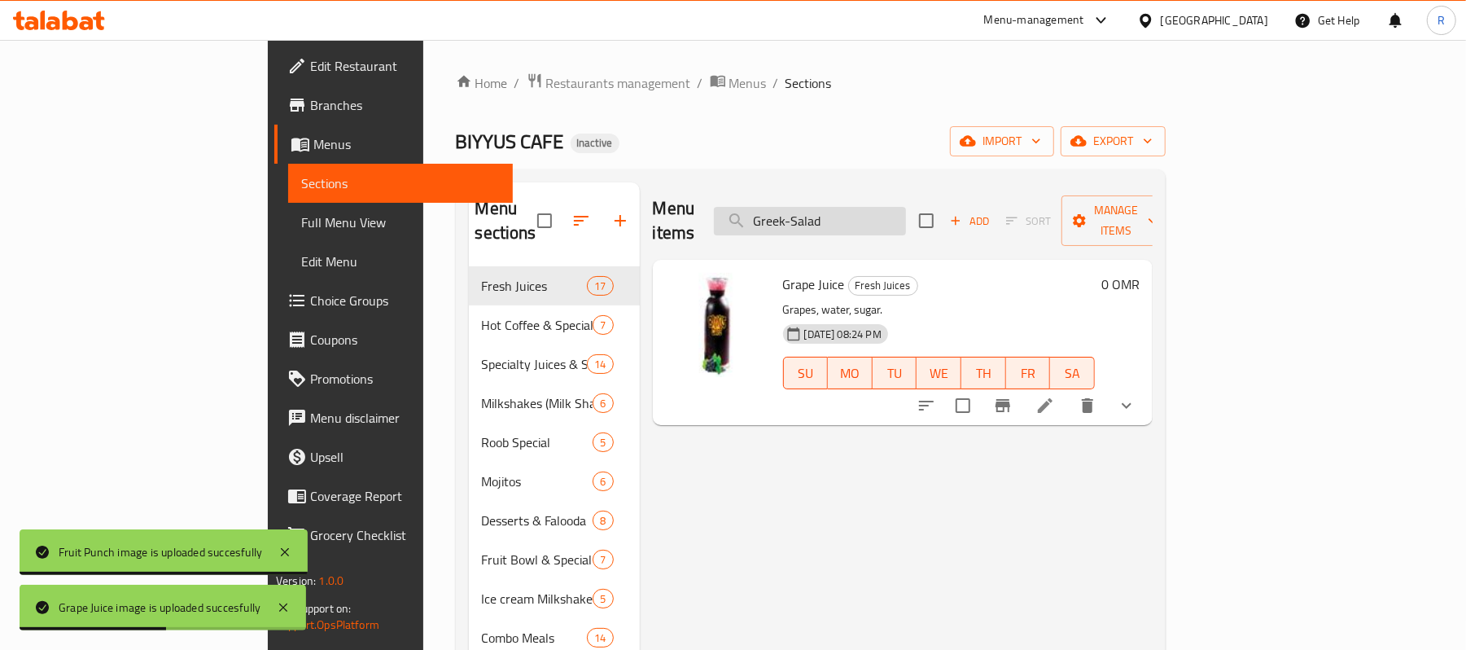
click at [890, 215] on input "Greek-Salad" at bounding box center [810, 221] width 192 height 28
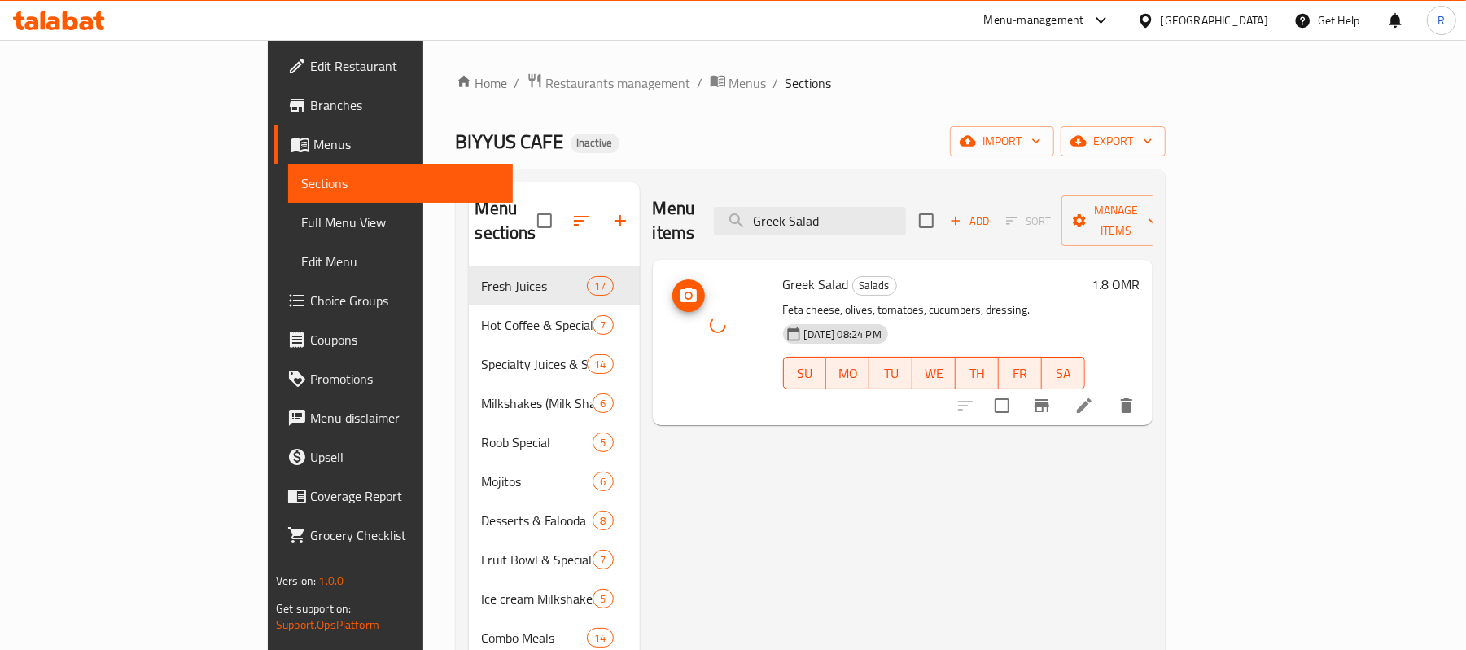
click at [671, 334] on div at bounding box center [718, 325] width 104 height 104
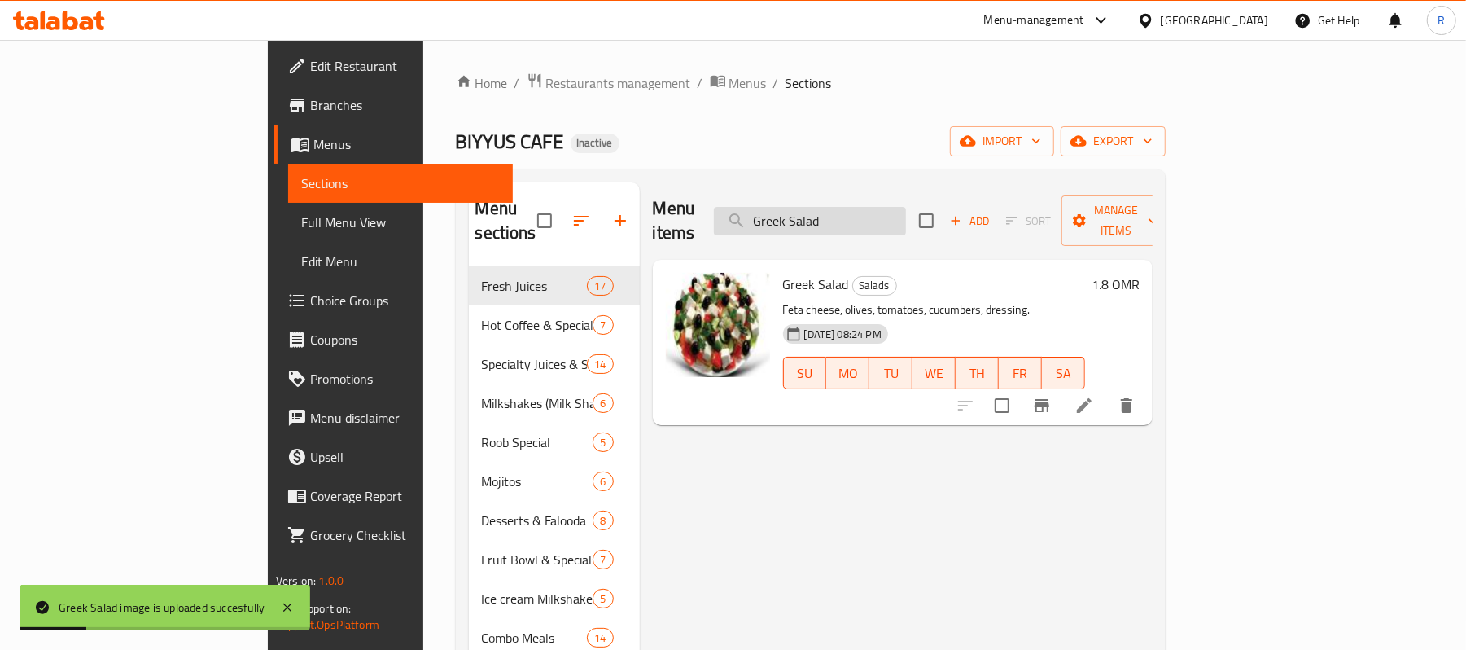
click at [902, 218] on input "Greek Salad" at bounding box center [810, 221] width 192 height 28
paste input "illed Dynamic Chicken"
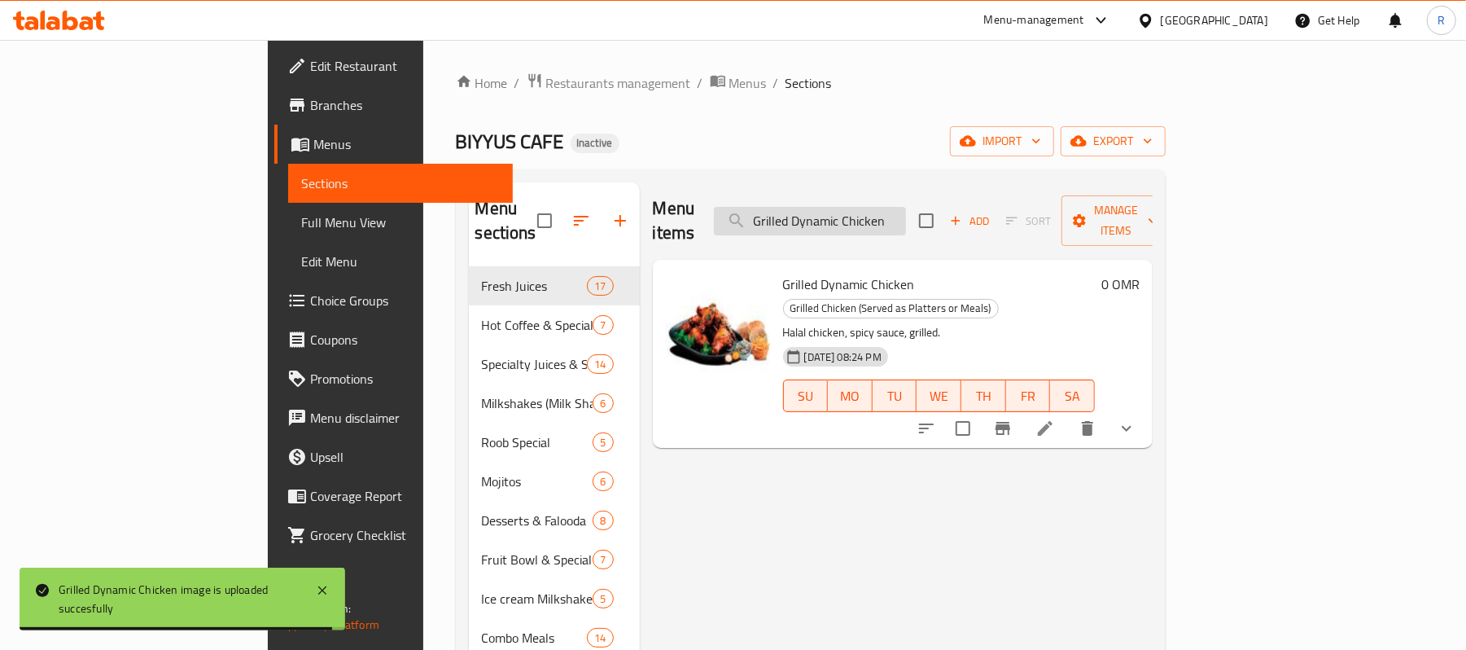
click at [889, 218] on input "Grilled Dynamic Chicken" at bounding box center [810, 221] width 192 height 28
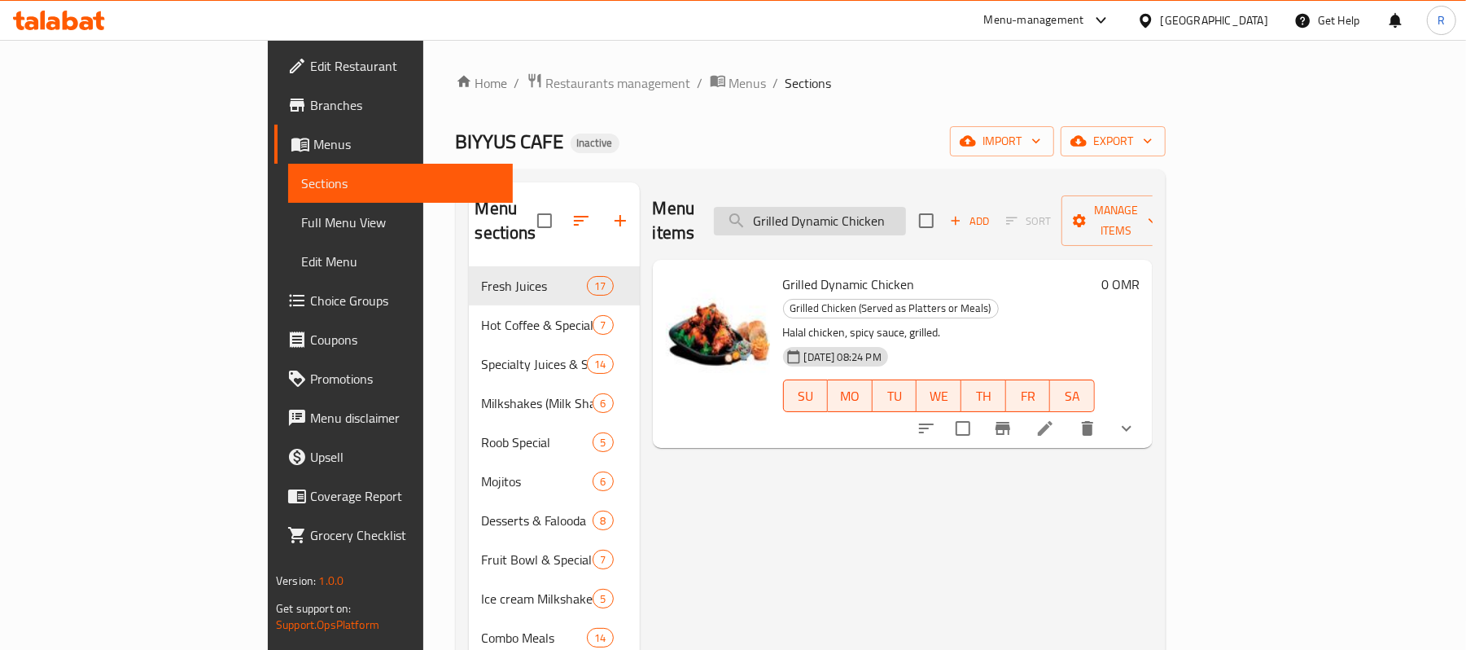
click at [889, 218] on input "Grilled Dynamic Chicken" at bounding box center [810, 221] width 192 height 28
paste input "Peri Peri"
click at [674, 335] on div at bounding box center [718, 325] width 104 height 104
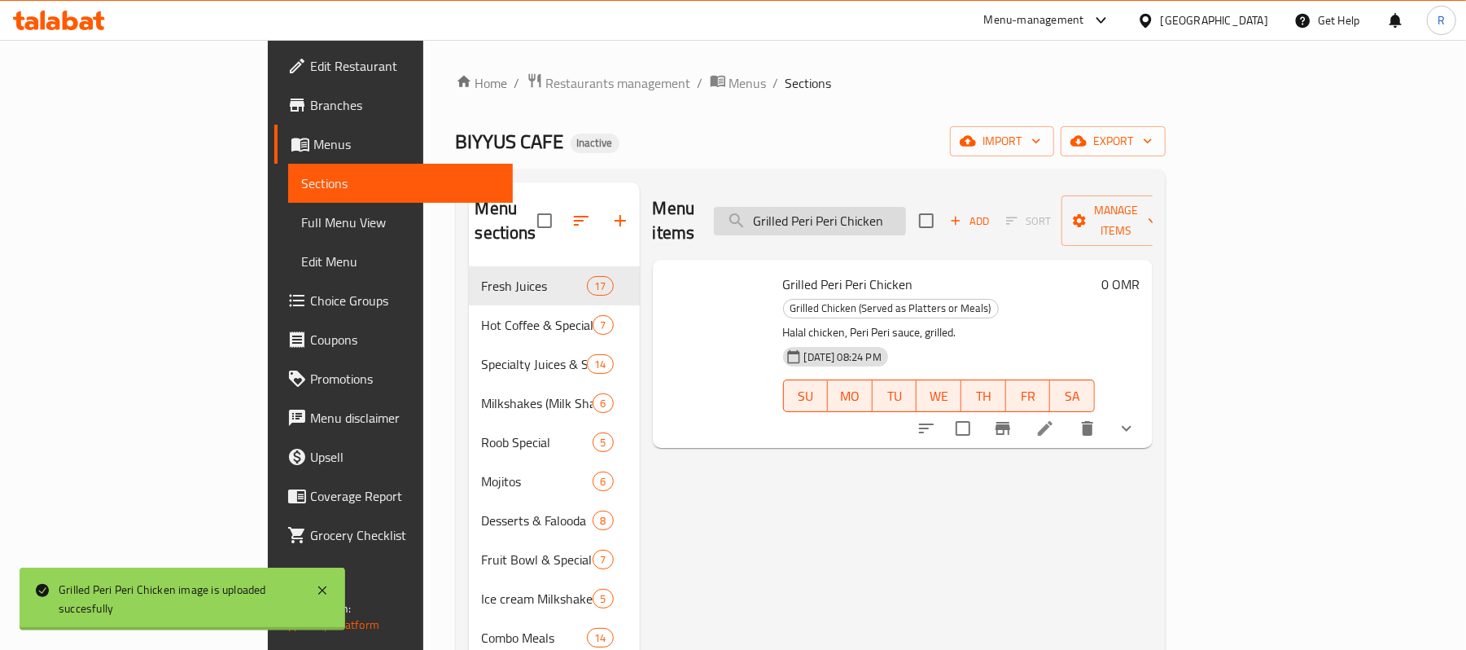
click at [906, 207] on input "Grilled Peri Peri Chicken" at bounding box center [810, 221] width 192 height 28
paste input "uava"
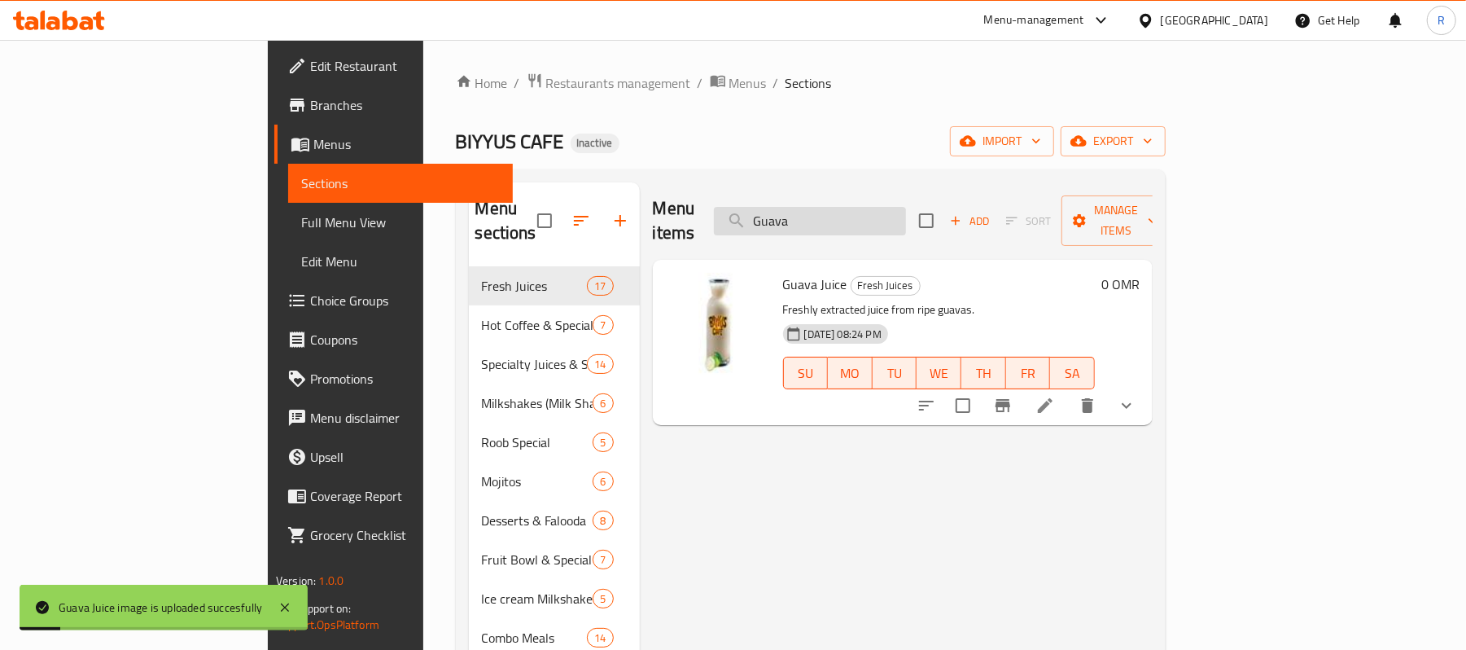
click at [906, 207] on input "Guava" at bounding box center [810, 221] width 192 height 28
paste input "Habbath-Al-Hamr"
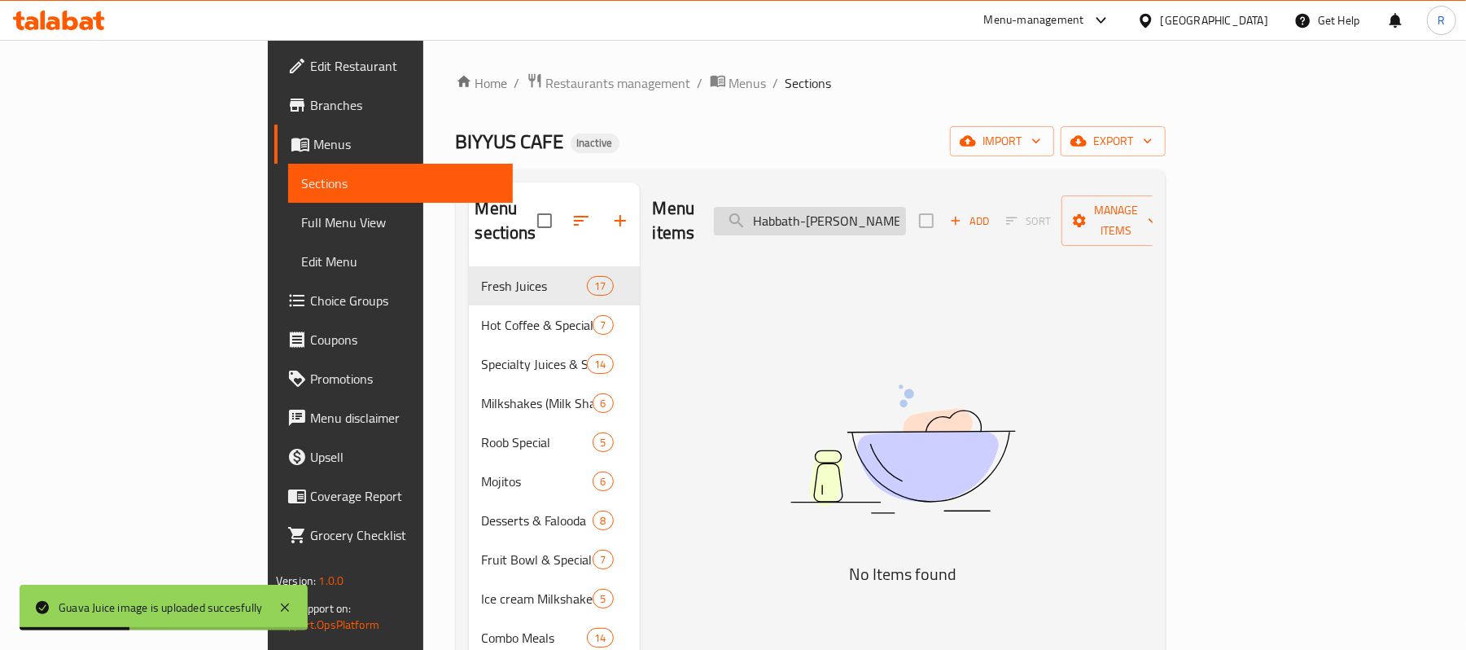
click at [903, 217] on input "Habbath-[PERSON_NAME]" at bounding box center [810, 221] width 192 height 28
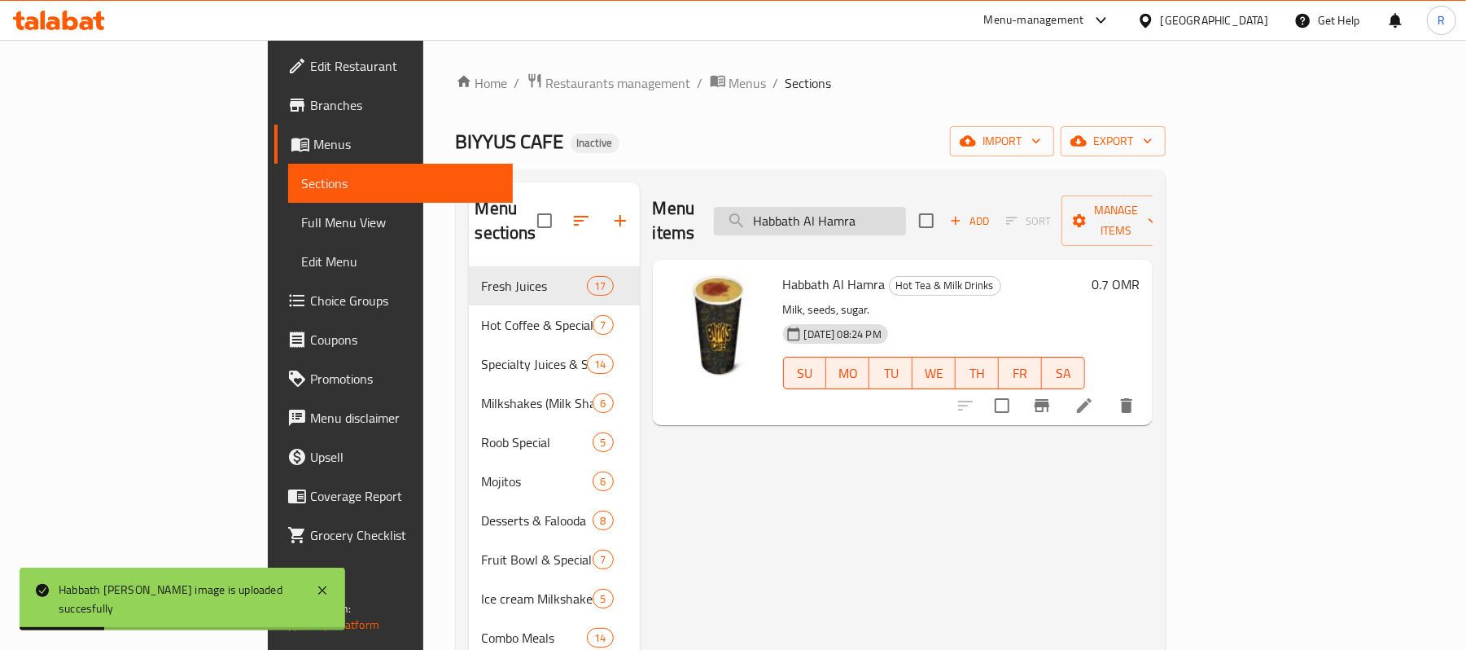
click at [906, 212] on input "Habbath Al Hamra" at bounding box center [810, 221] width 192 height 28
paste input "horlicks"
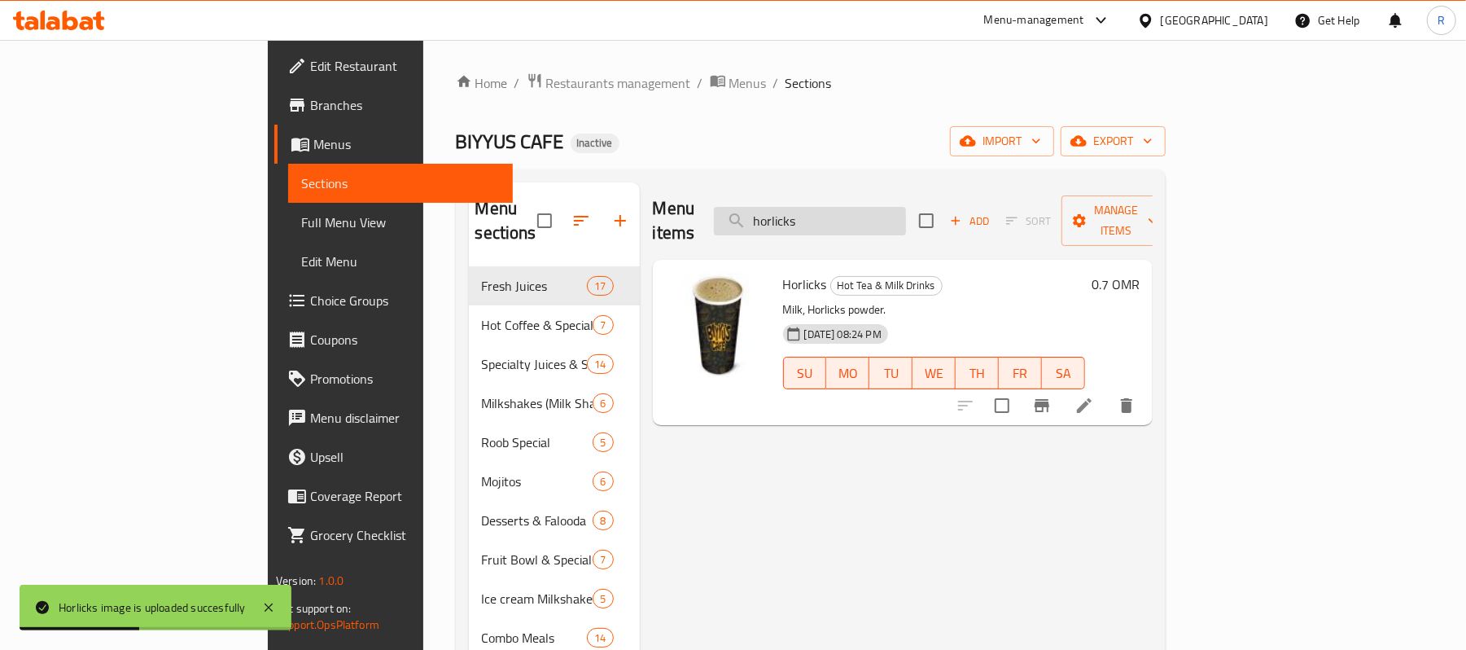
click at [906, 207] on input "horlicks" at bounding box center [810, 221] width 192 height 28
paste input "t-chocolate"
click at [873, 215] on input "hot-chocolate" at bounding box center [810, 221] width 192 height 28
click at [906, 207] on input "hot chocolate" at bounding box center [810, 221] width 192 height 28
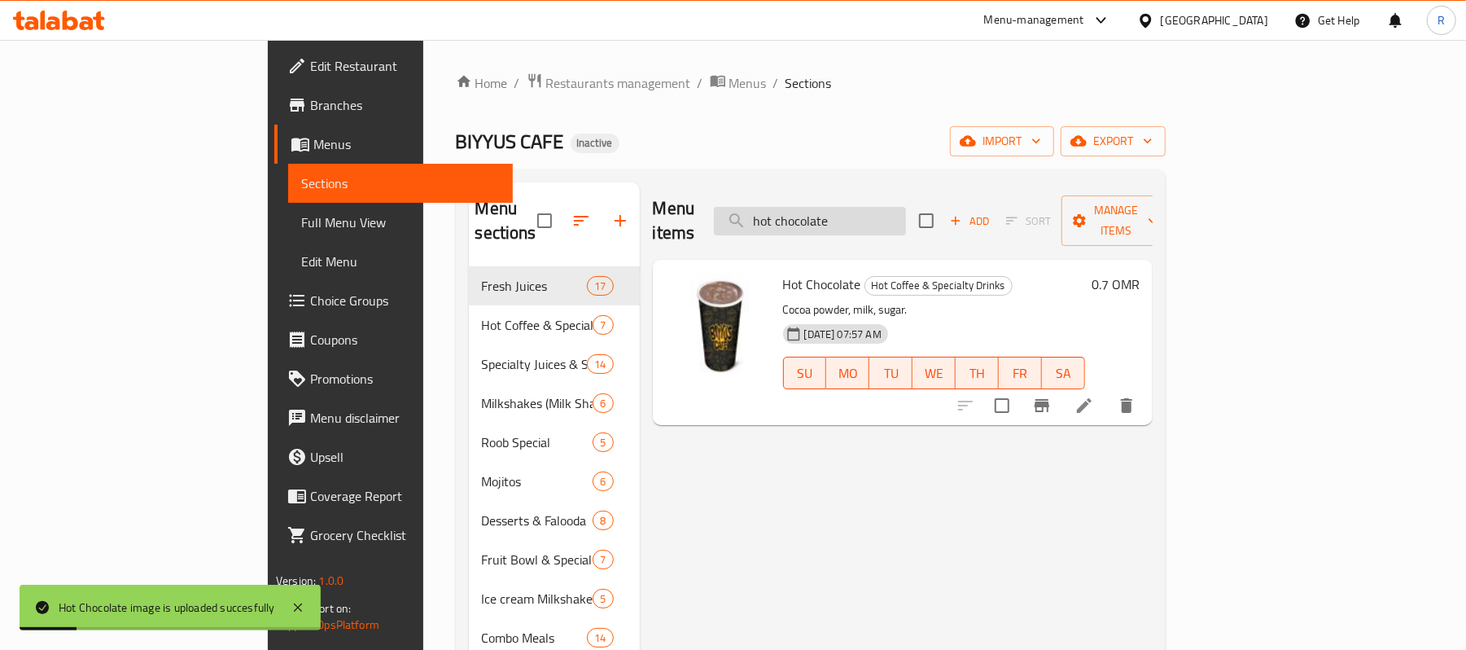
click at [906, 207] on input "hot chocolate" at bounding box center [810, 221] width 192 height 28
paste input "Hotdog Falafel"
click at [906, 212] on input "Hotdog Falafel" at bounding box center [810, 221] width 192 height 28
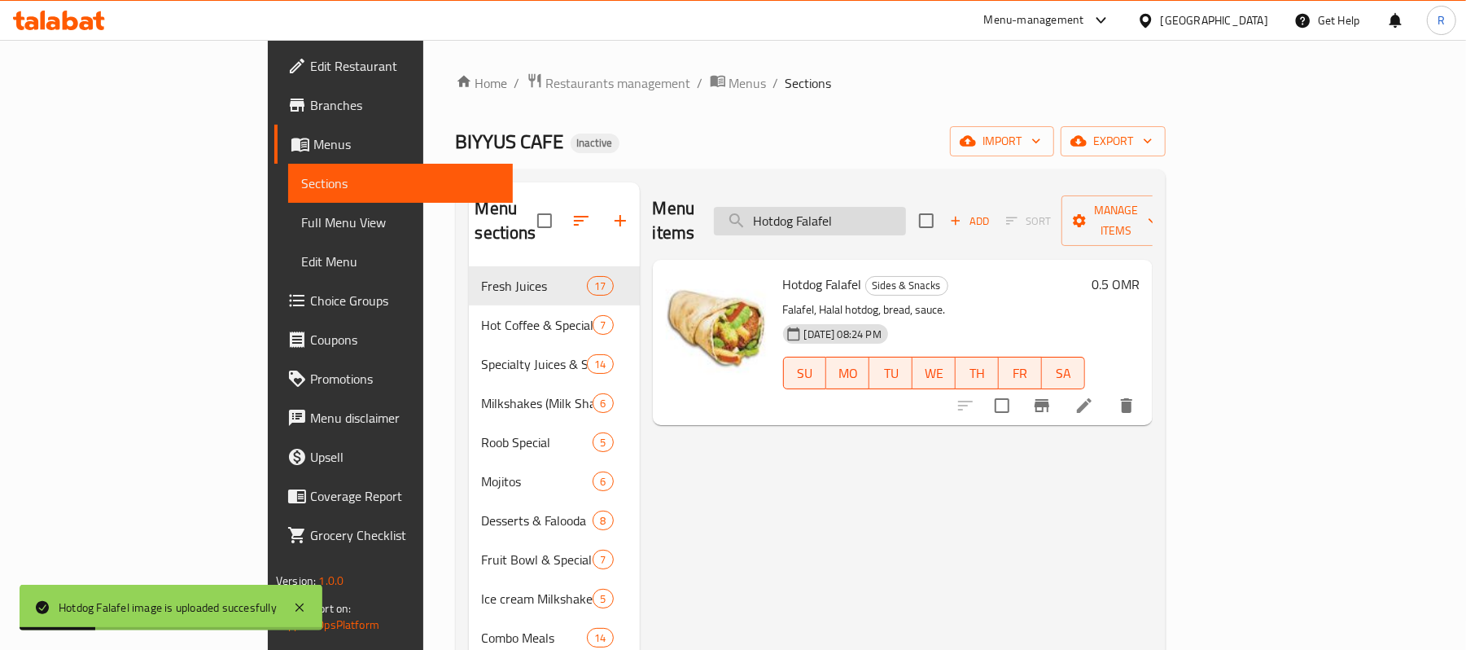
click at [906, 212] on input "Hotdog Falafel" at bounding box center [810, 221] width 192 height 28
paste input "-Burger"
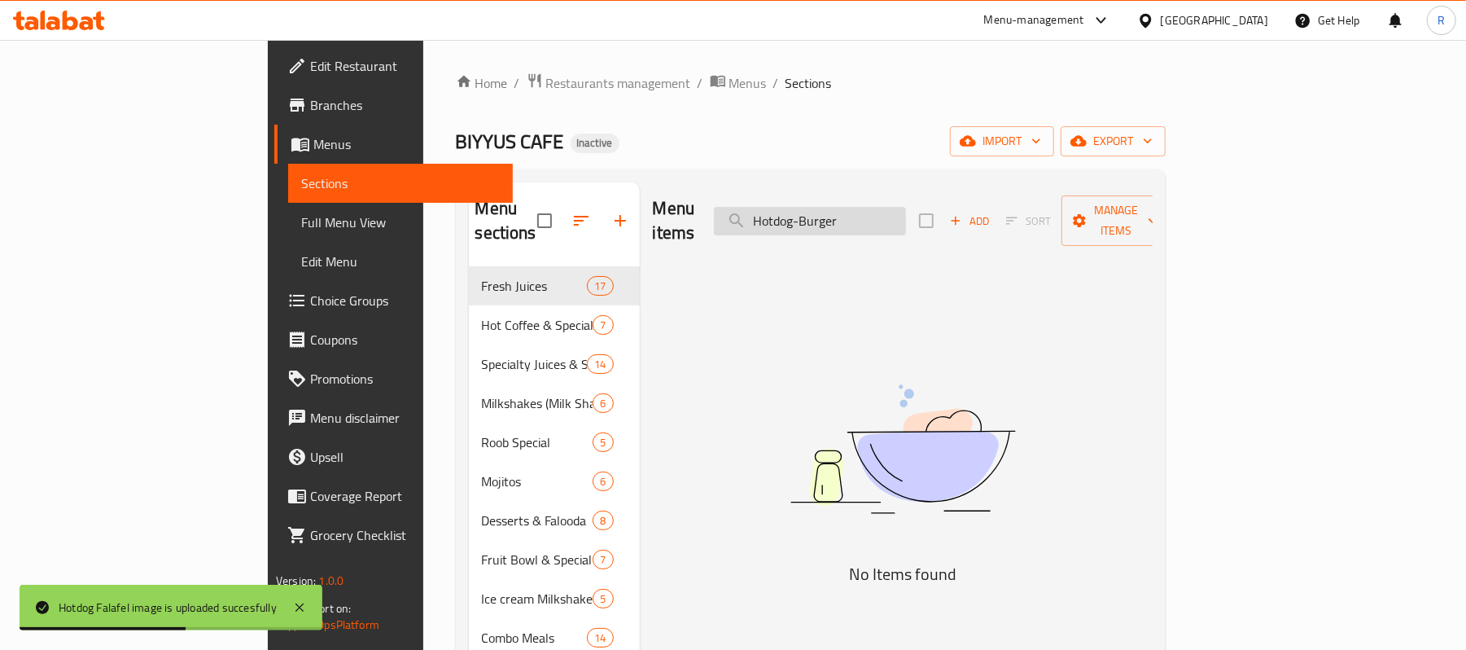
click at [894, 212] on input "Hotdog-Burger" at bounding box center [810, 221] width 192 height 28
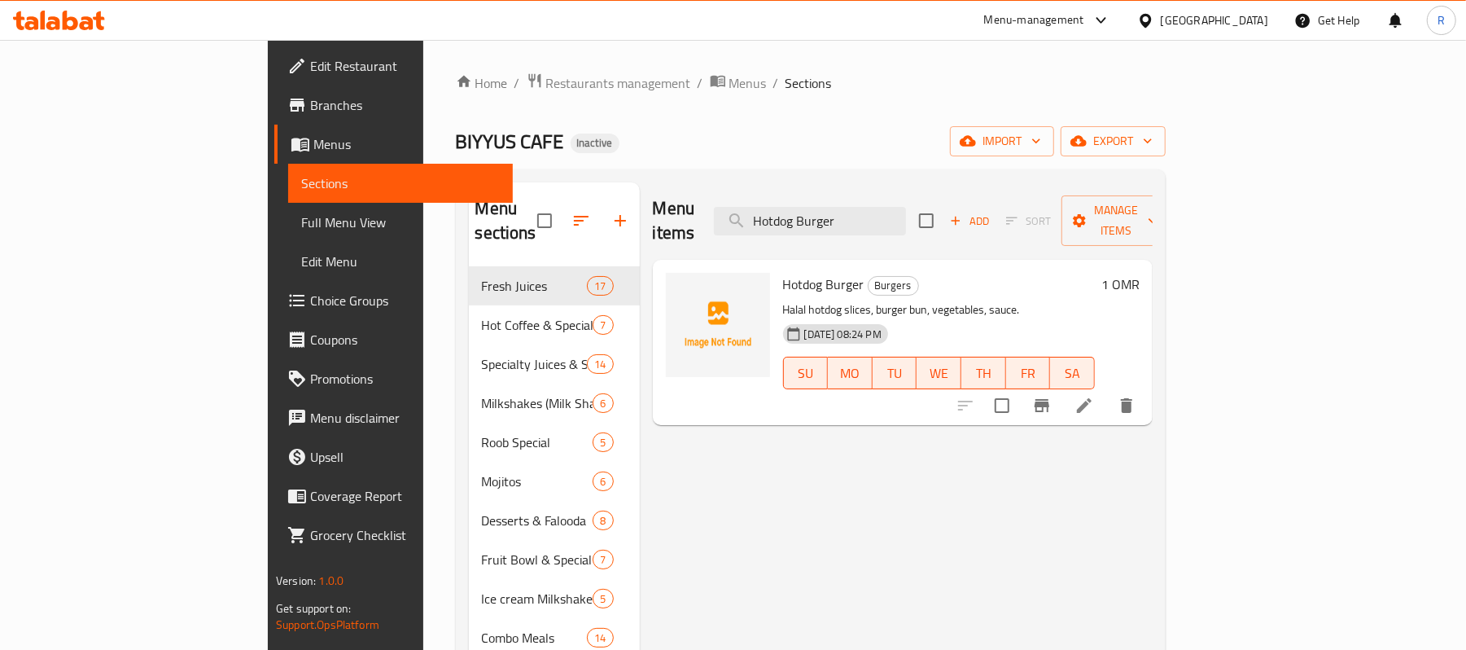
click at [666, 347] on div at bounding box center [718, 325] width 104 height 104
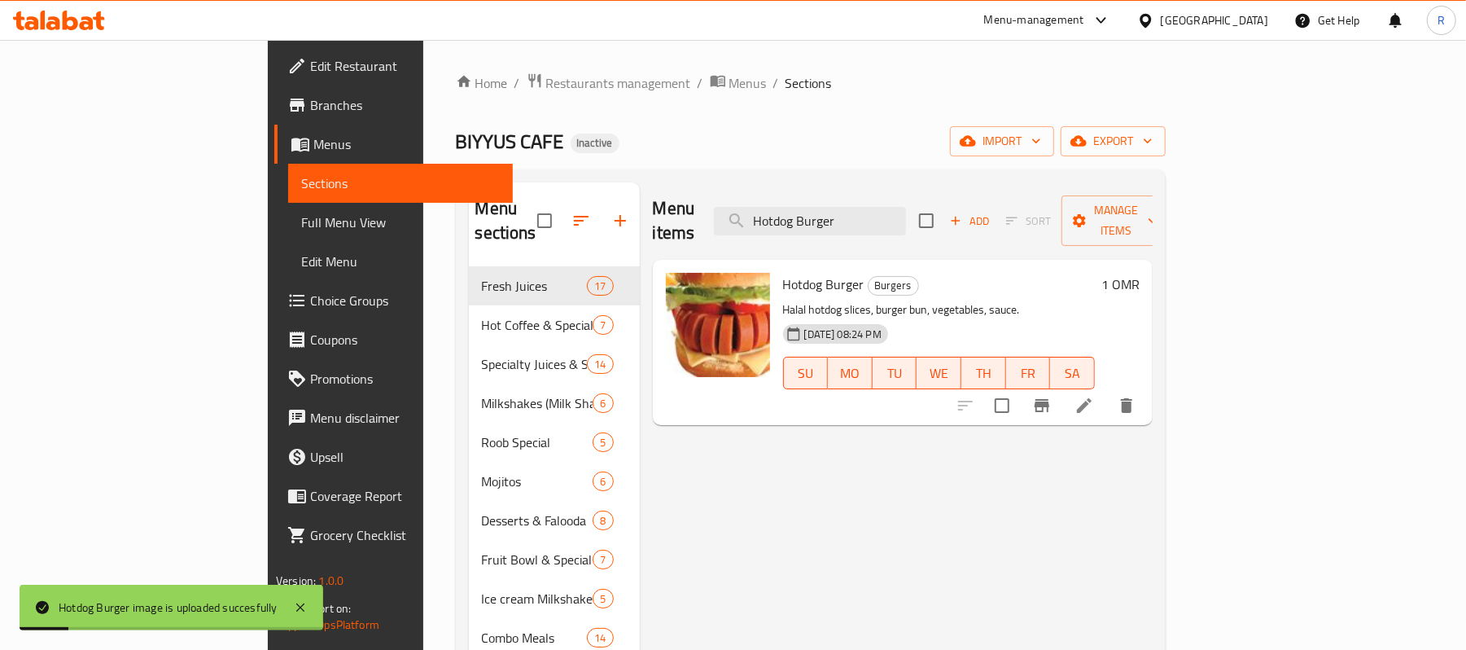
click at [977, 184] on div "Menu items Hotdog Burger Add Sort Manage items" at bounding box center [903, 220] width 500 height 77
click at [906, 207] on input "Hotdog Burger" at bounding box center [810, 221] width 192 height 28
paste input "-Club"
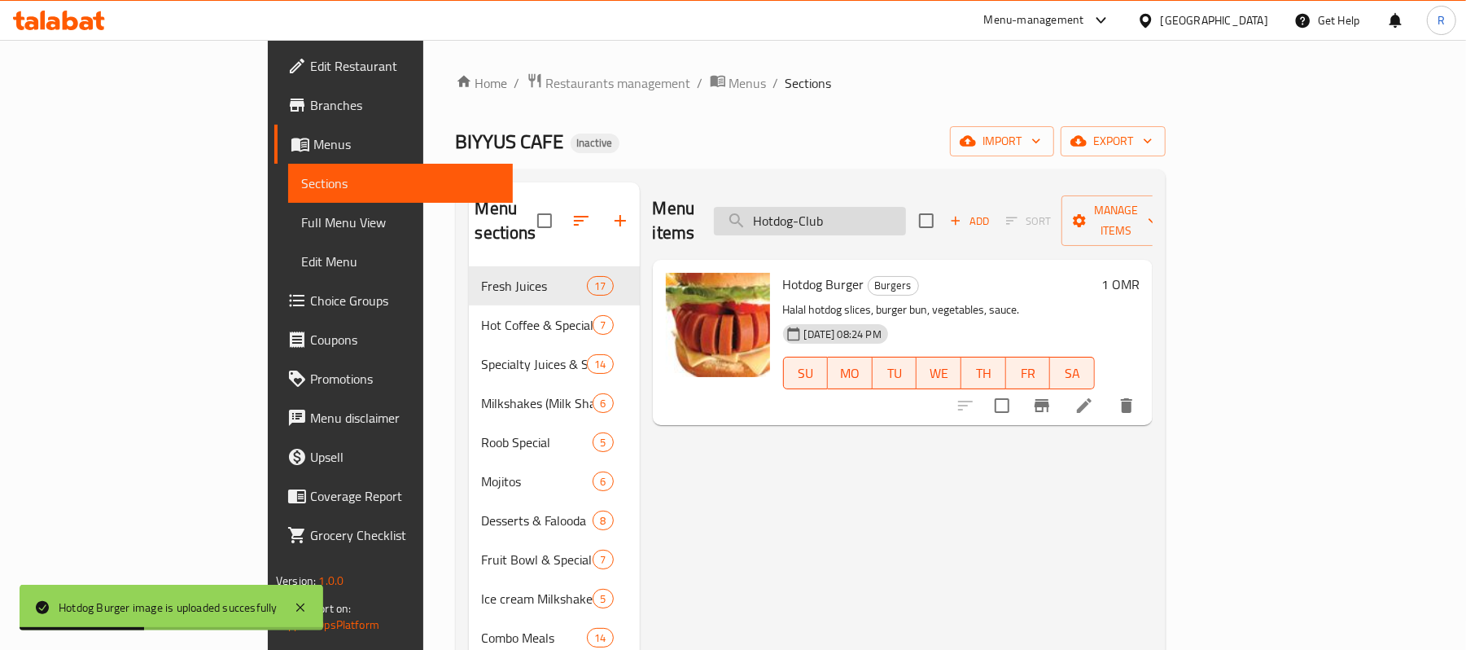
click at [902, 213] on input "Hotdog-Club" at bounding box center [810, 221] width 192 height 28
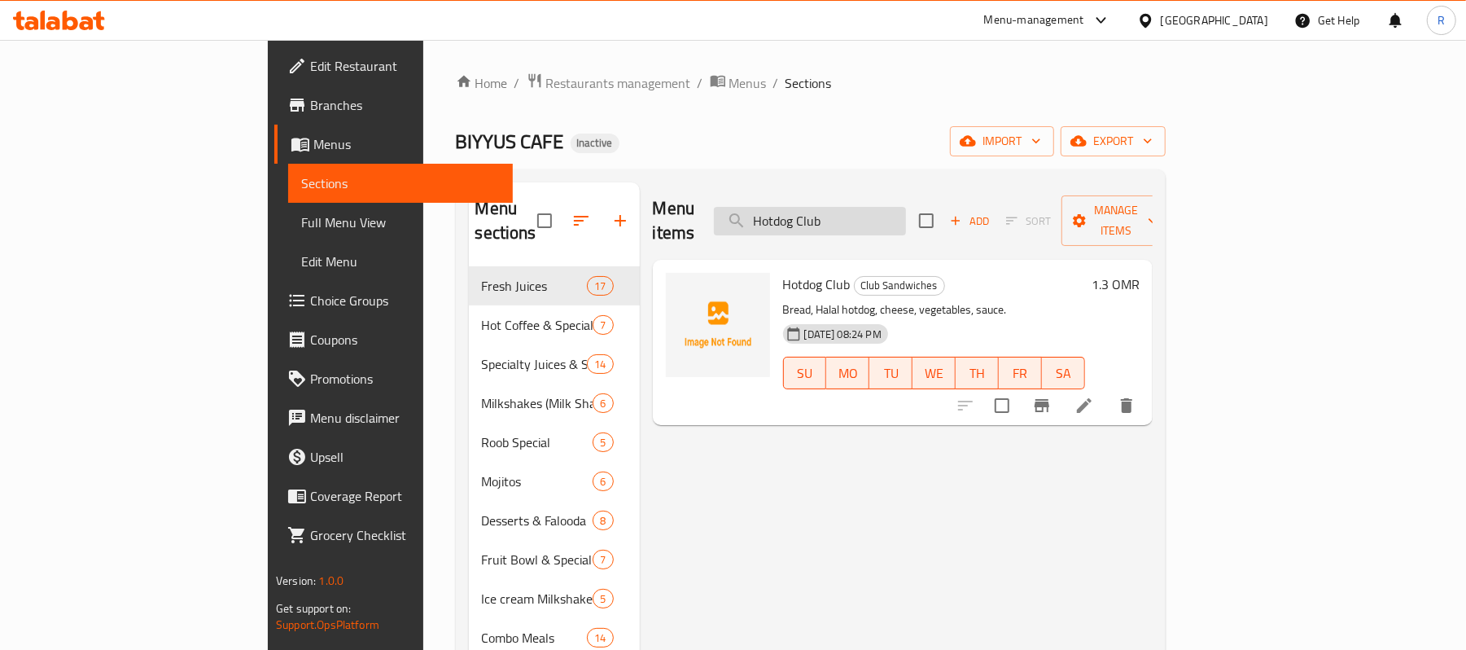
click at [906, 222] on input "Hotdog Club" at bounding box center [810, 221] width 192 height 28
paste input "-Nashif"
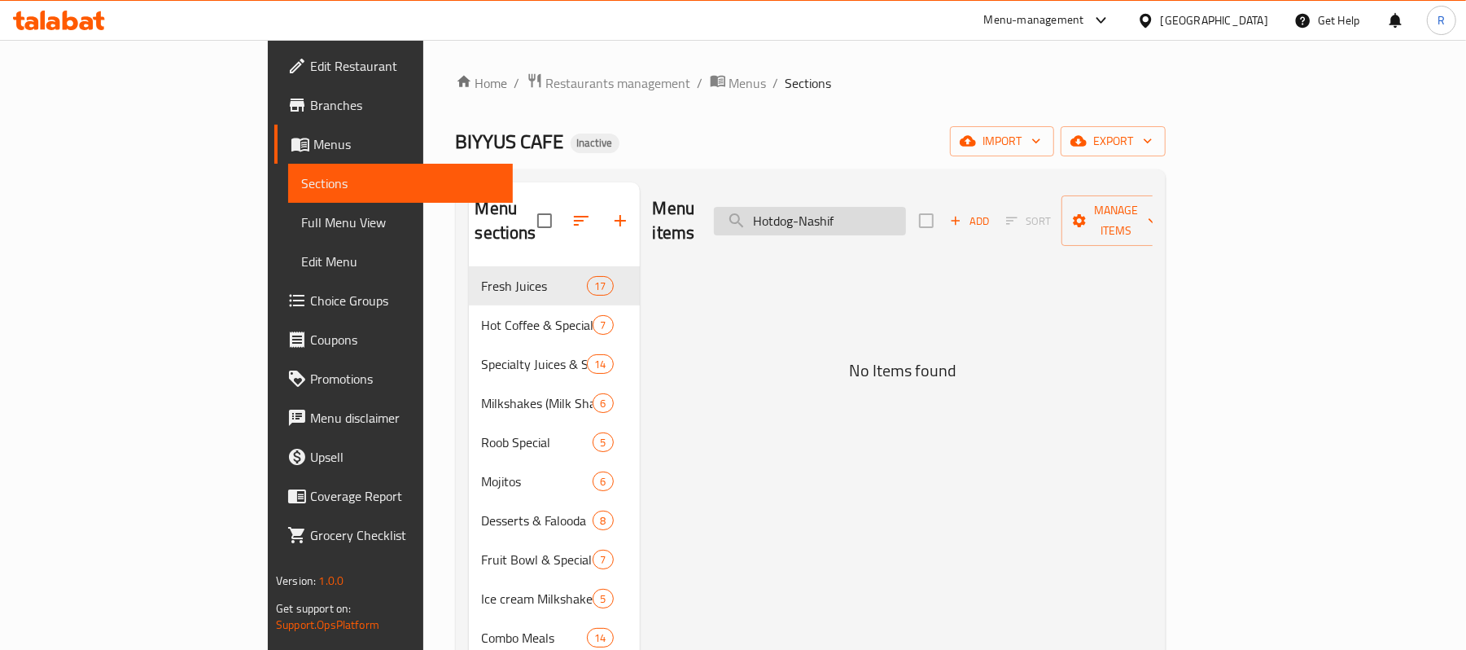
click at [899, 212] on input "Hotdog-Nashif" at bounding box center [810, 221] width 192 height 28
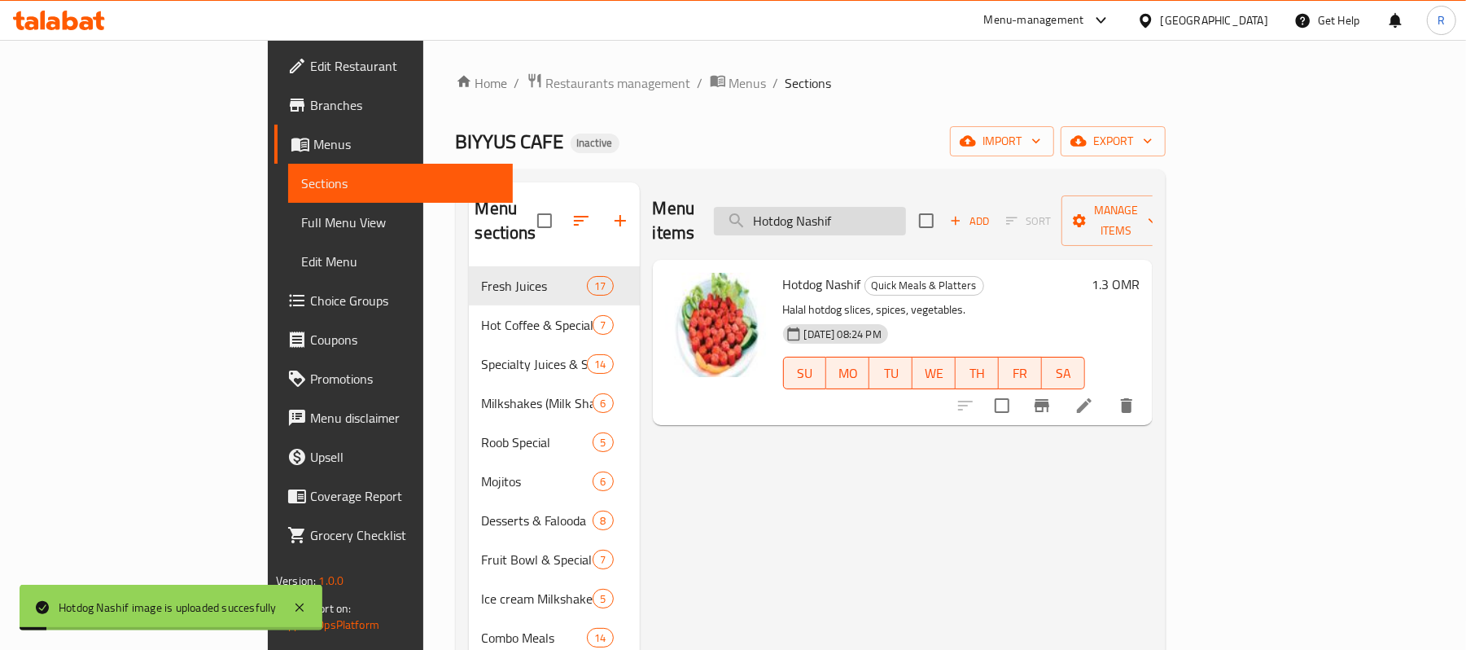
click at [906, 216] on input "Hotdog Nashif" at bounding box center [810, 221] width 192 height 28
paste input "-Poratta-Sp_"
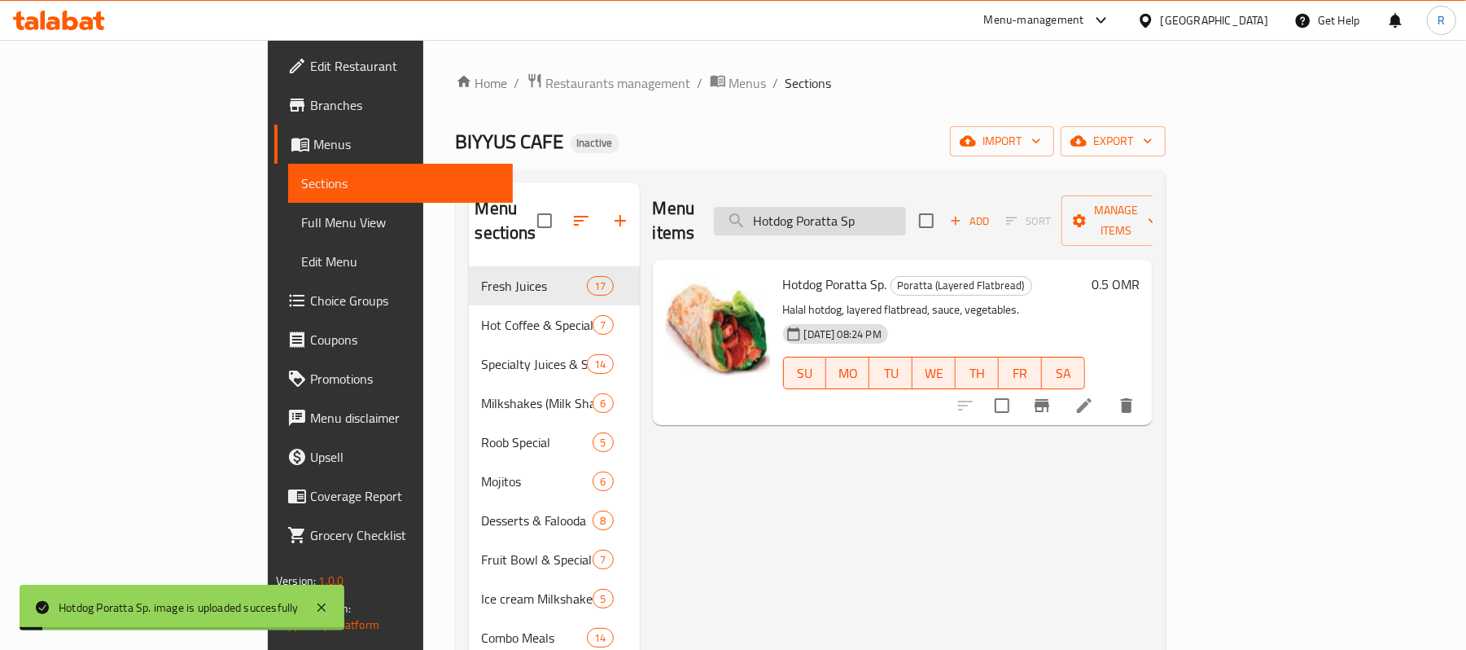
click at [906, 207] on input "Hotdog Poratta Sp" at bounding box center [810, 221] width 192 height 28
paste input "-Sarookh"
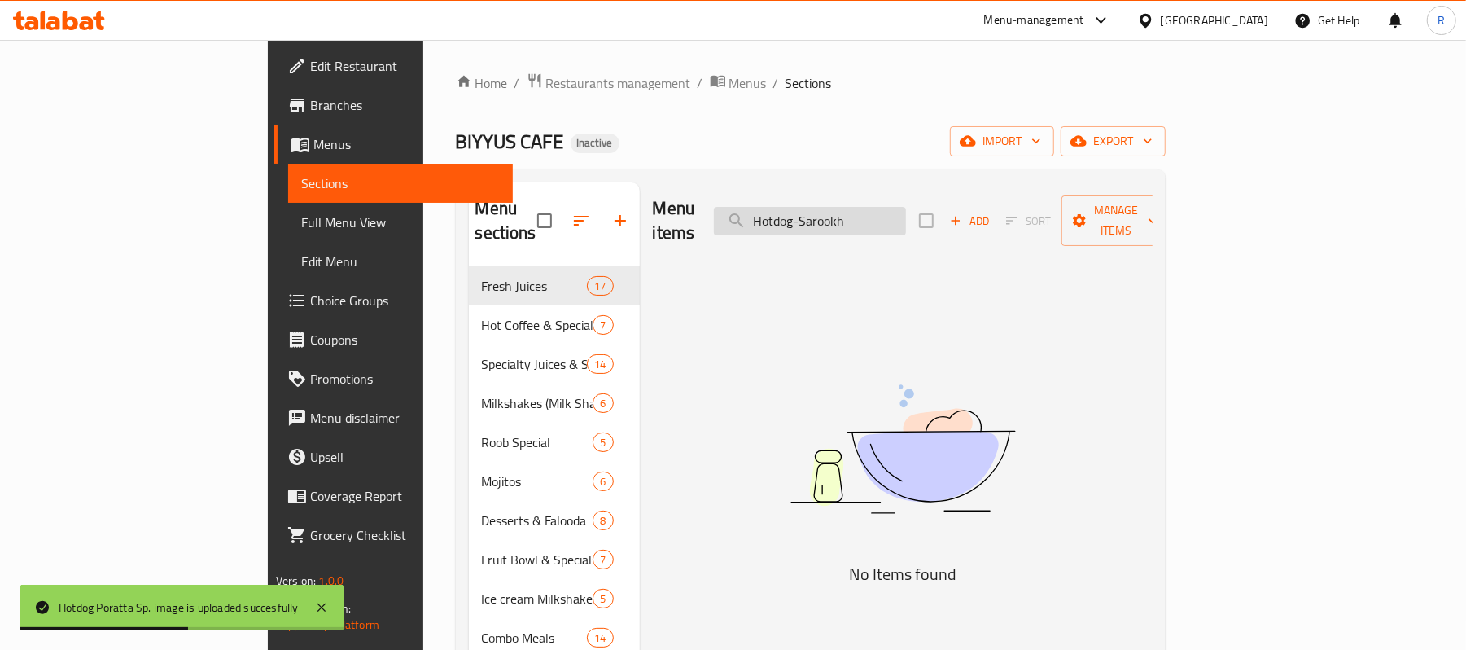
click at [899, 207] on input "Hotdog-Sarookh" at bounding box center [810, 221] width 192 height 28
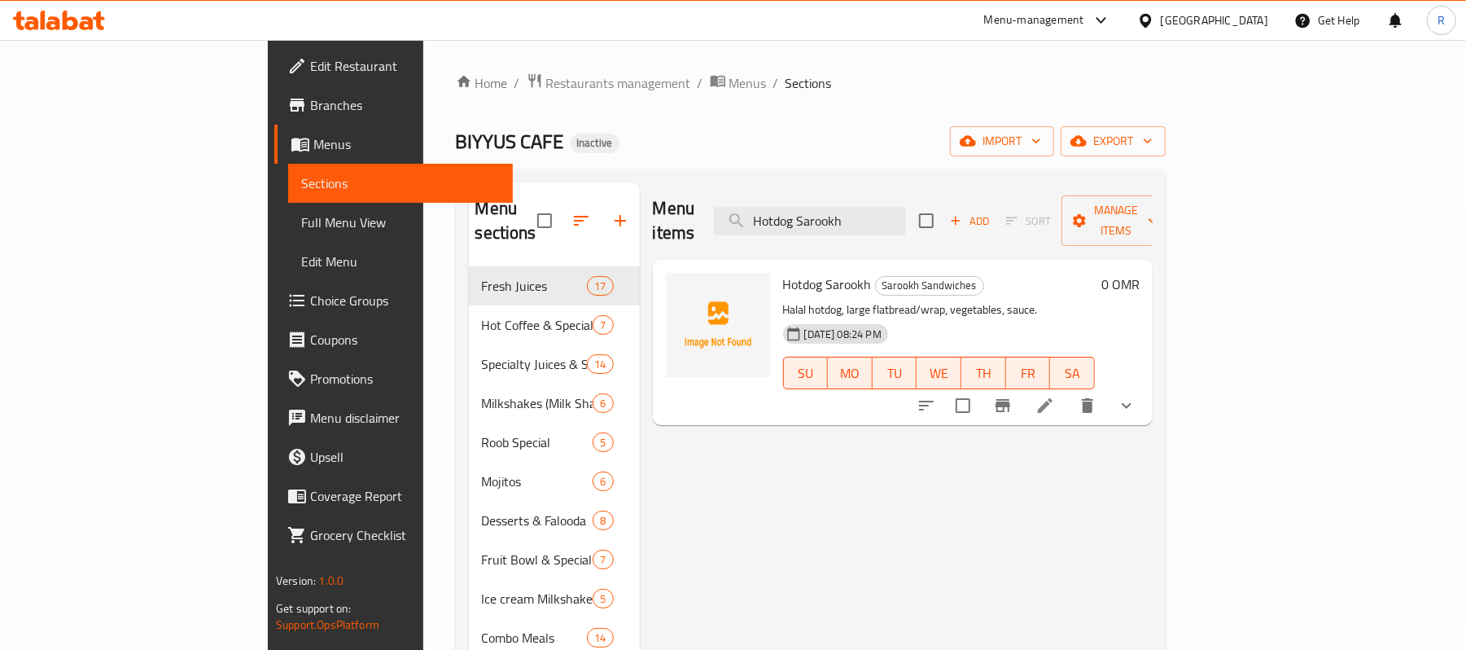
click at [1131, 403] on icon "show more" at bounding box center [1127, 406] width 10 height 6
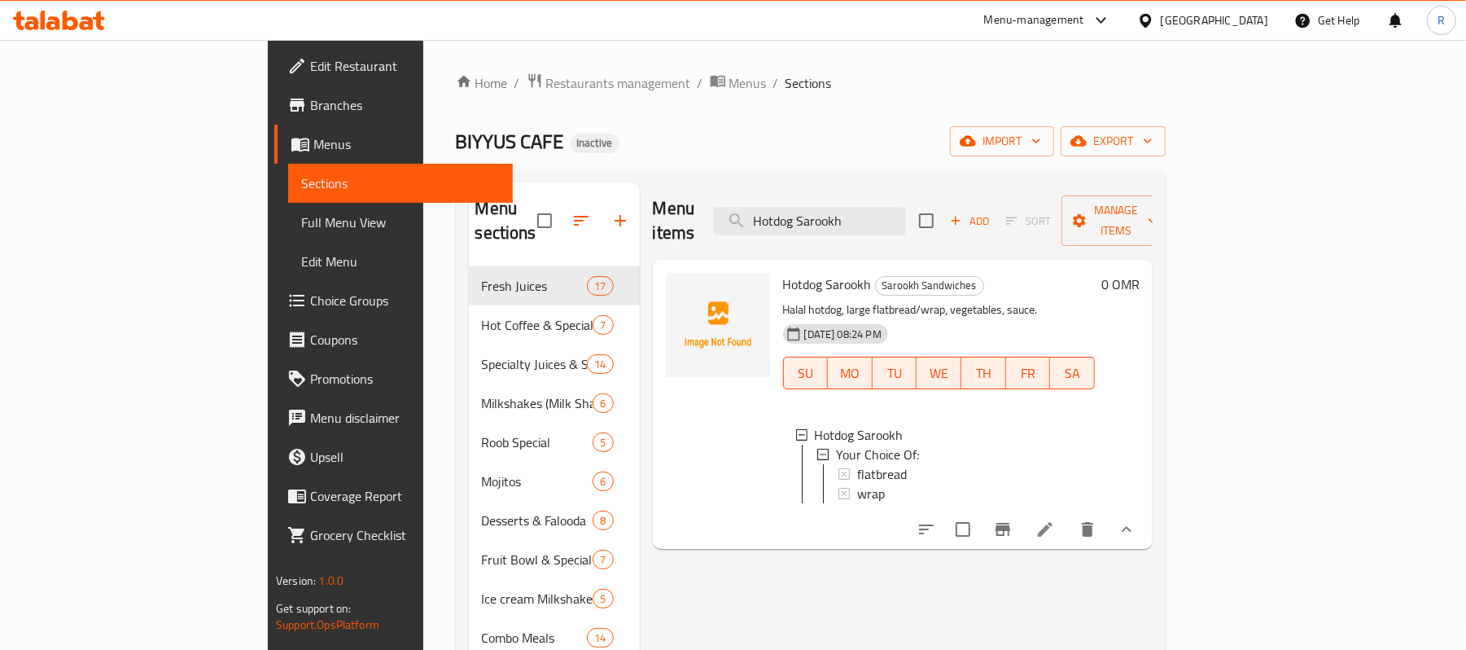
click at [1136, 521] on icon "show more" at bounding box center [1127, 529] width 20 height 20
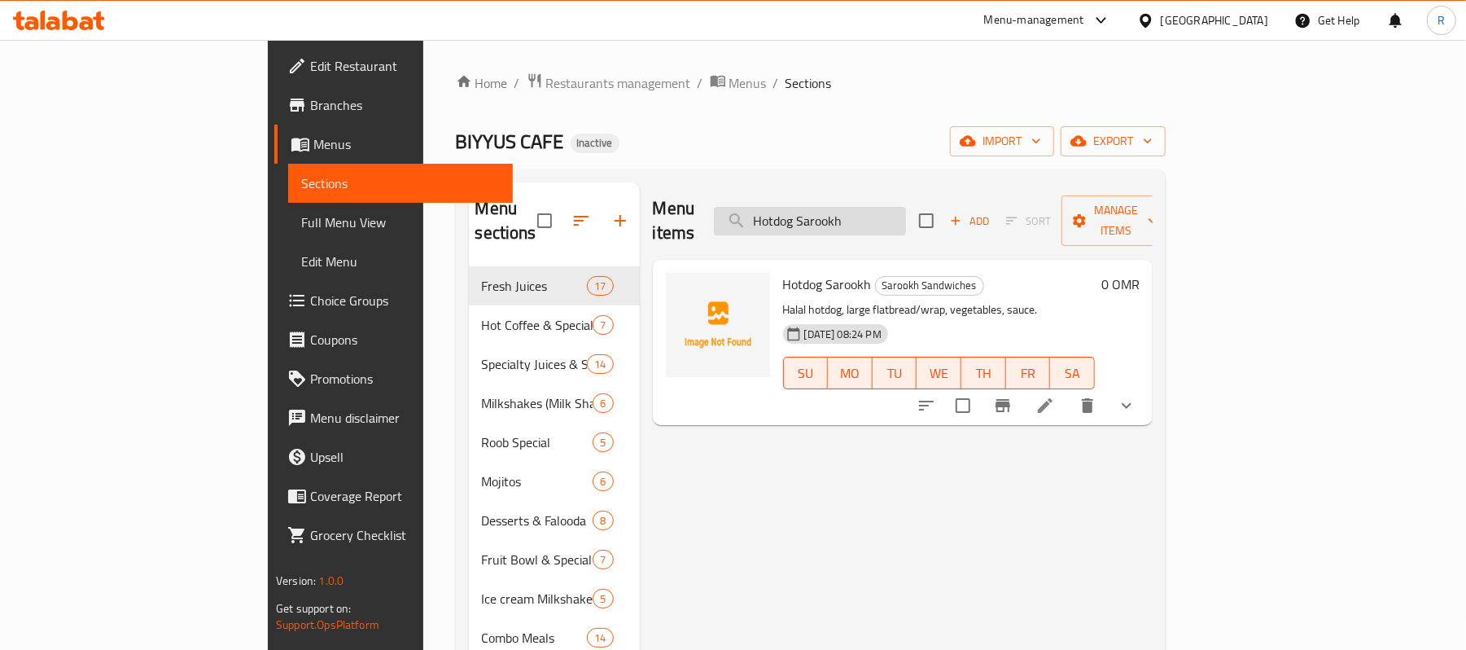
click at [906, 208] on input "Hotdog Sarookh" at bounding box center [810, 221] width 192 height 28
paste input "-slice"
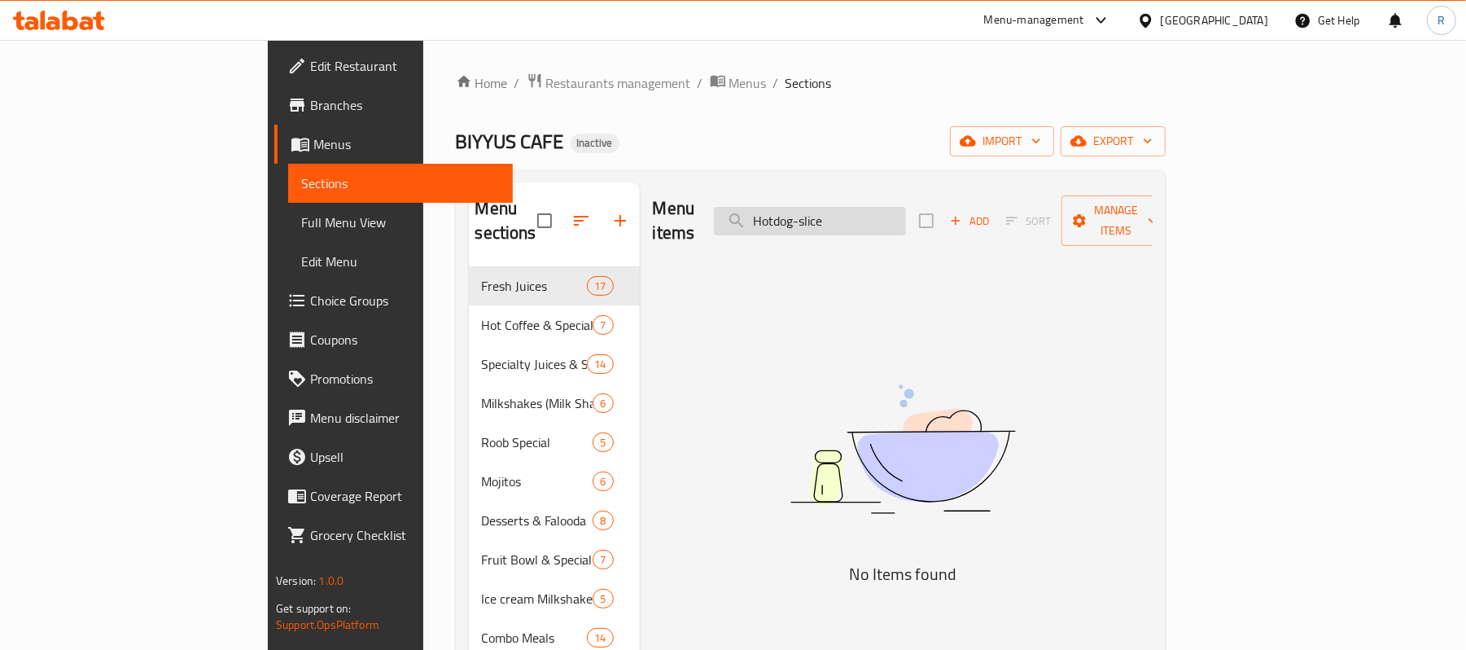
click at [899, 212] on input "Hotdog-slice" at bounding box center [810, 221] width 192 height 28
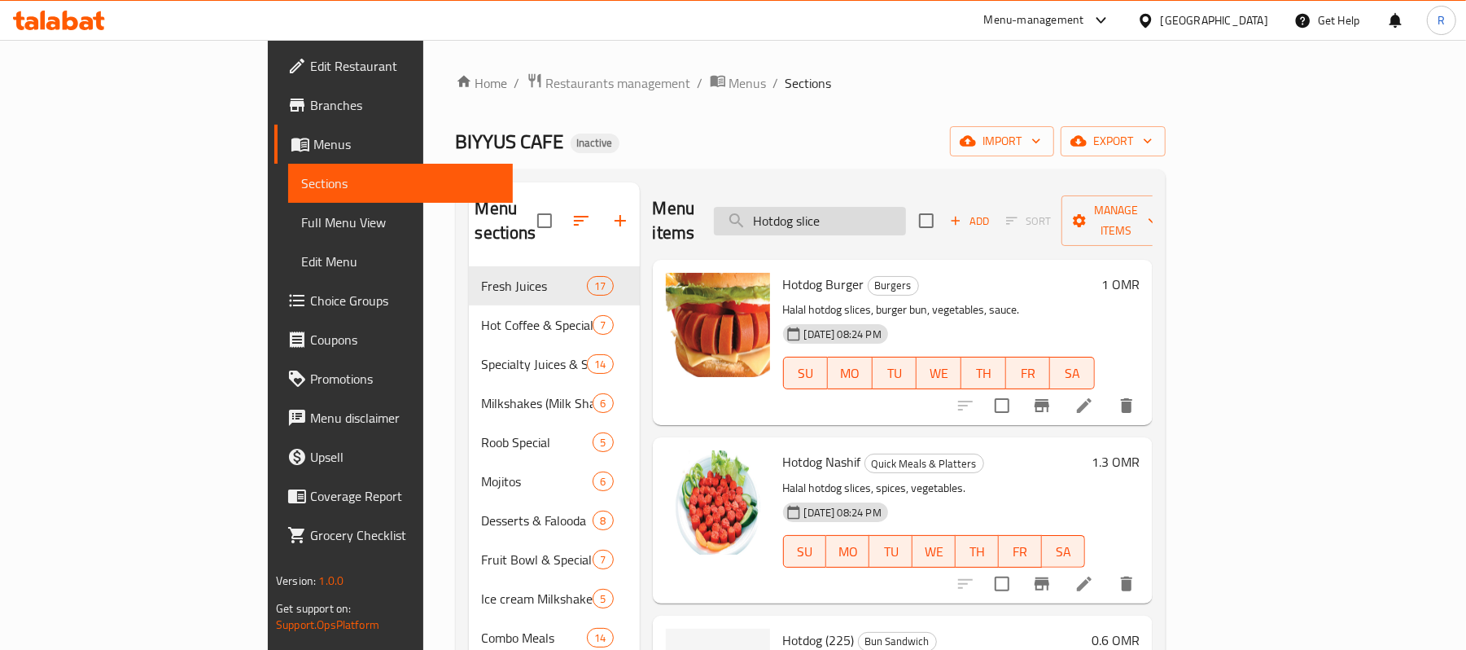
click at [906, 207] on input "Hotdog slice" at bounding box center [810, 221] width 192 height 28
paste input "-Wrap"
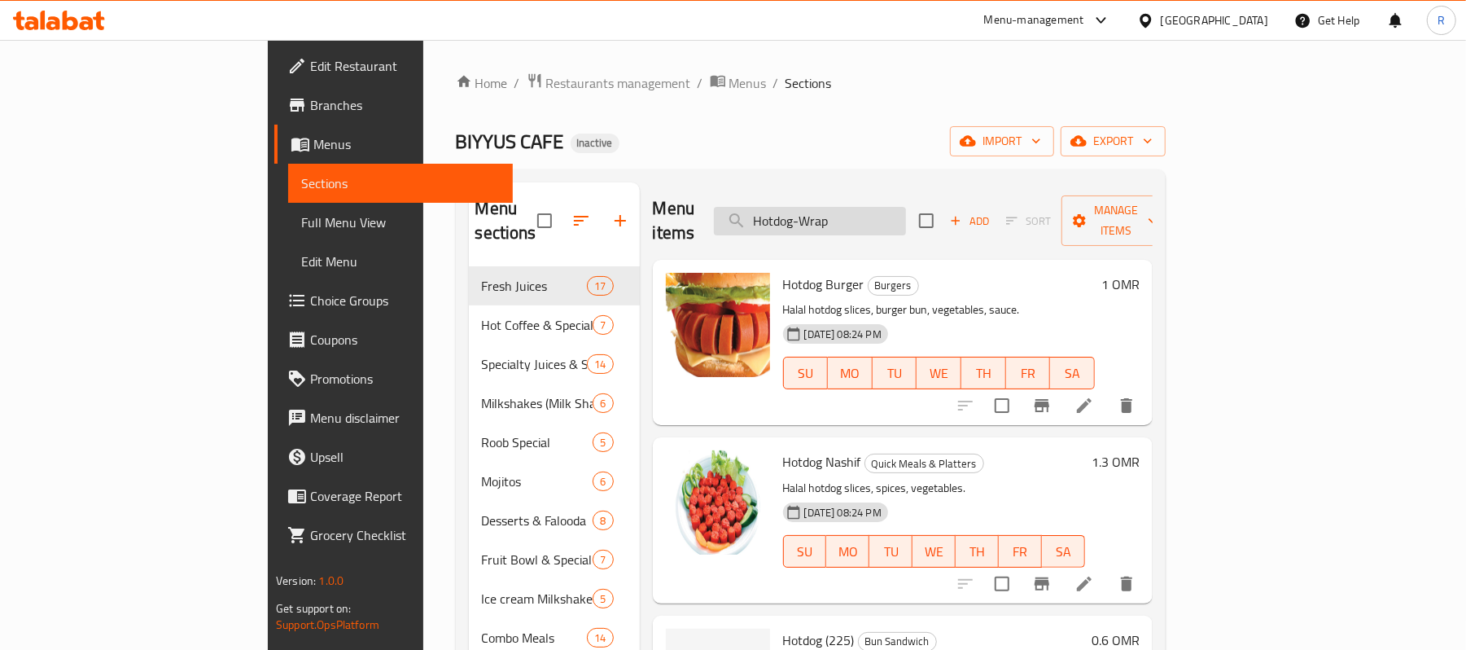
click at [899, 218] on input "Hotdog-Wrap" at bounding box center [810, 221] width 192 height 28
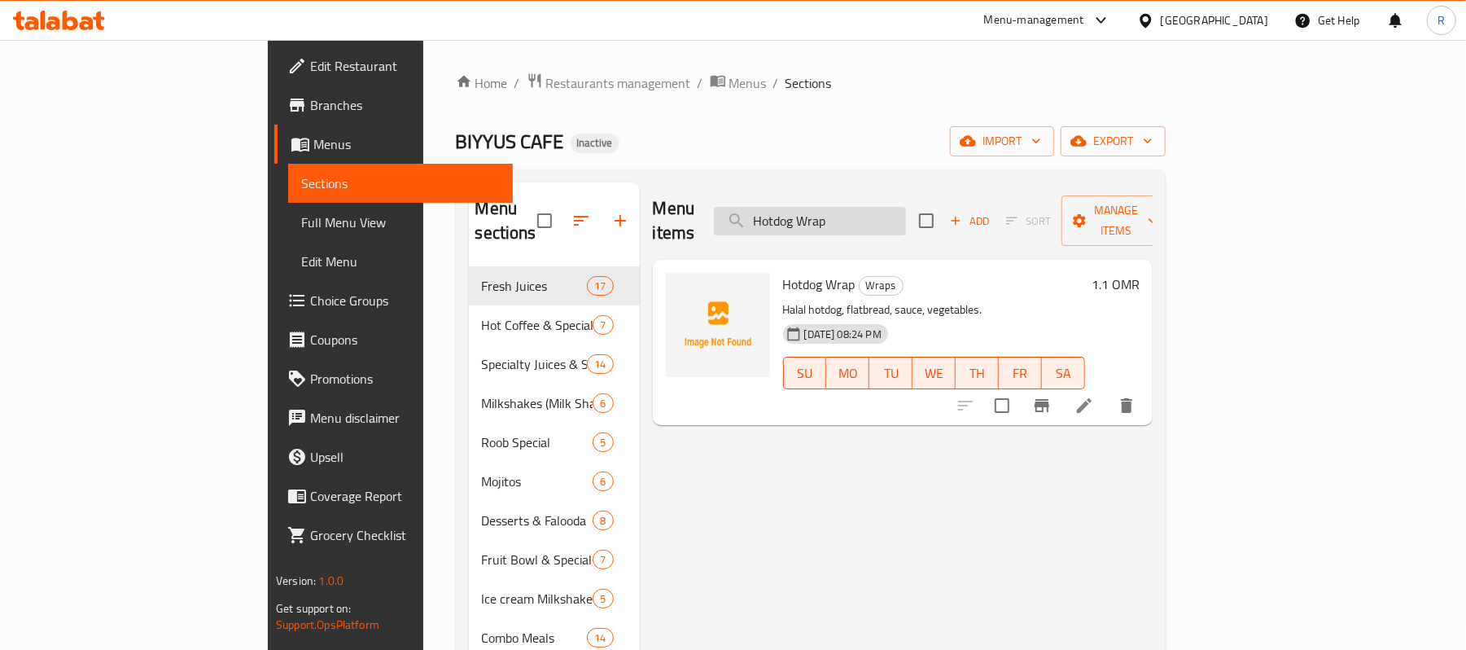
click at [906, 207] on input "Hotdog Wrap" at bounding box center [810, 221] width 192 height 28
paste input "Italian-"
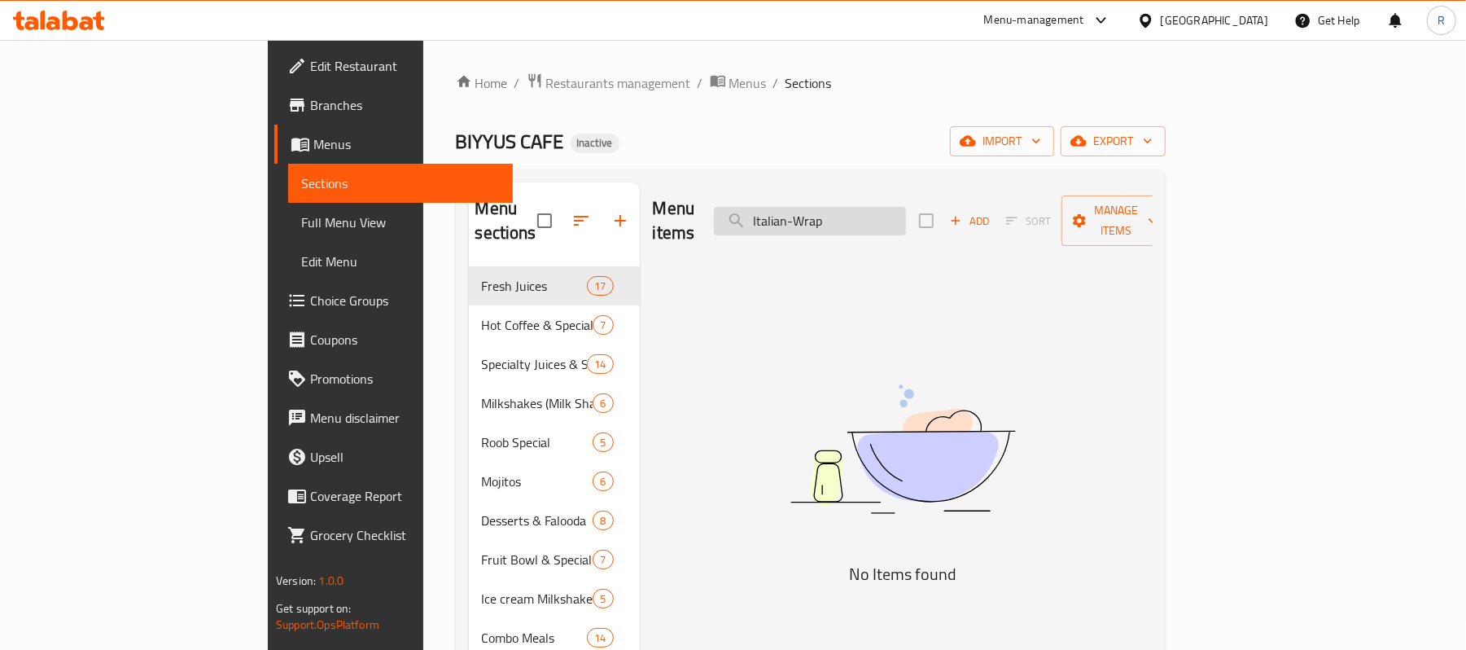
click at [895, 215] on input "Italian-Wrap" at bounding box center [810, 221] width 192 height 28
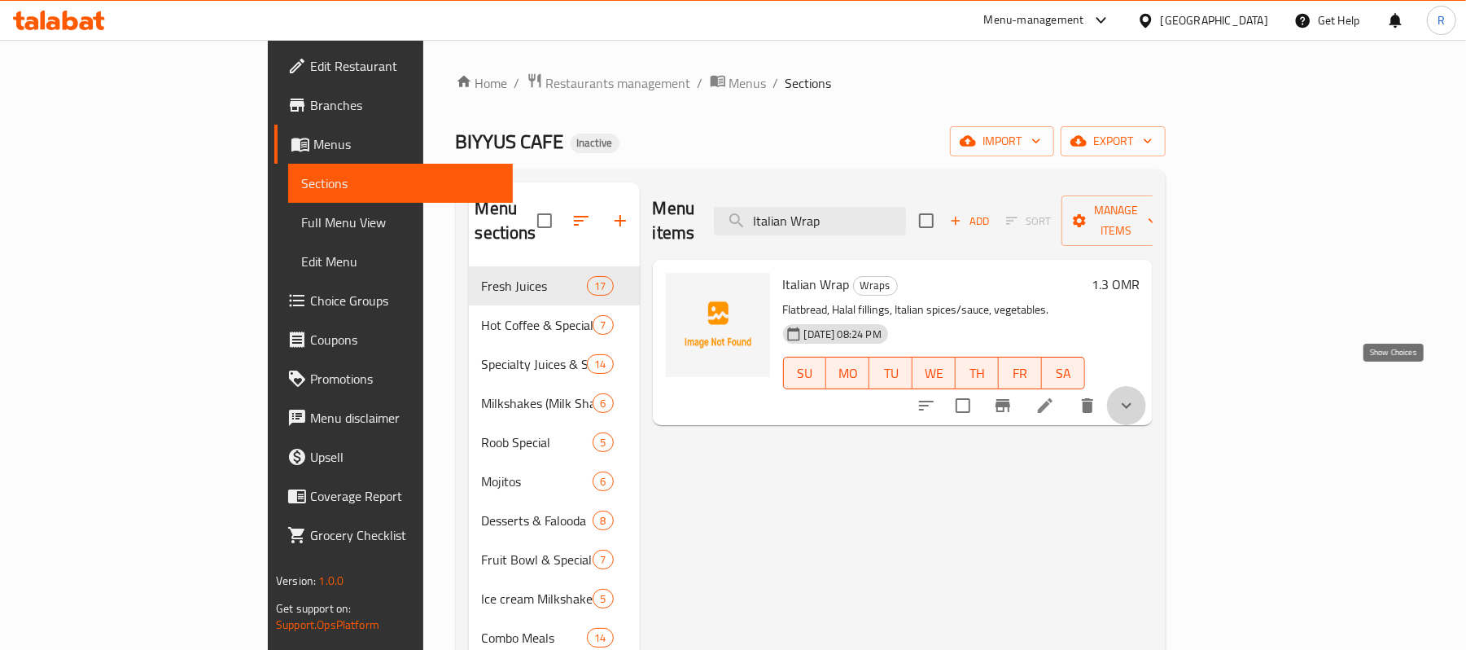
click at [1136, 396] on icon "show more" at bounding box center [1127, 406] width 20 height 20
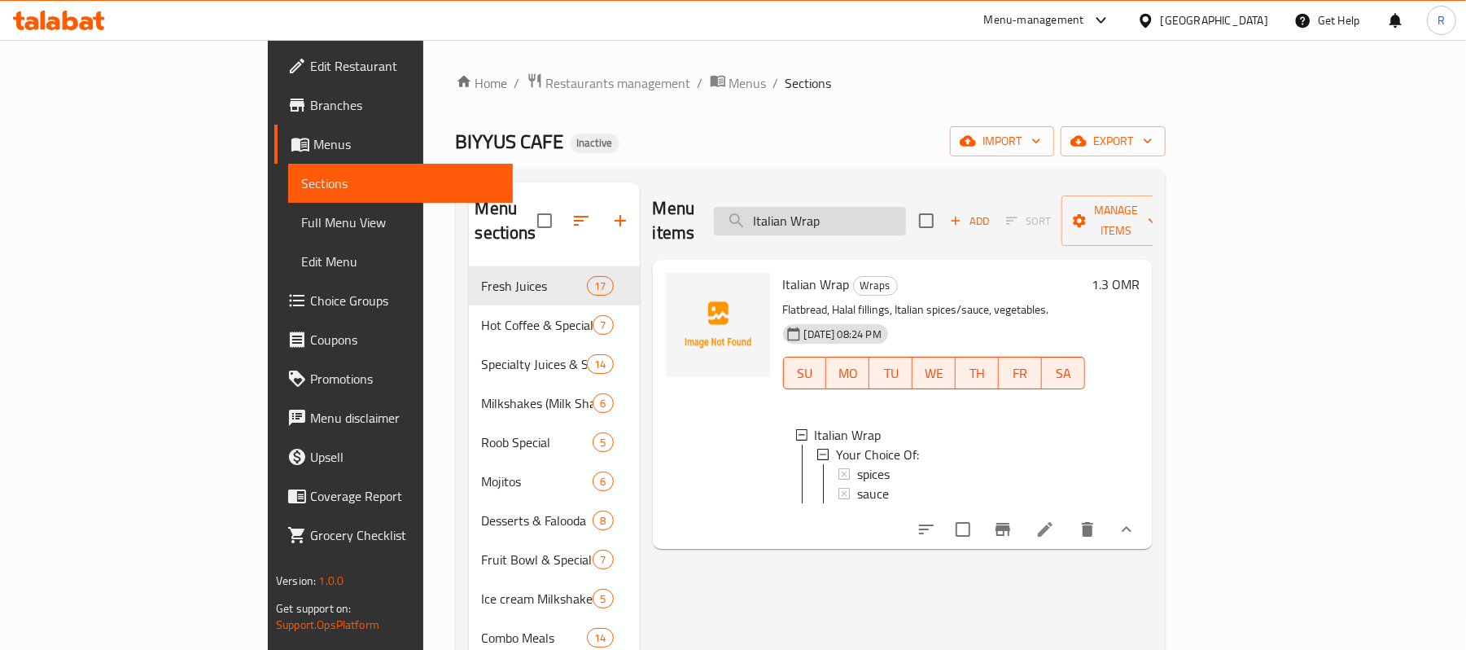
click at [906, 207] on input "Italian Wrap" at bounding box center [810, 221] width 192 height 28
paste input "Jumbo-Meal"
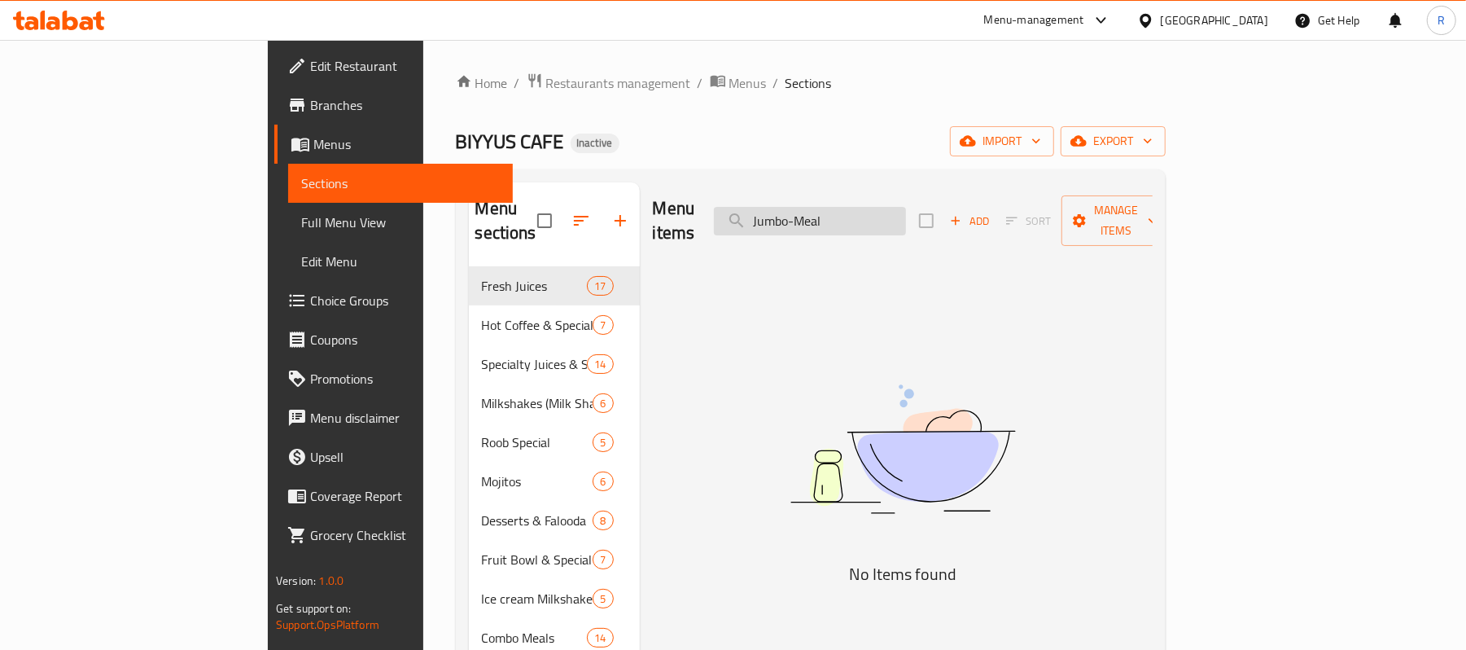
click at [893, 213] on input "Jumbo-Meal" at bounding box center [810, 221] width 192 height 28
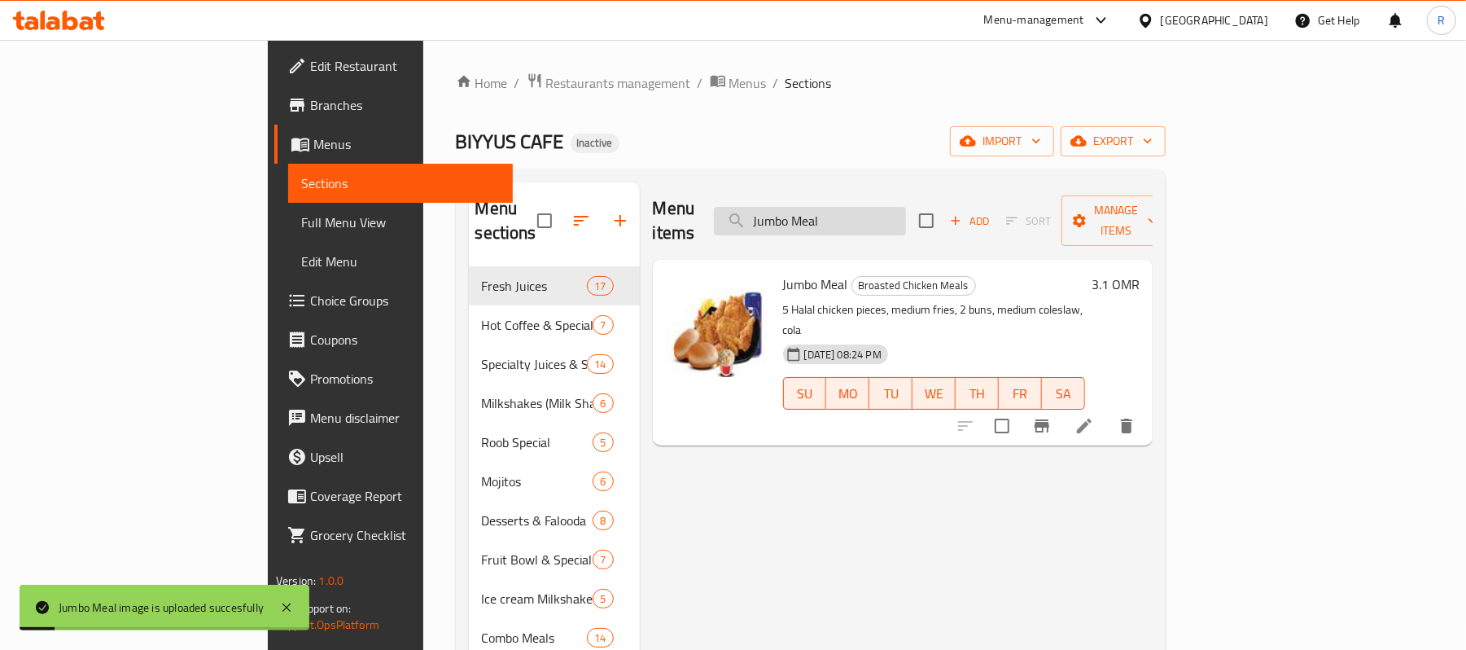
click at [906, 212] on input "Jumbo Meal" at bounding box center [810, 221] width 192 height 28
paste input "-Prawns"
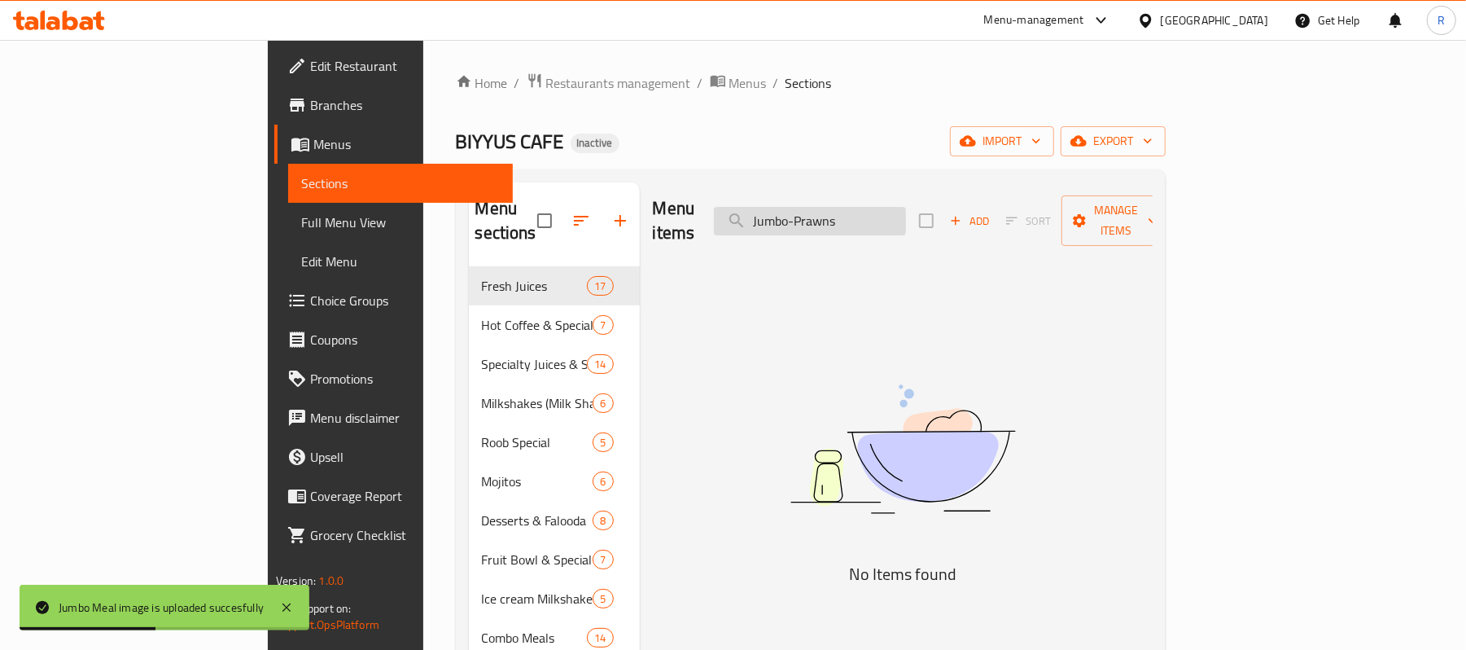
click at [893, 212] on input "Jumbo-Prawns" at bounding box center [810, 221] width 192 height 28
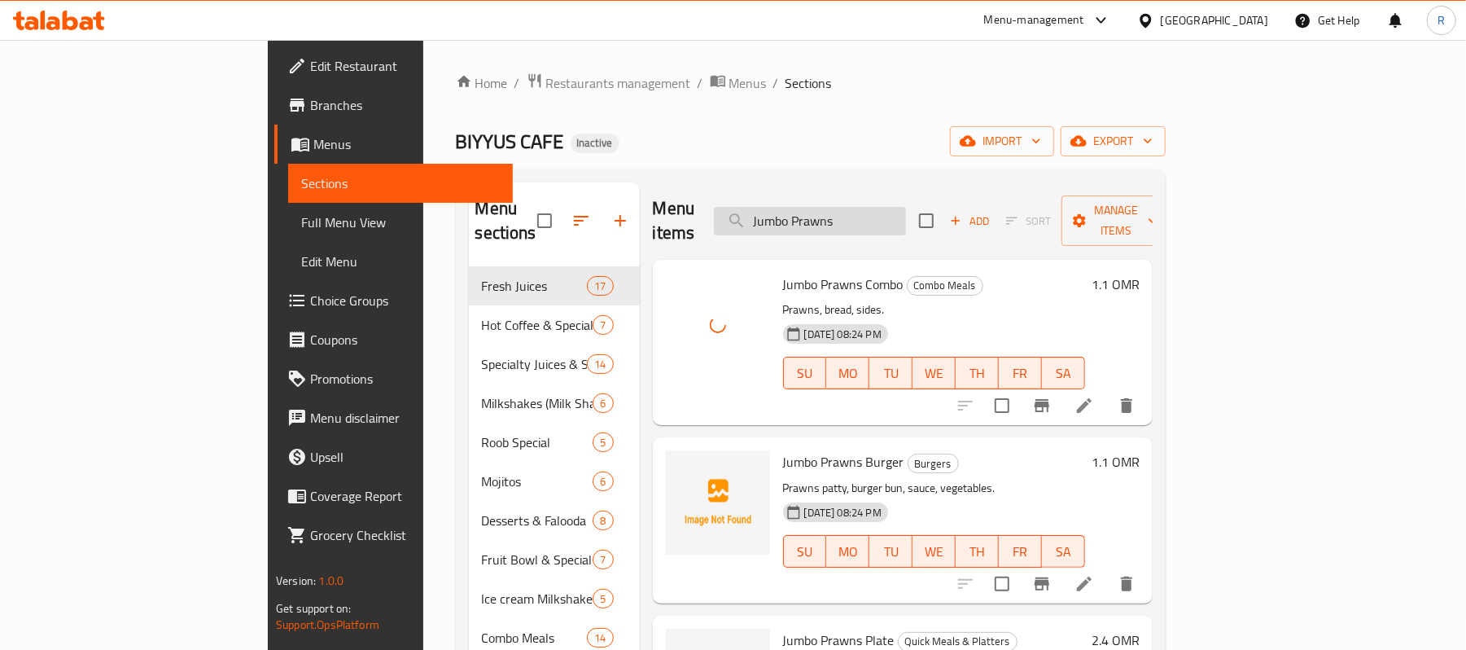
click at [906, 212] on input "Jumbo Prawns" at bounding box center [810, 221] width 192 height 28
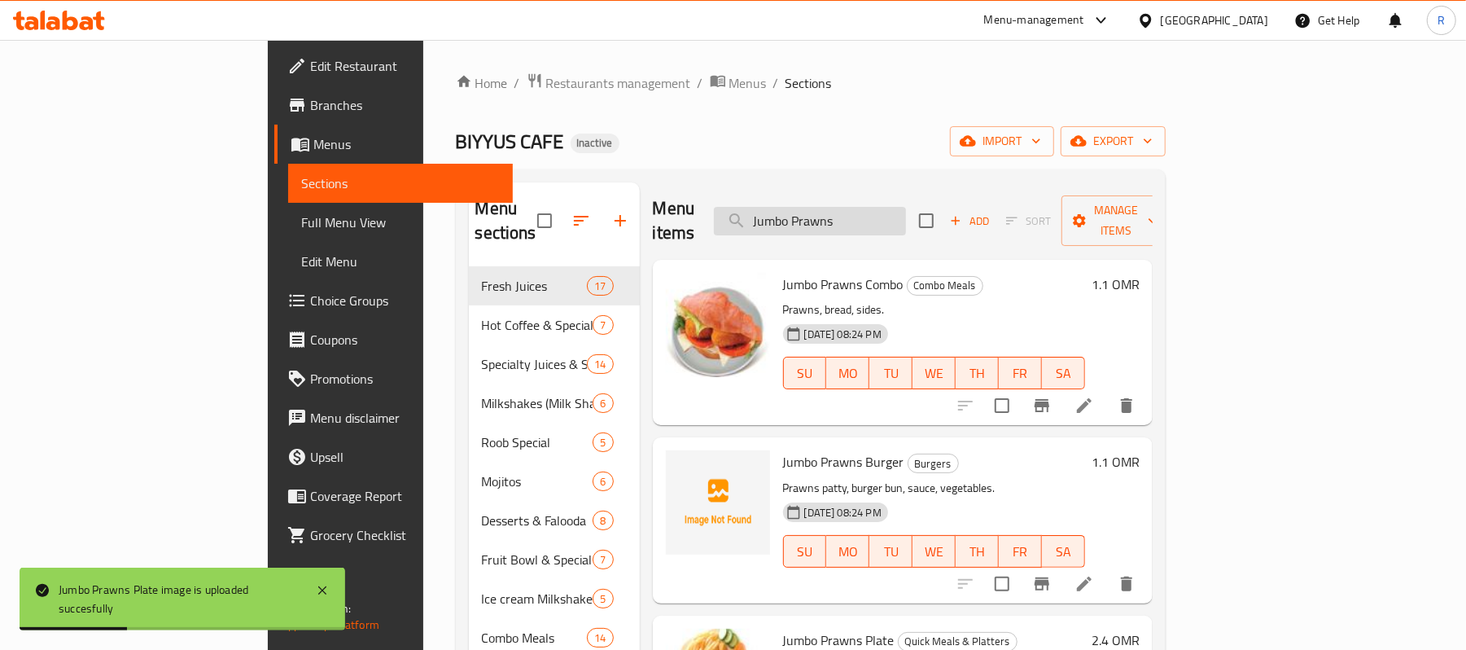
click at [906, 219] on input "Jumbo Prawns" at bounding box center [810, 221] width 192 height 28
paste input "karak-tea"
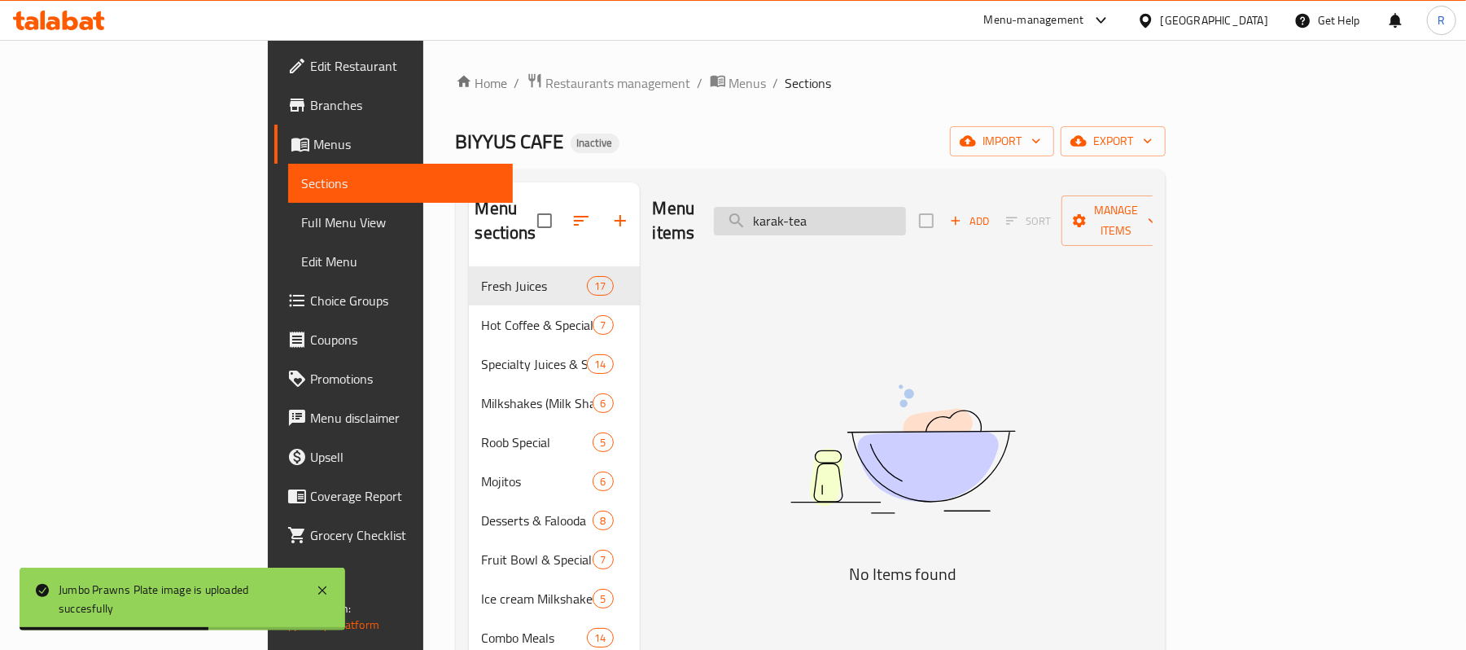
click at [882, 213] on input "karak-tea" at bounding box center [810, 221] width 192 height 28
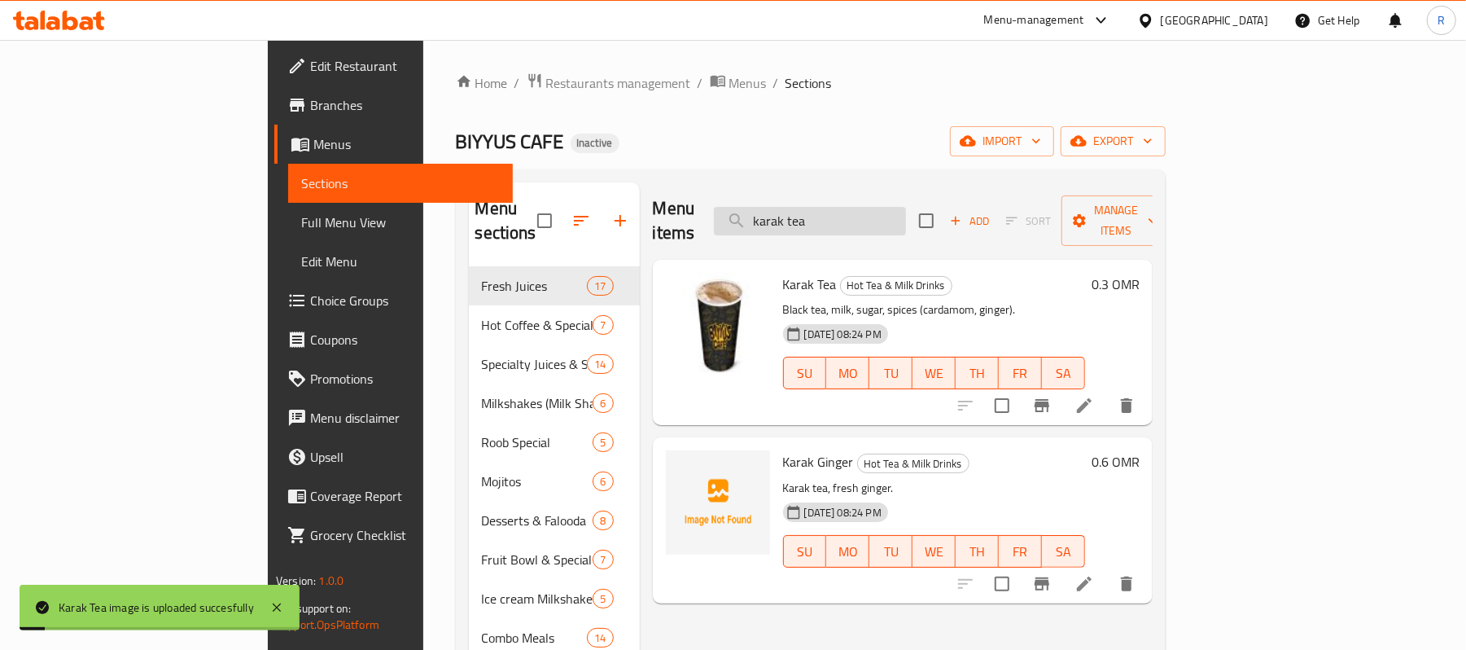
click at [906, 207] on input "karak tea" at bounding box center [810, 221] width 192 height 28
paste input "Kebab-Poratt"
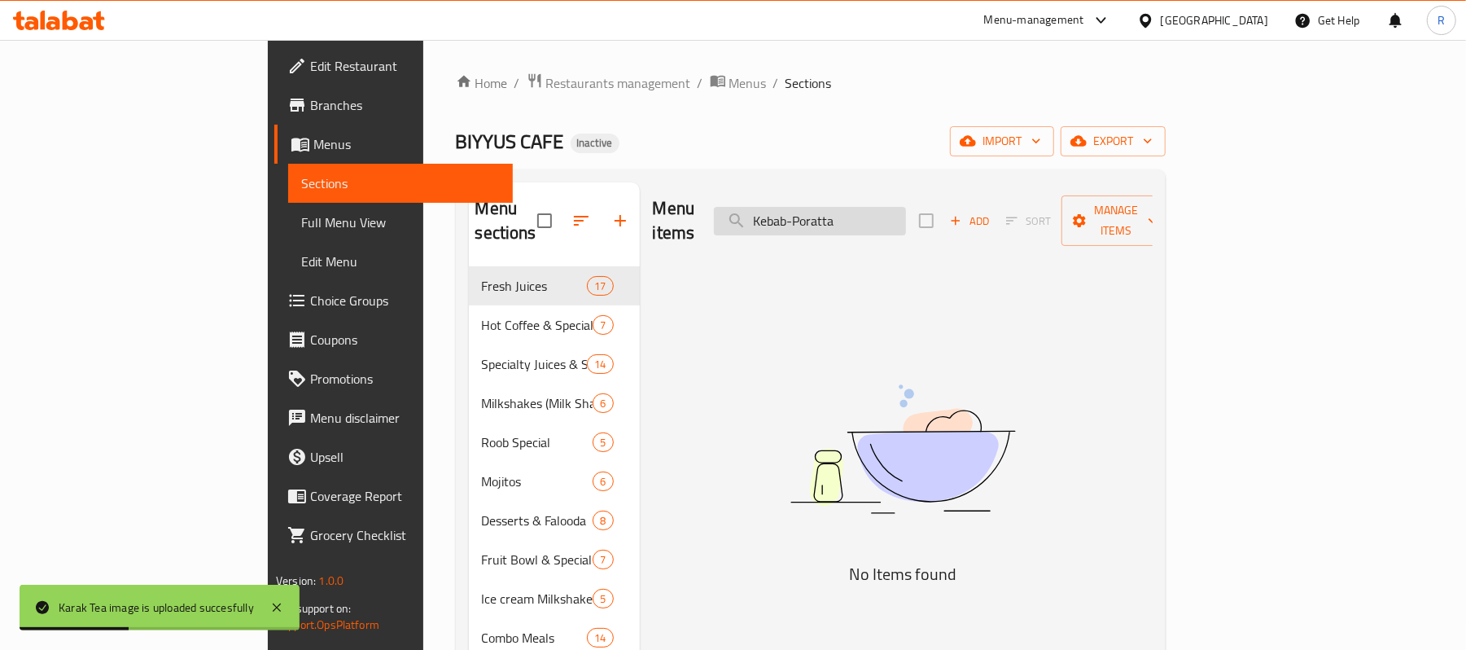
click at [892, 208] on input "Kebab-Poratta" at bounding box center [810, 221] width 192 height 28
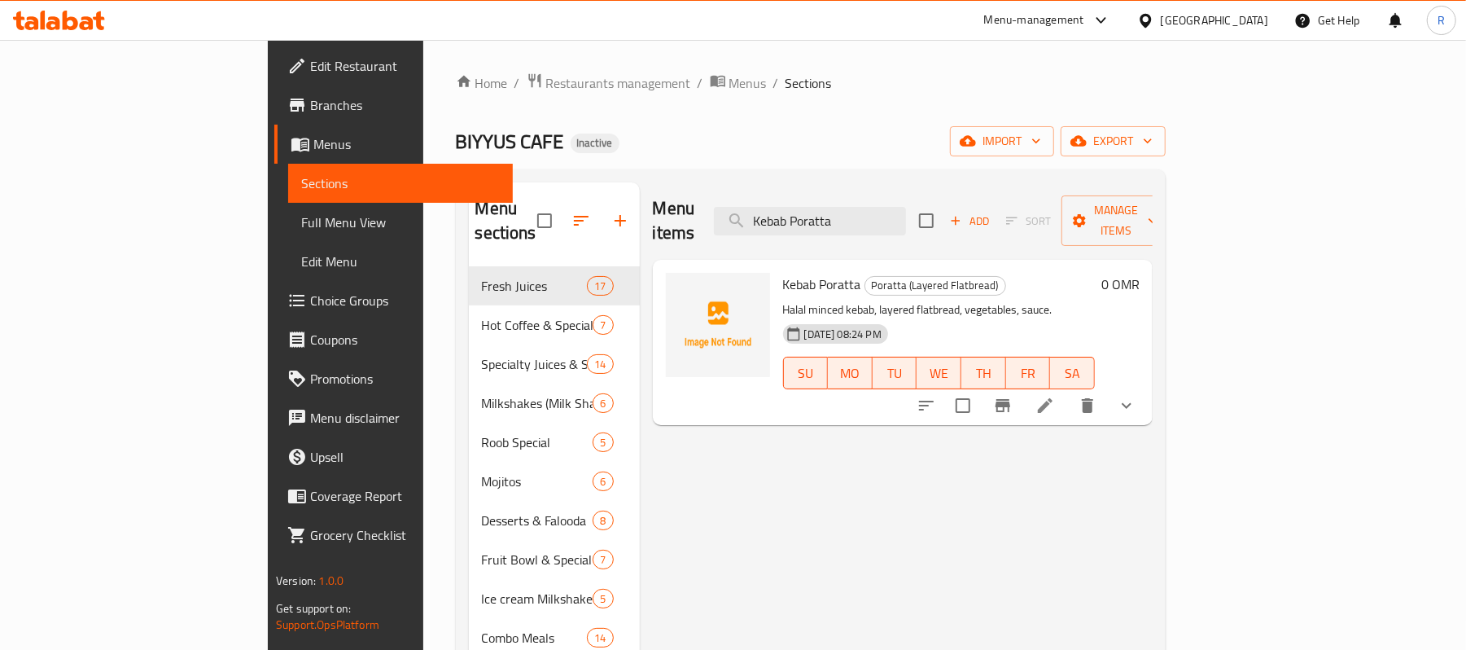
click at [1153, 373] on div "Kebab Poratta Poratta (Layered Flatbread) Halal minced kebab, layered flatbread…" at bounding box center [903, 342] width 500 height 165
click at [1136, 396] on icon "show more" at bounding box center [1127, 406] width 20 height 20
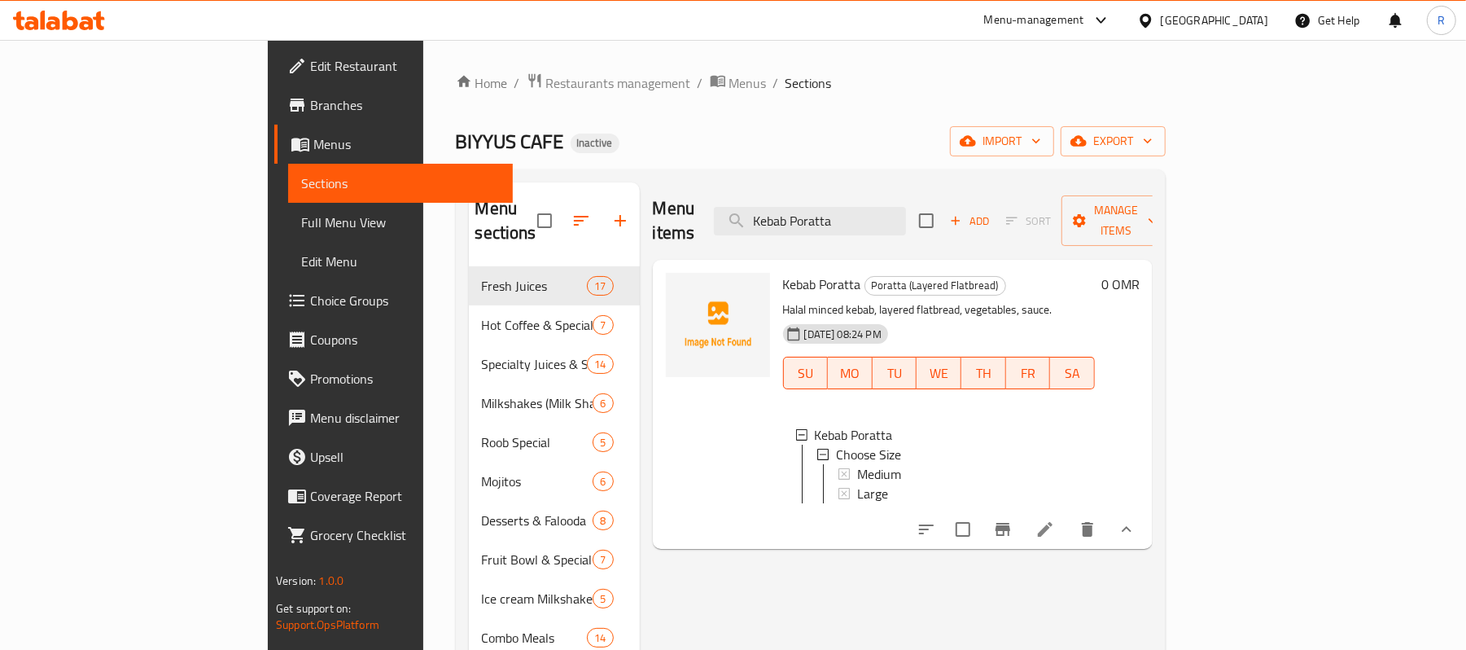
click at [1146, 511] on button "show more" at bounding box center [1126, 529] width 39 height 39
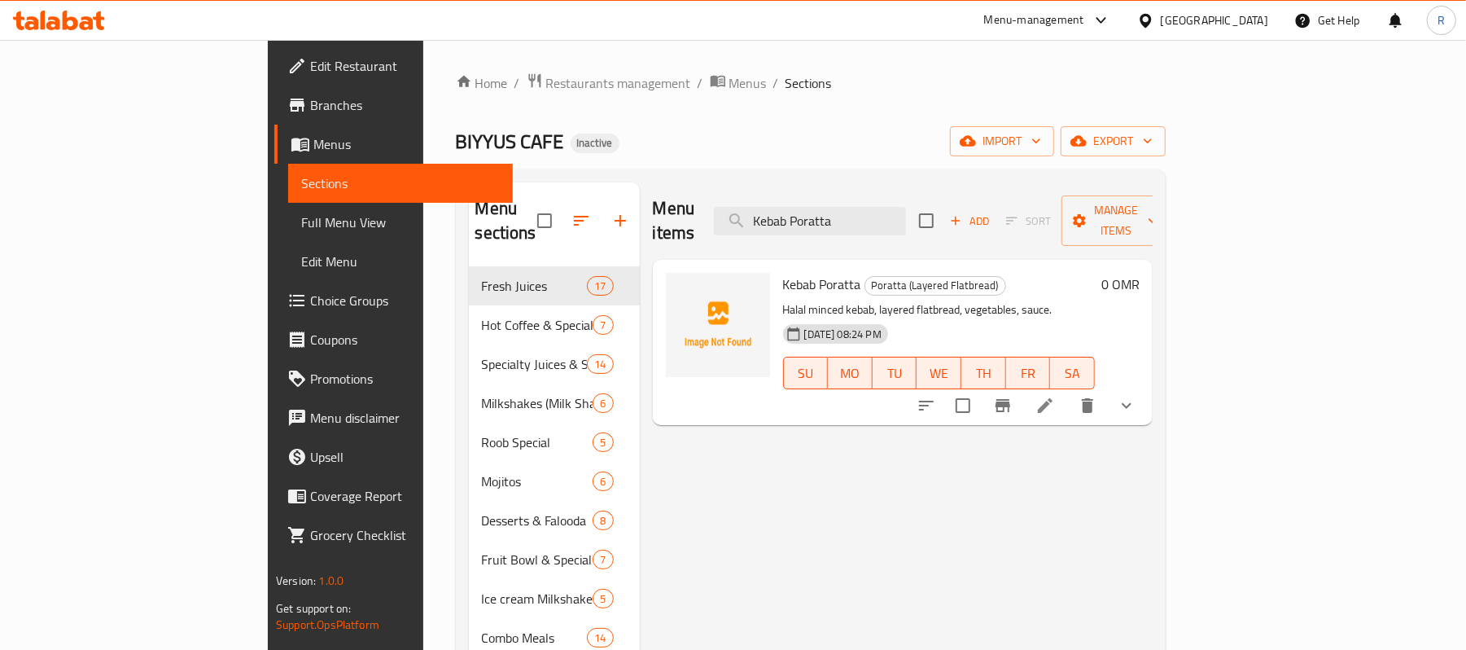
click at [982, 234] on div "Menu items Kebab Poratta Add Sort Manage items" at bounding box center [903, 220] width 500 height 77
click at [906, 210] on input "Kebab Poratta" at bounding box center [810, 221] width 192 height 28
paste input "-Sarookh-Chicken-Beef"
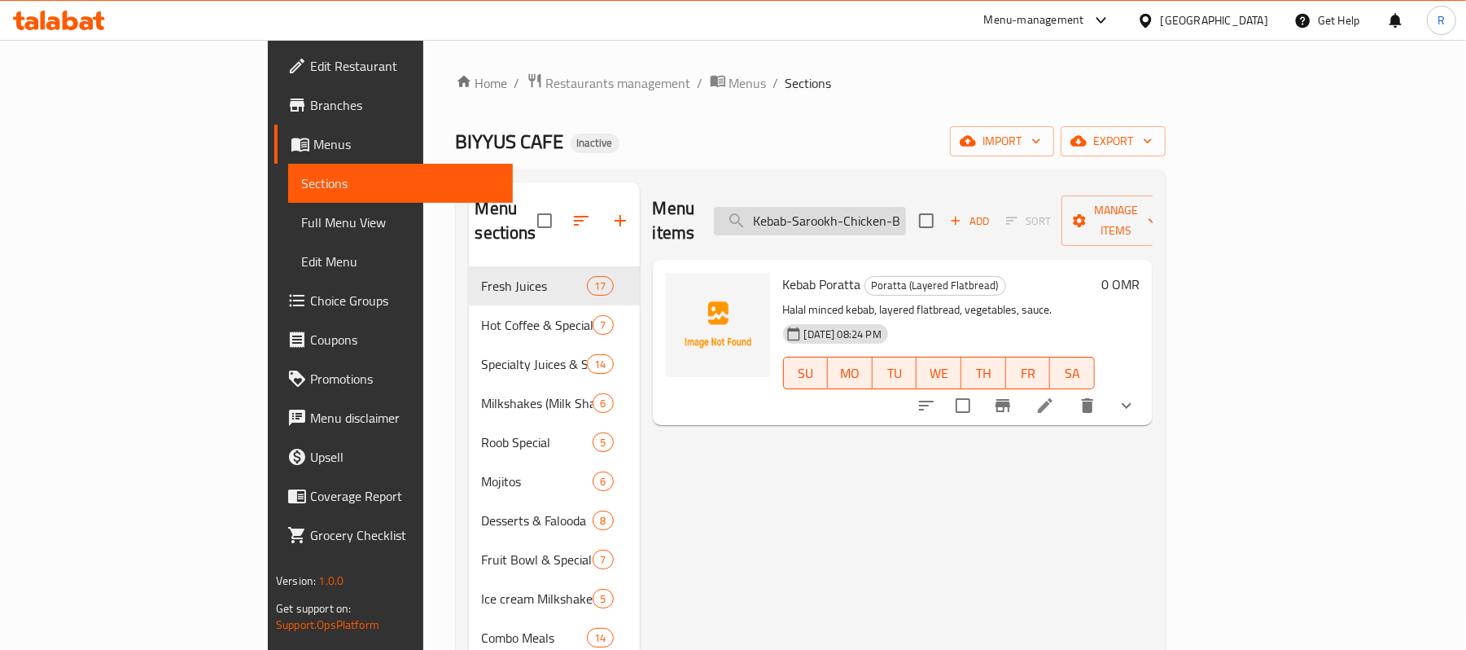
scroll to position [0, 17]
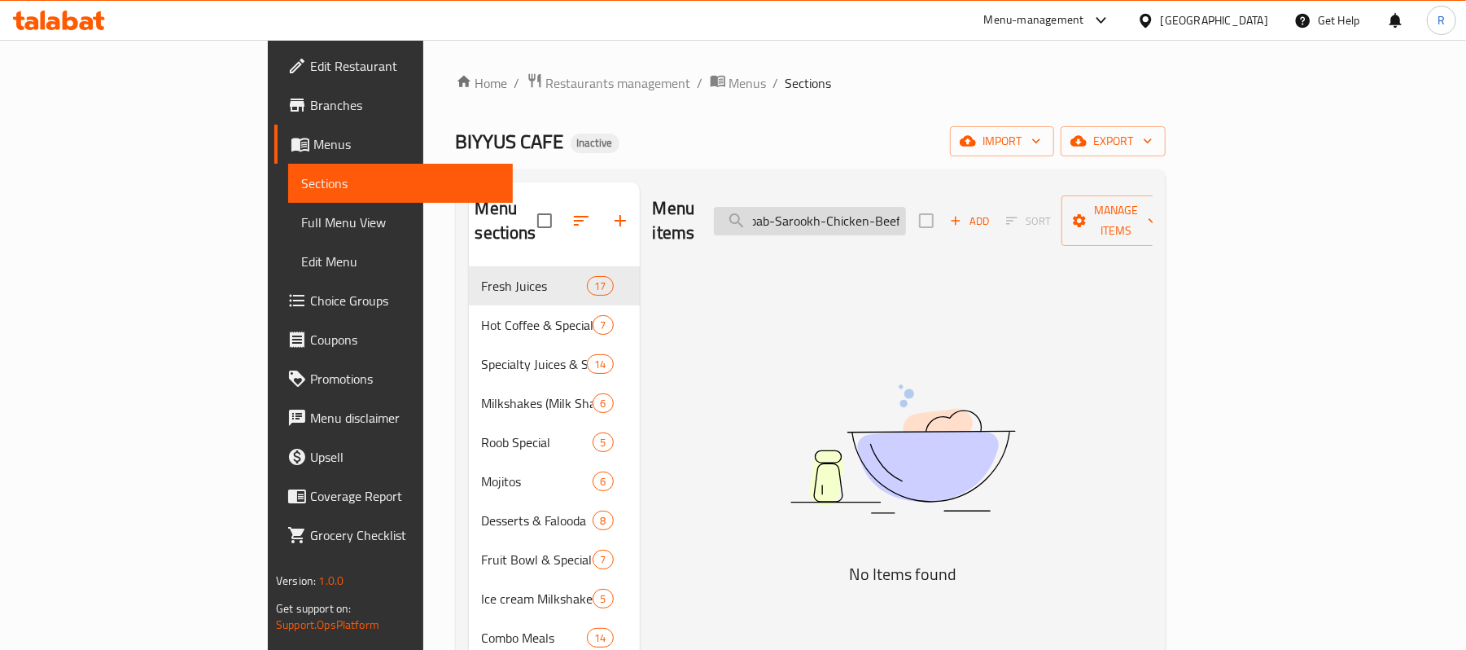
click at [873, 216] on input "Kebab-Sarookh-Chicken-Beef" at bounding box center [810, 221] width 192 height 28
click at [919, 186] on div "Menu items Kebab Sarookh Chicken Add Sort Manage items" at bounding box center [903, 220] width 500 height 77
click at [906, 207] on input "Kebab Sarookh Chicken" at bounding box center [810, 221] width 192 height 28
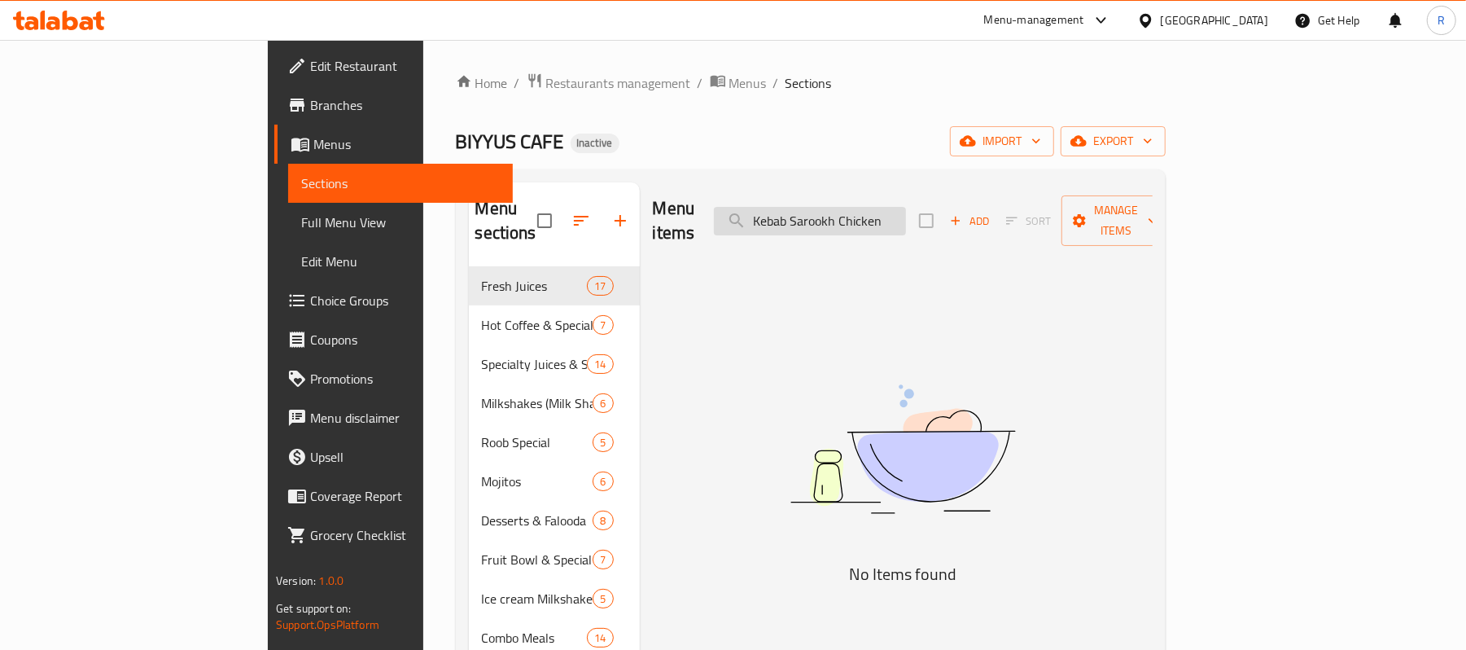
click at [906, 207] on input "Kebab Sarookh Chicken" at bounding box center [810, 221] width 192 height 28
paste input "-Supreme-Combo"
click at [906, 212] on input "Kebab-Supreme-Combo" at bounding box center [810, 221] width 192 height 28
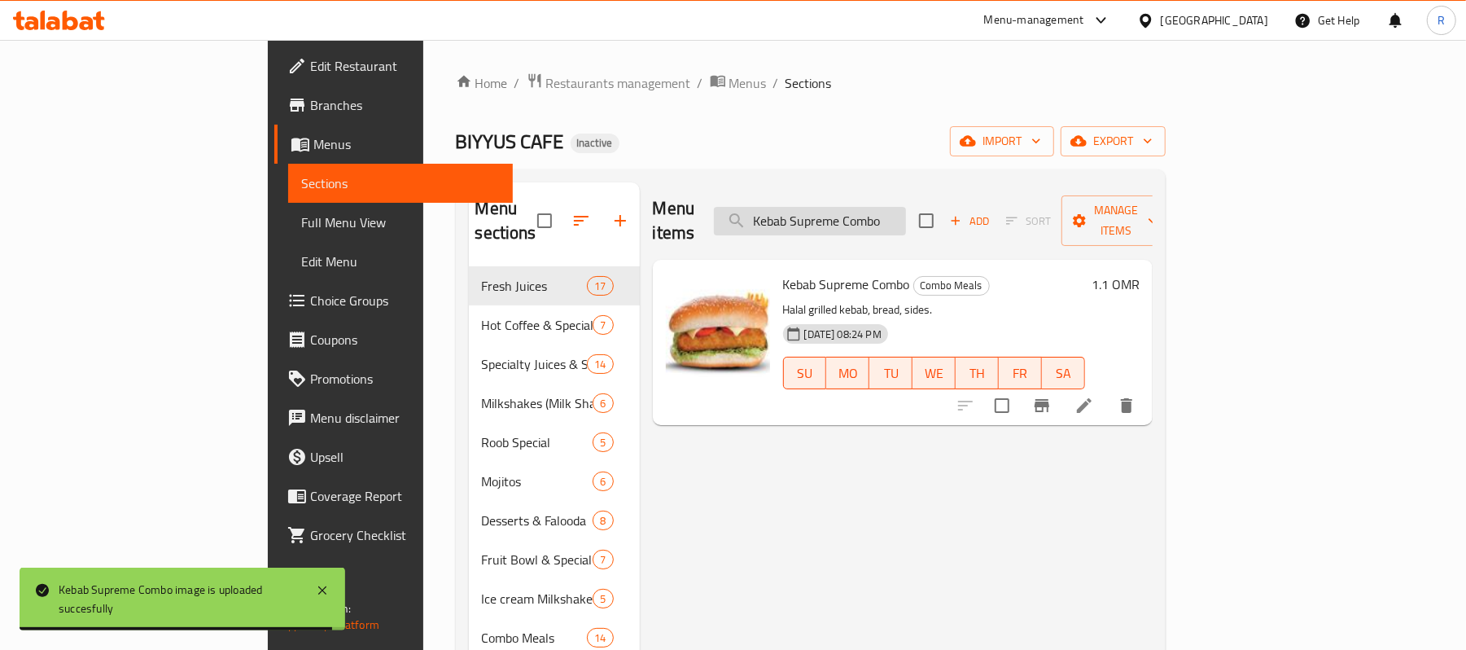
click at [906, 212] on input "Kebab Supreme Combo" at bounding box center [810, 221] width 192 height 28
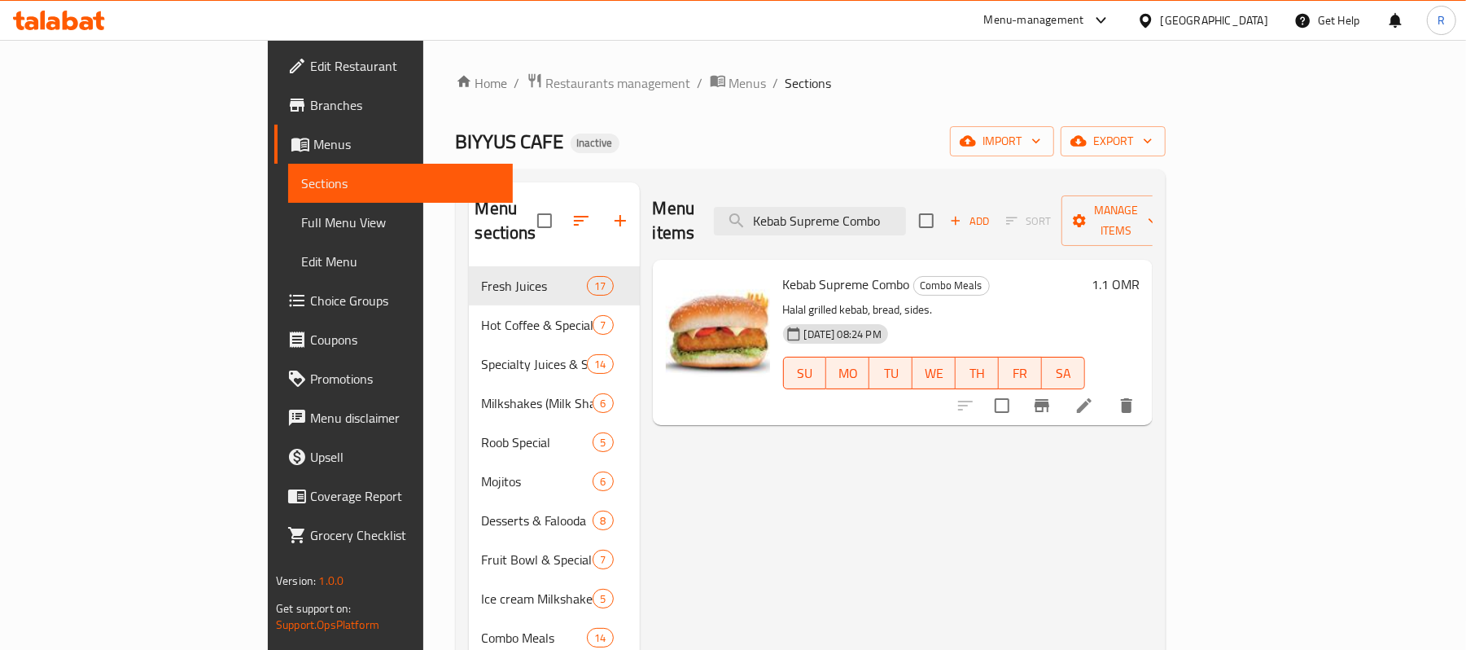
paste input "[PERSON_NAME]-Shake"
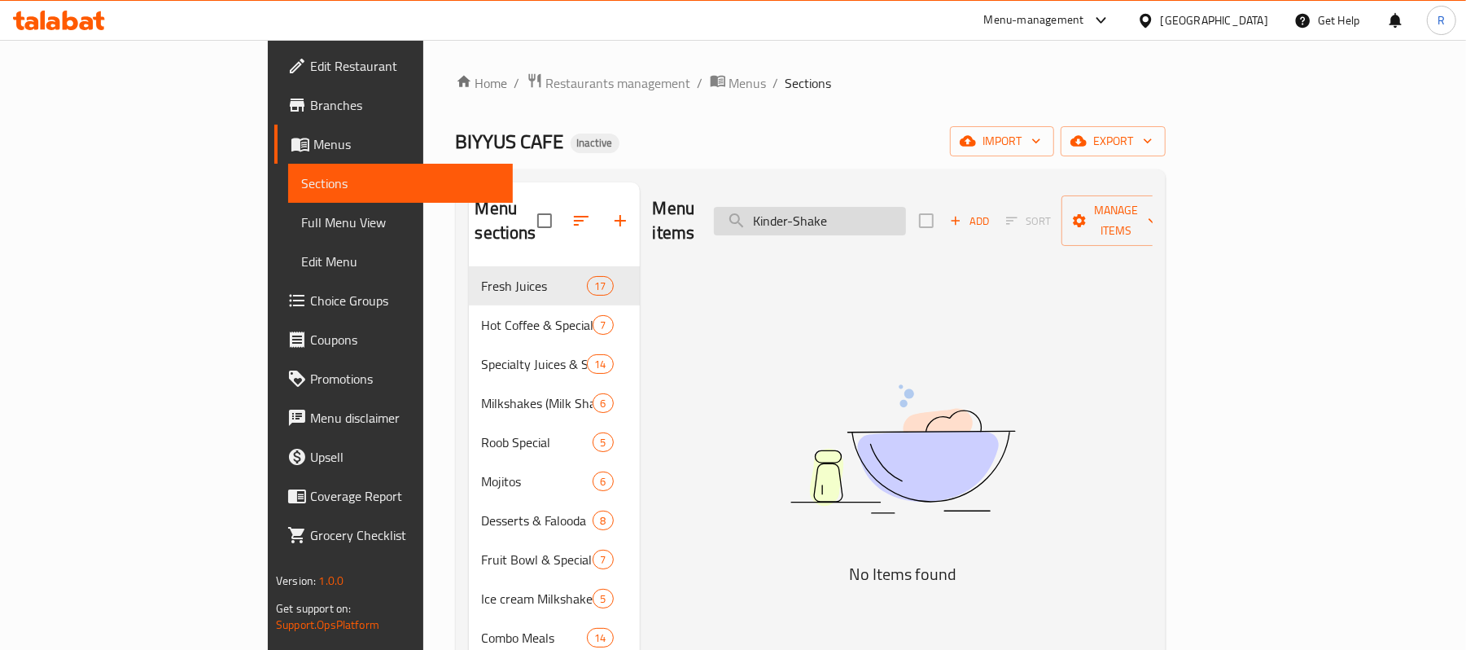
click at [890, 216] on input "Kinder-Shake" at bounding box center [810, 221] width 192 height 28
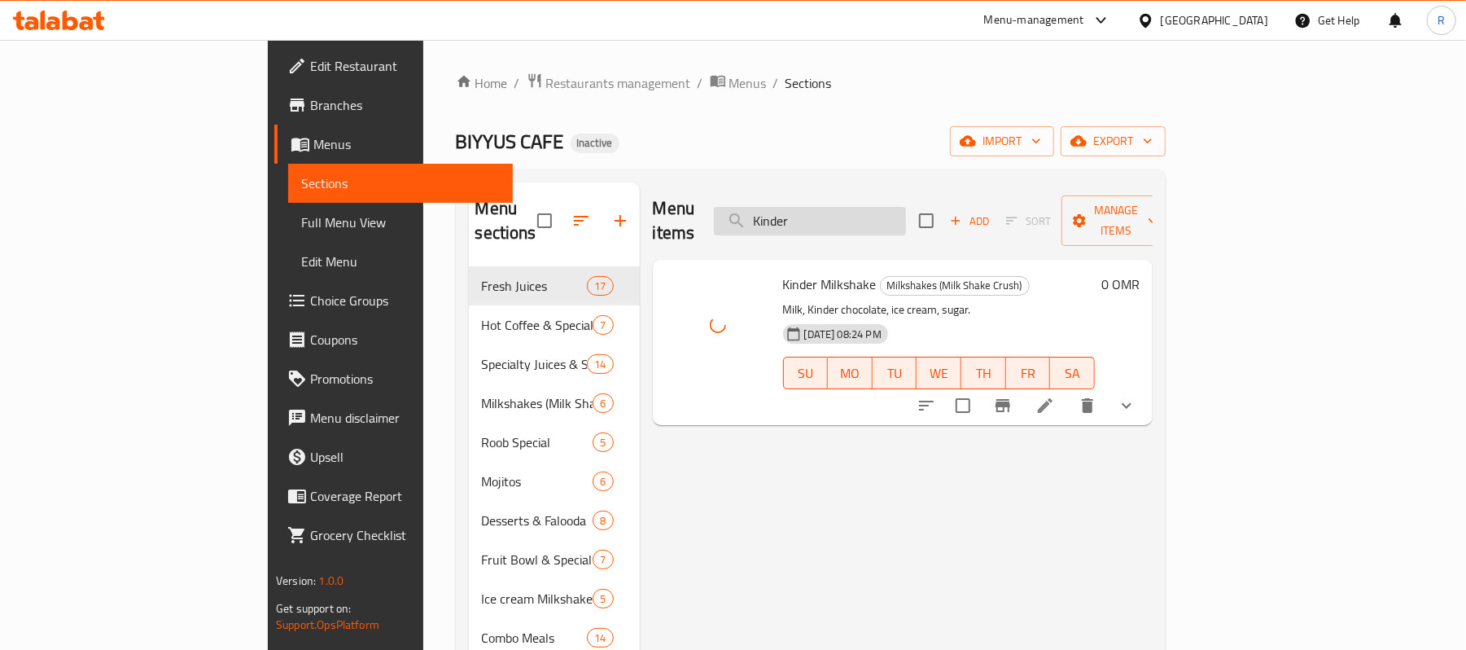
click at [906, 207] on input "Kinder" at bounding box center [810, 221] width 192 height 28
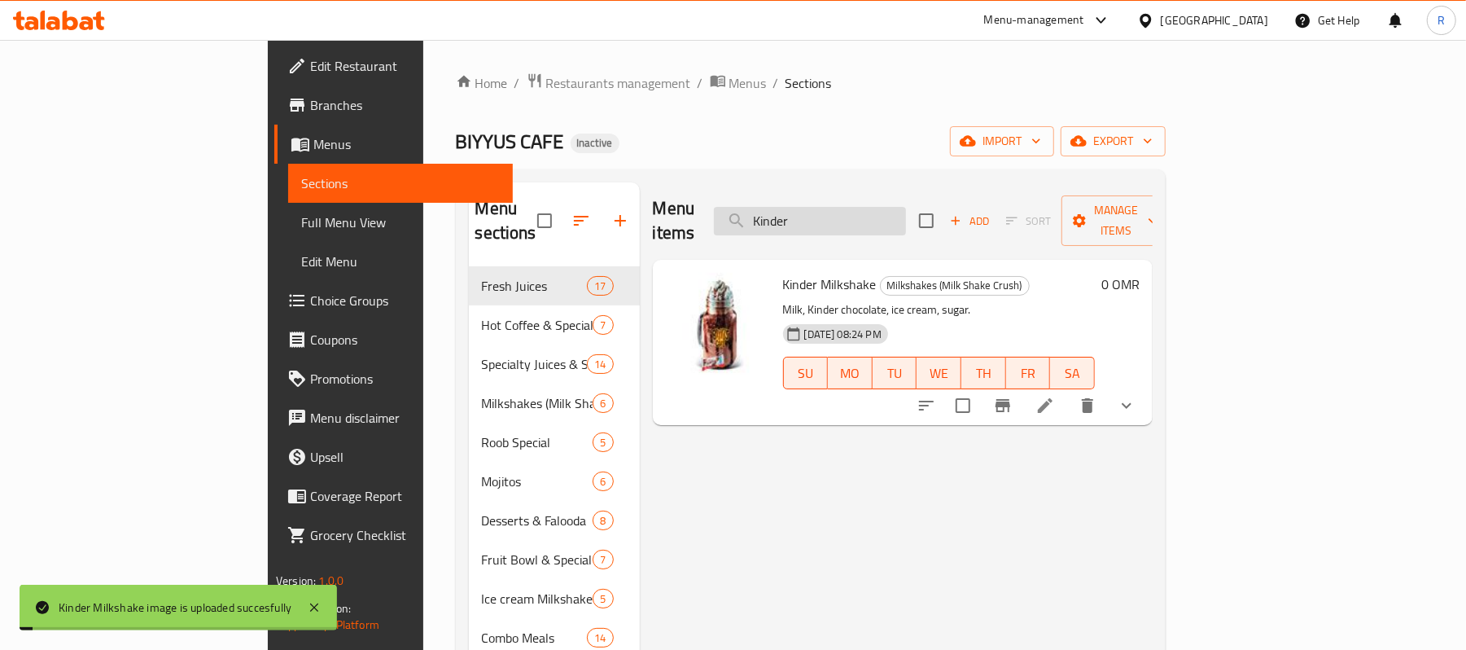
click at [906, 207] on input "Kinder" at bounding box center [810, 221] width 192 height 28
paste input "wi"
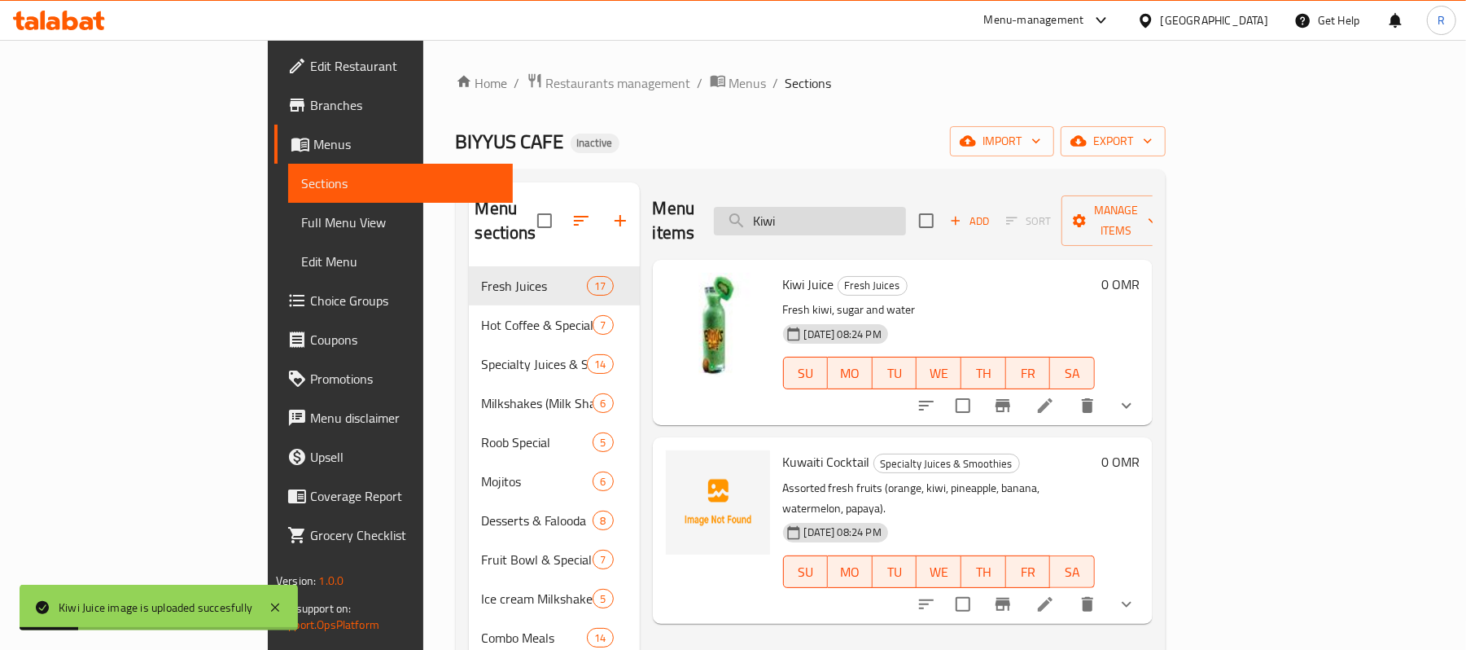
click at [906, 207] on input "Kiwi" at bounding box center [810, 221] width 192 height 28
paste input "unafa-Caramel"
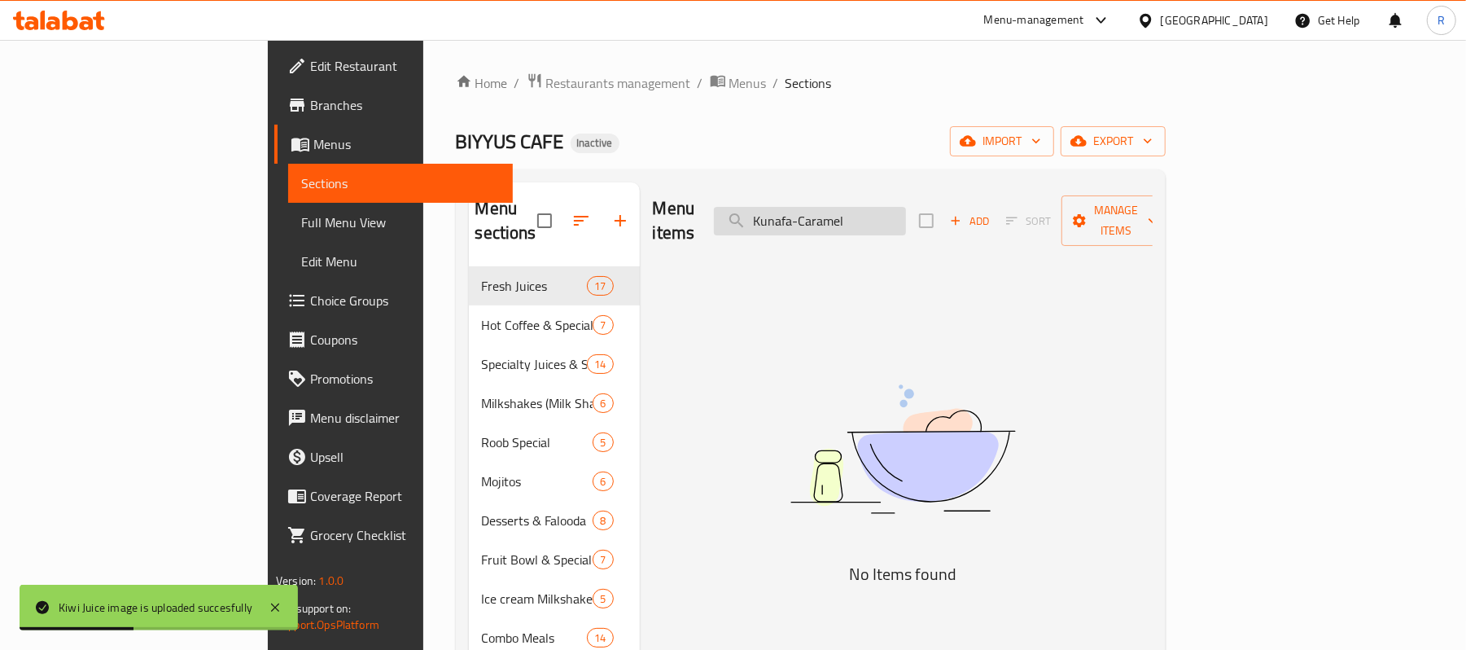
click at [899, 212] on input "Kunafa-Caramel" at bounding box center [810, 221] width 192 height 28
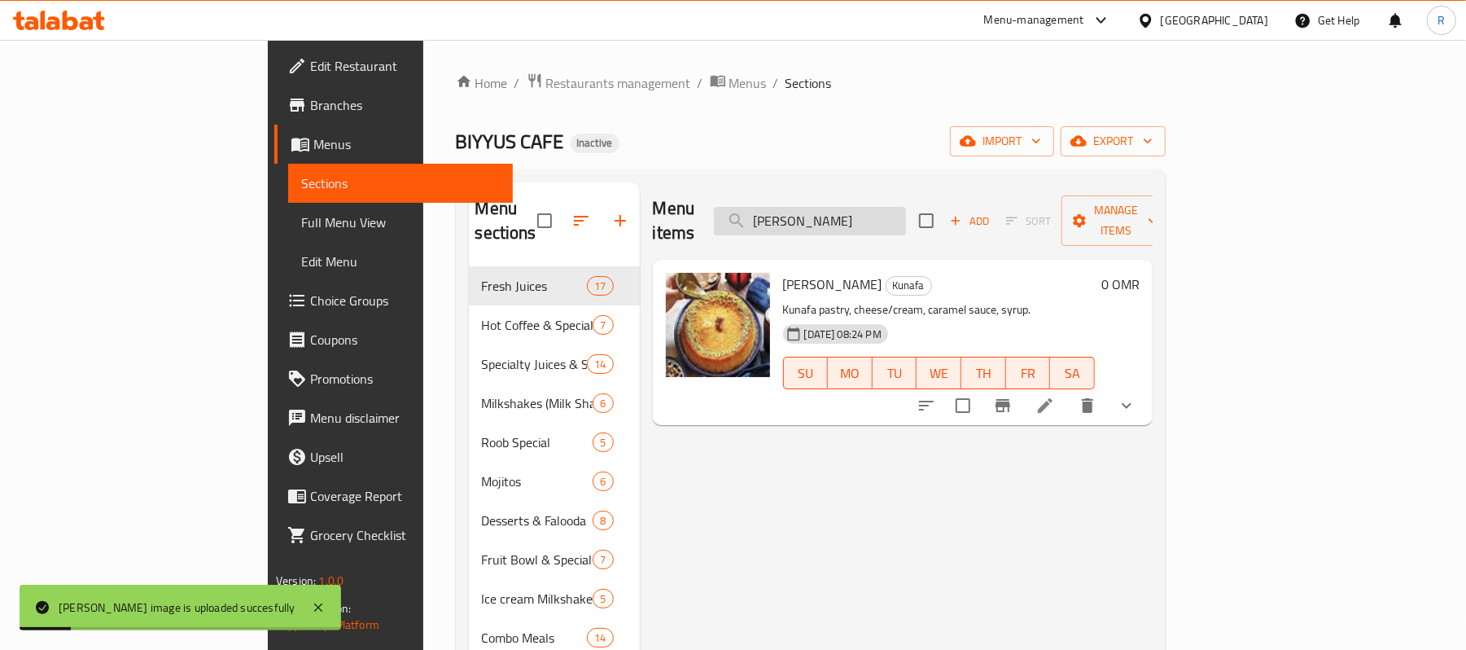
click at [906, 212] on input "[PERSON_NAME]" at bounding box center [810, 221] width 192 height 28
paste input "-Nutella"
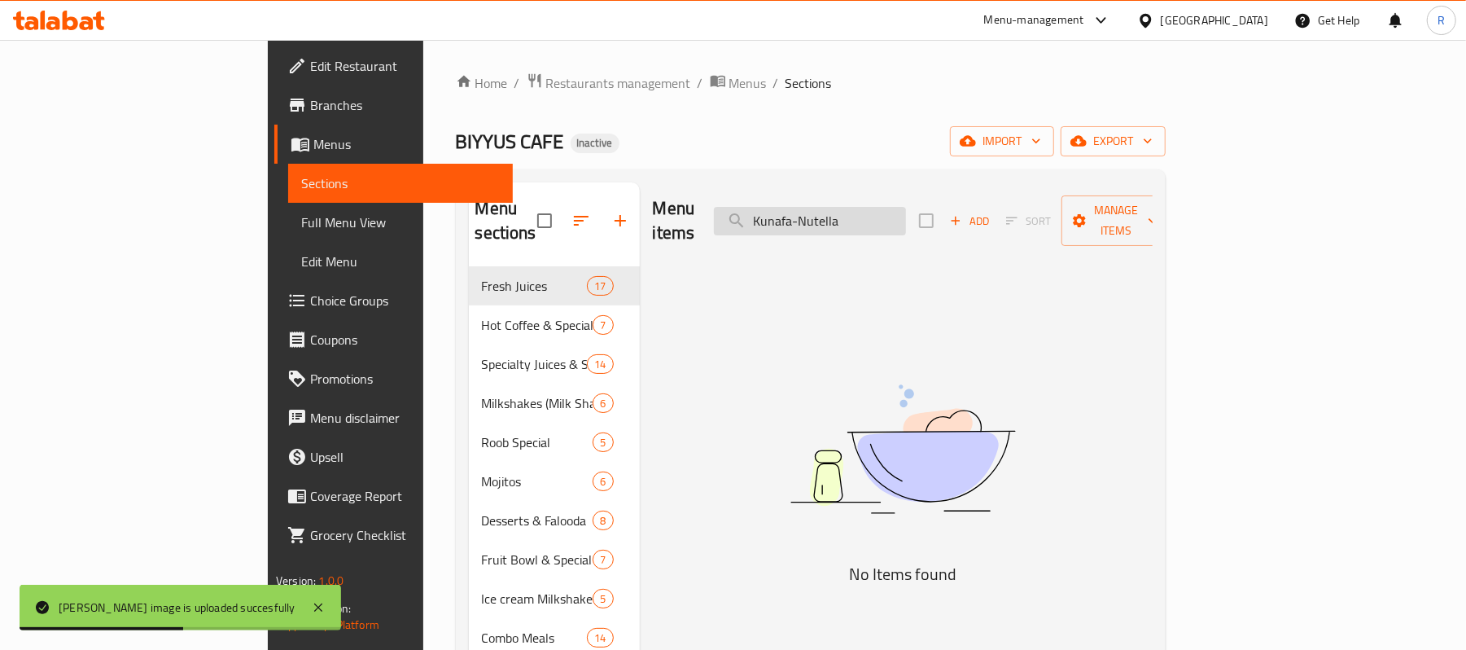
click at [900, 219] on input "Kunafa-Nutella" at bounding box center [810, 221] width 192 height 28
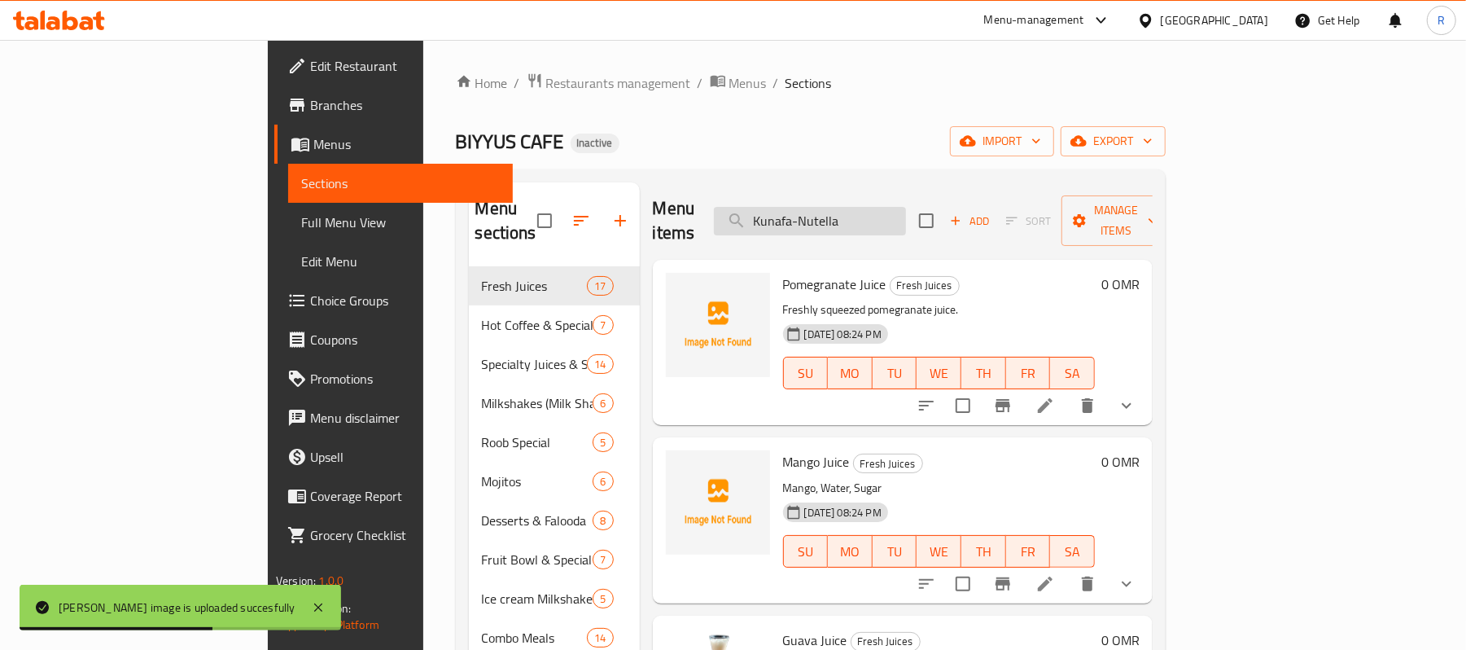
click at [892, 218] on input "Kunafa-Nutella" at bounding box center [810, 221] width 192 height 28
click at [887, 212] on input "Kunafa-Nutella" at bounding box center [810, 221] width 192 height 28
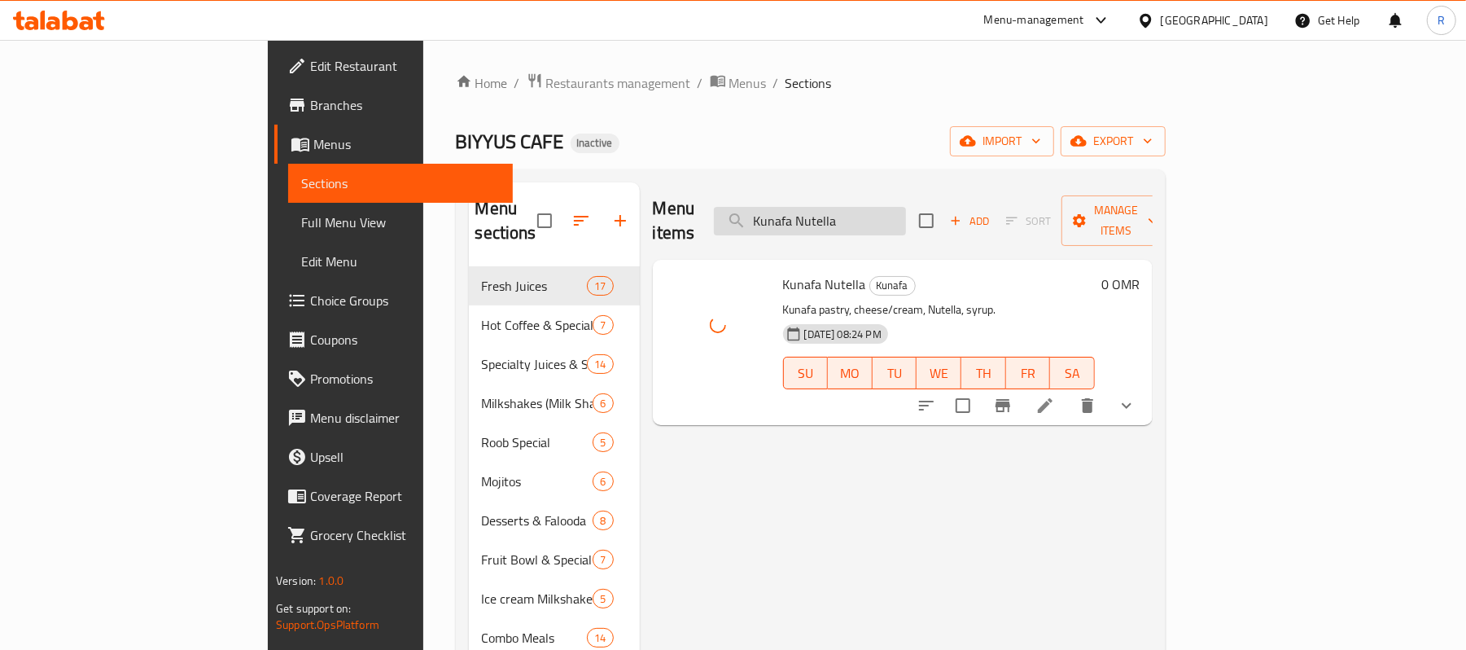
click at [906, 210] on input "Kunafa Nutella" at bounding box center [810, 221] width 192 height 28
paste input "Labneh-Zatar"
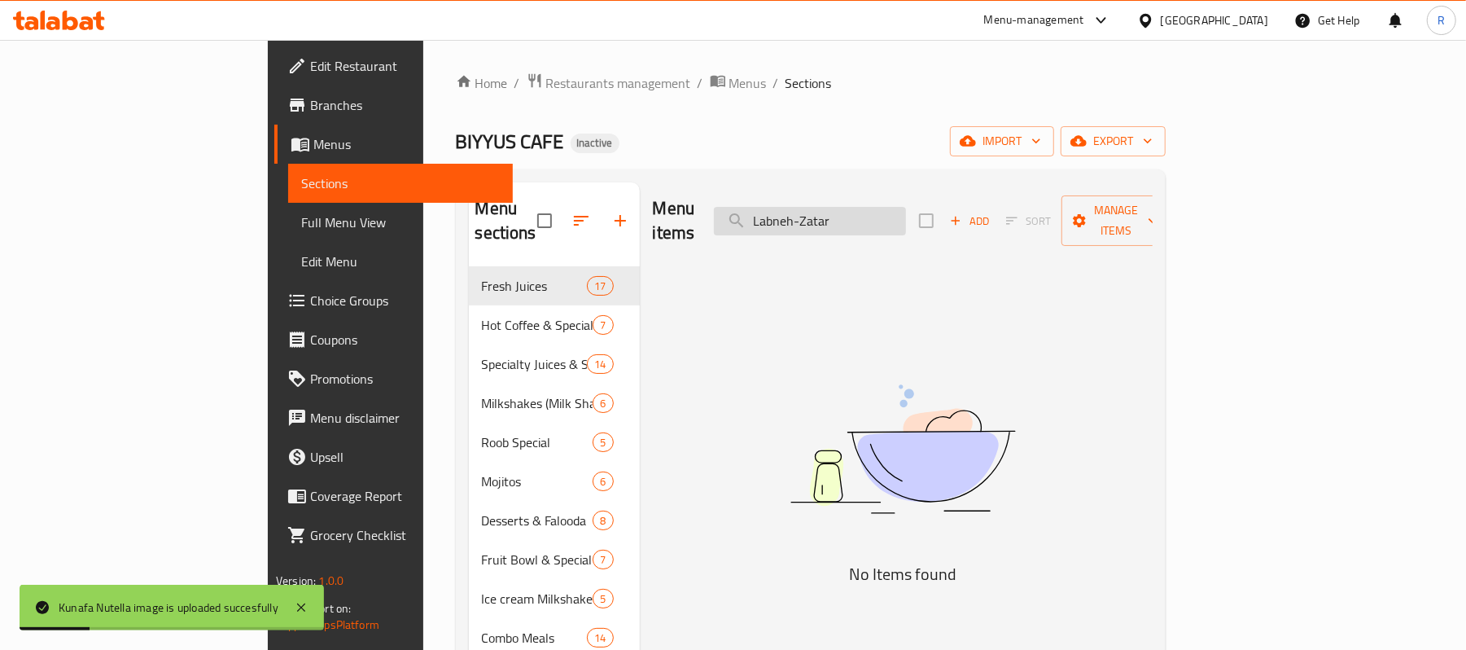
click at [897, 213] on input "Labneh-Zatar" at bounding box center [810, 221] width 192 height 28
drag, startPoint x: 910, startPoint y: 220, endPoint x: 886, endPoint y: 235, distance: 28.2
click at [886, 235] on div "Menu items Labneh Zatar Add Sort Manage items" at bounding box center [903, 220] width 500 height 77
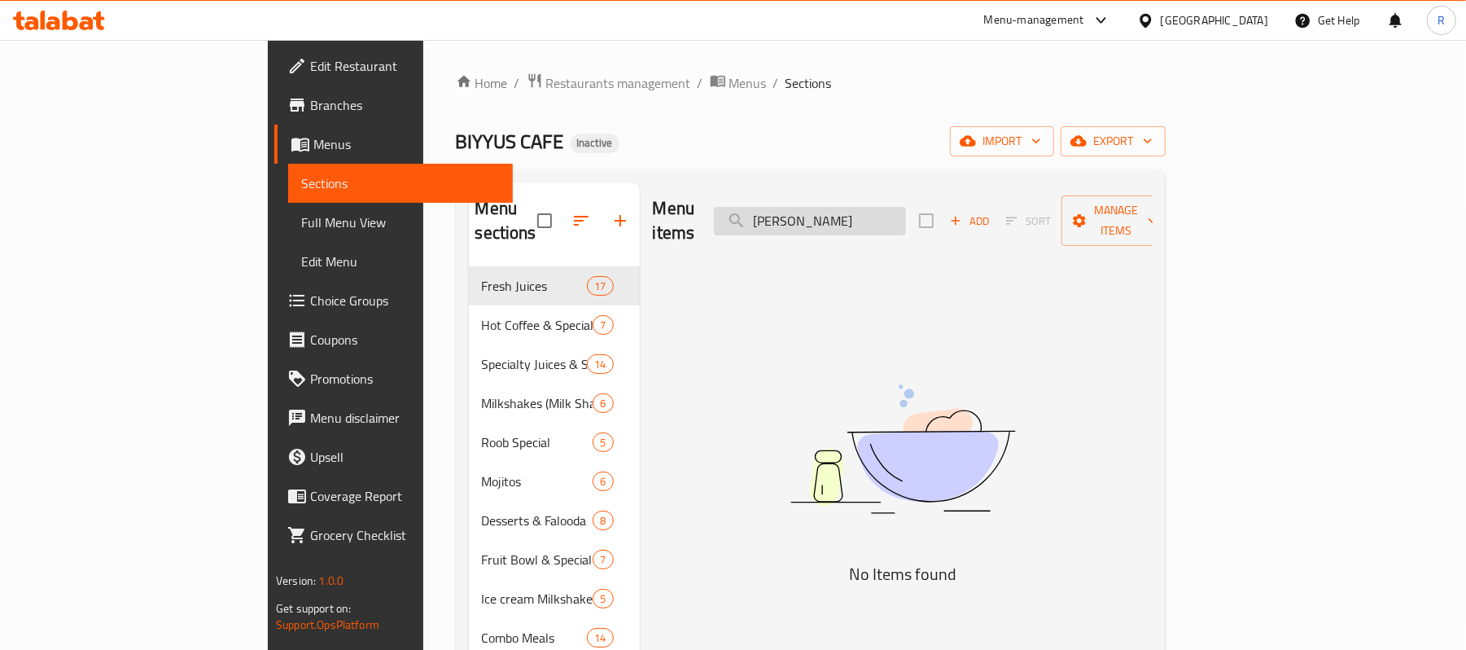
click at [906, 207] on input "[PERSON_NAME]" at bounding box center [810, 221] width 192 height 28
drag, startPoint x: 933, startPoint y: 203, endPoint x: 895, endPoint y: 236, distance: 49.6
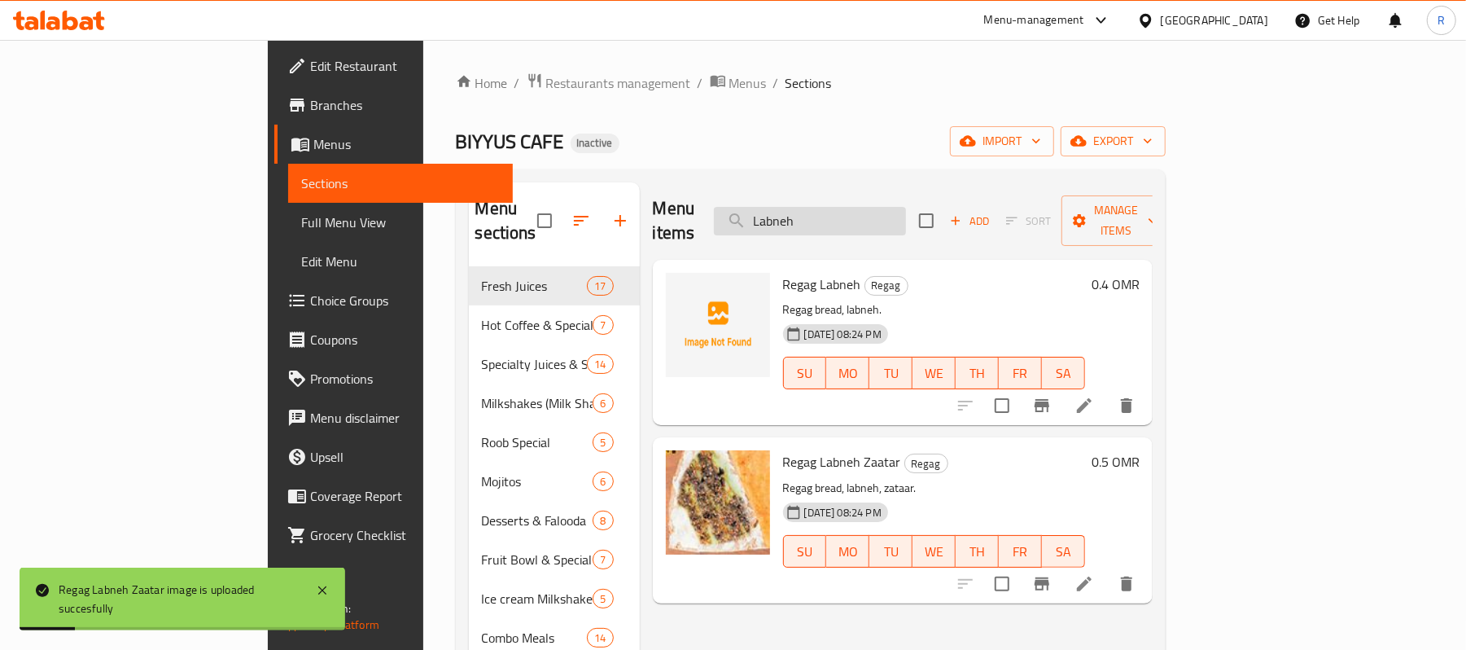
click at [906, 207] on input "Labneh" at bounding box center [810, 221] width 192 height 28
paste input "emon-Chicken"
click at [900, 213] on input "Lemon-Chicken" at bounding box center [810, 221] width 192 height 28
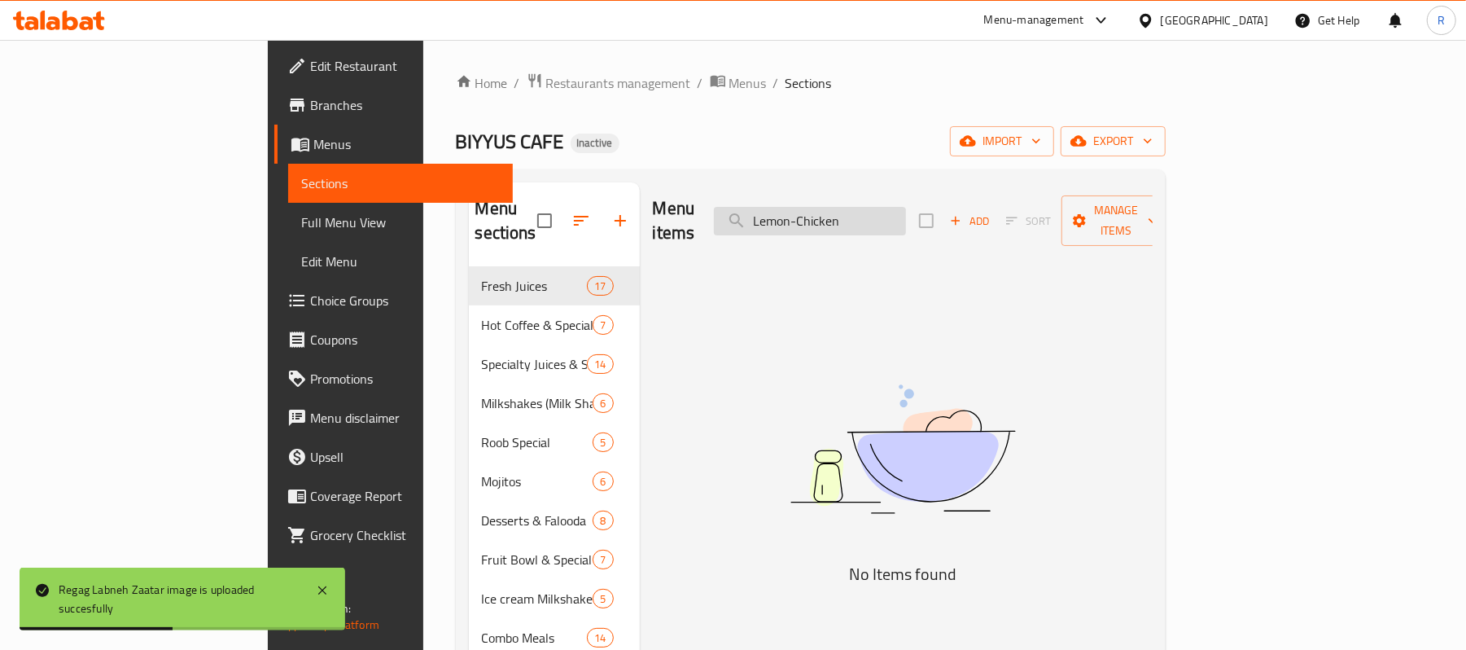
click at [890, 215] on input "Lemon-Chicken" at bounding box center [810, 221] width 192 height 28
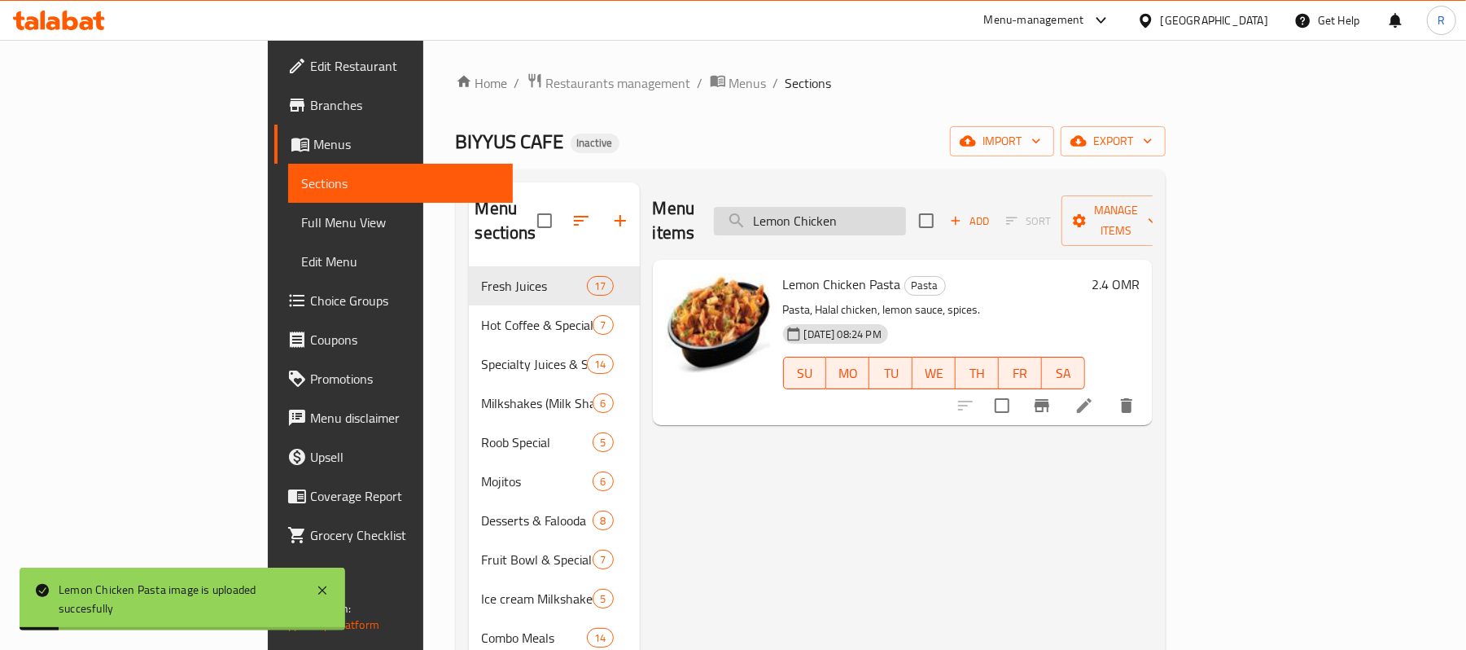
click at [906, 207] on input "Lemon Chicken" at bounding box center [810, 221] width 192 height 28
paste input "-Mint-┬áMojito"
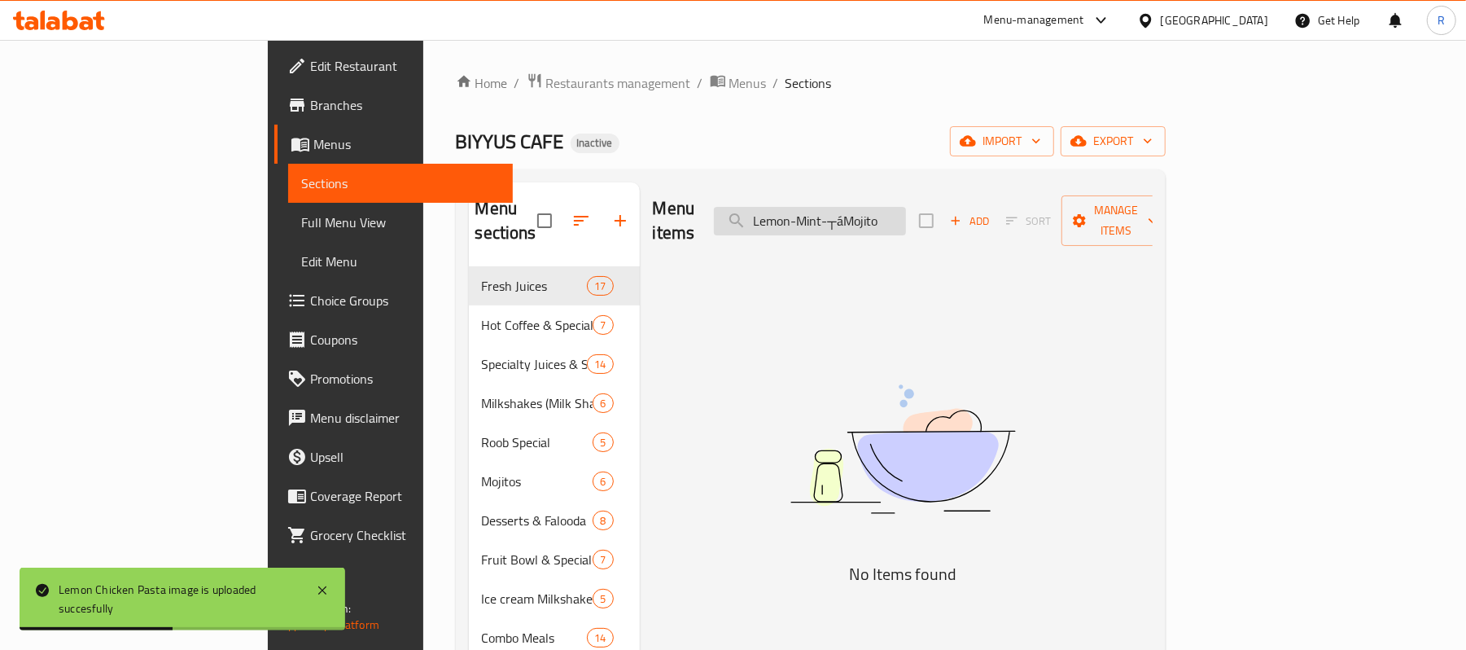
click at [906, 210] on input "Lemon-Mint-┬áMojito" at bounding box center [810, 221] width 192 height 28
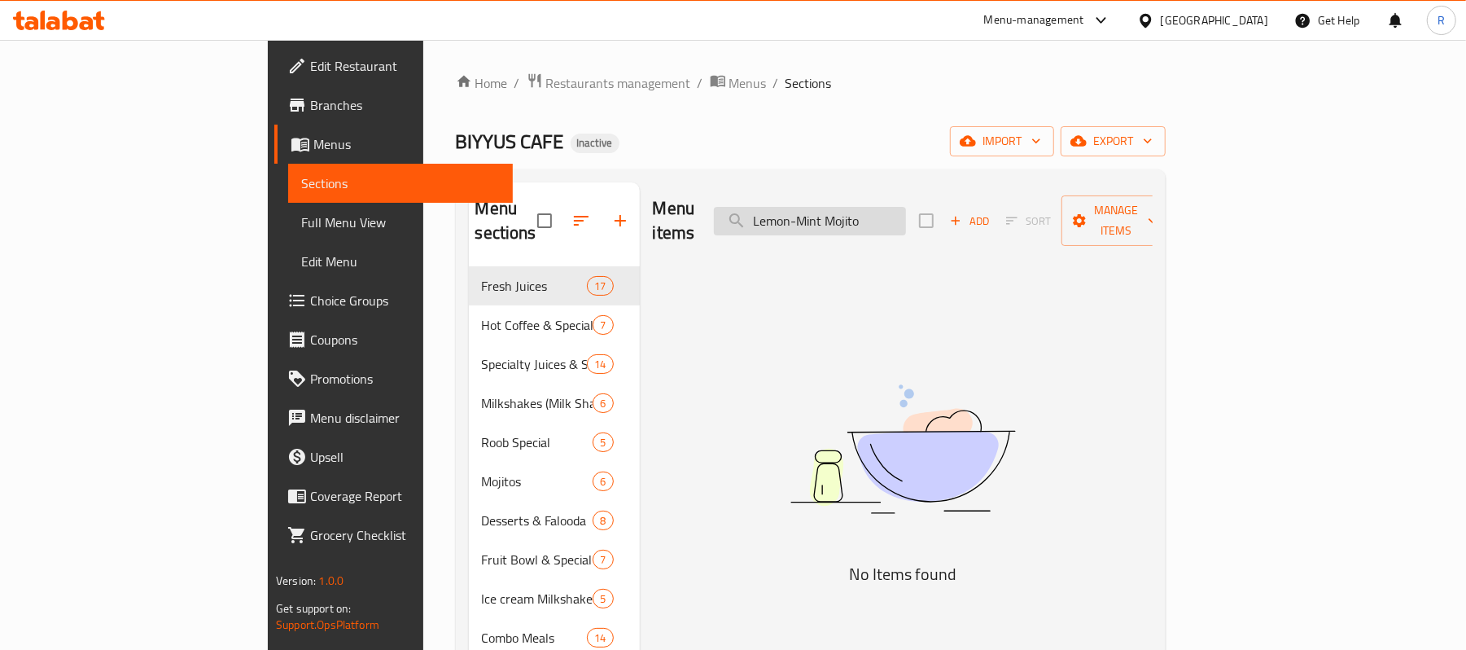
click at [900, 207] on input "Lemon-Mint Mojito" at bounding box center [810, 221] width 192 height 28
click at [894, 215] on input "Lemon-Mint Mojito" at bounding box center [810, 221] width 192 height 28
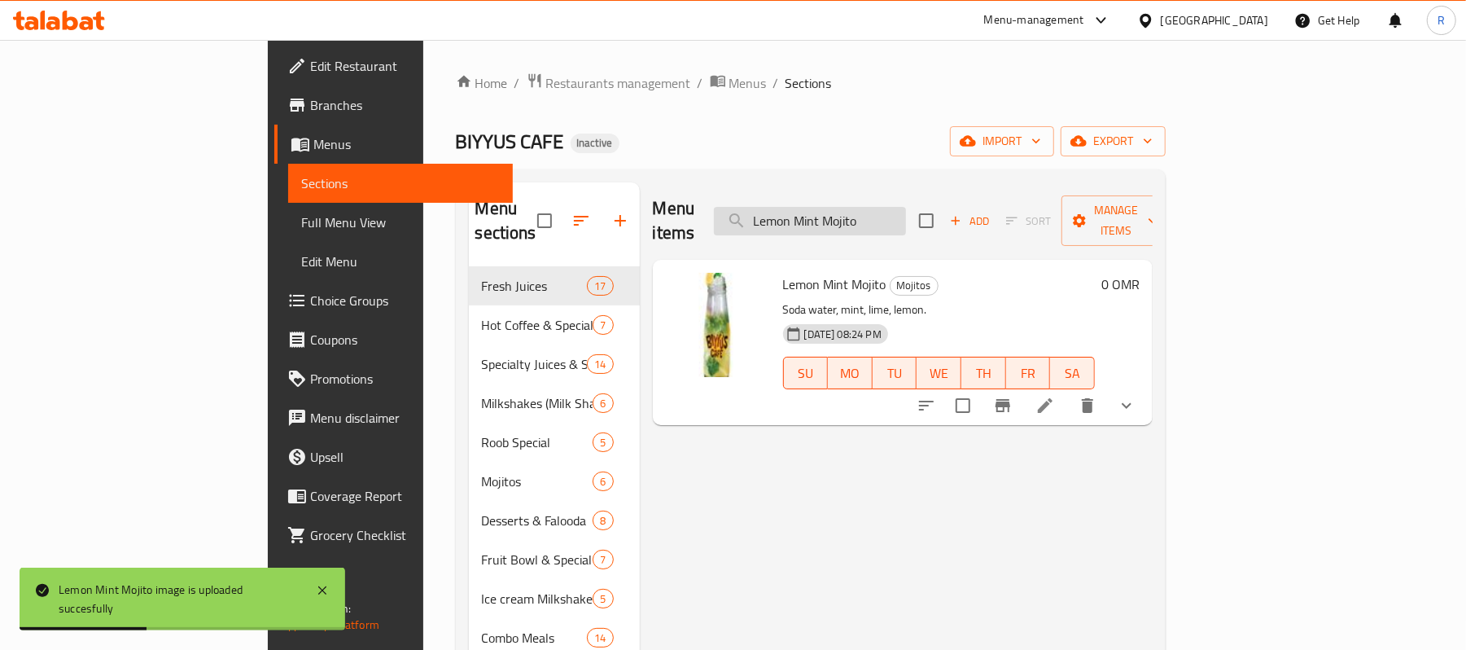
click at [906, 207] on input "Lemon Mint Mojito" at bounding box center [810, 221] width 192 height 28
paste input "otus-Shake"
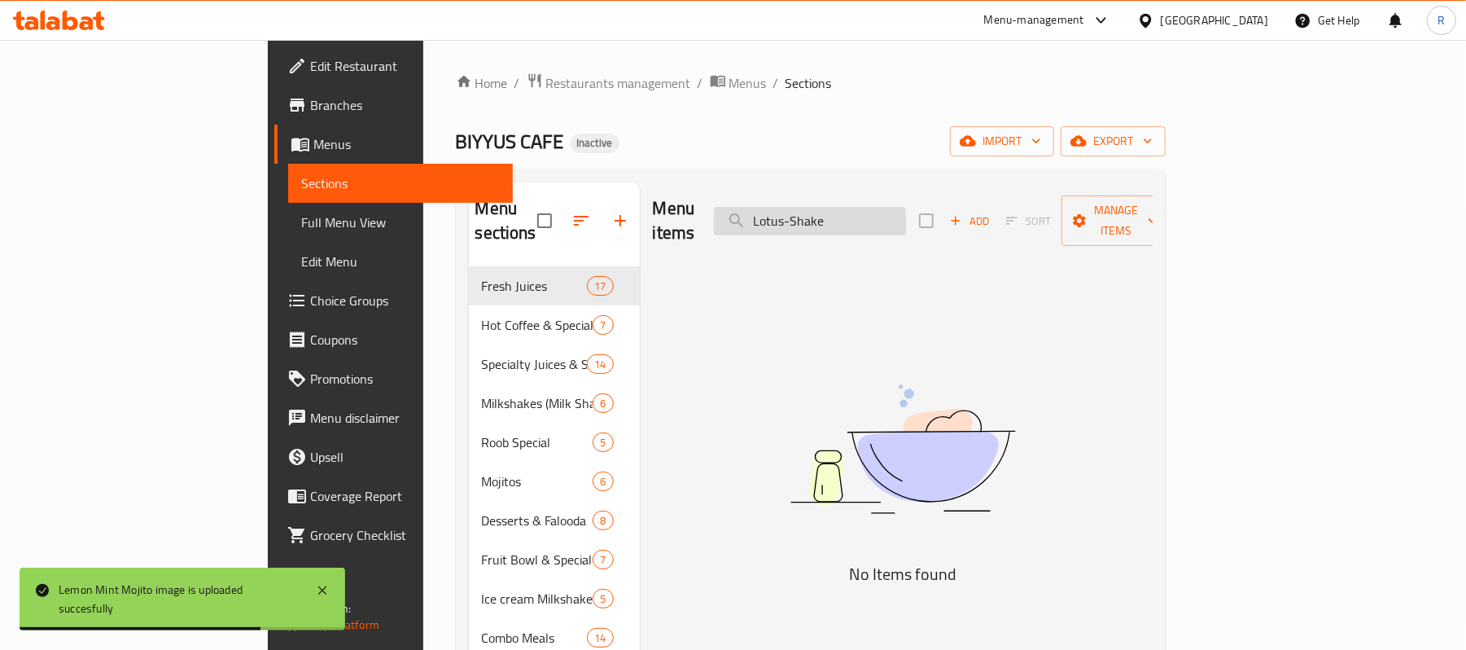
click at [887, 210] on input "Lotus-Shake" at bounding box center [810, 221] width 192 height 28
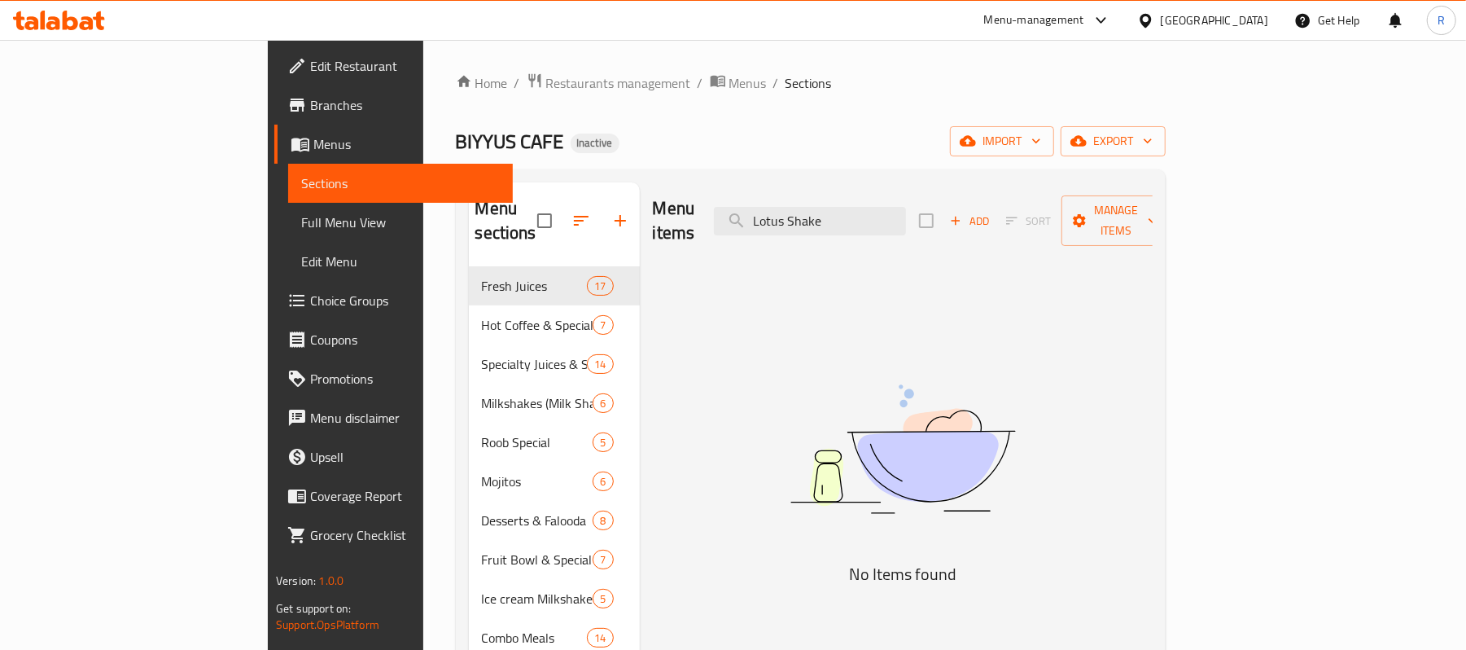
drag, startPoint x: 928, startPoint y: 209, endPoint x: 881, endPoint y: 226, distance: 50.2
click at [881, 226] on div "Menu items Lotus Shake Add Sort Manage items" at bounding box center [903, 220] width 500 height 77
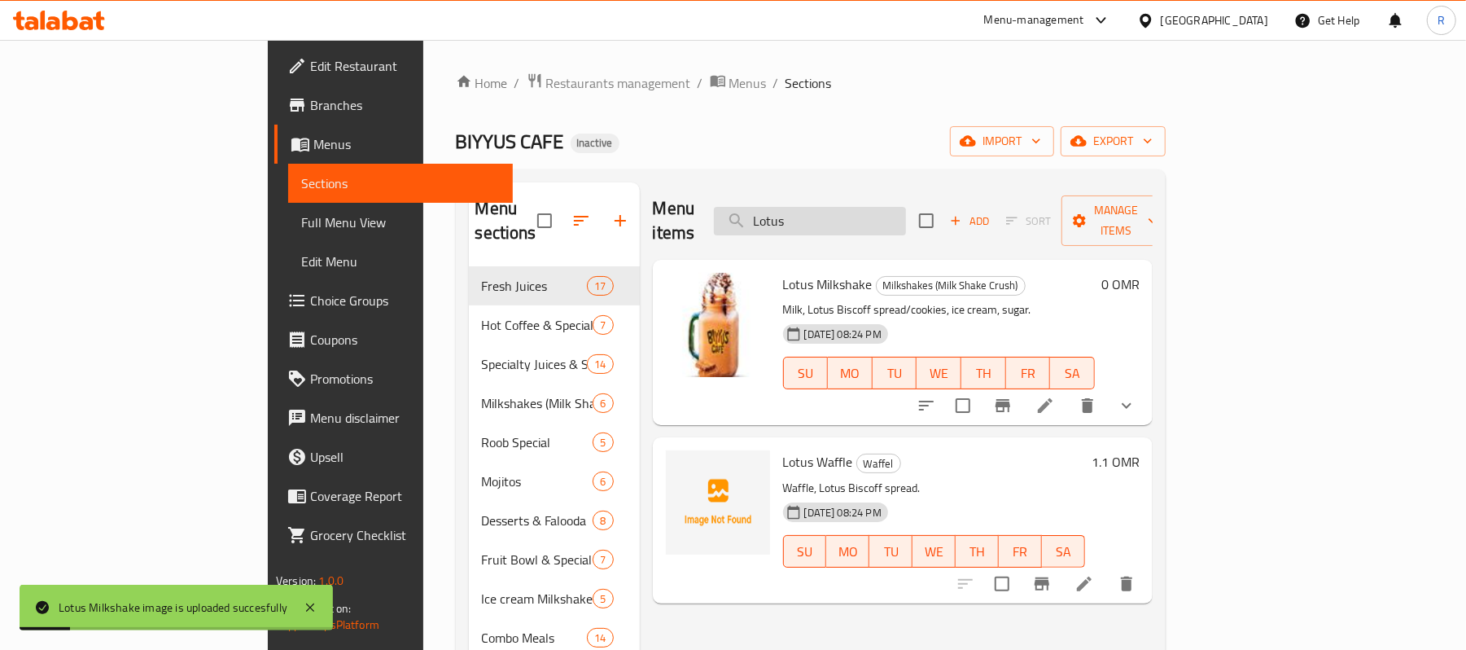
click at [906, 207] on input "Lotus" at bounding box center [810, 221] width 192 height 28
paste input "-Waffle"
click at [886, 216] on input "Lotus-Waffle" at bounding box center [810, 221] width 192 height 28
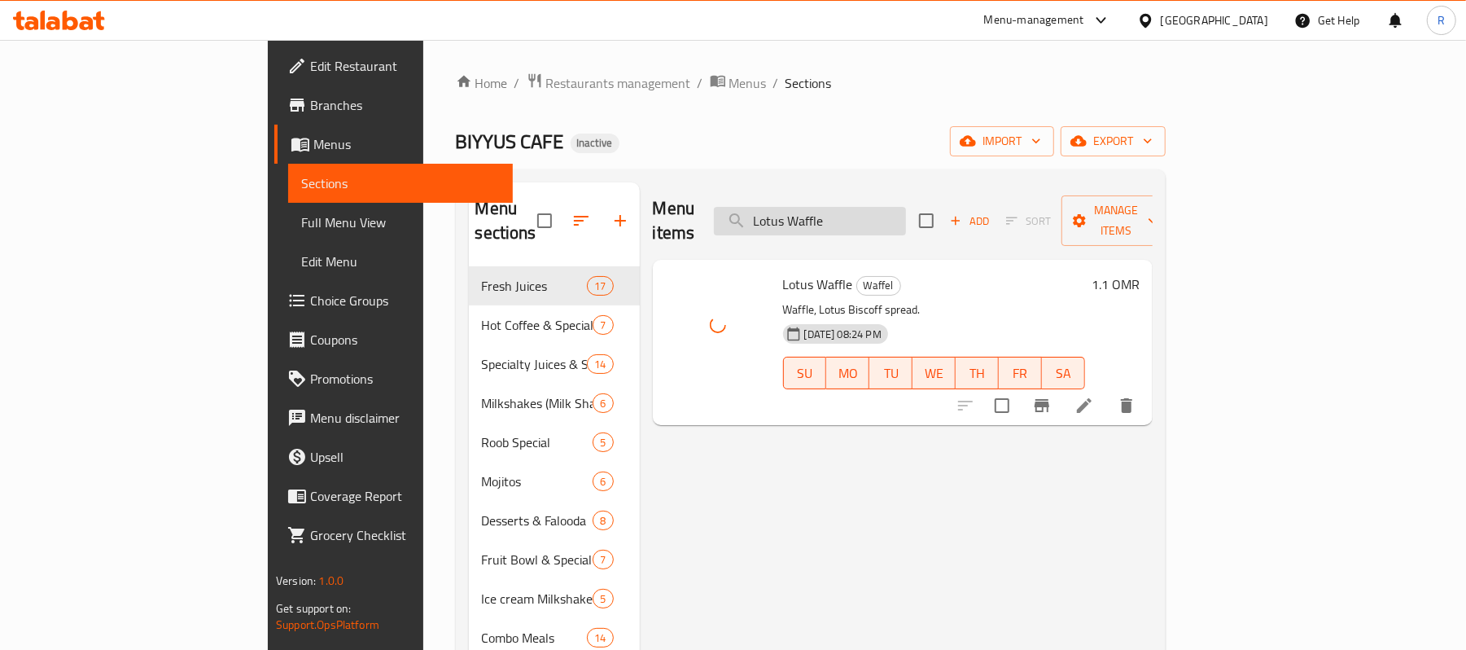
click at [906, 213] on input "Lotus Waffle" at bounding box center [810, 221] width 192 height 28
paste input "ulu-Club"
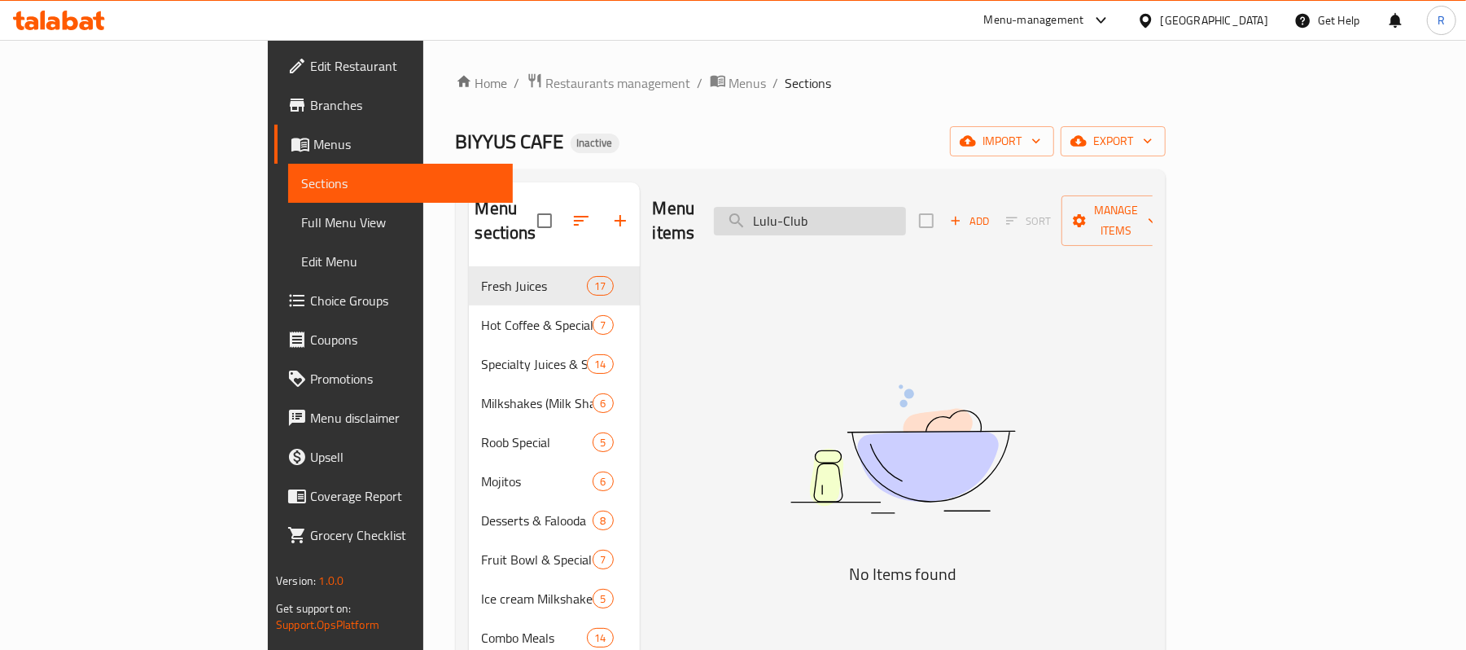
click at [876, 213] on input "Lulu-Club" at bounding box center [810, 221] width 192 height 28
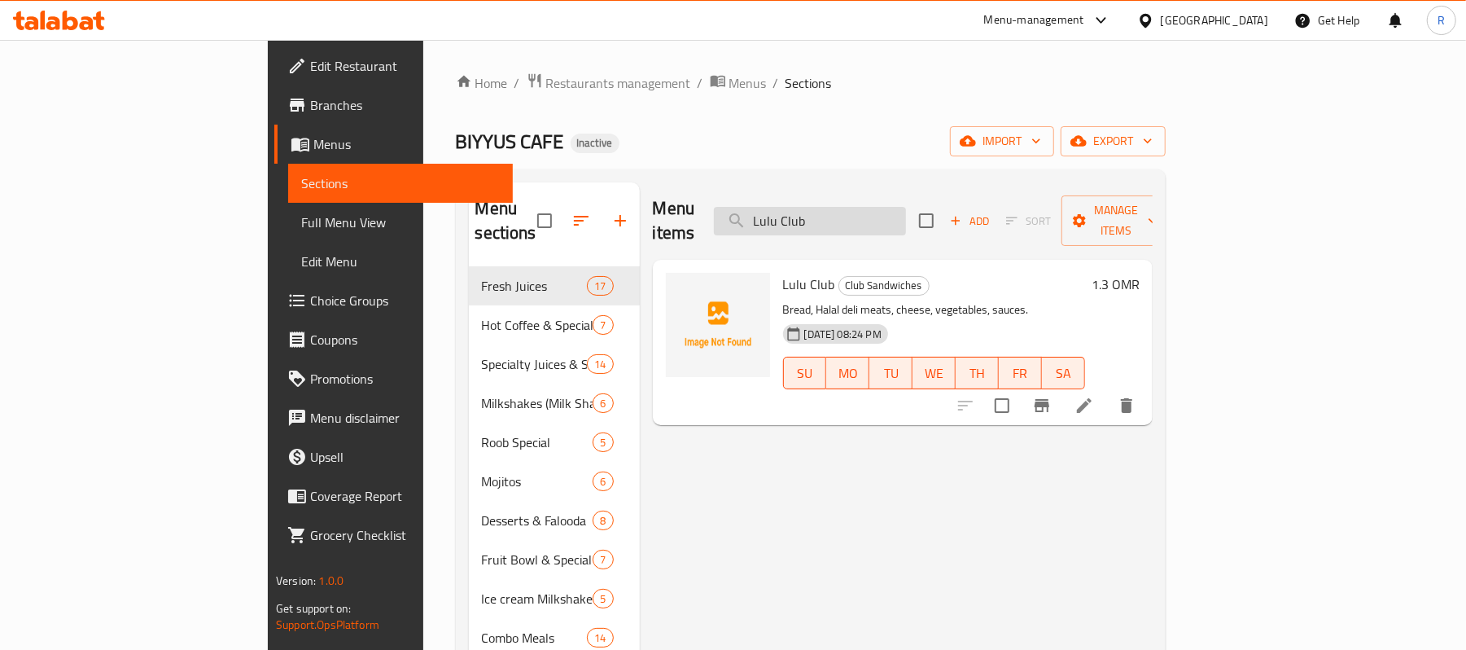
click at [906, 216] on input "Lulu Club" at bounding box center [810, 221] width 192 height 28
paste input "Maltesers-Shake"
click at [906, 215] on input "[PERSON_NAME]-Shake" at bounding box center [810, 221] width 192 height 28
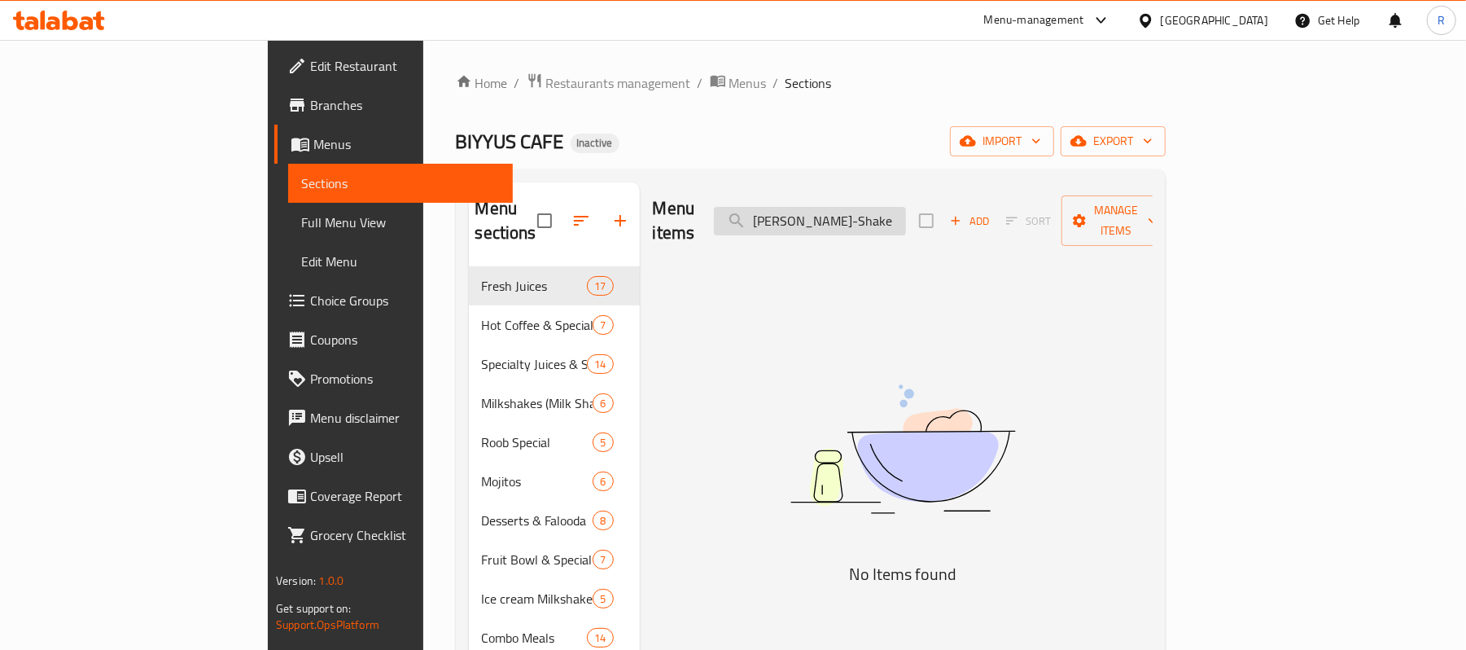
click at [906, 215] on input "[PERSON_NAME]-Shake" at bounding box center [810, 221] width 192 height 28
paste input "search"
click at [906, 207] on input "Maltesers-Shake" at bounding box center [810, 221] width 192 height 28
drag, startPoint x: 941, startPoint y: 206, endPoint x: 903, endPoint y: 241, distance: 51.3
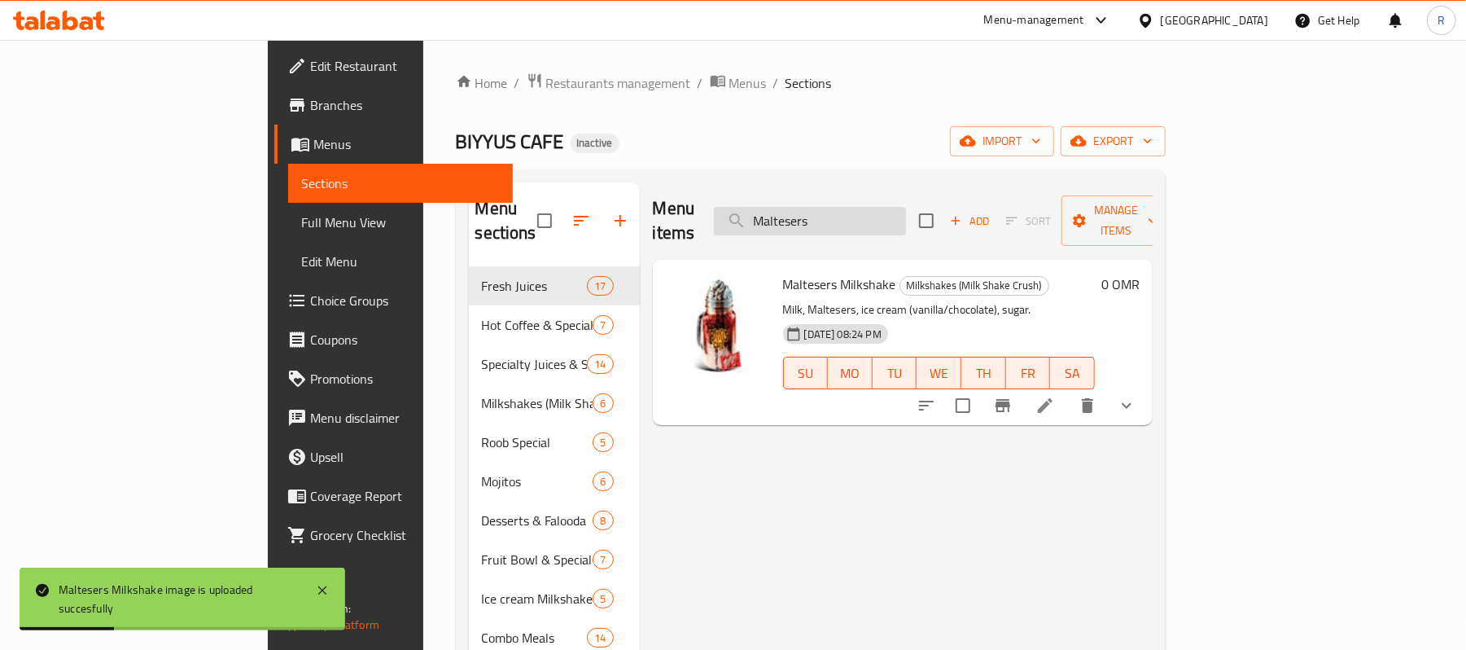
click at [906, 207] on input "Maltesers" at bounding box center [810, 221] width 192 height 28
paste input "mango-banana-"
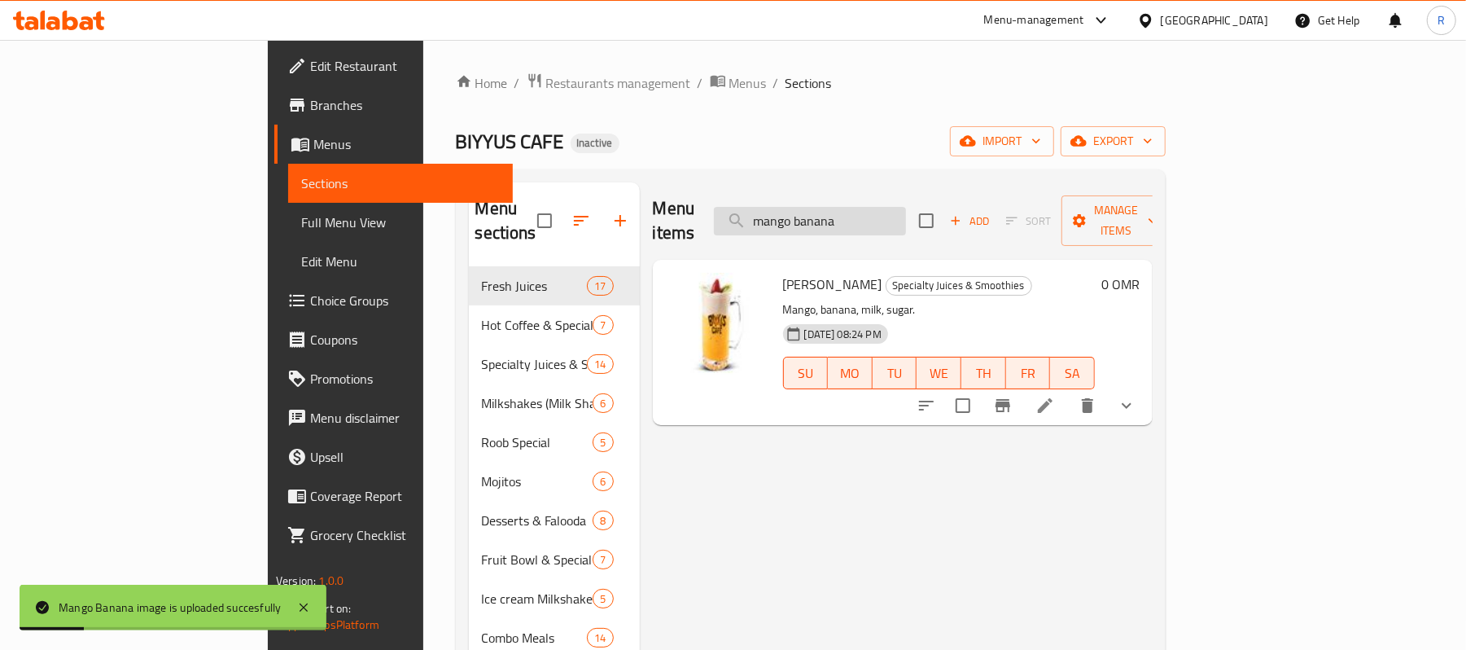
click at [906, 210] on input "mango banana" at bounding box center [810, 221] width 192 height 28
paste input "Mango-Bricks"
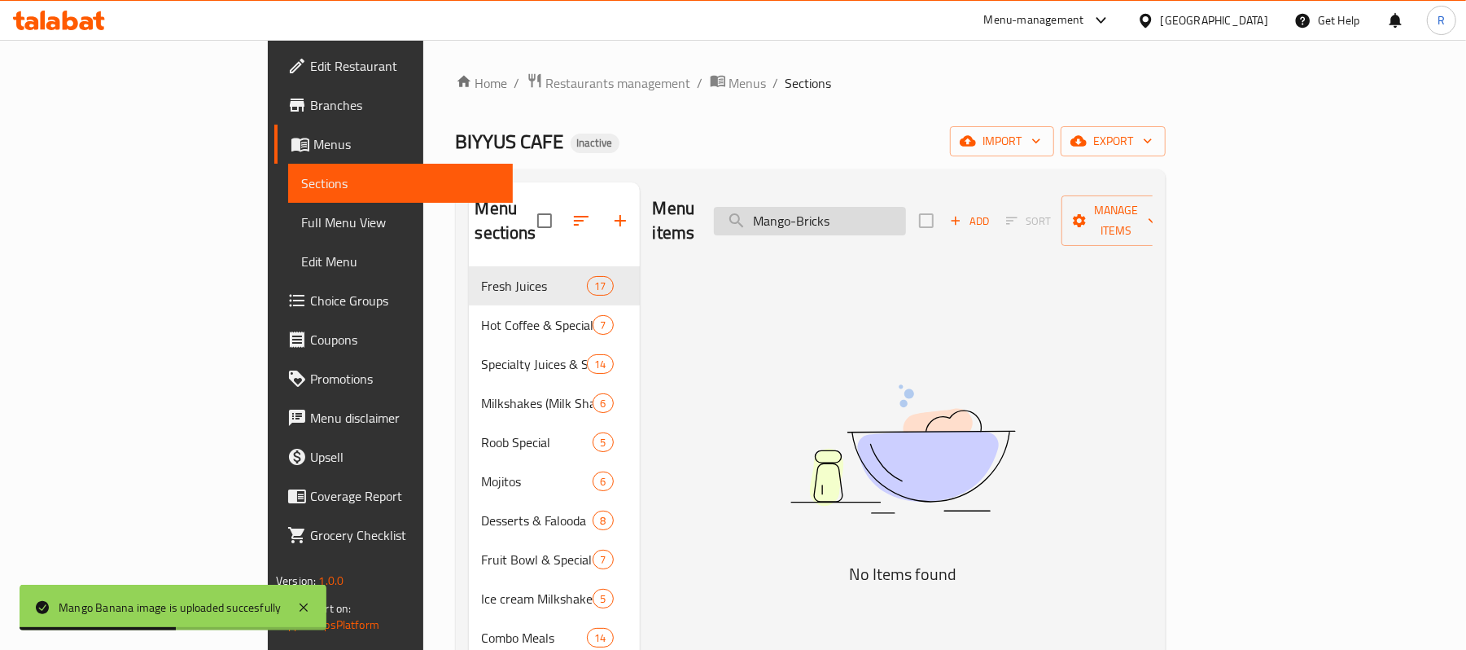
click at [899, 220] on input "Mango-Bricks" at bounding box center [810, 221] width 192 height 28
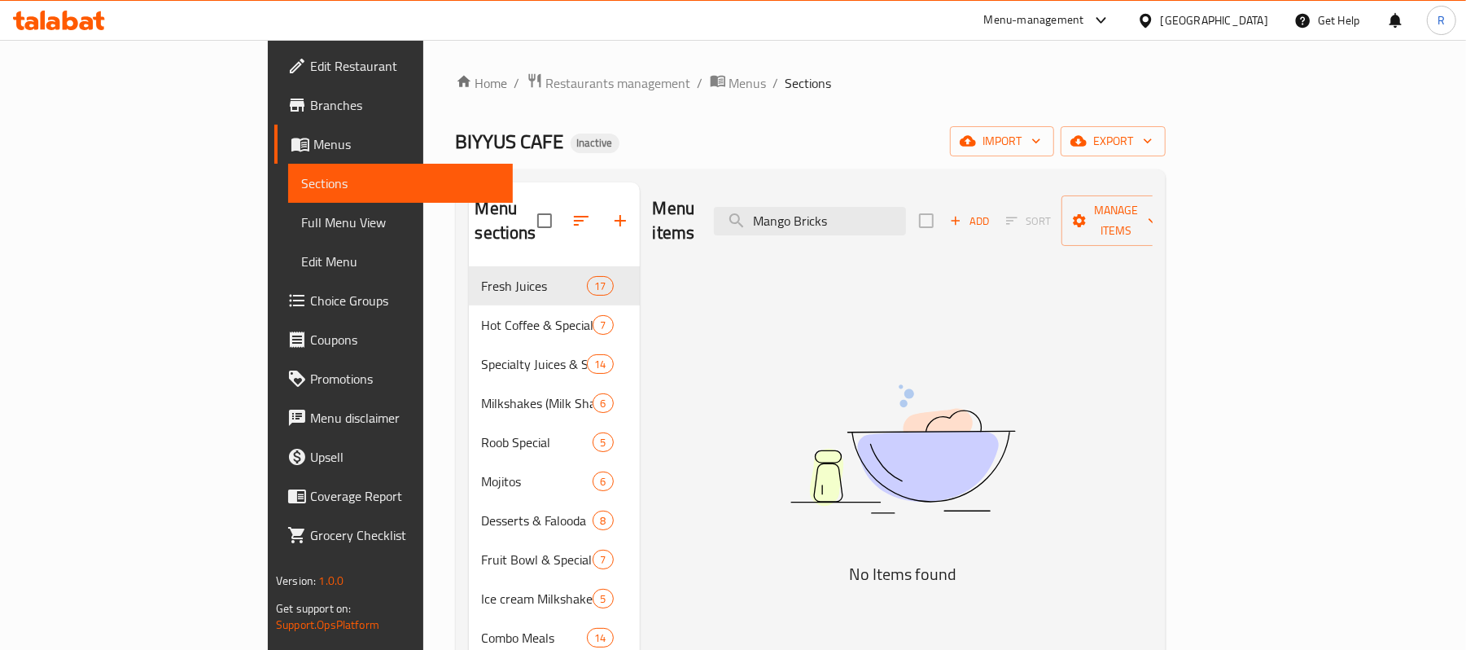
drag, startPoint x: 944, startPoint y: 217, endPoint x: 892, endPoint y: 243, distance: 58.2
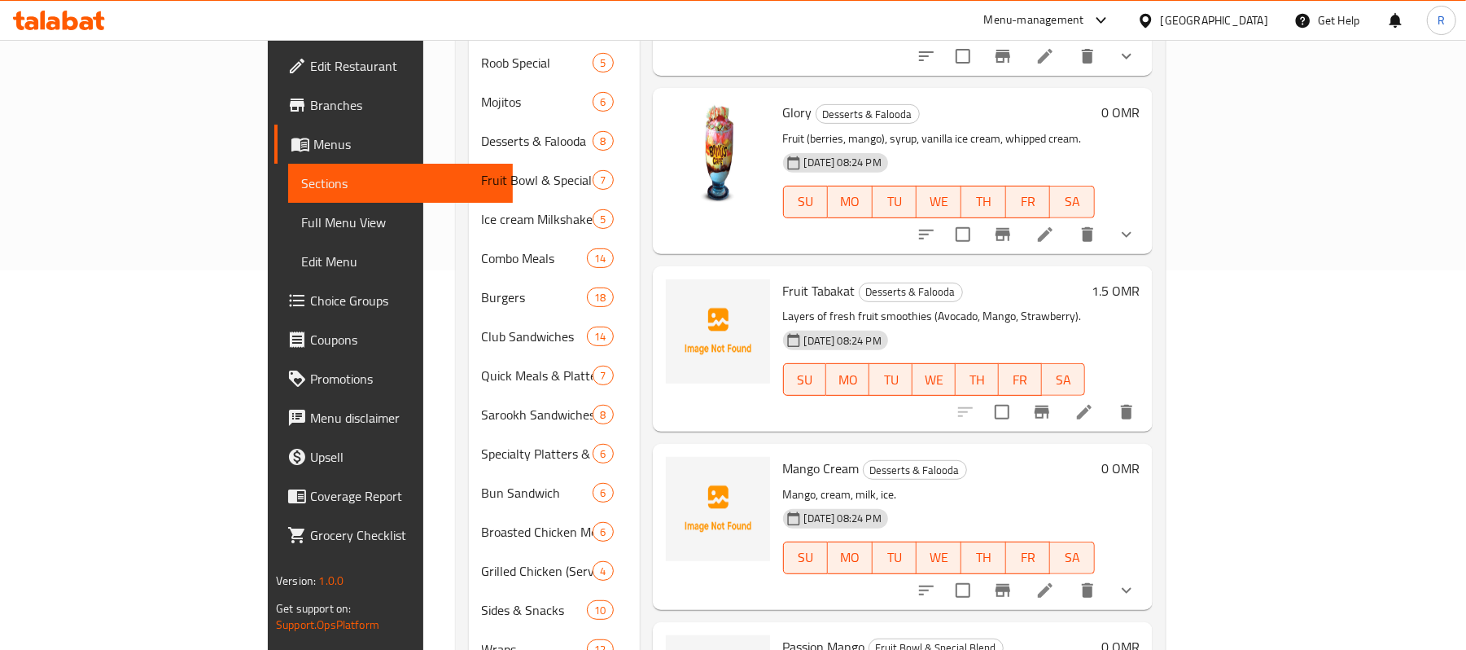
scroll to position [434, 0]
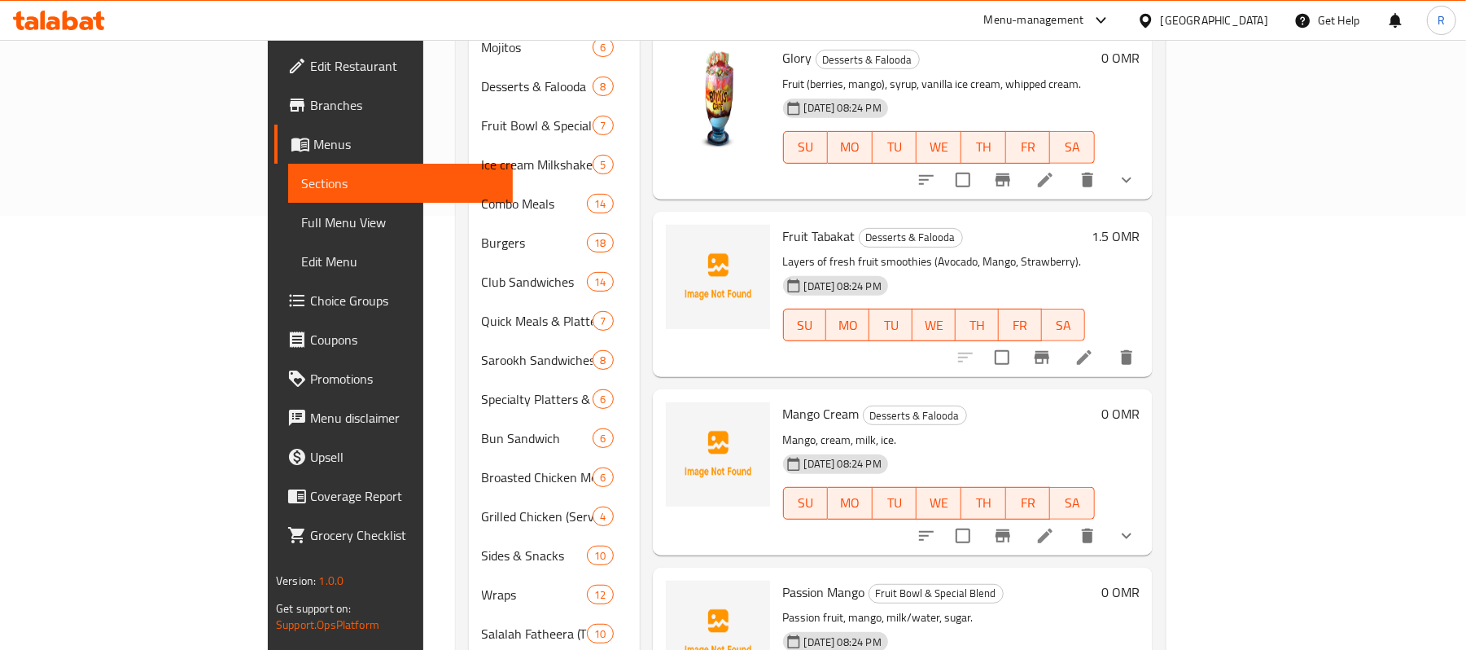
click at [666, 440] on div at bounding box center [718, 454] width 104 height 104
click at [1076, 225] on h6 "Fruit Tabakat Desserts & Falooda" at bounding box center [934, 236] width 302 height 23
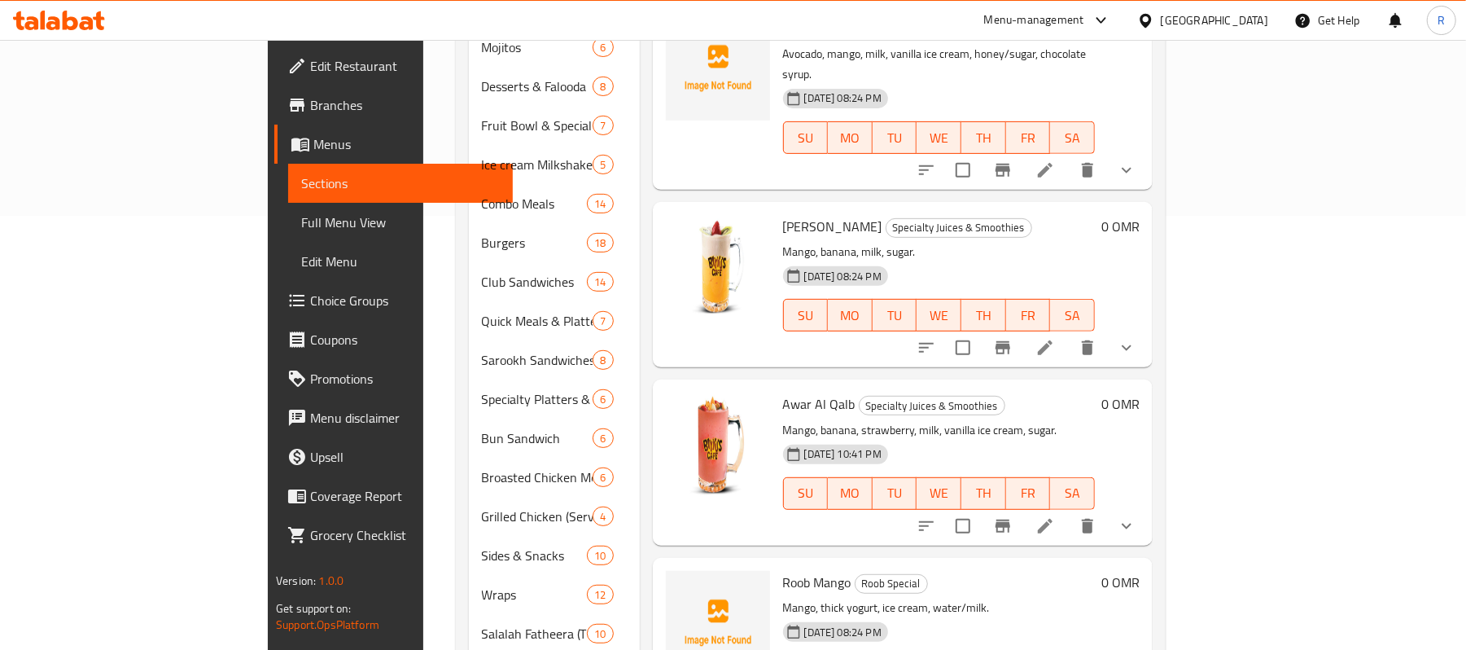
scroll to position [0, 0]
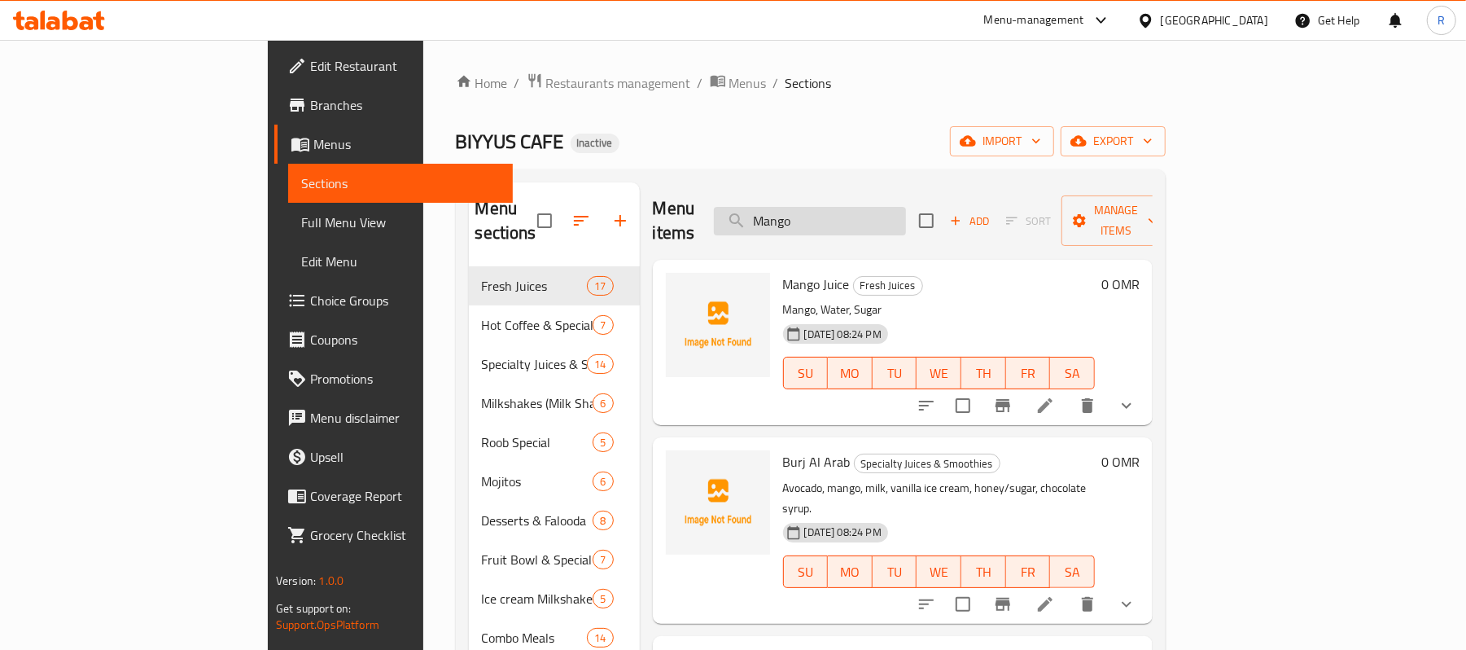
click at [906, 216] on input "Mango" at bounding box center [810, 221] width 192 height 28
paste input "-Nuts"
click at [886, 208] on input "Mango-Nuts" at bounding box center [810, 221] width 192 height 28
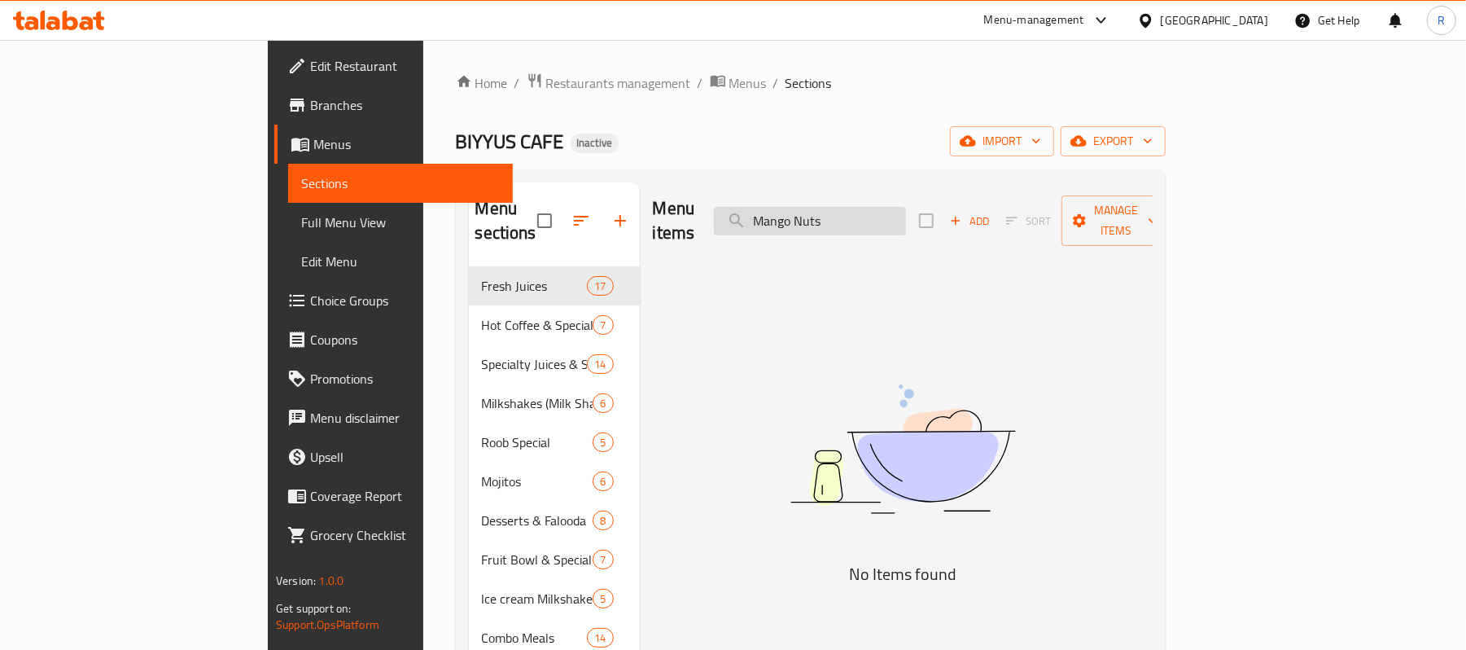
click at [906, 213] on input "Mango Nuts" at bounding box center [810, 221] width 192 height 28
paste input "sala-Tea"
click at [893, 217] on input "Masala-Tea" at bounding box center [810, 221] width 192 height 28
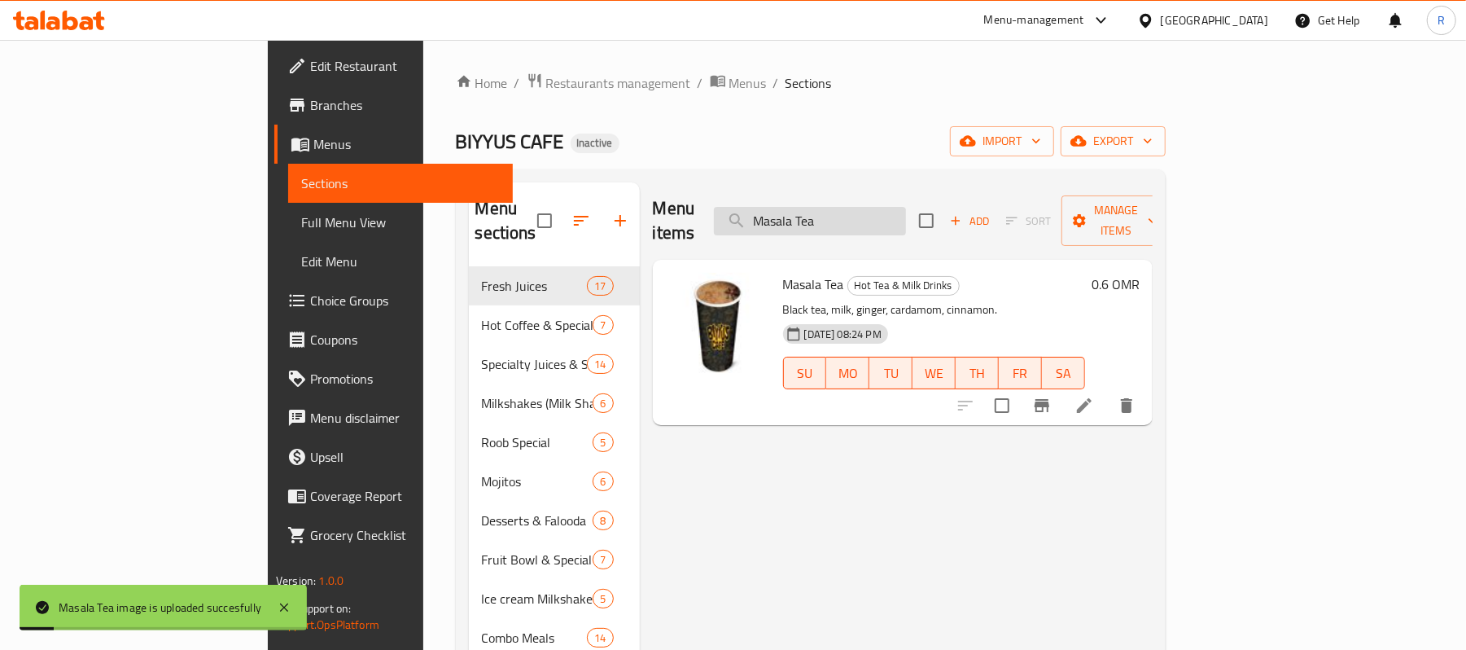
click at [906, 207] on input "Masala Tea" at bounding box center [810, 221] width 192 height 28
paste input "eat-Slice"
click at [886, 217] on input "Meat-Slice" at bounding box center [810, 221] width 192 height 28
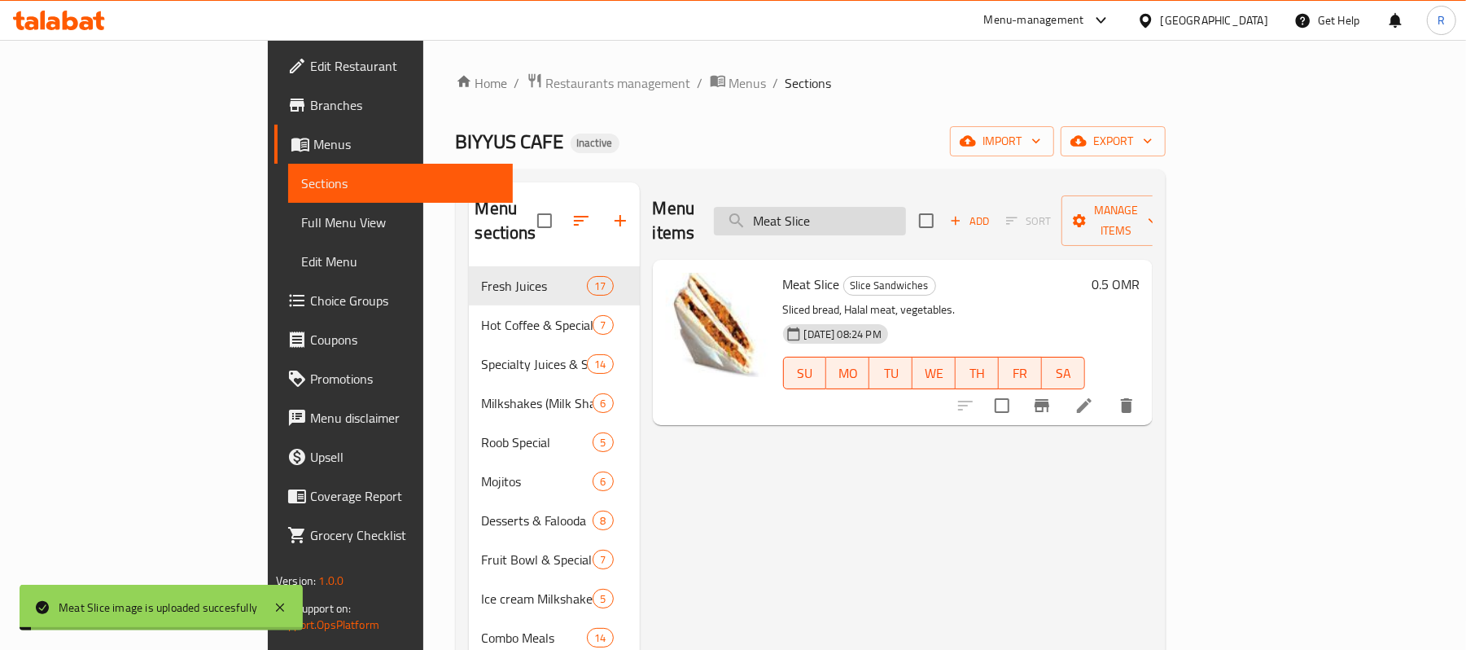
click at [906, 207] on input "Meat Slice" at bounding box center [810, 221] width 192 height 28
paste input "ga-Club"
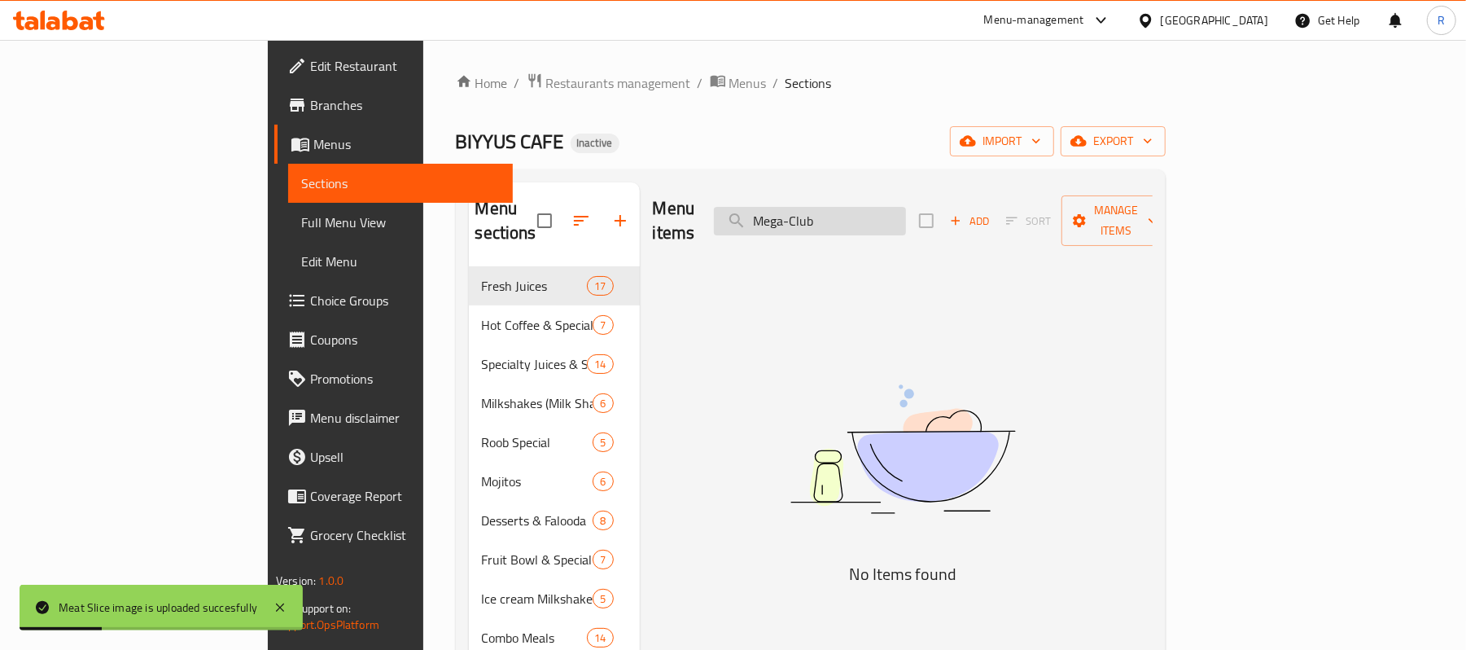
click at [890, 213] on input "Mega-Club" at bounding box center [810, 221] width 192 height 28
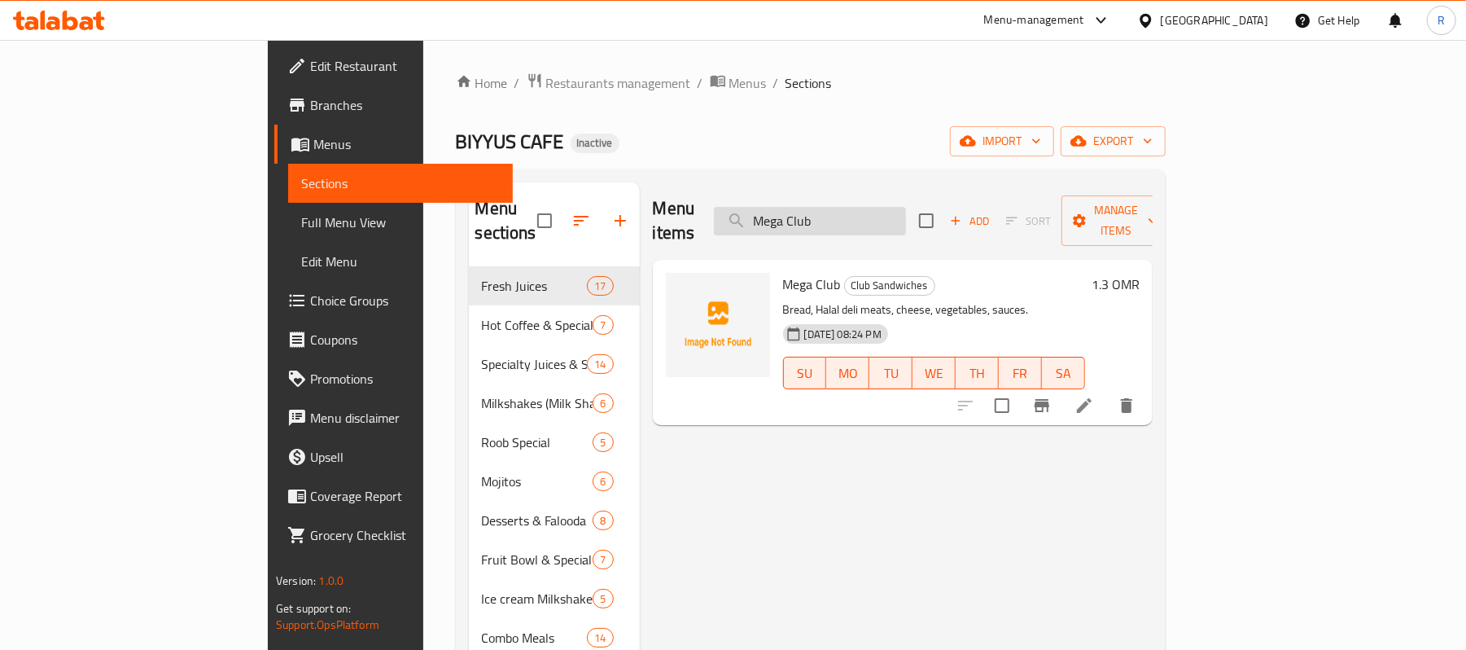
click at [961, 229] on div "Menu items Mega Club Add Sort Manage items" at bounding box center [903, 220] width 500 height 77
click at [906, 207] on input "Mega Club" at bounding box center [810, 221] width 192 height 28
paste
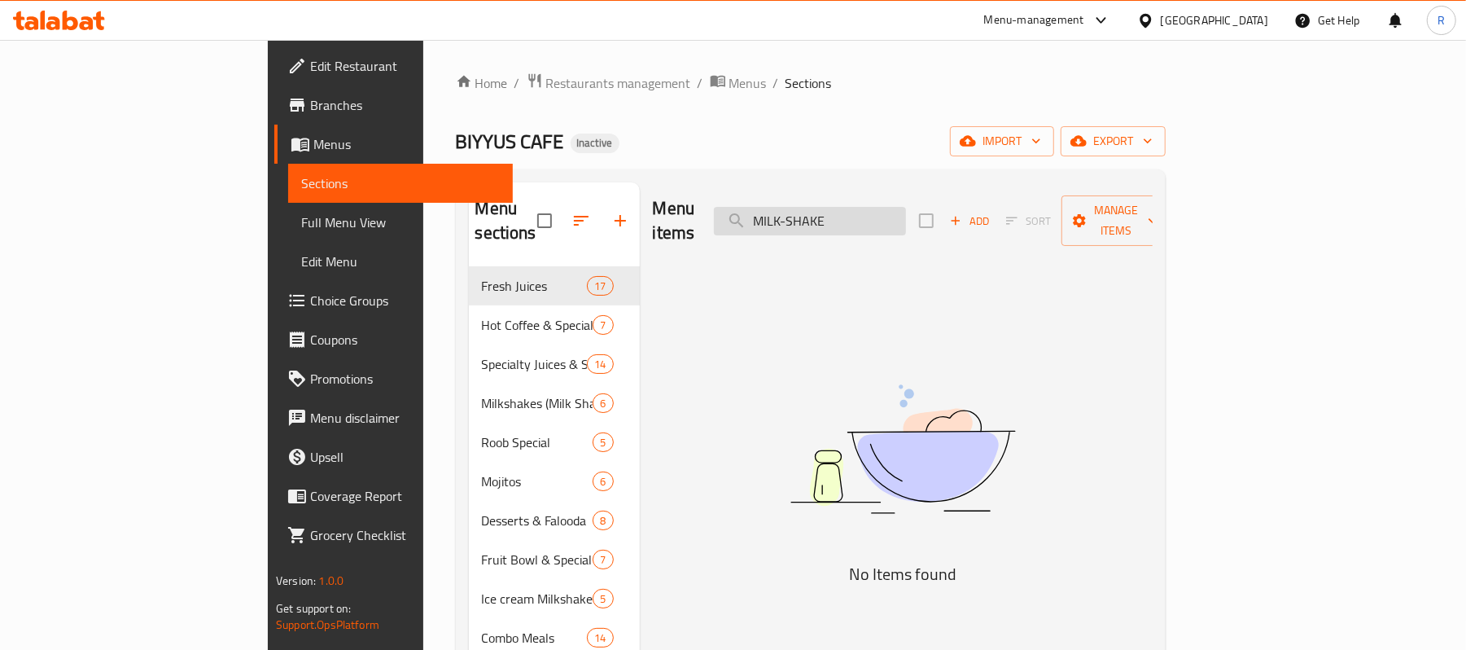
click at [881, 213] on input "MILK-SHAKE" at bounding box center [810, 221] width 192 height 28
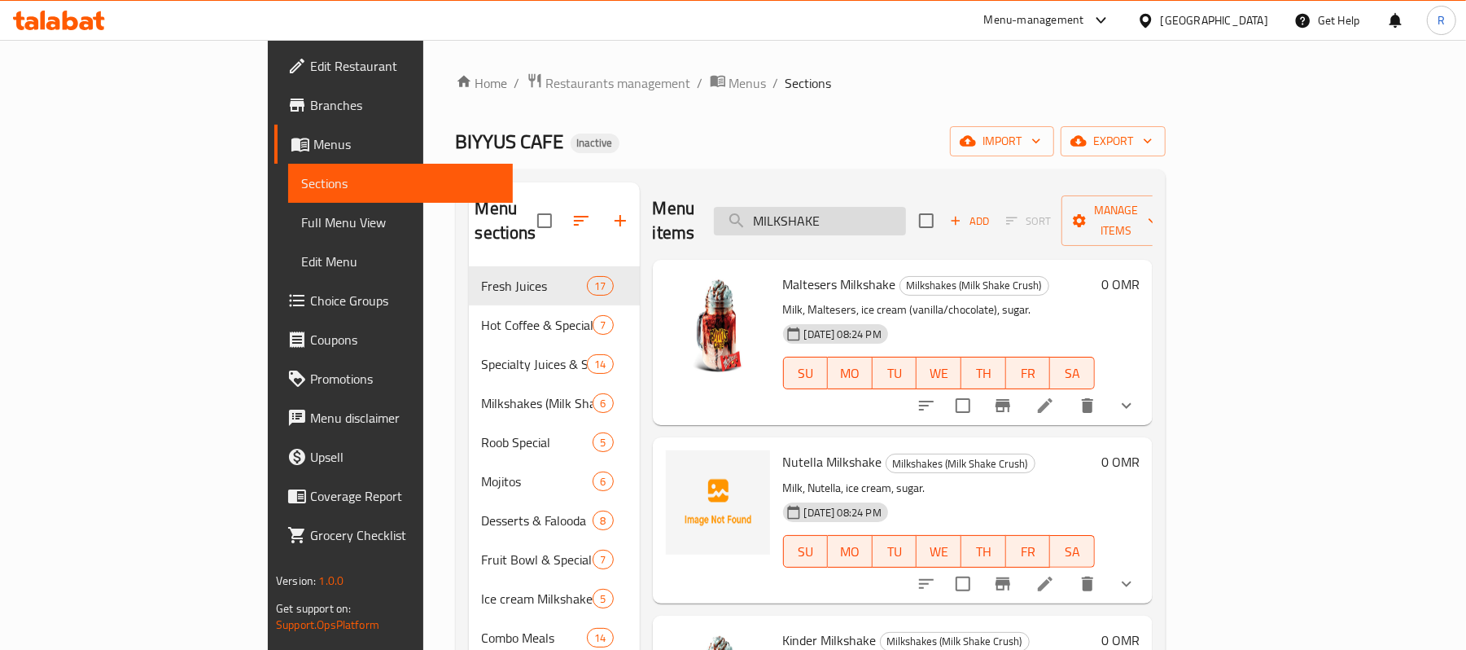
click at [906, 207] on input "MILKSHAKE" at bounding box center [810, 221] width 192 height 28
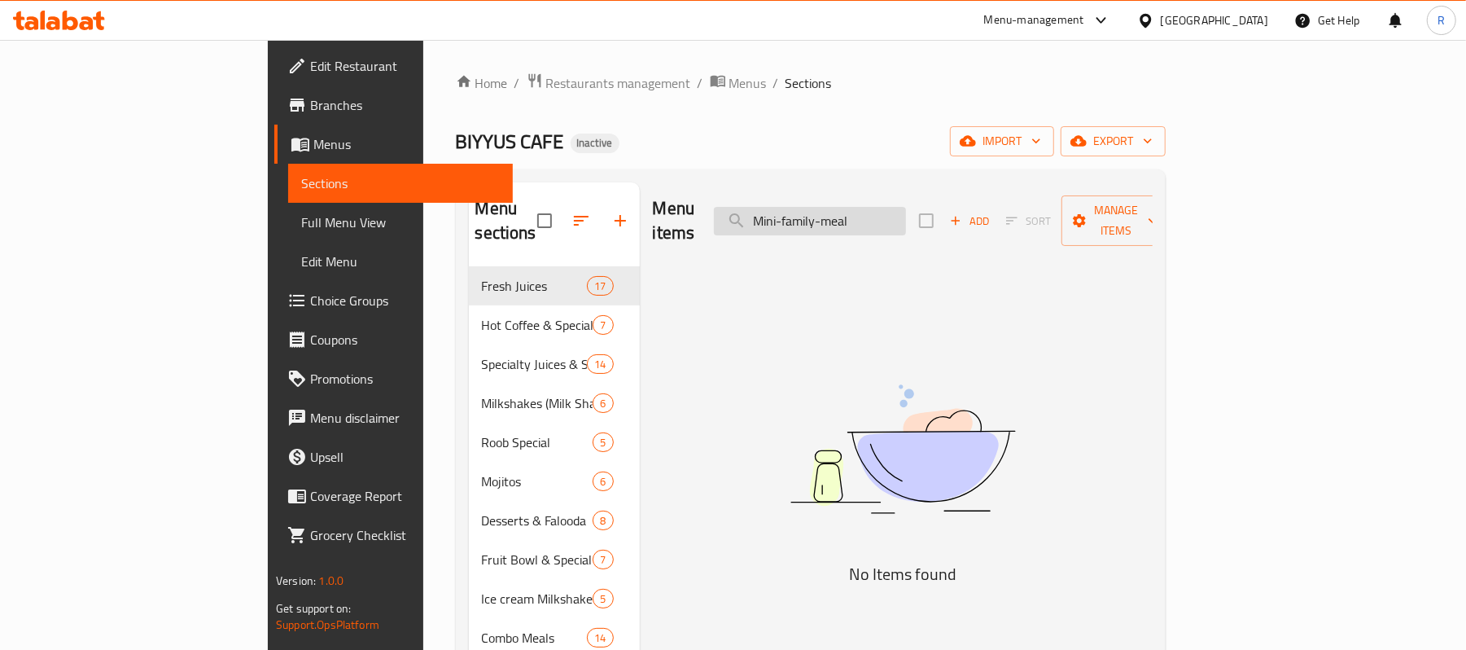
click at [873, 213] on input "Mini-family-meal" at bounding box center [810, 221] width 192 height 28
drag, startPoint x: 949, startPoint y: 212, endPoint x: 908, endPoint y: 231, distance: 44.8
click at [908, 231] on div "Menu items Min family meal Add Sort Manage items" at bounding box center [903, 220] width 500 height 77
drag, startPoint x: 876, startPoint y: 215, endPoint x: 846, endPoint y: 225, distance: 30.9
click at [868, 217] on input "Min family" at bounding box center [810, 221] width 192 height 28
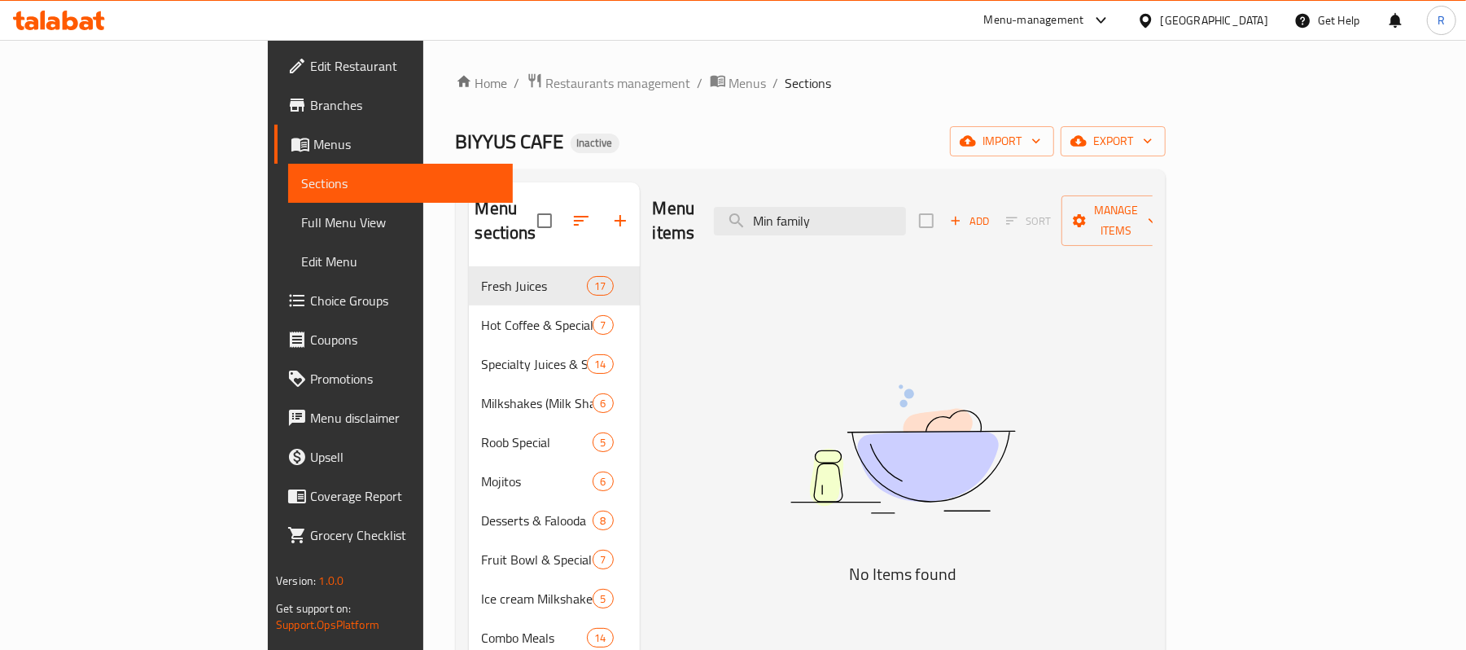
drag, startPoint x: 846, startPoint y: 225, endPoint x: 837, endPoint y: 226, distance: 9.9
click at [838, 226] on div "Menu items Min family Add Sort Manage items" at bounding box center [903, 220] width 500 height 77
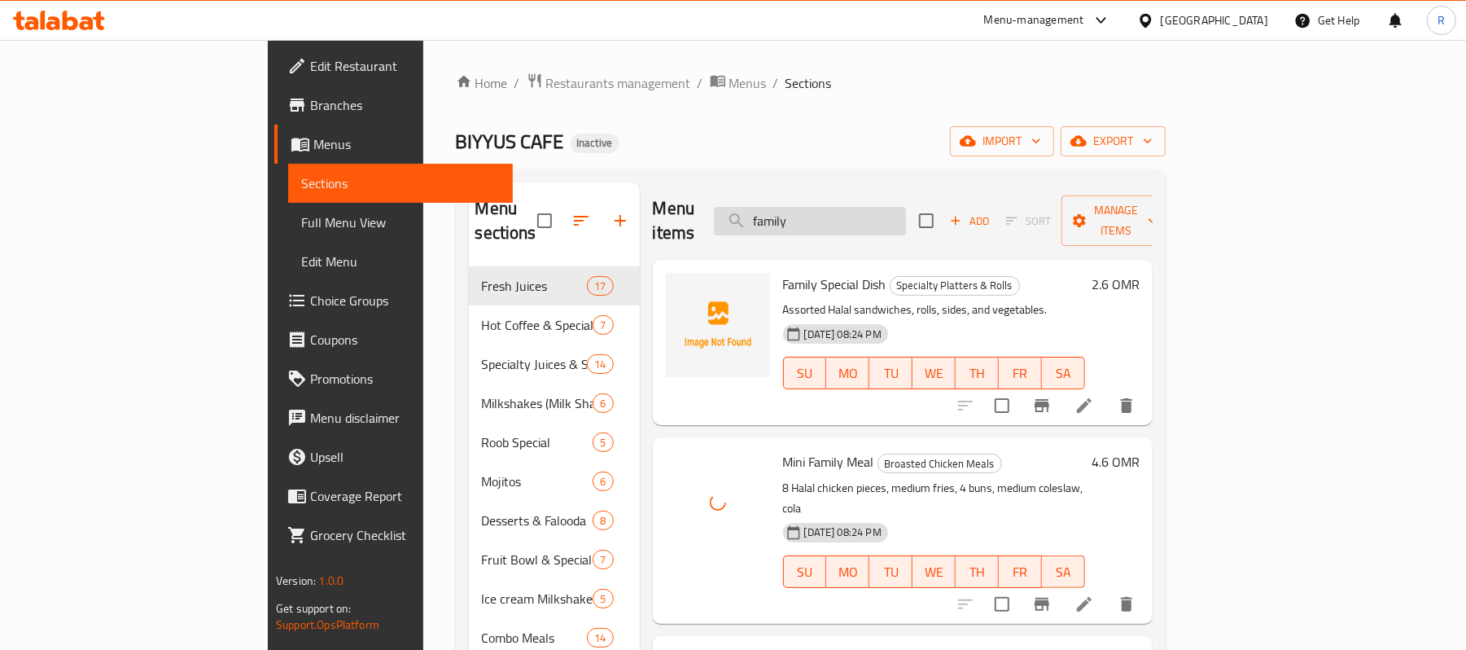
click at [906, 210] on input "family" at bounding box center [810, 221] width 192 height 28
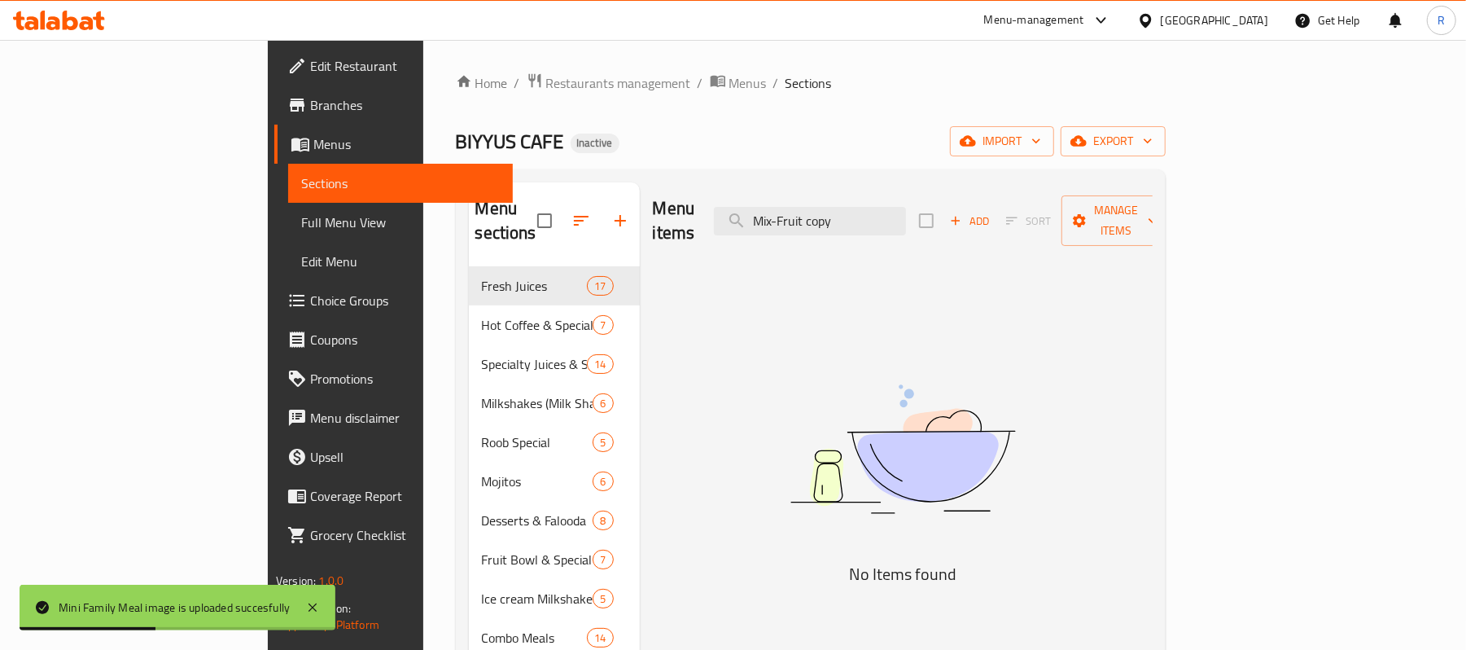
drag, startPoint x: 931, startPoint y: 217, endPoint x: 899, endPoint y: 234, distance: 36.4
click at [899, 234] on div "Menu items Mix-Fruit copy Add Sort Manage items" at bounding box center [903, 220] width 500 height 77
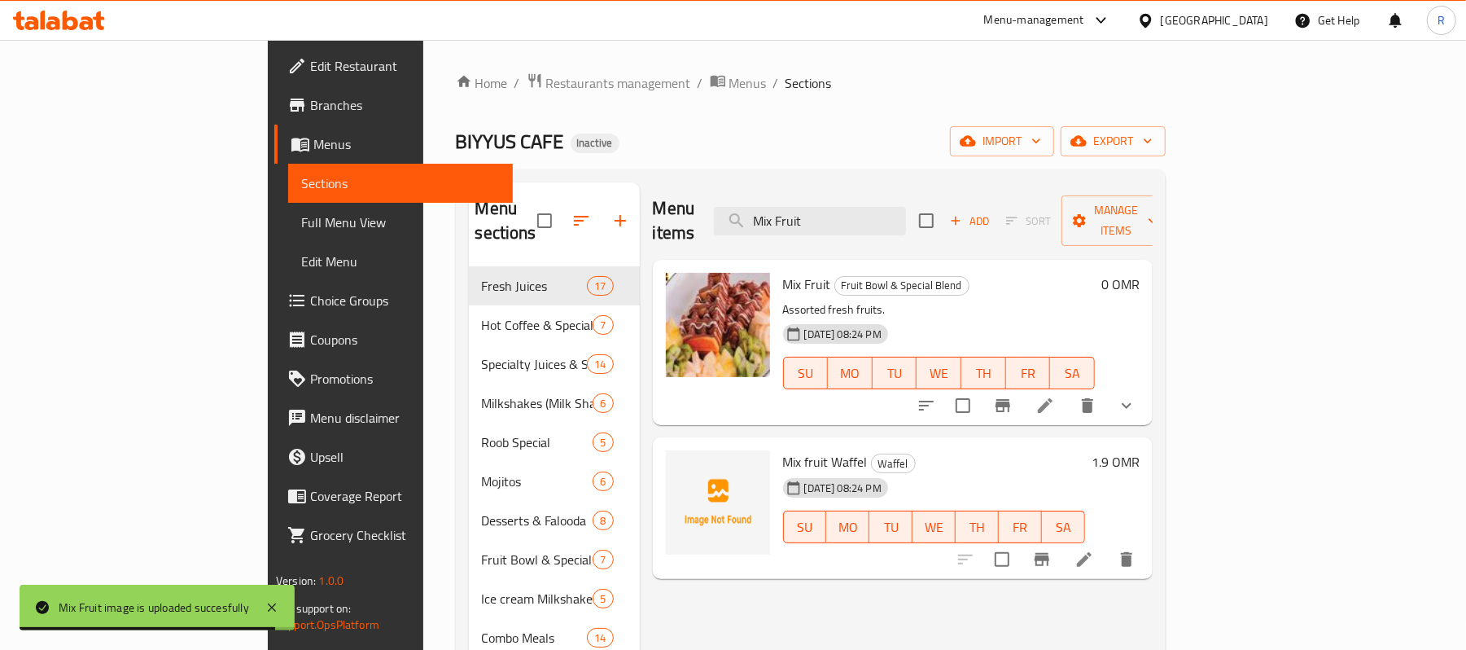
drag, startPoint x: 28, startPoint y: 500, endPoint x: 645, endPoint y: 329, distance: 640.2
click at [666, 329] on div at bounding box center [718, 325] width 104 height 104
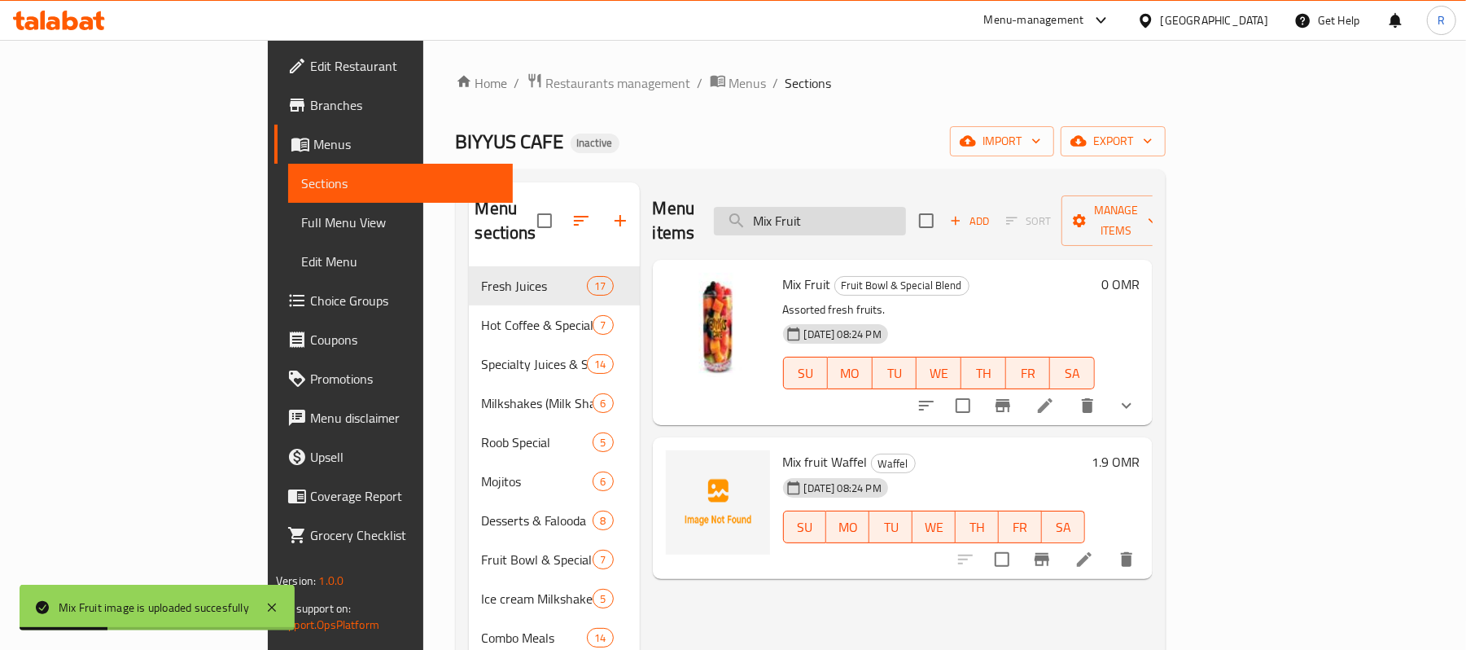
click at [906, 210] on input "Mix Fruit" at bounding box center [810, 221] width 192 height 28
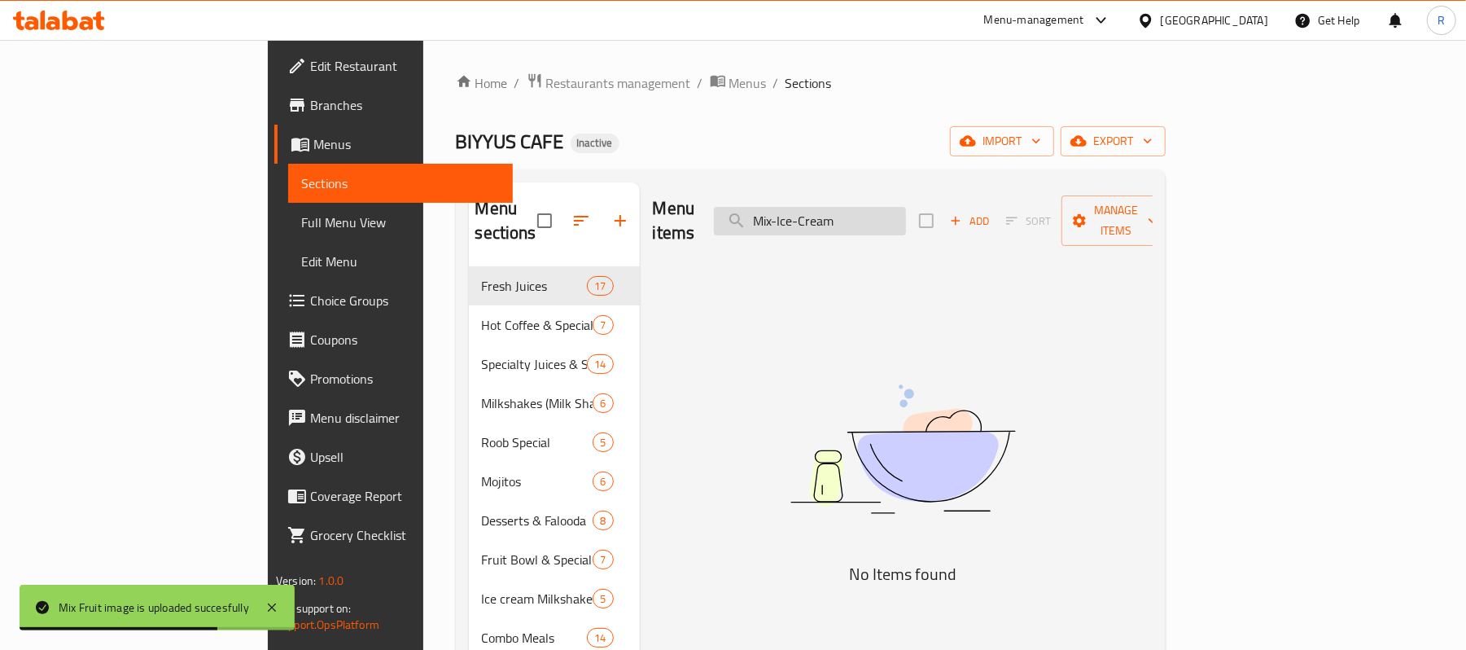
click at [876, 212] on input "Mix-Ice-Cream" at bounding box center [810, 221] width 192 height 28
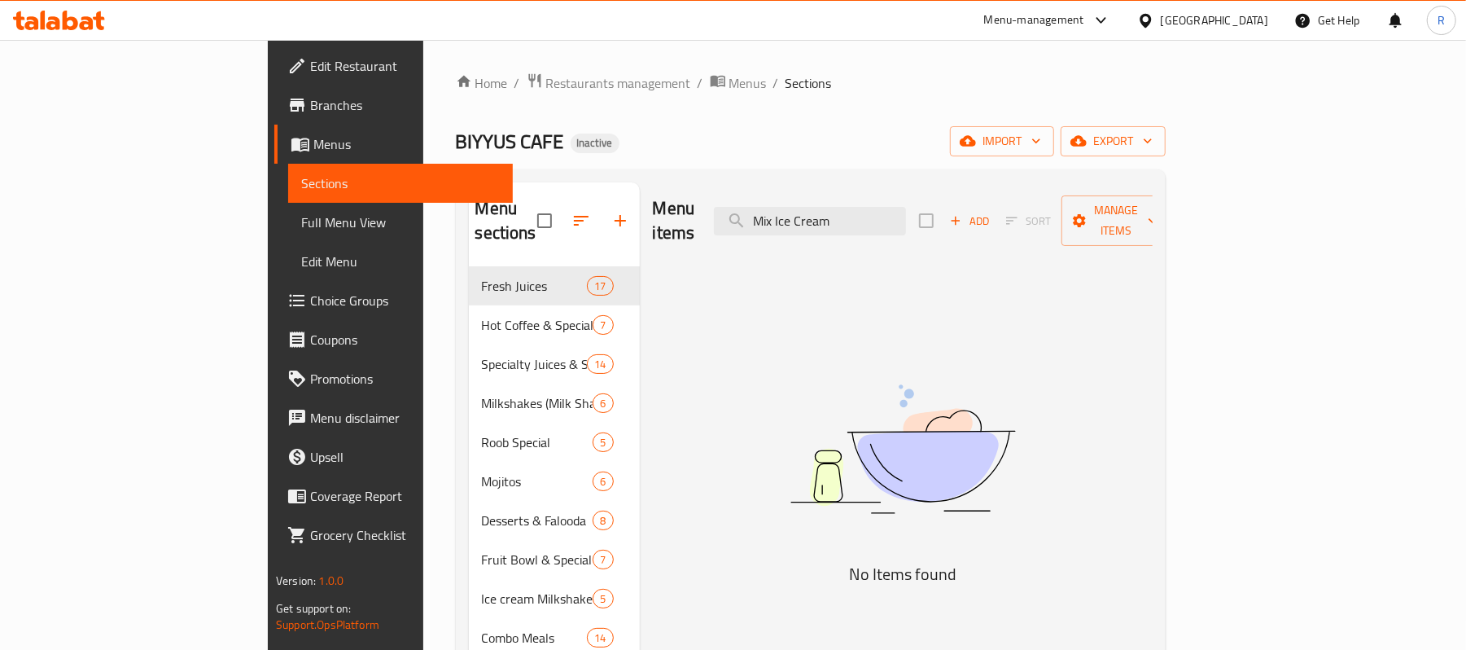
drag, startPoint x: 931, startPoint y: 228, endPoint x: 894, endPoint y: 241, distance: 39.6
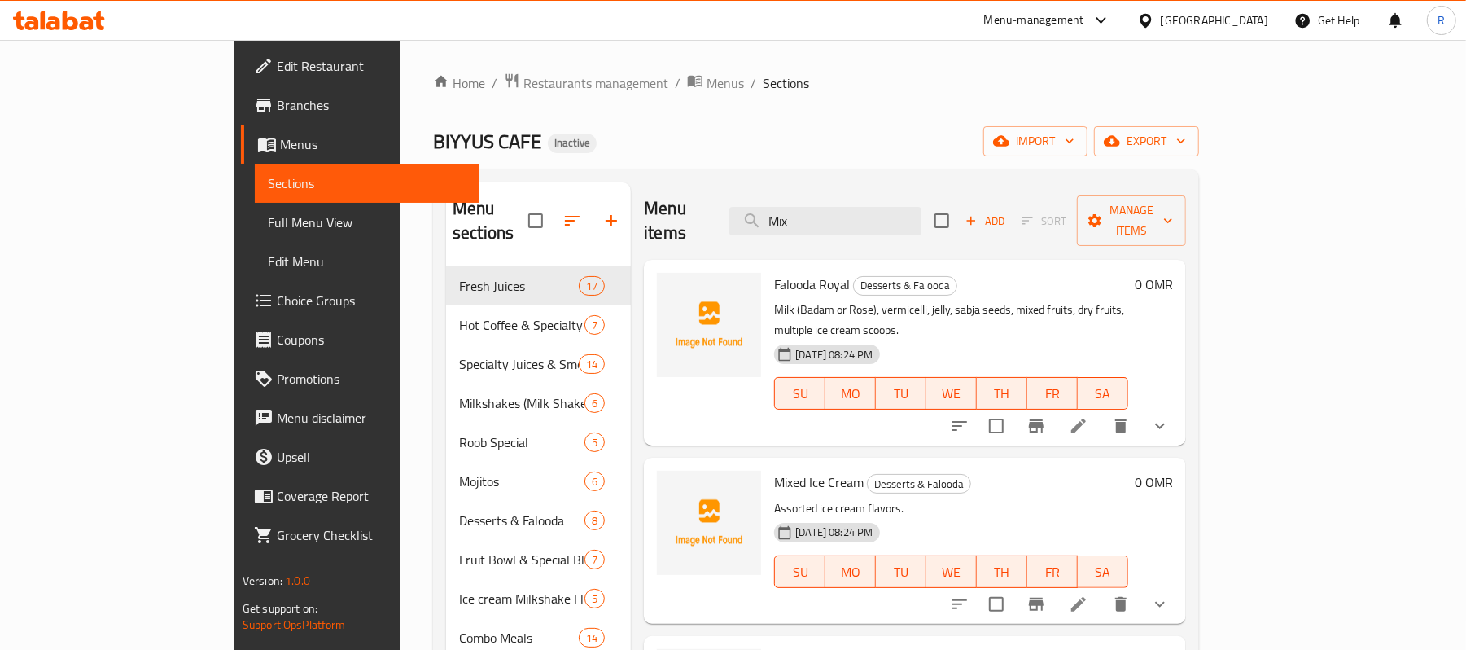
type input "Mix"
